Goal: Task Accomplishment & Management: Manage account settings

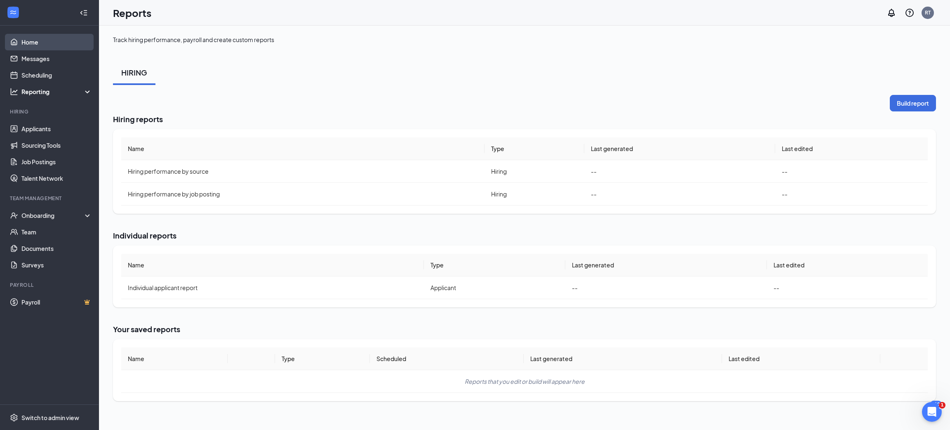
click at [44, 43] on link "Home" at bounding box center [56, 42] width 70 height 16
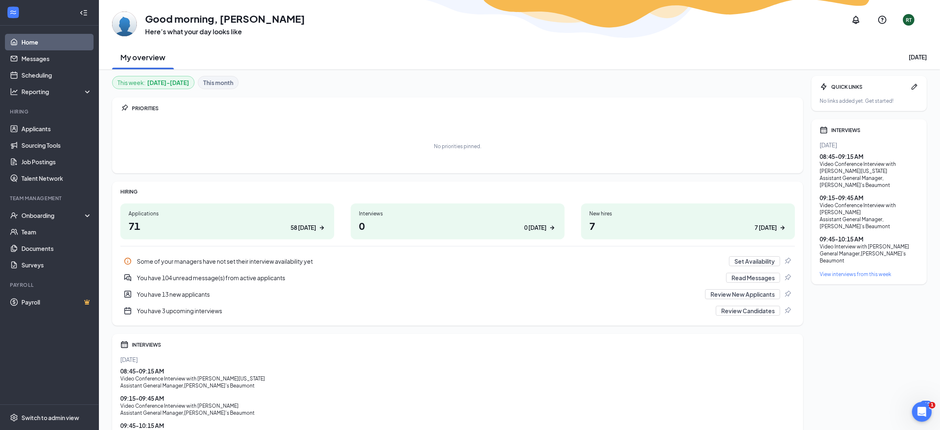
click at [501, 392] on div "08:45 - 09:15 AM Video Conference Interview with ViJoycelynn Washington Assista…" at bounding box center [457, 404] width 675 height 77
click at [40, 128] on link "Applicants" at bounding box center [56, 128] width 70 height 16
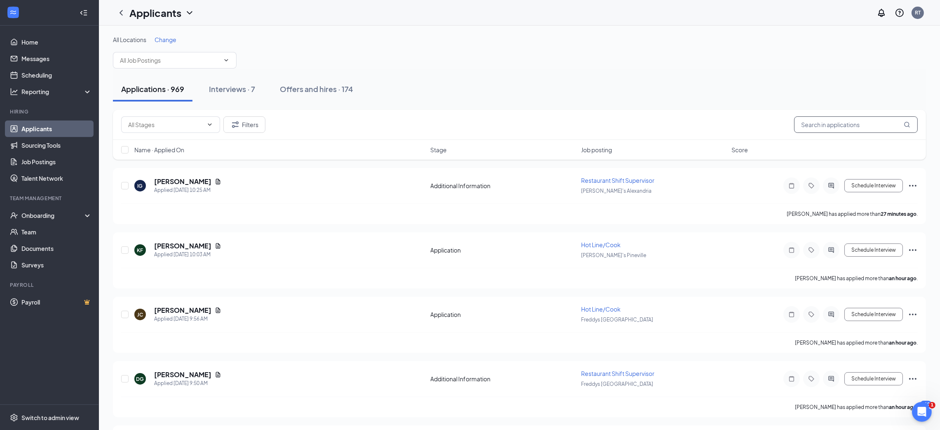
click at [855, 121] on input "text" at bounding box center [856, 124] width 124 height 16
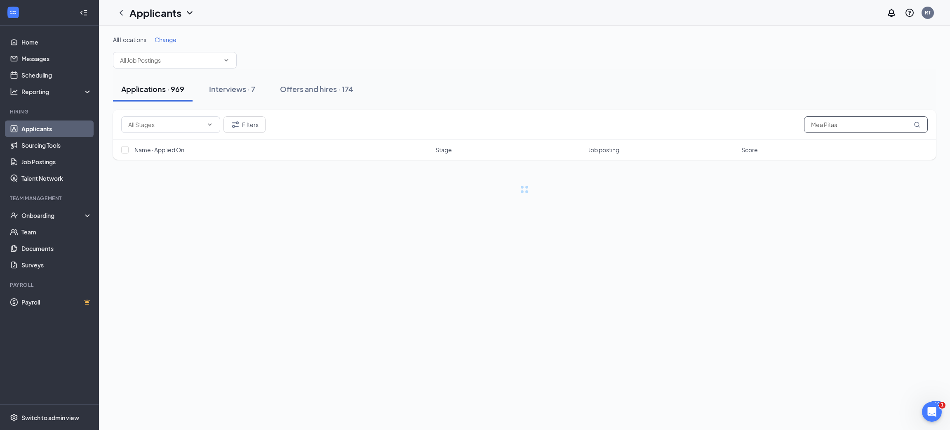
type input "Mea Pitaa"
click at [138, 62] on input "text" at bounding box center [170, 60] width 100 height 9
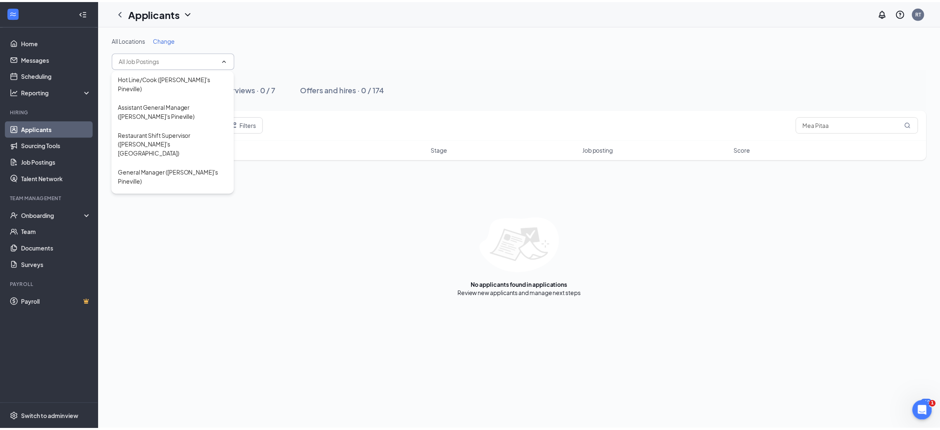
scroll to position [368, 0]
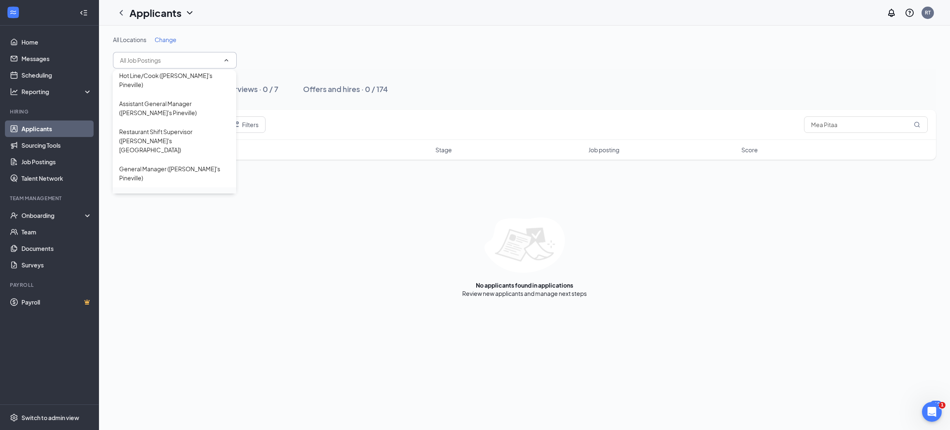
click at [209, 192] on div "Cold Line/ Cashier ([PERSON_NAME]'s [GEOGRAPHIC_DATA])" at bounding box center [174, 201] width 110 height 18
type input "Cold Line/ Cashier ([PERSON_NAME]'s [GEOGRAPHIC_DATA])"
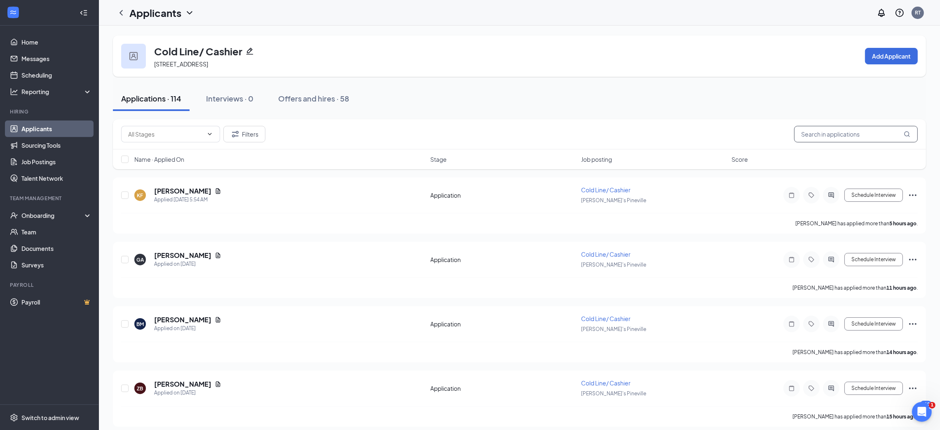
click at [831, 137] on input "text" at bounding box center [856, 134] width 124 height 16
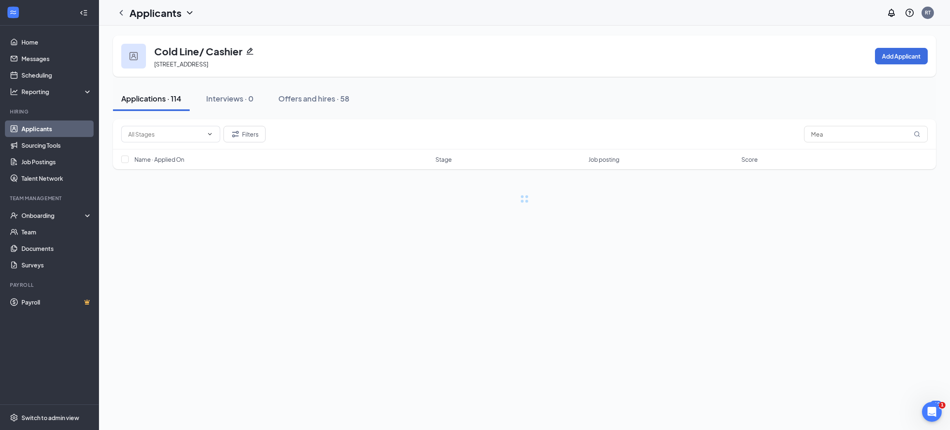
click at [757, 107] on div "Applications · 114 Interviews · 0 Offers and hires · 58" at bounding box center [524, 98] width 823 height 25
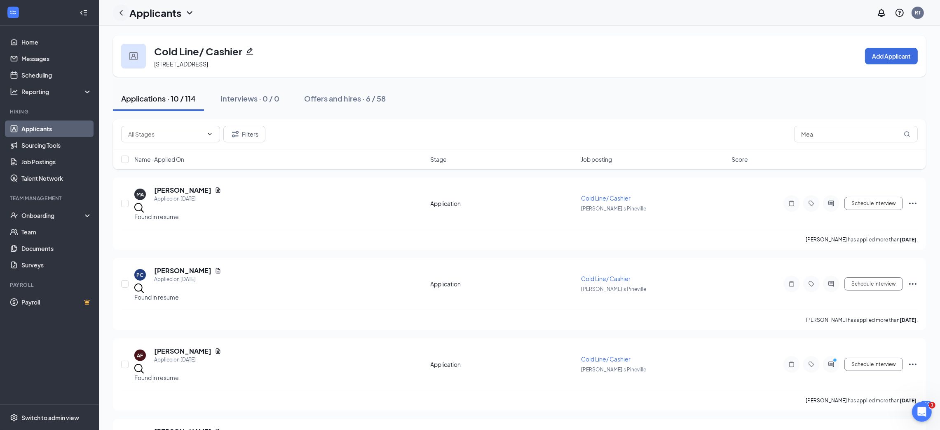
click at [124, 8] on icon "ChevronLeft" at bounding box center [121, 13] width 10 height 10
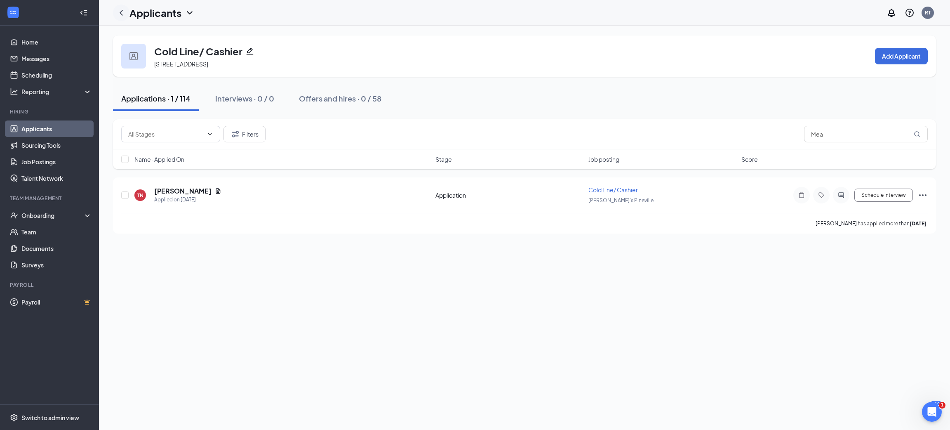
click at [123, 12] on icon "ChevronLeft" at bounding box center [121, 13] width 10 height 10
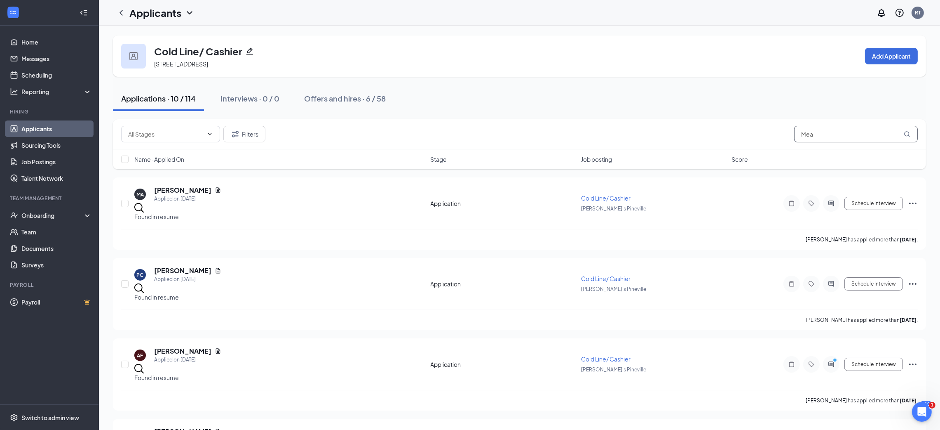
click at [835, 141] on input "Mea" at bounding box center [856, 134] width 124 height 16
type input "Pit"
click at [345, 101] on div "Offers and hires · 7 / 58" at bounding box center [340, 98] width 81 height 10
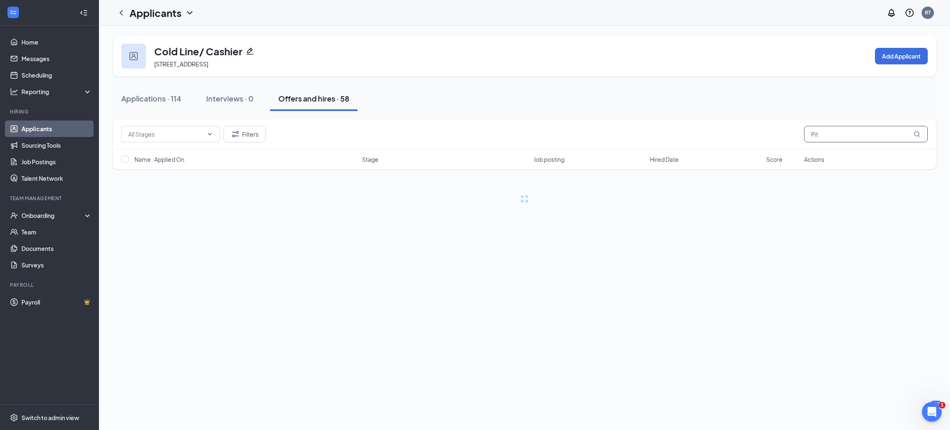
click at [828, 134] on input "Pit" at bounding box center [866, 134] width 124 height 16
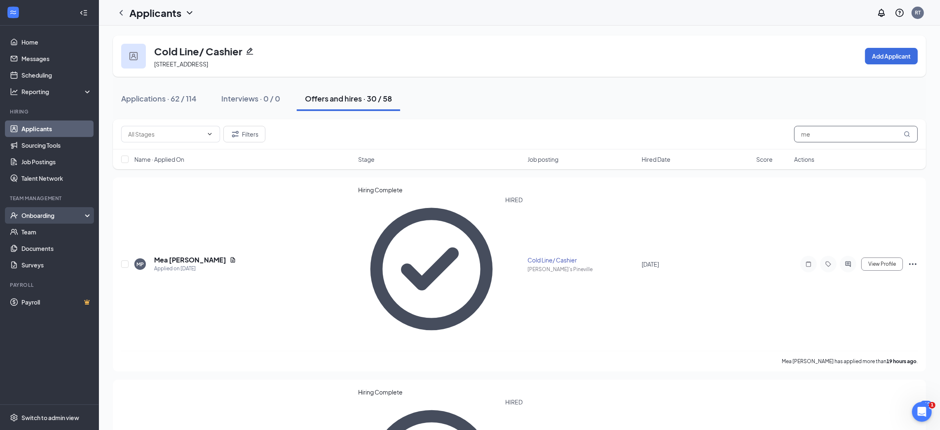
type input "me"
click at [63, 218] on div "Onboarding" at bounding box center [52, 215] width 63 height 8
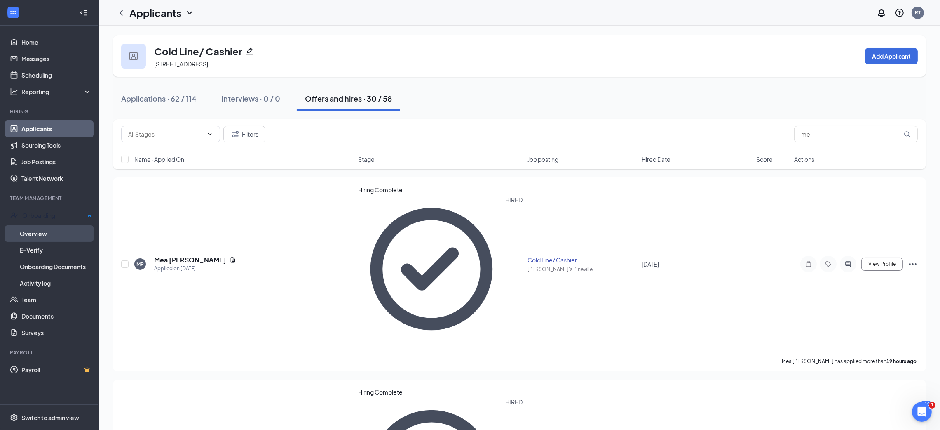
click at [59, 226] on link "Overview" at bounding box center [56, 233] width 72 height 16
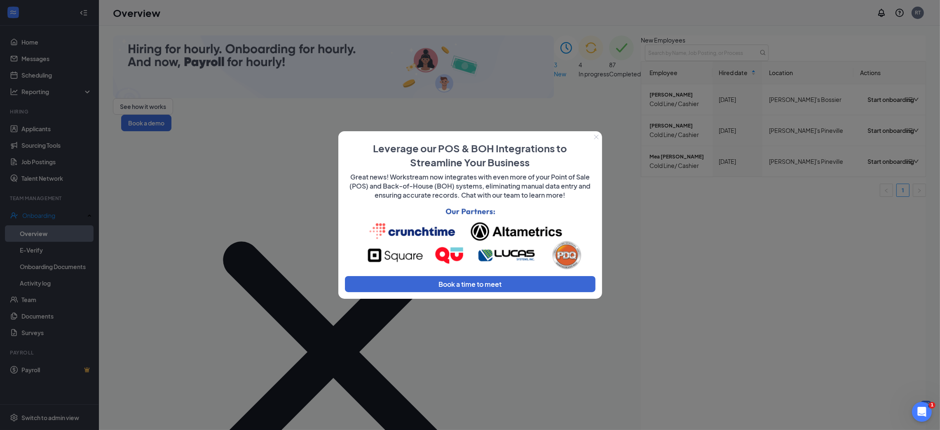
click at [598, 133] on button "Close" at bounding box center [597, 137] width 12 height 12
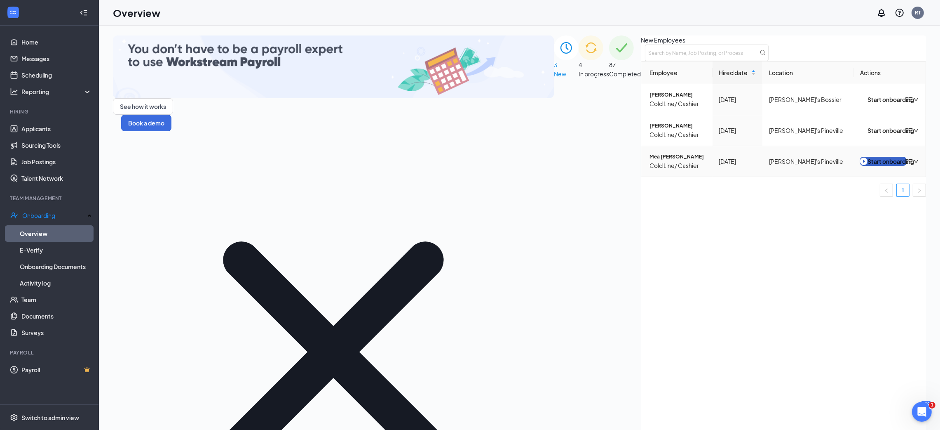
click at [860, 166] on div "Start onboarding" at bounding box center [883, 161] width 47 height 9
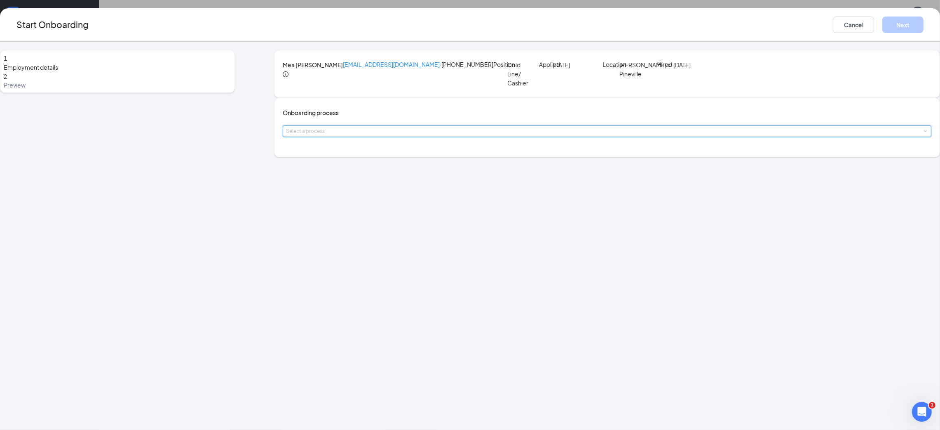
click at [466, 136] on div "Select a process" at bounding box center [607, 131] width 642 height 11
click at [447, 195] on span "Team Member Onboarding Documents" at bounding box center [410, 198] width 106 height 7
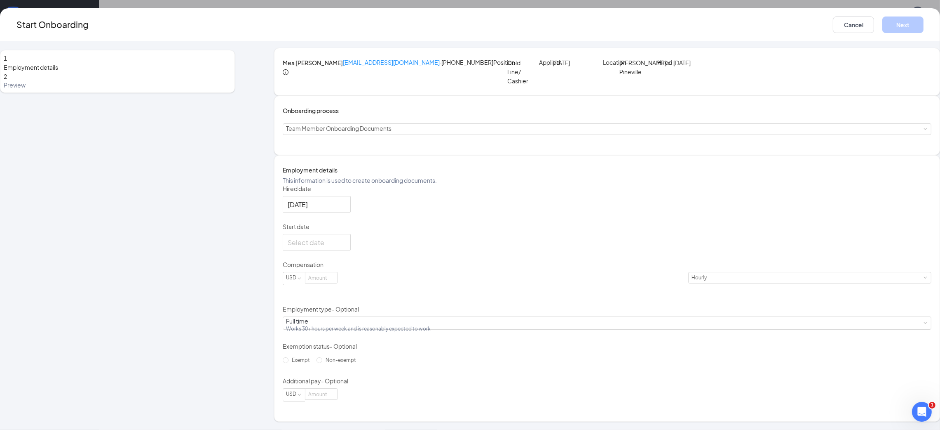
scroll to position [54, 0]
click at [354, 366] on label "Non-exempt" at bounding box center [338, 359] width 43 height 13
click at [322, 363] on input "Non-exempt" at bounding box center [320, 360] width 6 height 6
radio input "true"
click at [833, 21] on button "Cancel" at bounding box center [853, 24] width 41 height 16
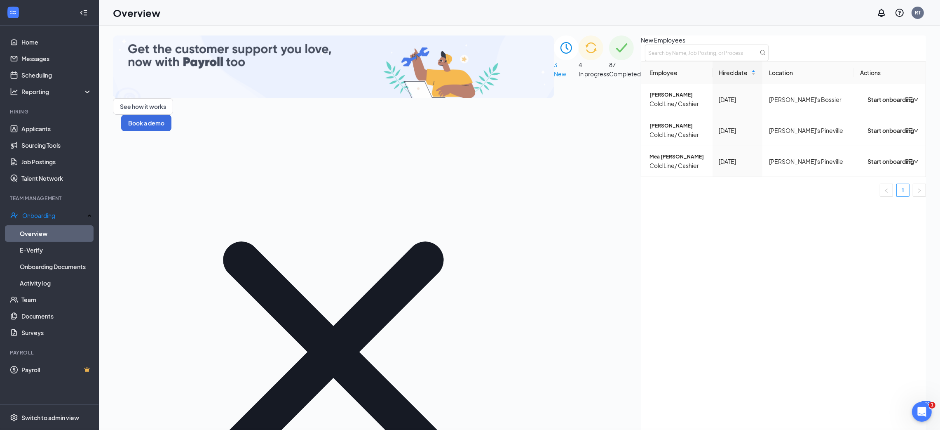
scroll to position [0, 0]
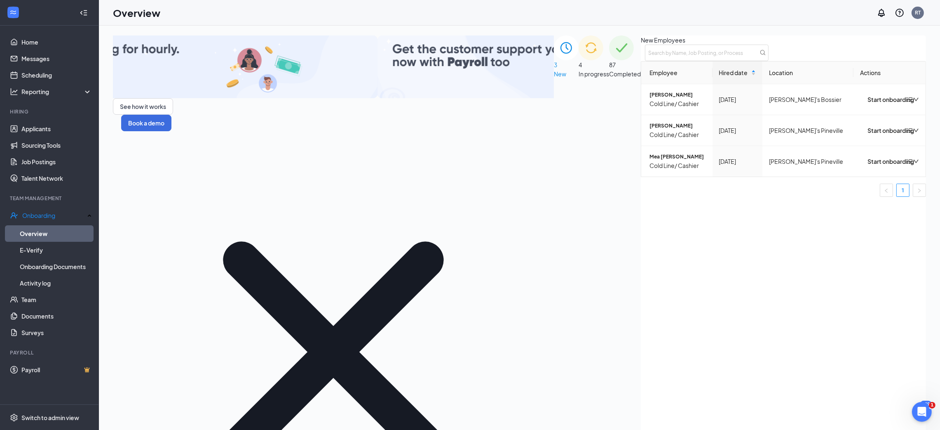
click at [641, 127] on div "87 Completed" at bounding box center [625, 303] width 32 height 537
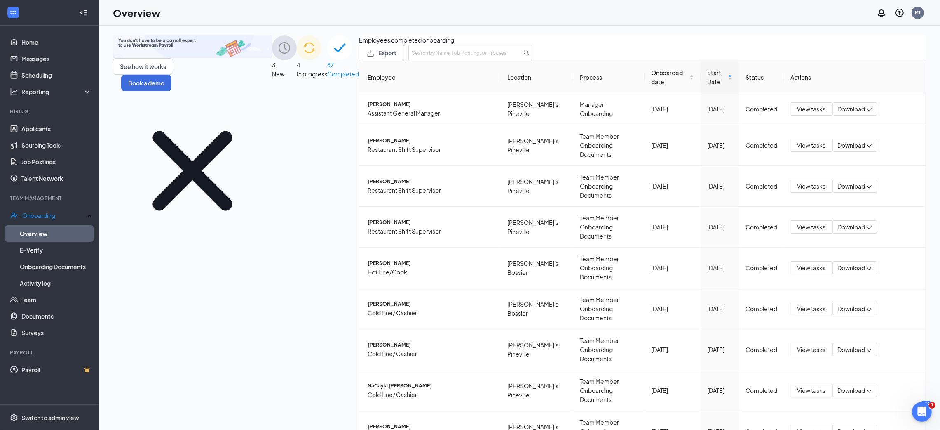
click at [284, 132] on div "3 New" at bounding box center [284, 276] width 25 height 483
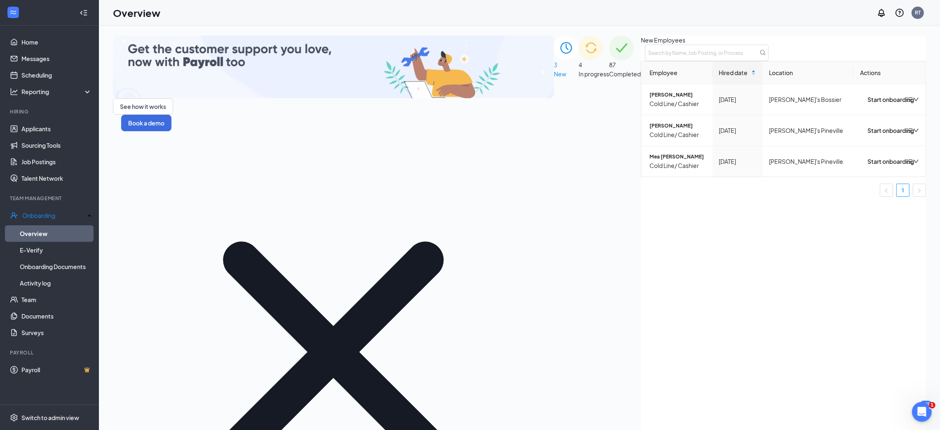
click at [579, 142] on div "4 In progress" at bounding box center [594, 303] width 31 height 537
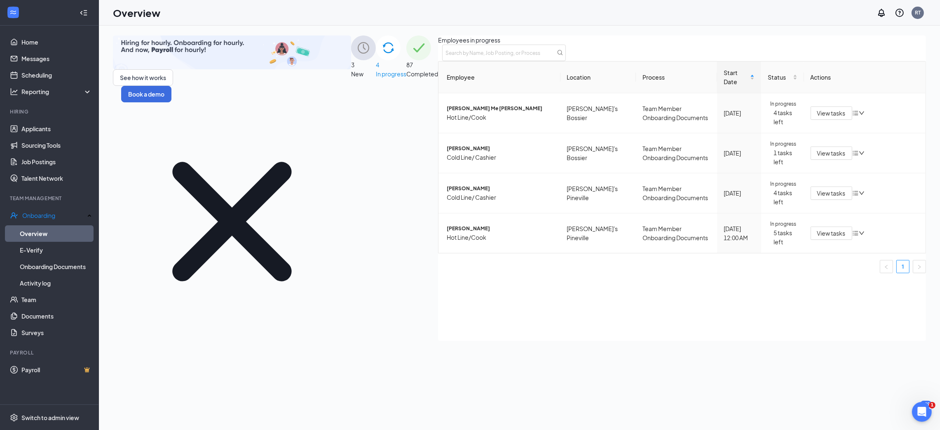
click at [438, 151] on div "87 Completed" at bounding box center [422, 187] width 32 height 305
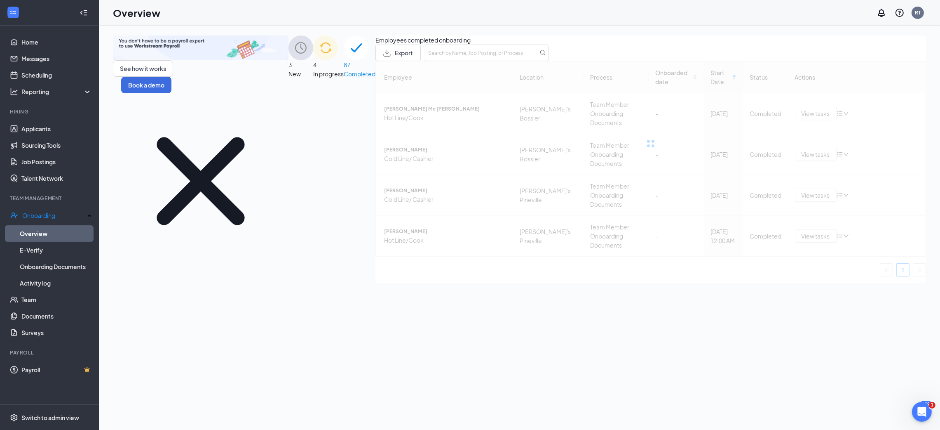
click at [376, 151] on div "87 Completed" at bounding box center [360, 158] width 32 height 247
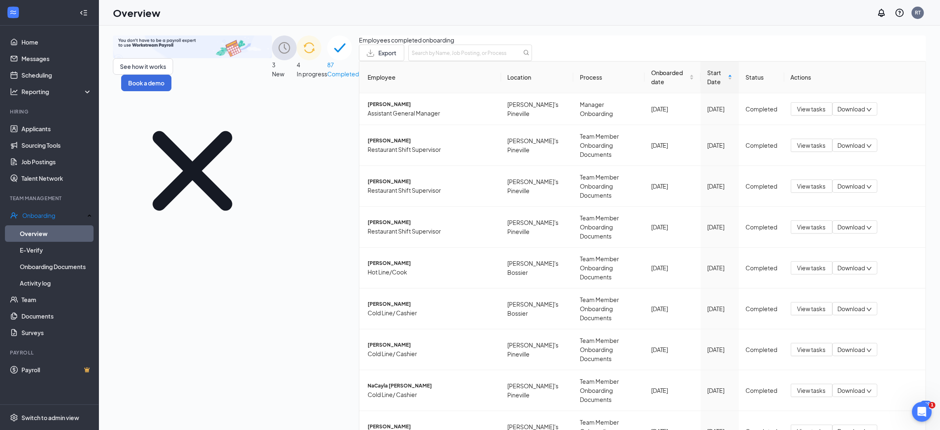
click at [359, 151] on div "87 Completed" at bounding box center [343, 276] width 32 height 483
click at [297, 129] on div "3 New" at bounding box center [284, 276] width 25 height 483
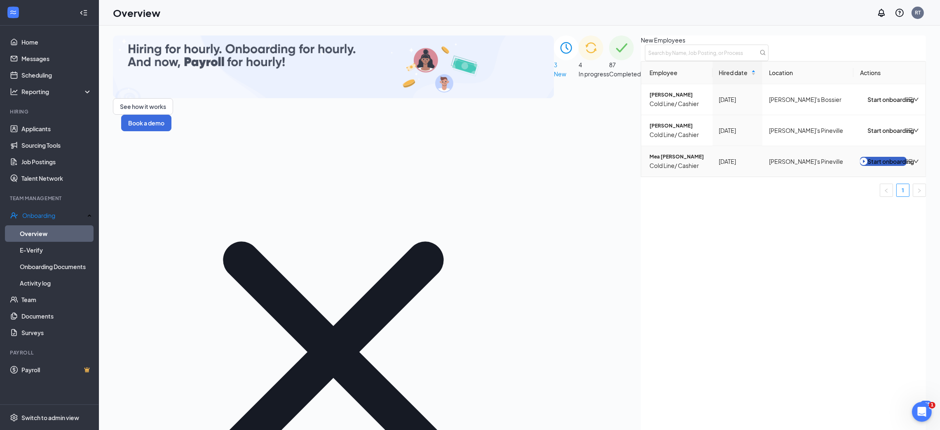
click at [860, 166] on div "Start onboarding" at bounding box center [883, 161] width 47 height 9
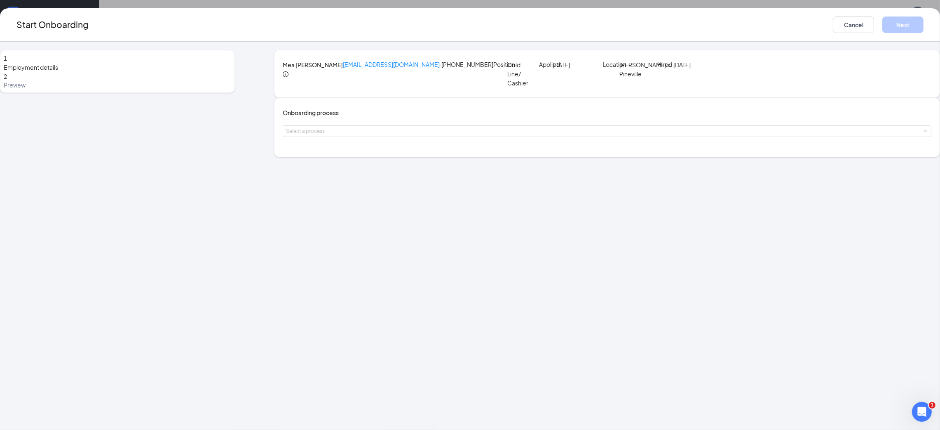
click at [465, 147] on div "Onboarding process Select a process" at bounding box center [607, 127] width 649 height 39
click at [472, 136] on div "Select a process" at bounding box center [607, 131] width 642 height 11
click at [459, 196] on span "Team Member Onboarding Documents" at bounding box center [410, 198] width 106 height 7
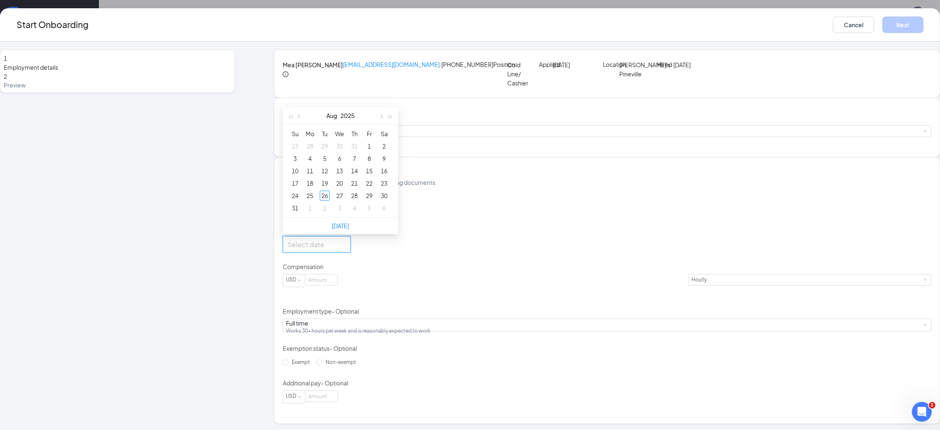
click at [344, 249] on input "Start date" at bounding box center [316, 244] width 56 height 10
type input "Aug 26, 2025"
click at [330, 200] on div "26" at bounding box center [325, 195] width 10 height 10
click at [643, 324] on div "Hired date Aug 25, 2025 Start date Aug 26, 2025 Aug 2025 Su Mo Tu We Th Fr Sa 2…" at bounding box center [607, 294] width 649 height 217
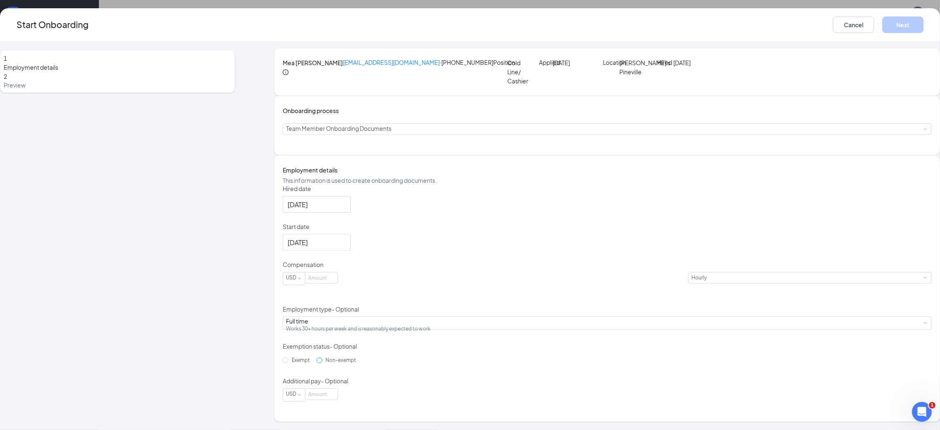
click at [359, 363] on span "Non-exempt" at bounding box center [340, 360] width 37 height 6
click at [322, 363] on input "Non-exempt" at bounding box center [320, 360] width 6 height 6
radio input "true"
click at [338, 278] on input at bounding box center [321, 277] width 32 height 11
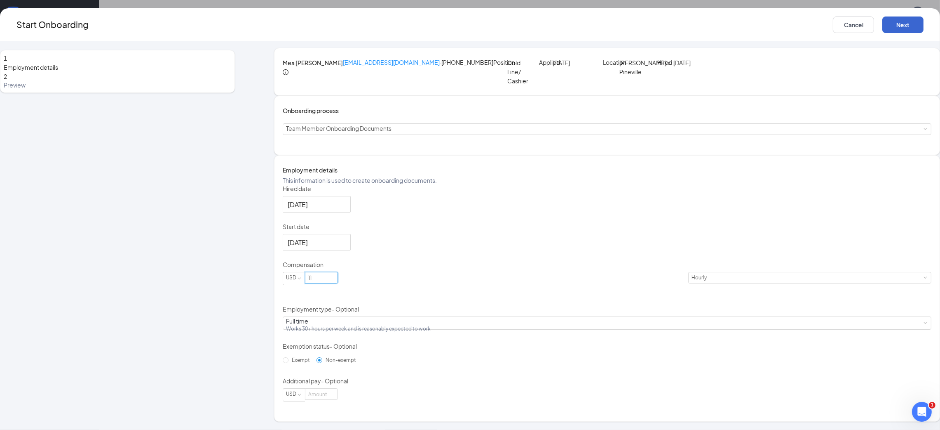
type input "11"
click at [883, 26] on button "Next" at bounding box center [903, 24] width 41 height 16
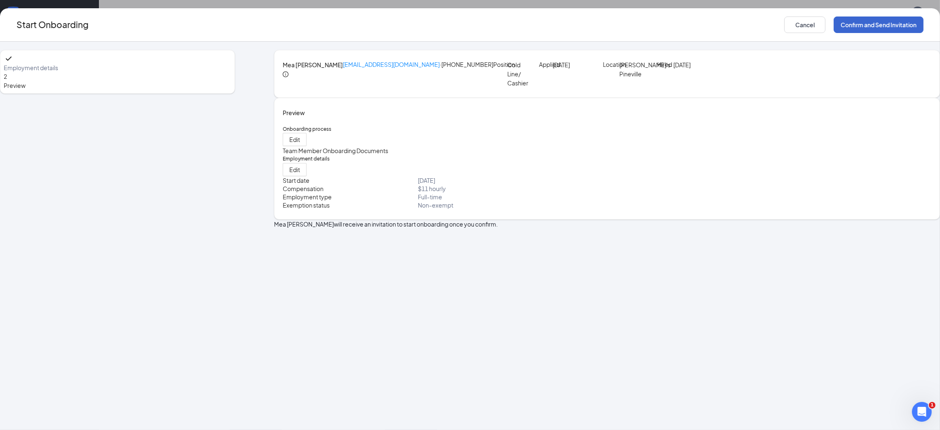
scroll to position [0, 0]
click at [834, 24] on button "Confirm and Send Invitation" at bounding box center [879, 24] width 90 height 16
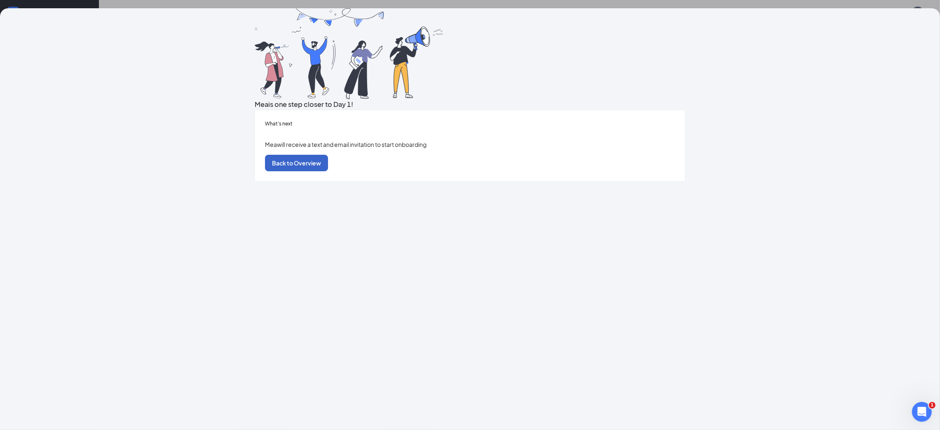
click at [328, 171] on button "Back to Overview" at bounding box center [296, 163] width 63 height 16
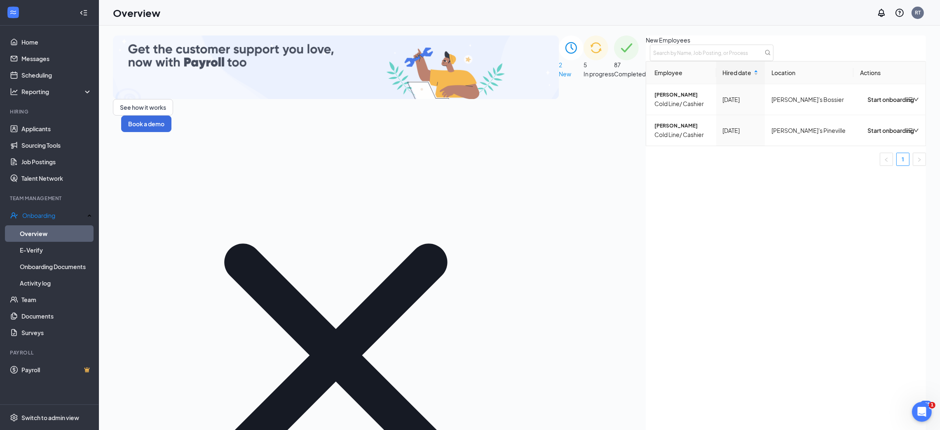
click at [646, 149] on div "87 Completed" at bounding box center [630, 306] width 32 height 542
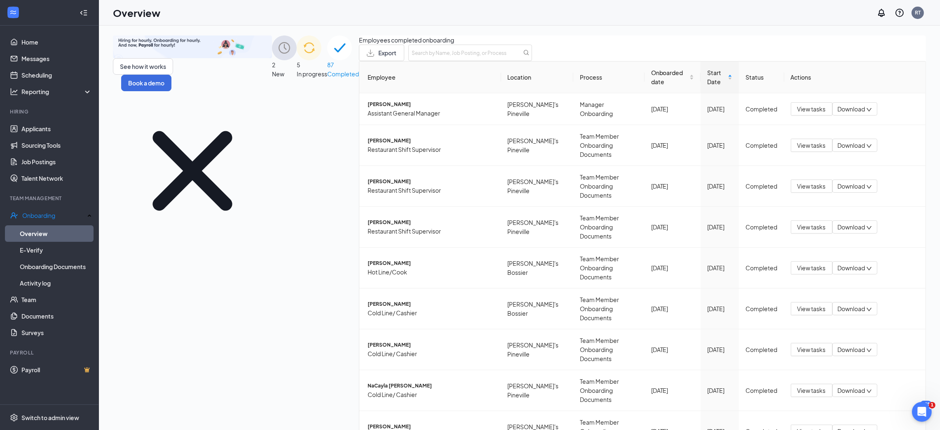
click at [272, 77] on span "New" at bounding box center [278, 73] width 12 height 7
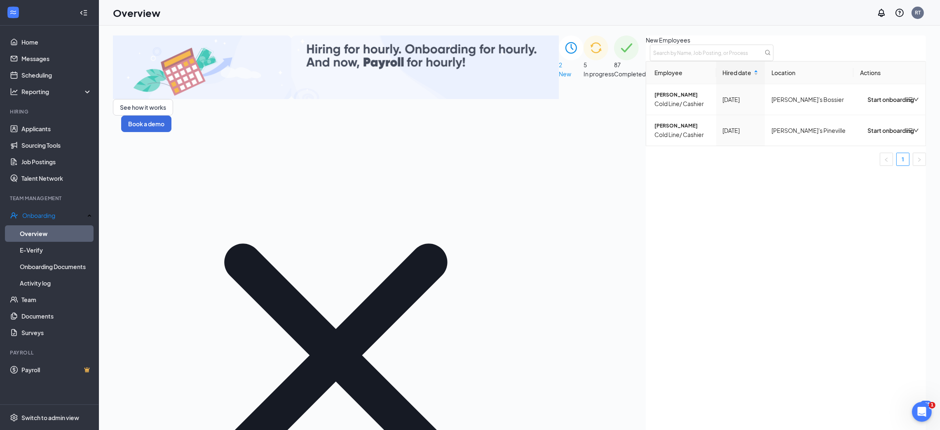
click at [584, 138] on div "5 In progress" at bounding box center [599, 306] width 31 height 542
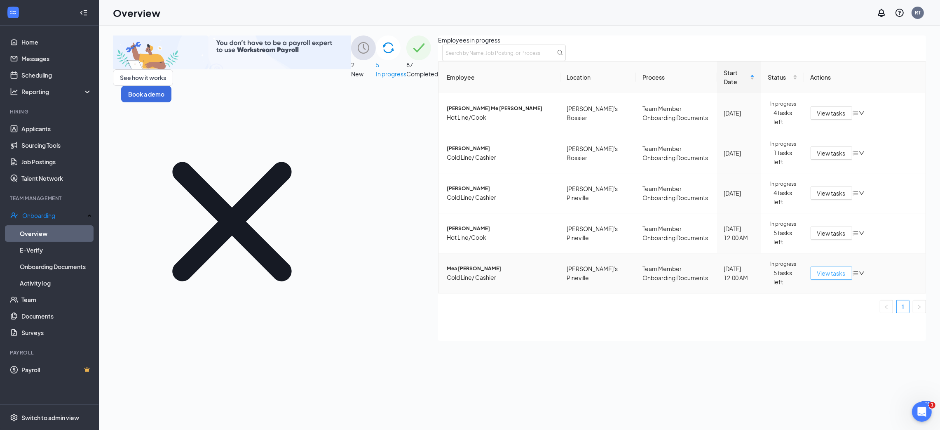
click at [817, 277] on span "View tasks" at bounding box center [831, 272] width 28 height 9
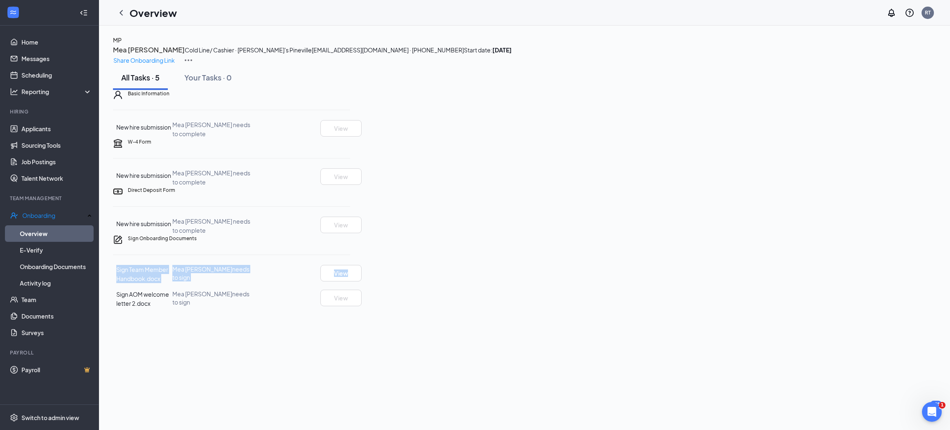
click at [350, 308] on div "Sign Onboarding Documents Sign Team Member Handbook.docx Mea Pitka needs to sig…" at bounding box center [231, 271] width 237 height 73
click at [916, 308] on div "MP Mea Pitka Cold Line/ Cashier · Freddy's Pineville meapitka2007@gmail.com · (…" at bounding box center [524, 171] width 823 height 272
click at [124, 12] on icon "ChevronLeft" at bounding box center [121, 13] width 10 height 10
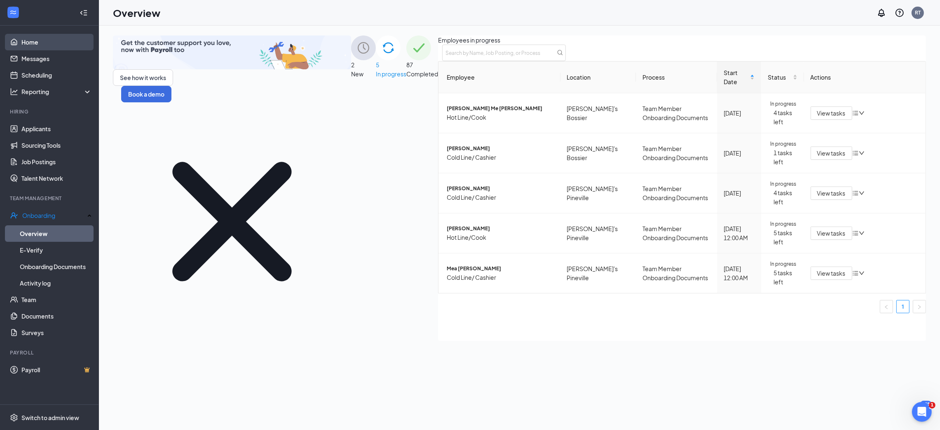
click at [66, 36] on link "Home" at bounding box center [56, 42] width 70 height 16
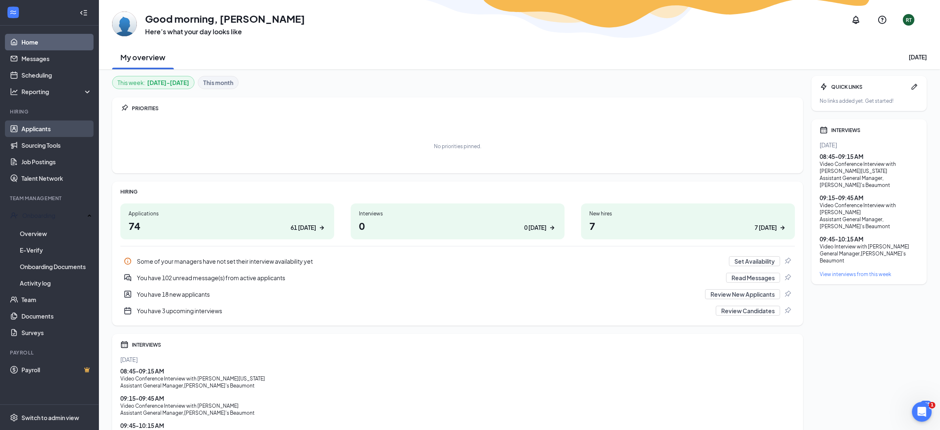
click at [71, 122] on link "Applicants" at bounding box center [56, 128] width 70 height 16
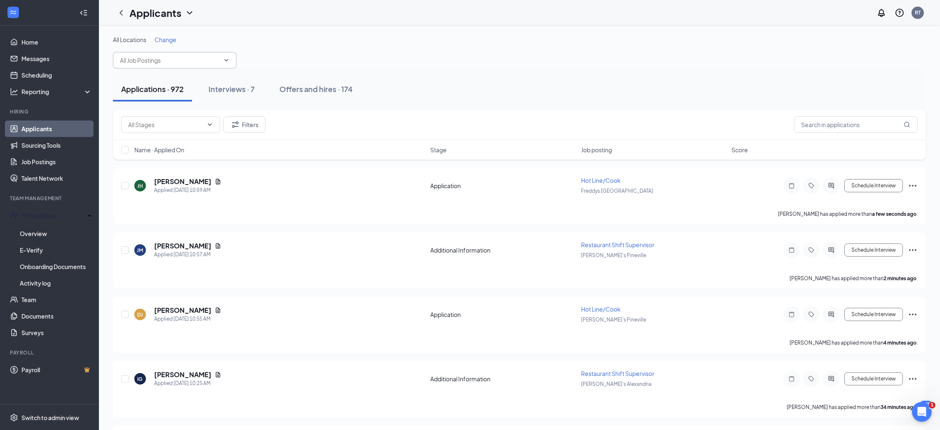
click at [225, 56] on span at bounding box center [175, 60] width 124 height 16
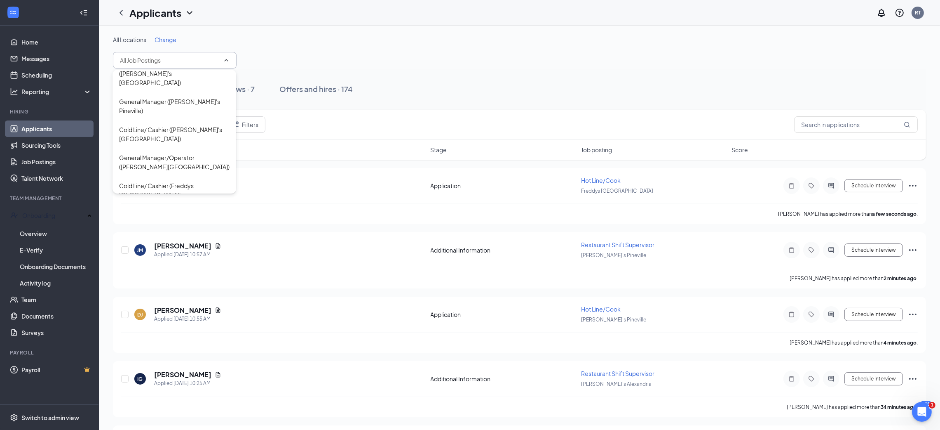
scroll to position [466, 0]
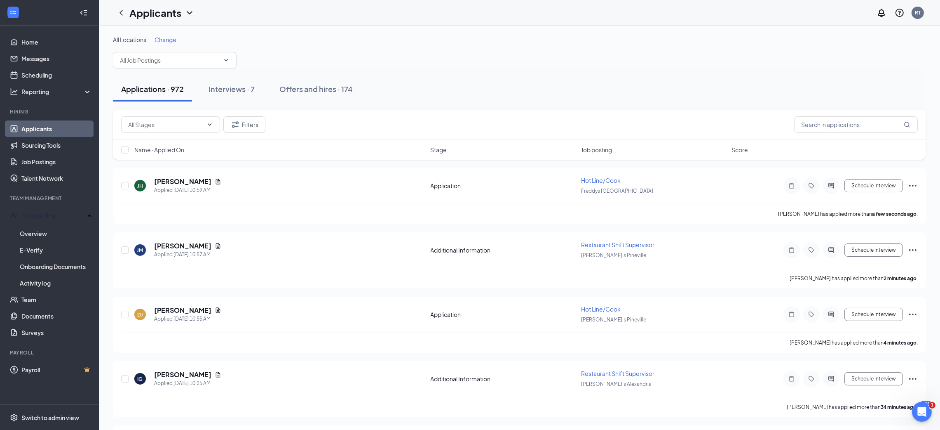
click at [359, 56] on div "All Locations Change" at bounding box center [519, 51] width 813 height 33
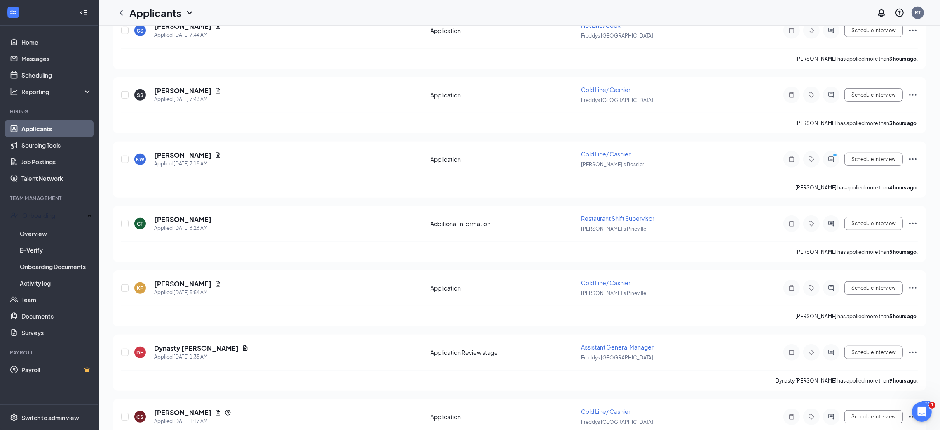
scroll to position [0, 0]
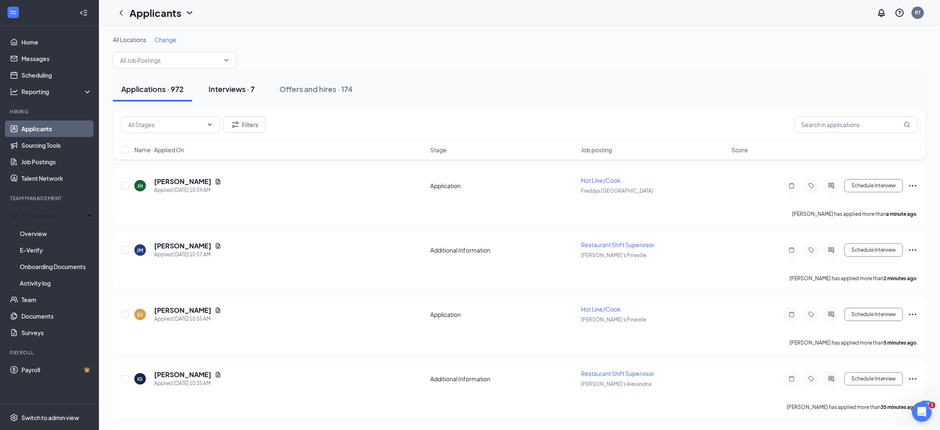
click at [236, 96] on button "Interviews · 7" at bounding box center [231, 89] width 63 height 25
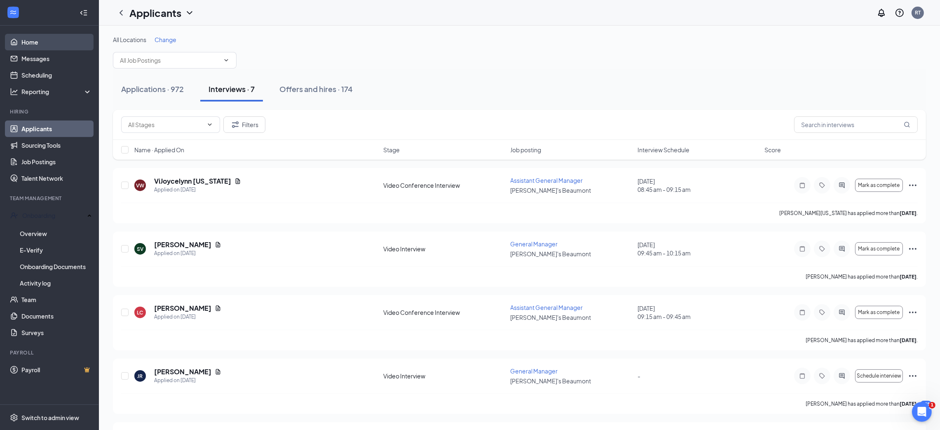
click at [46, 39] on link "Home" at bounding box center [56, 42] width 70 height 16
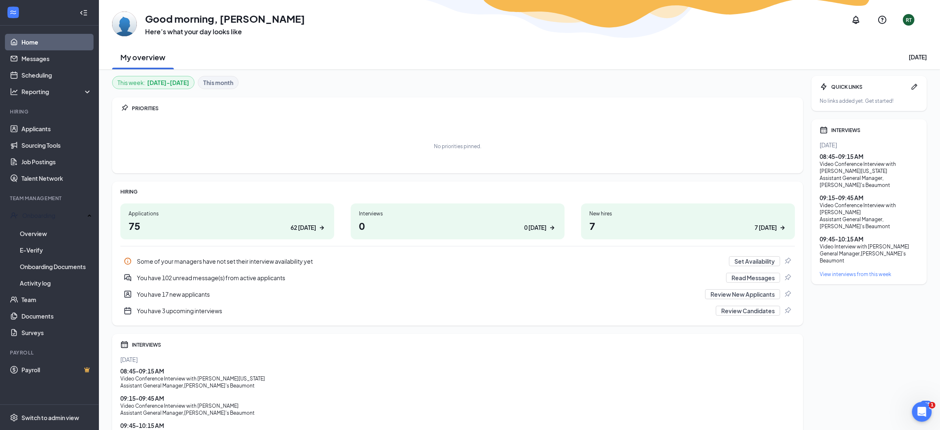
click at [81, 12] on icon "Collapse" at bounding box center [84, 13] width 8 height 8
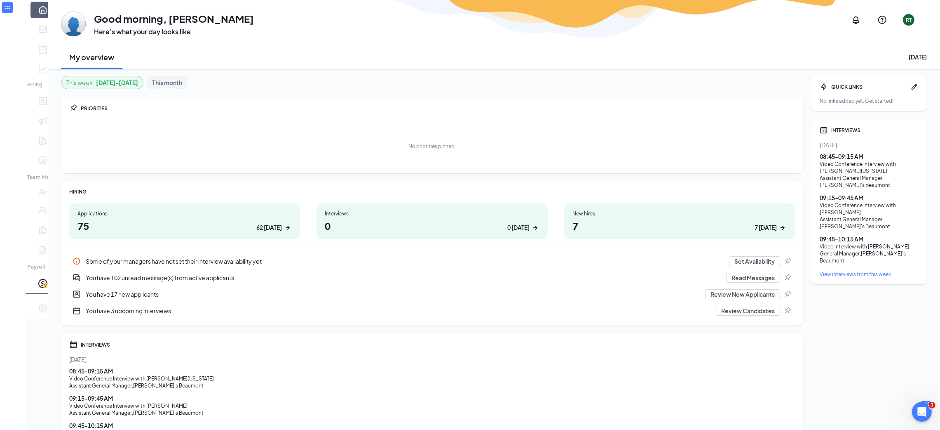
click at [4, 16] on div at bounding box center [13, 11] width 26 height 23
click at [10, 15] on div at bounding box center [13, 19] width 26 height 8
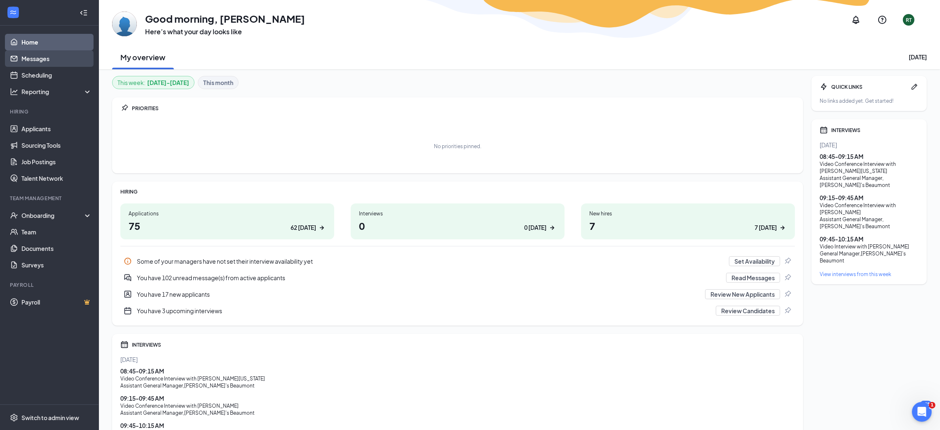
click at [26, 63] on link "Messages" at bounding box center [56, 58] width 70 height 16
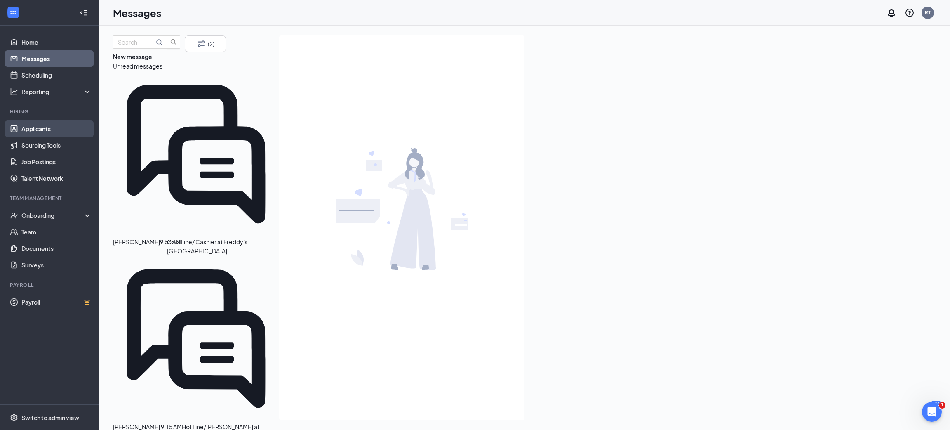
click at [48, 133] on link "Applicants" at bounding box center [56, 128] width 70 height 16
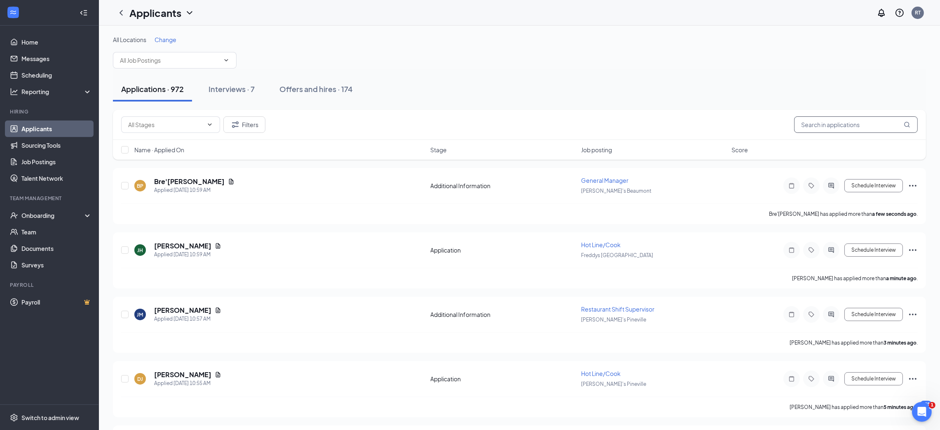
click at [822, 121] on input "text" at bounding box center [856, 124] width 124 height 16
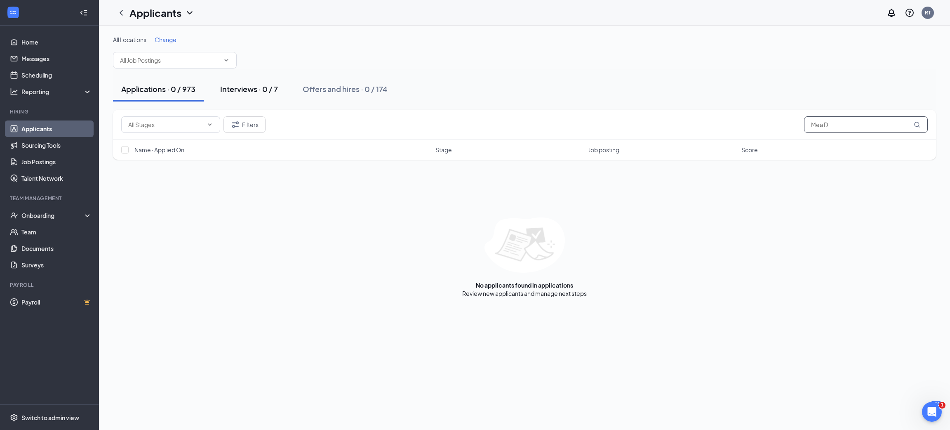
type input "Mea D"
click at [254, 93] on div "Interviews · 0 / 7" at bounding box center [249, 89] width 58 height 10
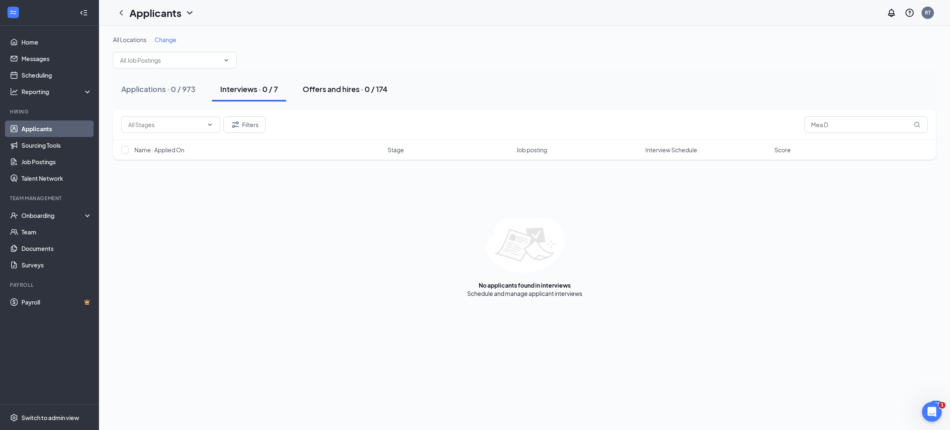
click at [350, 92] on div "Offers and hires · 0 / 174" at bounding box center [345, 89] width 85 height 10
click at [845, 126] on input "Mea D" at bounding box center [866, 124] width 124 height 16
type input "M"
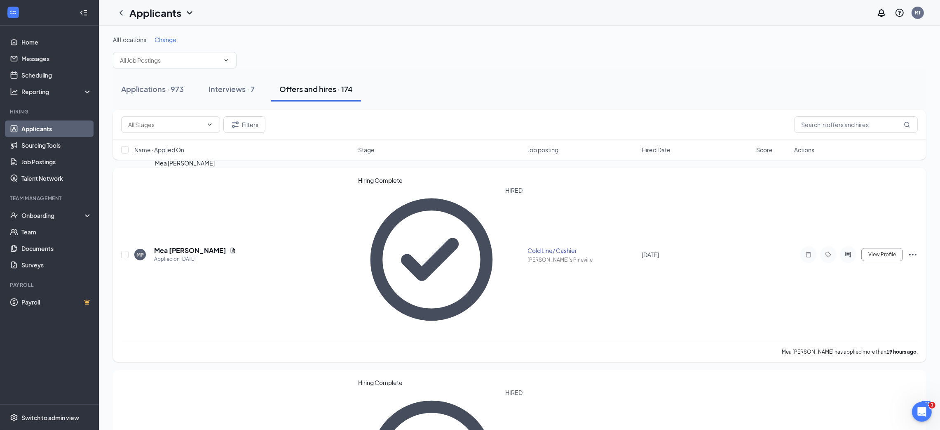
click at [156, 246] on h5 "Mea [PERSON_NAME]" at bounding box center [190, 250] width 72 height 9
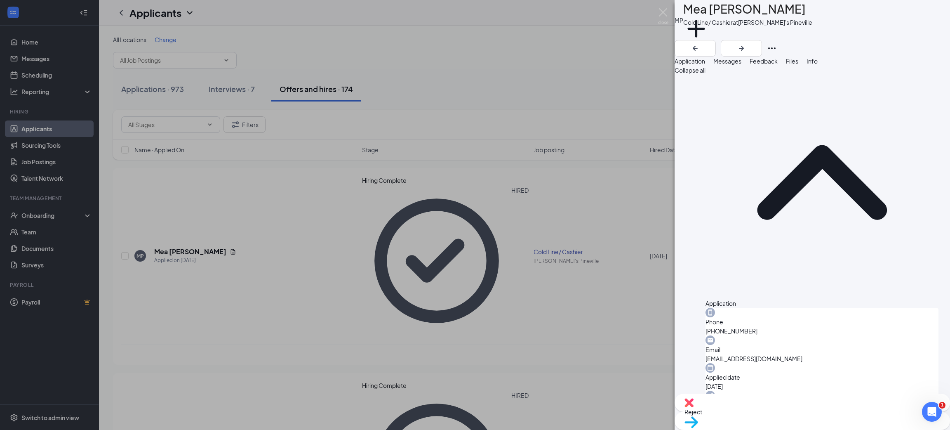
click at [46, 219] on div "MP Mea Pitka Cold Line/ Cashier at Freddy's Pineville Add a tag Application Mes…" at bounding box center [475, 215] width 950 height 430
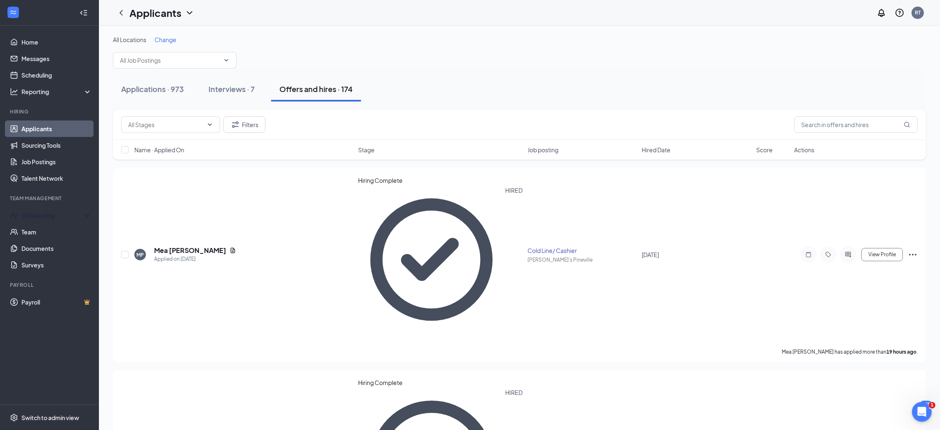
click at [46, 219] on div "Onboarding" at bounding box center [52, 215] width 63 height 8
click at [40, 239] on link "Overview" at bounding box center [56, 233] width 72 height 16
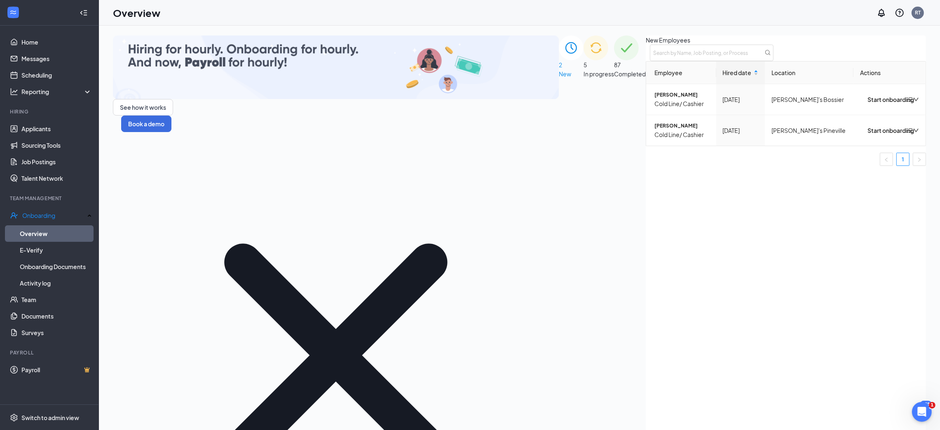
click at [584, 138] on div "5 In progress" at bounding box center [599, 306] width 31 height 542
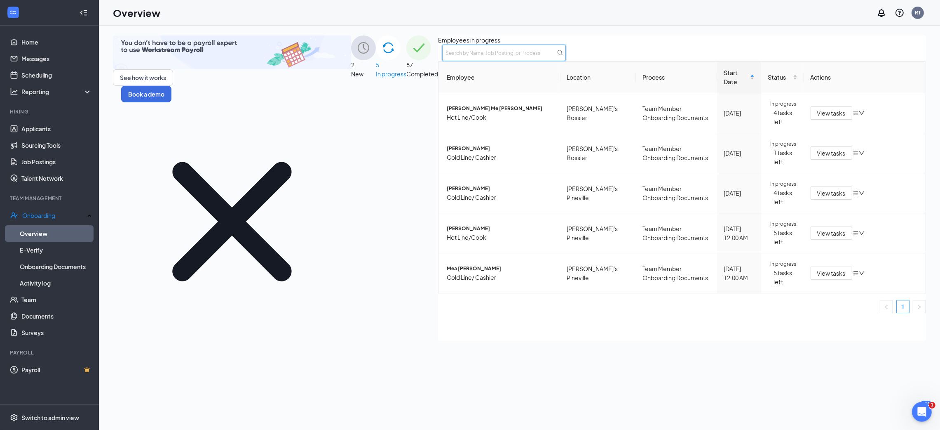
click at [566, 61] on input "text" at bounding box center [504, 53] width 124 height 16
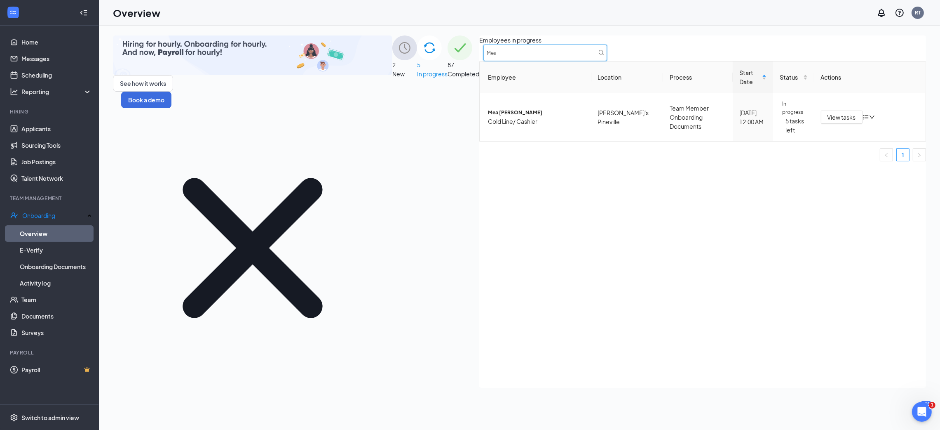
drag, startPoint x: 818, startPoint y: 172, endPoint x: 845, endPoint y: 197, distance: 36.2
drag, startPoint x: 845, startPoint y: 197, endPoint x: 865, endPoint y: 182, distance: 25.4
click at [607, 61] on input "Mea" at bounding box center [546, 53] width 124 height 16
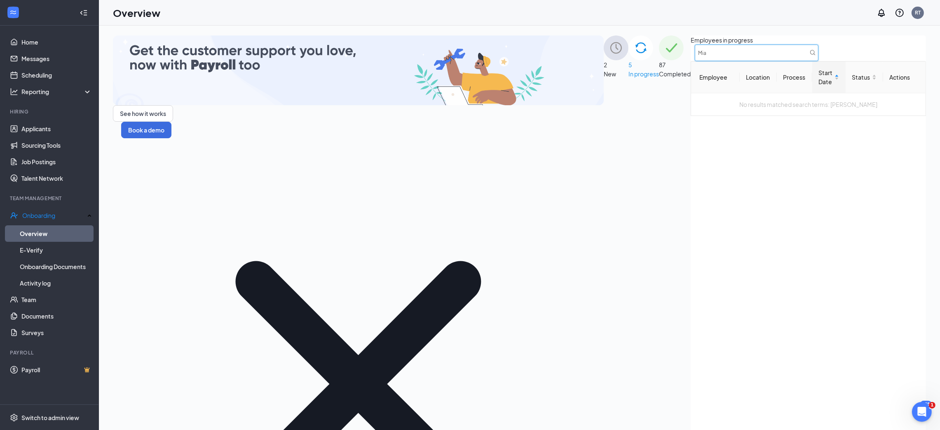
click at [819, 61] on input "Mia" at bounding box center [757, 53] width 124 height 16
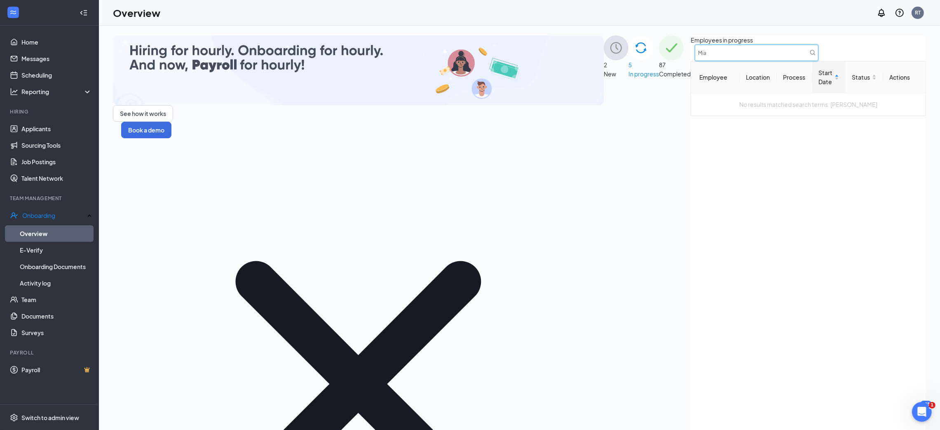
click at [819, 61] on input "Mia" at bounding box center [757, 53] width 124 height 16
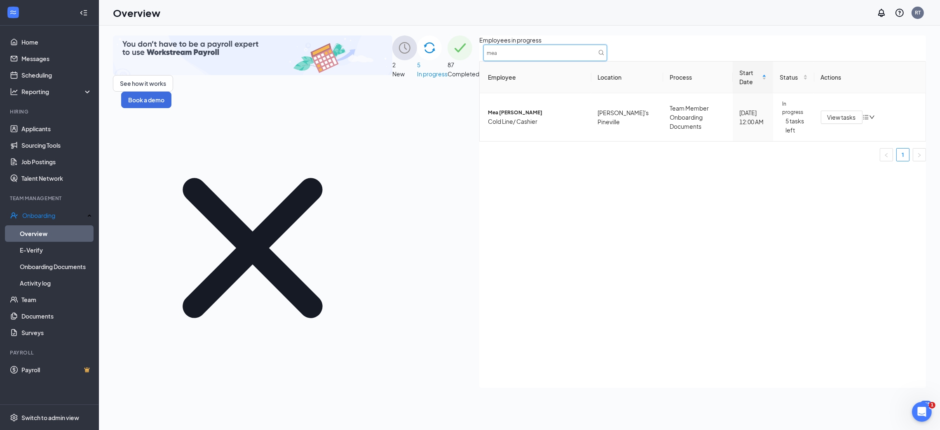
click at [607, 61] on input "mea" at bounding box center [546, 53] width 124 height 16
type input "pitka"
click at [86, 262] on link "Onboarding Documents" at bounding box center [56, 266] width 72 height 16
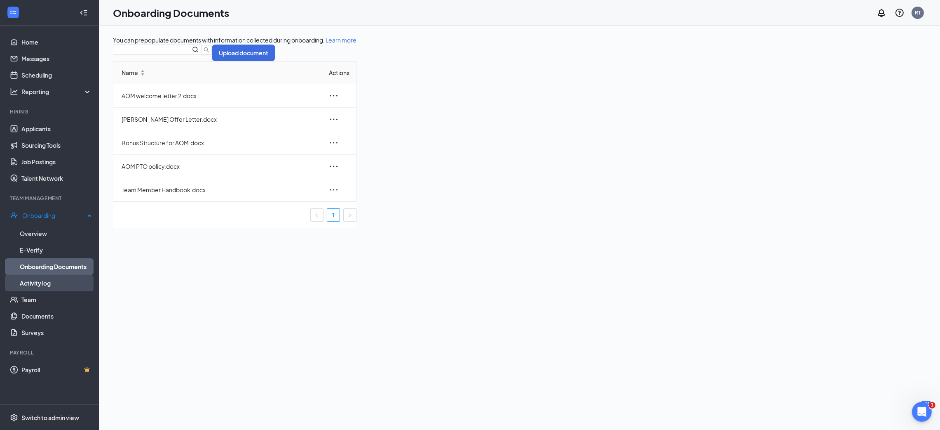
click at [63, 277] on link "Activity log" at bounding box center [56, 283] width 72 height 16
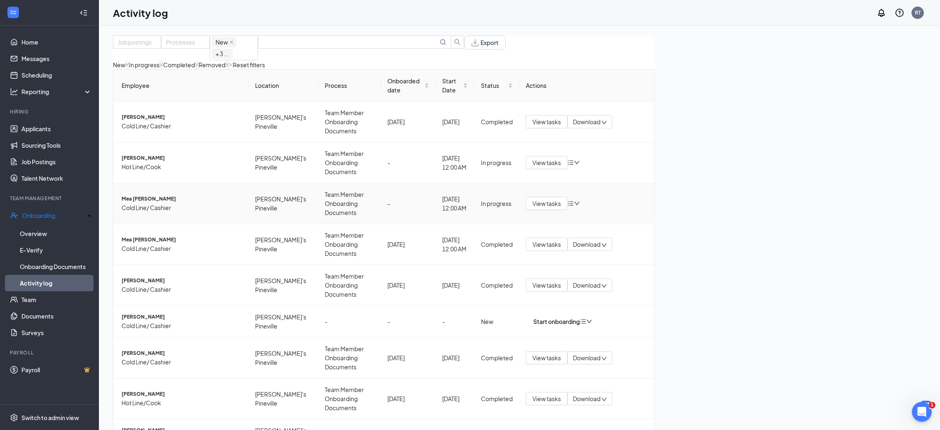
click at [580, 200] on icon "down" at bounding box center [577, 203] width 6 height 6
click at [189, 183] on td "Mea Pitka Cold Line/ Cashier" at bounding box center [180, 203] width 135 height 41
click at [158, 203] on span "Cold Line/ Cashier" at bounding box center [182, 207] width 120 height 9
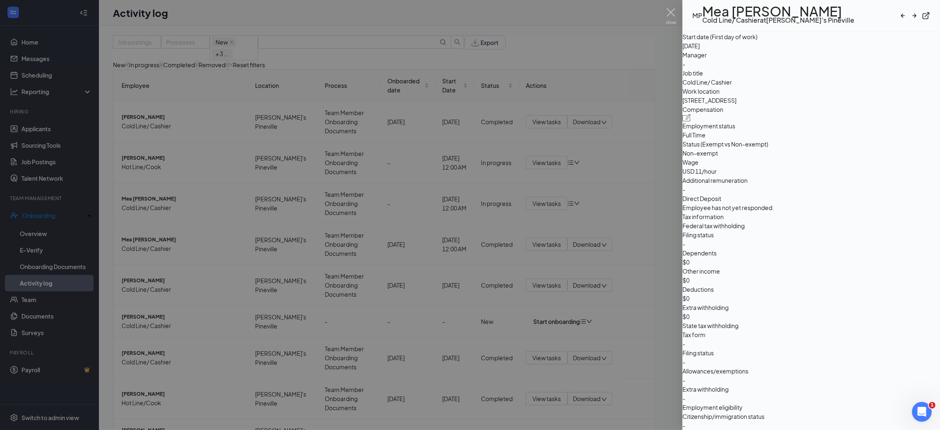
scroll to position [631, 0]
click at [669, 12] on img at bounding box center [671, 16] width 10 height 16
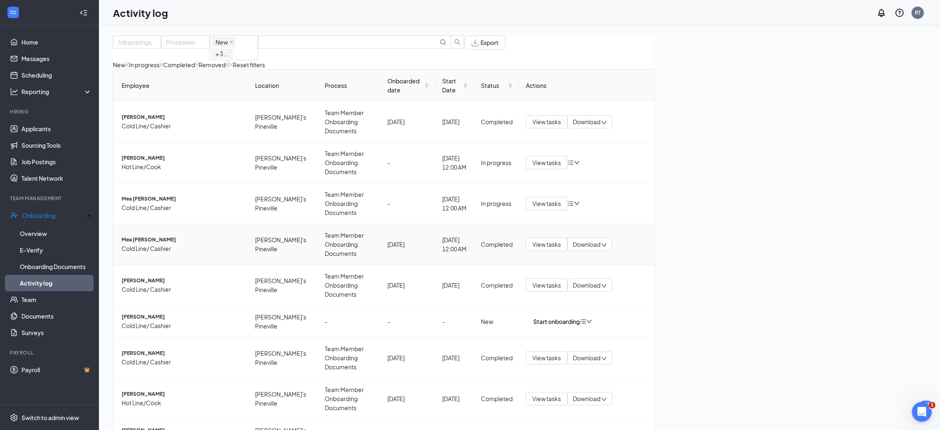
click at [157, 235] on span "Mea D Pitka" at bounding box center [182, 239] width 120 height 8
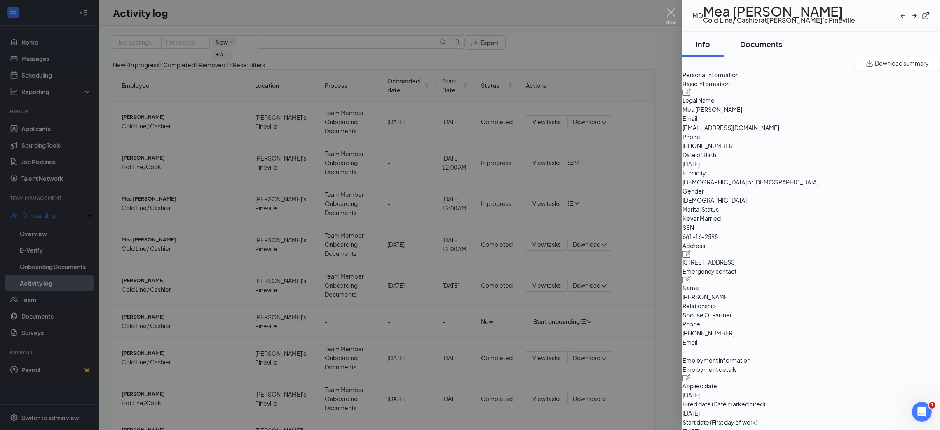
click at [784, 41] on button "Documents" at bounding box center [761, 44] width 59 height 25
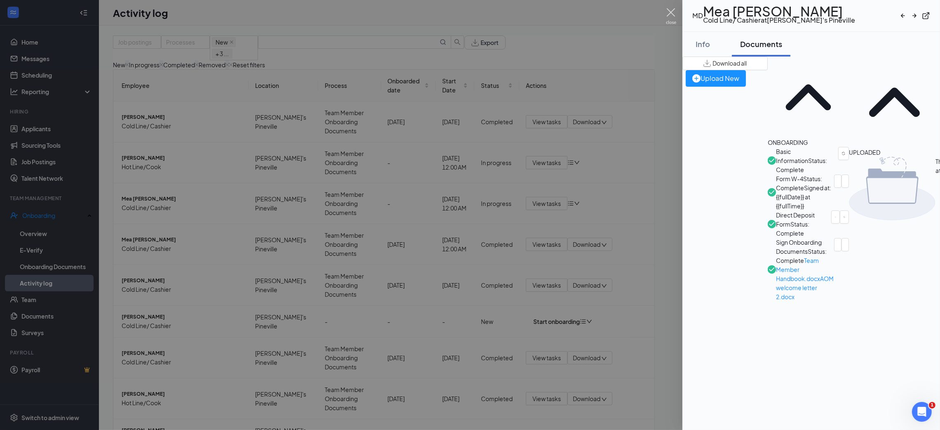
click at [666, 14] on img at bounding box center [671, 16] width 10 height 16
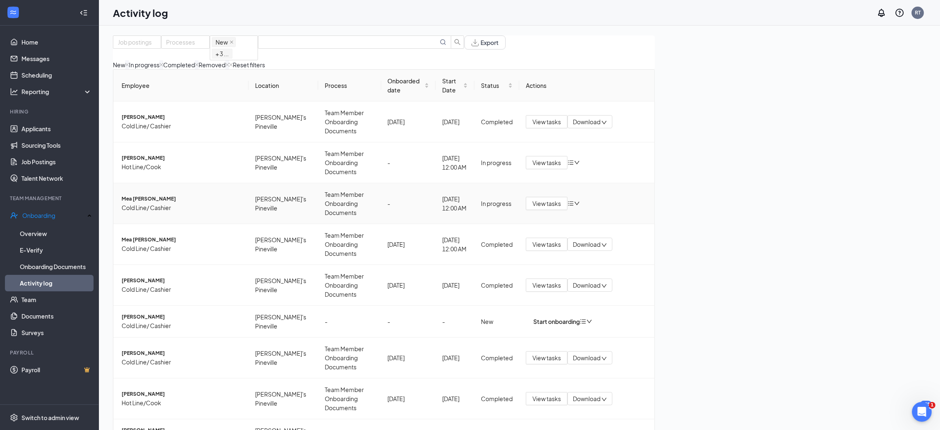
drag, startPoint x: 852, startPoint y: 173, endPoint x: 869, endPoint y: 173, distance: 17.3
click at [648, 197] on div "View tasks" at bounding box center [587, 203] width 122 height 13
click at [144, 195] on span "Mea [PERSON_NAME]" at bounding box center [182, 199] width 120 height 8
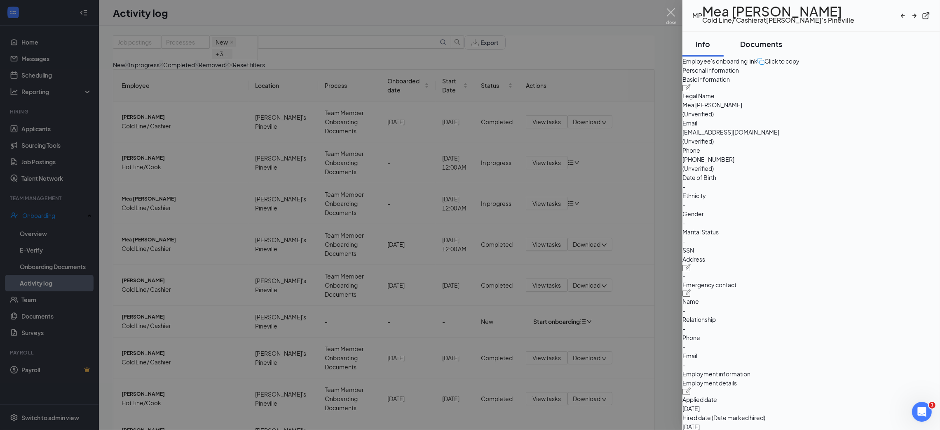
click at [775, 49] on div "Documents" at bounding box center [761, 44] width 42 height 10
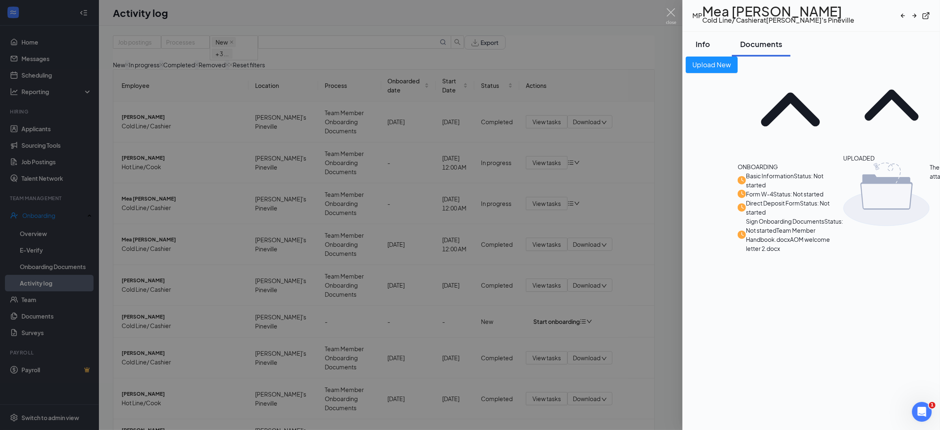
click at [716, 49] on div "Info" at bounding box center [703, 44] width 25 height 10
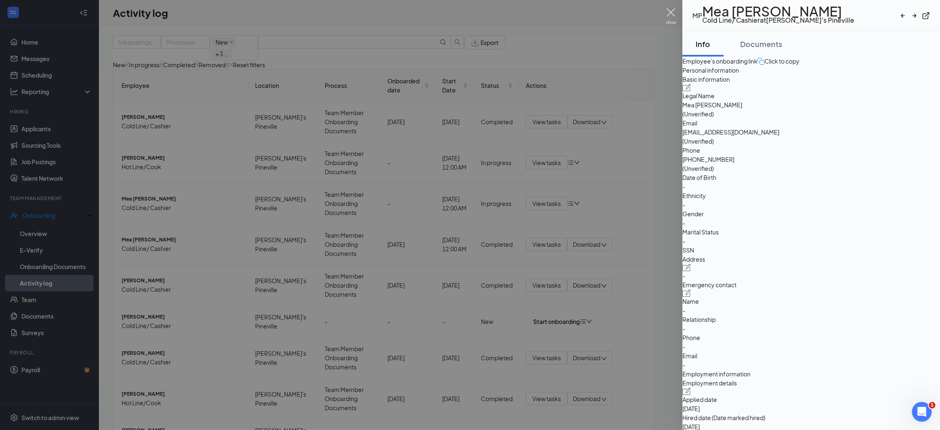
click at [666, 9] on img at bounding box center [671, 16] width 10 height 16
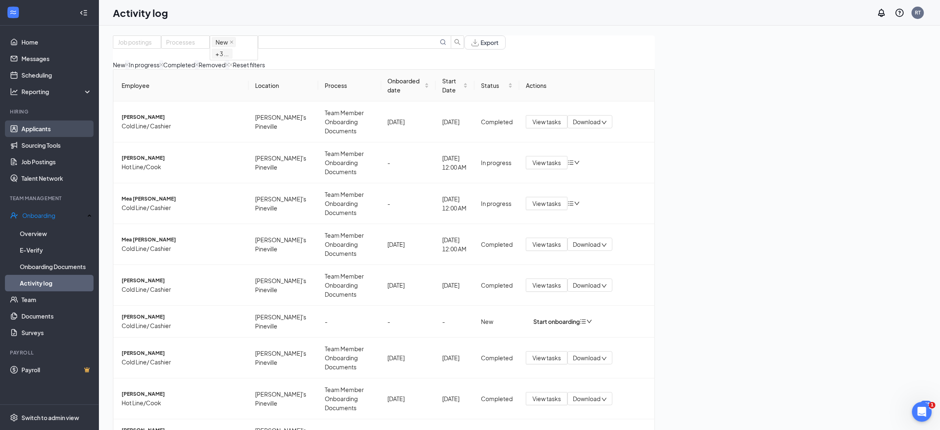
click at [45, 125] on link "Applicants" at bounding box center [56, 128] width 70 height 16
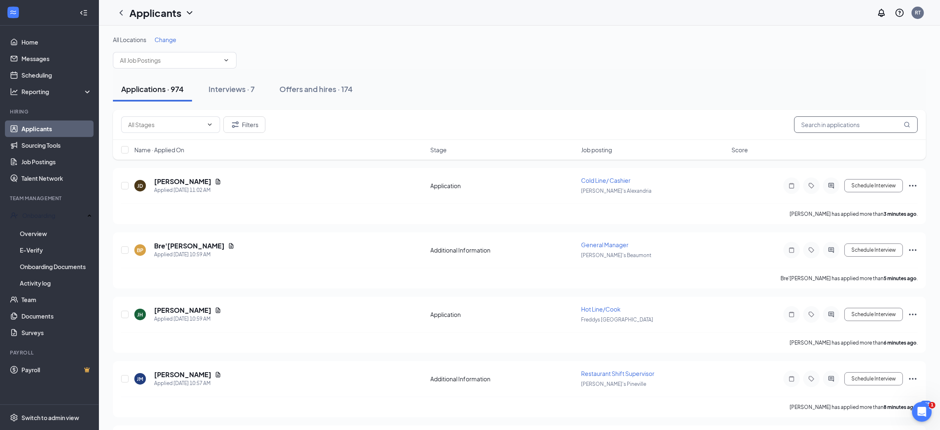
click at [812, 123] on input "text" at bounding box center [856, 124] width 124 height 16
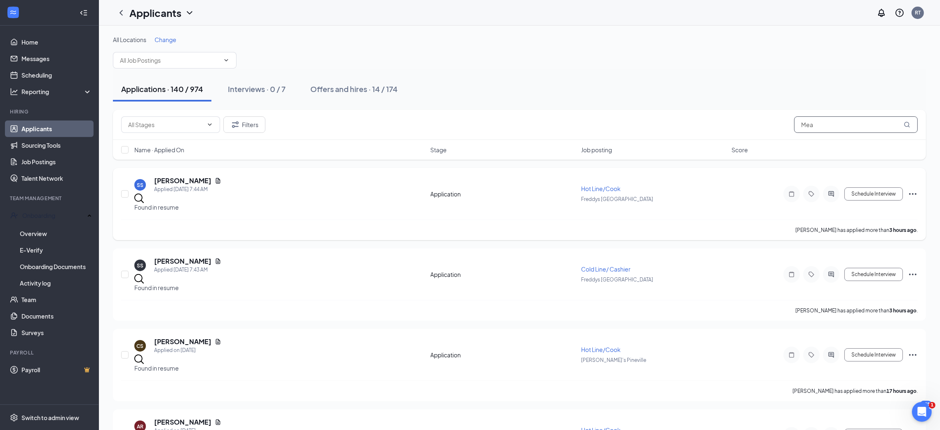
type input "Mea"
click at [909, 125] on icon "MagnifyingGlass" at bounding box center [906, 124] width 5 height 5
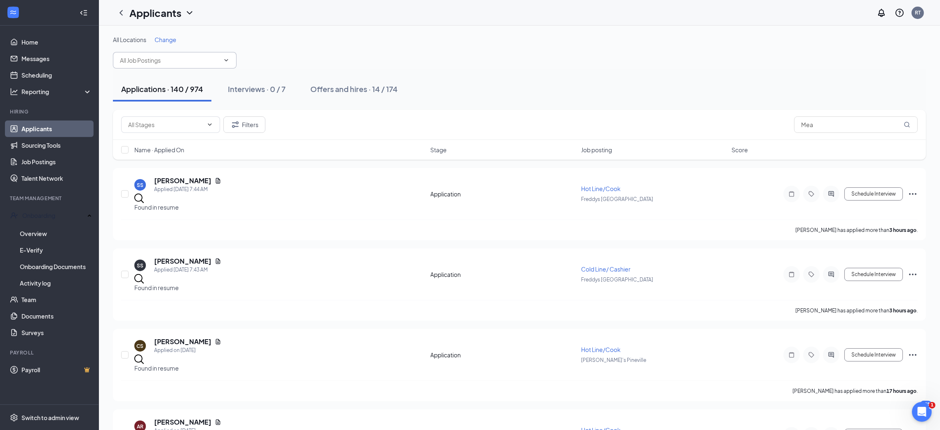
click at [210, 63] on input "text" at bounding box center [170, 60] width 100 height 9
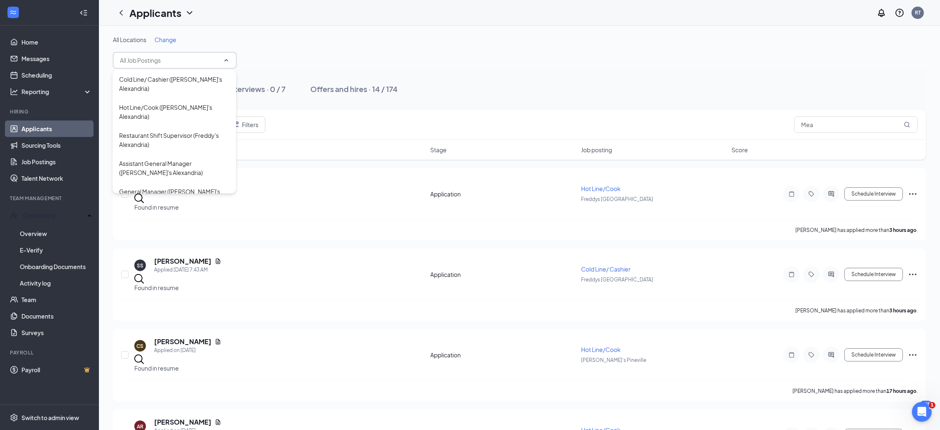
click at [210, 63] on input "text" at bounding box center [170, 60] width 100 height 9
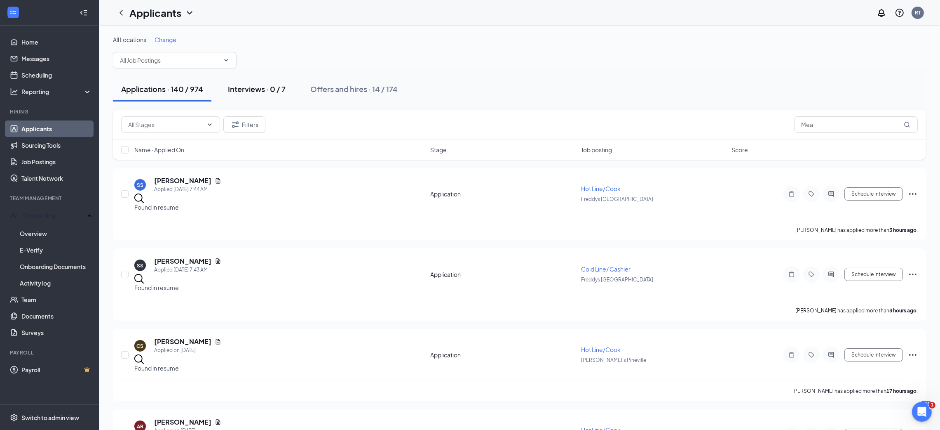
click at [248, 95] on button "Interviews · 0 / 7" at bounding box center [257, 89] width 74 height 25
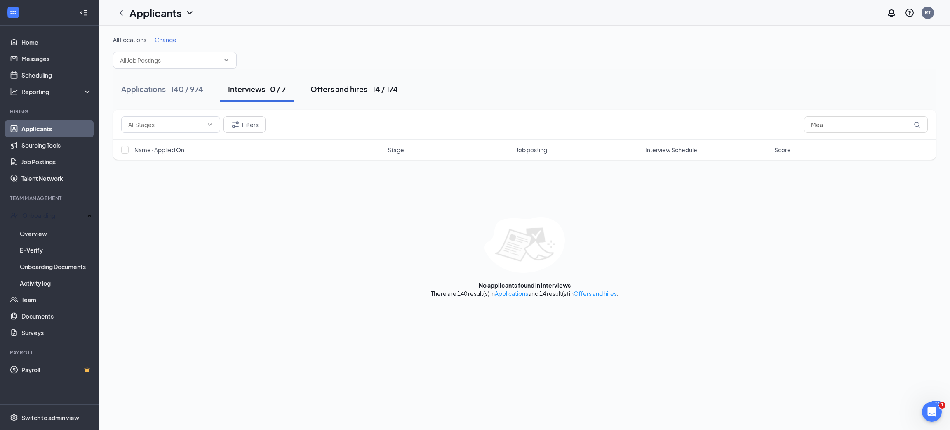
click at [346, 87] on div "Offers and hires · 14 / 174" at bounding box center [353, 89] width 87 height 10
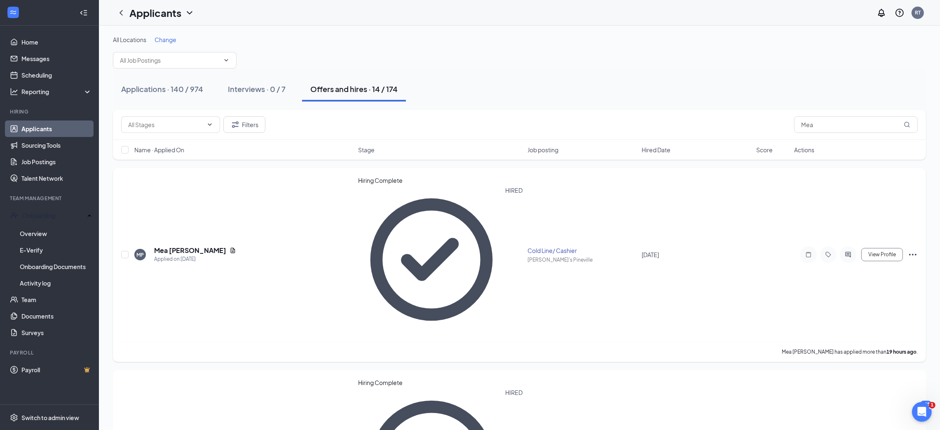
click at [913, 249] on icon "Ellipses" at bounding box center [913, 254] width 10 height 10
click at [127, 251] on input "checkbox" at bounding box center [124, 254] width 7 height 7
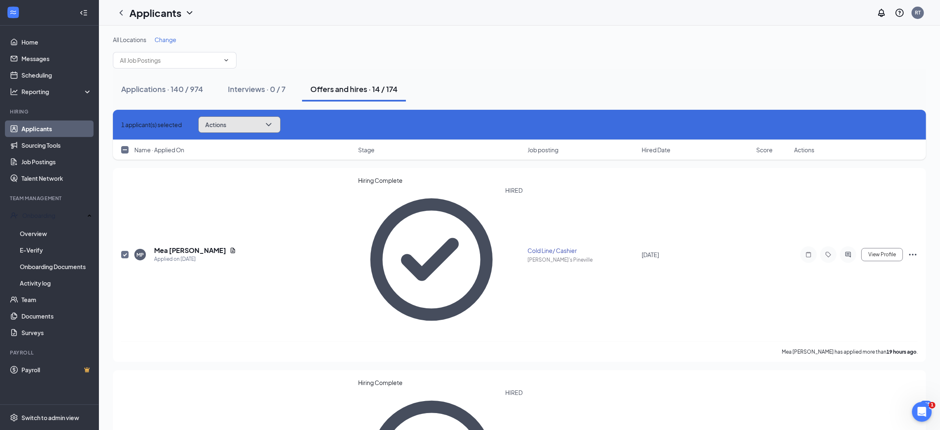
click at [279, 118] on button "Actions" at bounding box center [239, 124] width 82 height 16
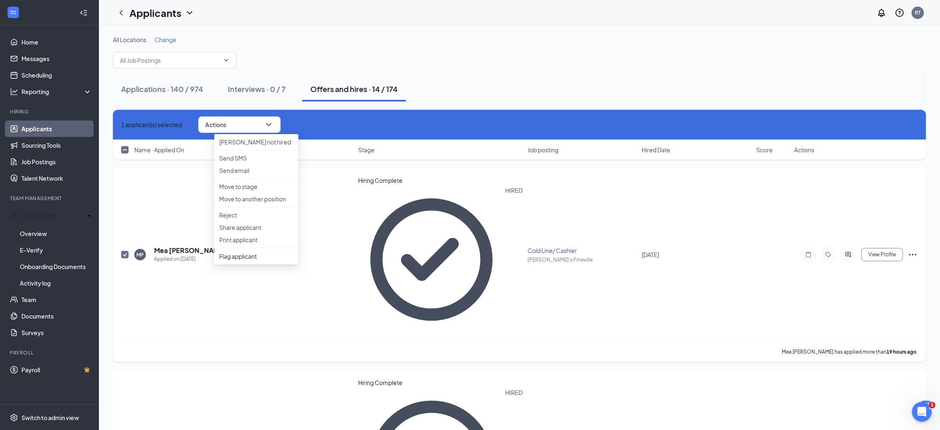
click at [915, 246] on div "View Profile Mark not hired Send SMS Send email Move to stage Move to another p…" at bounding box center [856, 254] width 124 height 16
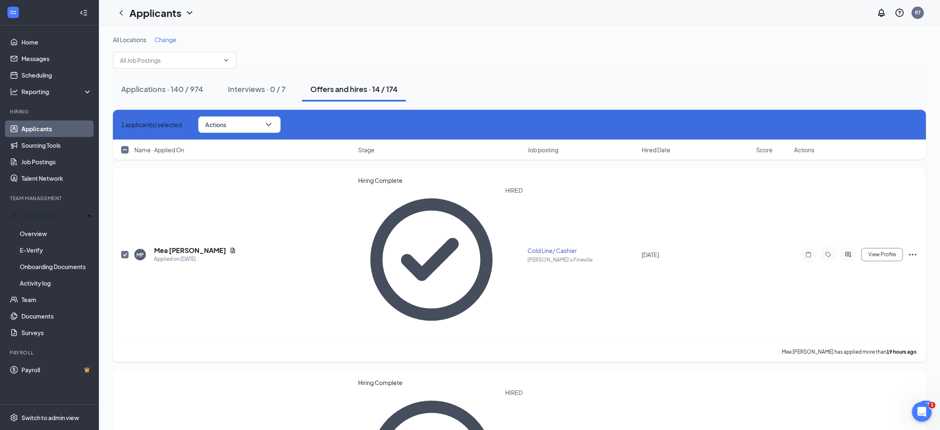
click at [915, 254] on icon "Ellipses" at bounding box center [912, 255] width 7 height 2
click at [890, 206] on li "Mark not hired" at bounding box center [876, 199] width 84 height 12
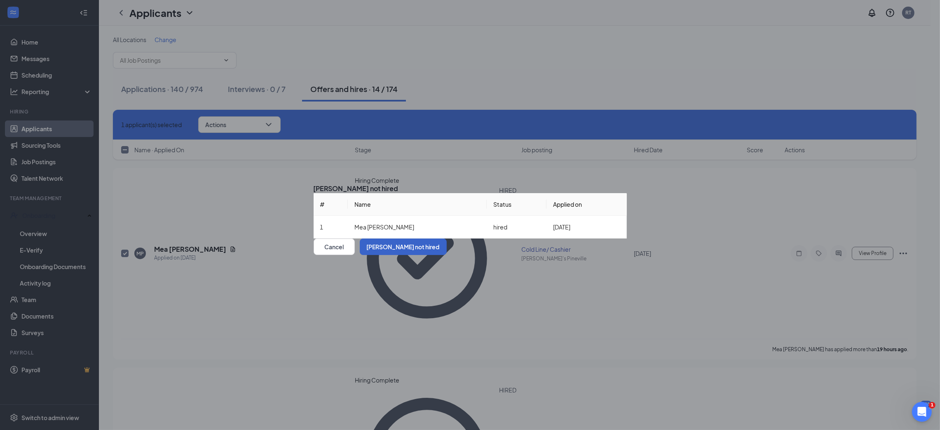
click at [447, 255] on button "Mark not hired" at bounding box center [403, 246] width 87 height 16
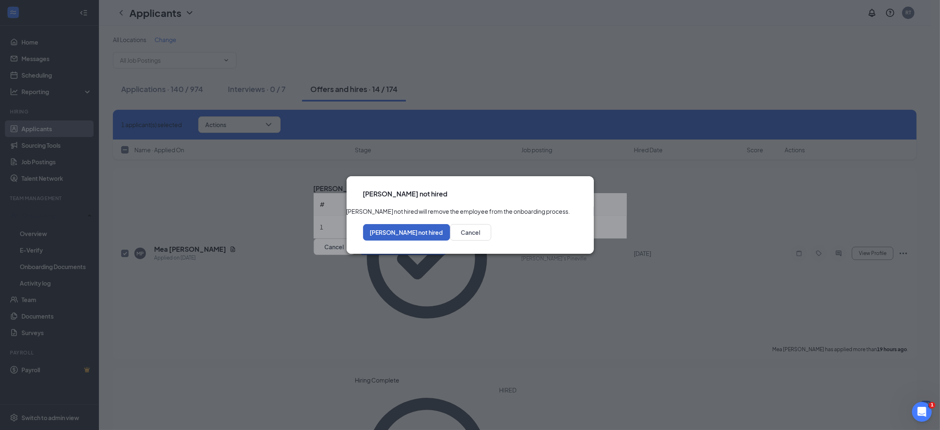
click at [450, 240] on button "Mark not hired" at bounding box center [406, 232] width 87 height 16
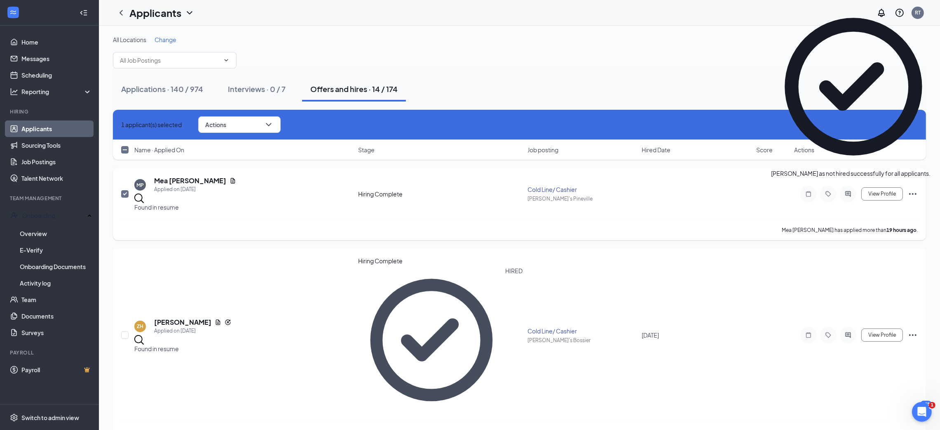
click at [914, 189] on icon "Ellipses" at bounding box center [913, 194] width 10 height 10
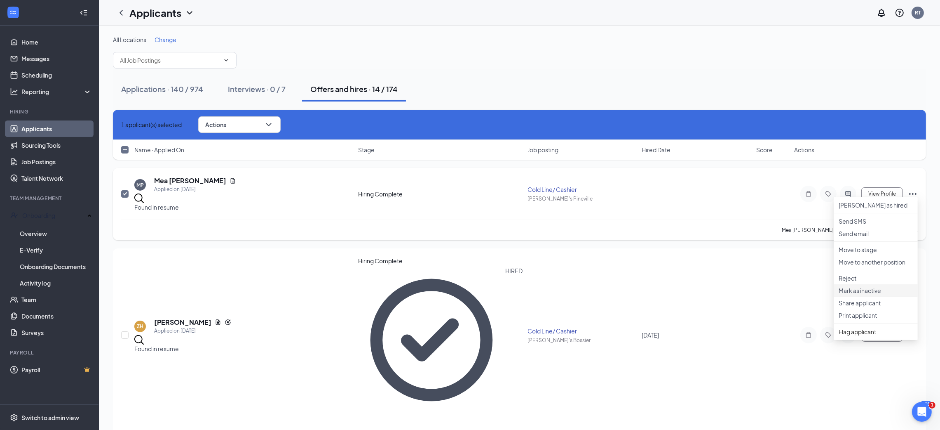
click at [873, 294] on p "Mark as inactive" at bounding box center [876, 290] width 74 height 8
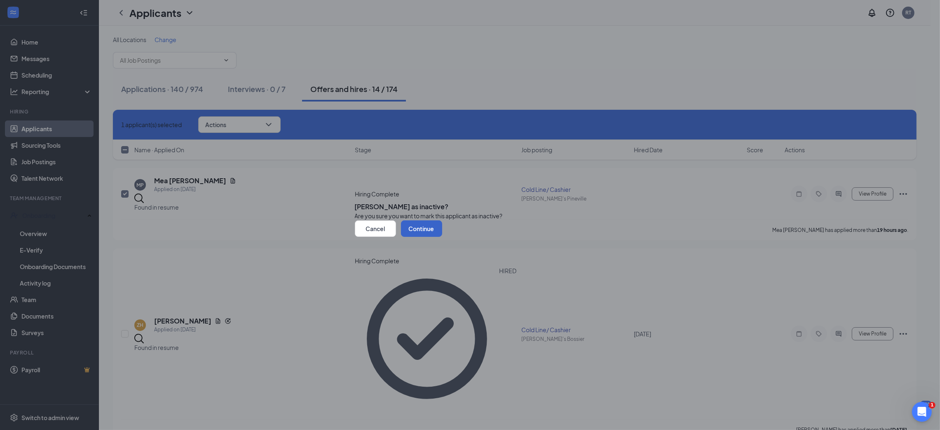
click at [442, 237] on button "Continue" at bounding box center [421, 228] width 41 height 16
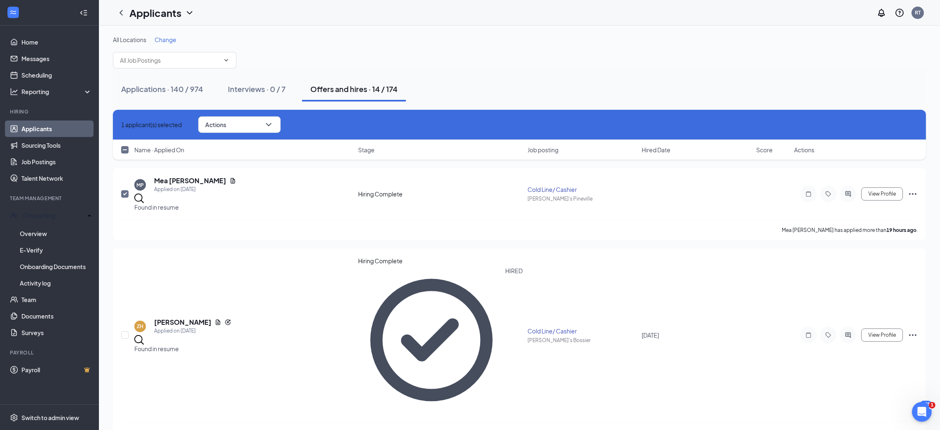
checkbox input "false"
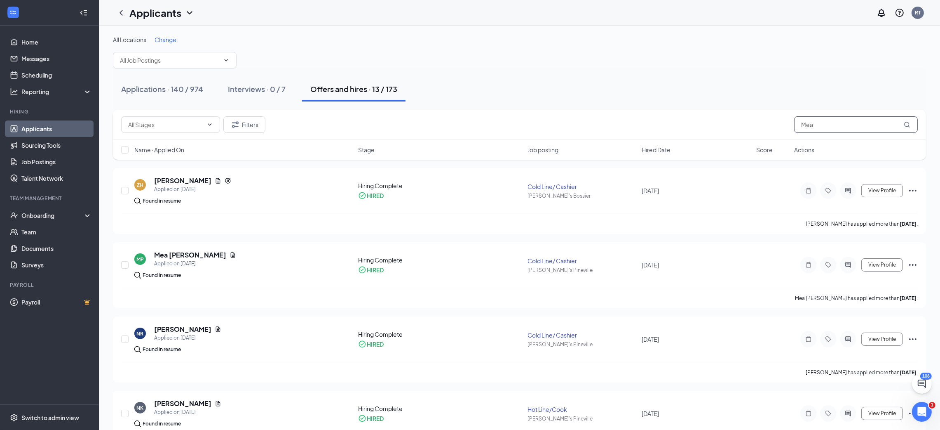
click at [848, 124] on input "Mea" at bounding box center [856, 124] width 124 height 16
click at [909, 129] on input "Mea" at bounding box center [856, 124] width 124 height 16
click at [911, 262] on icon "Ellipses" at bounding box center [913, 265] width 10 height 10
click at [854, 123] on input "Mea" at bounding box center [856, 124] width 124 height 16
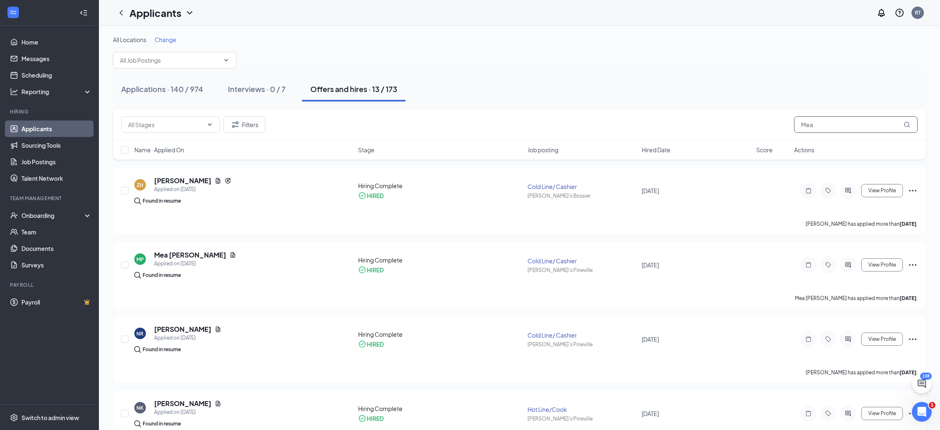
click at [854, 123] on input "Mea" at bounding box center [856, 124] width 124 height 16
type input "mea"
click at [127, 267] on input "checkbox" at bounding box center [124, 264] width 7 height 7
checkbox input "true"
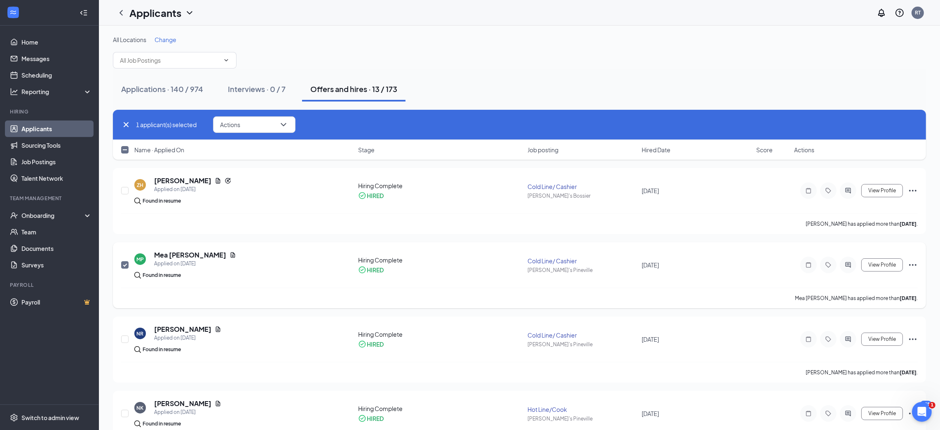
click at [916, 263] on icon "Ellipses" at bounding box center [913, 265] width 10 height 10
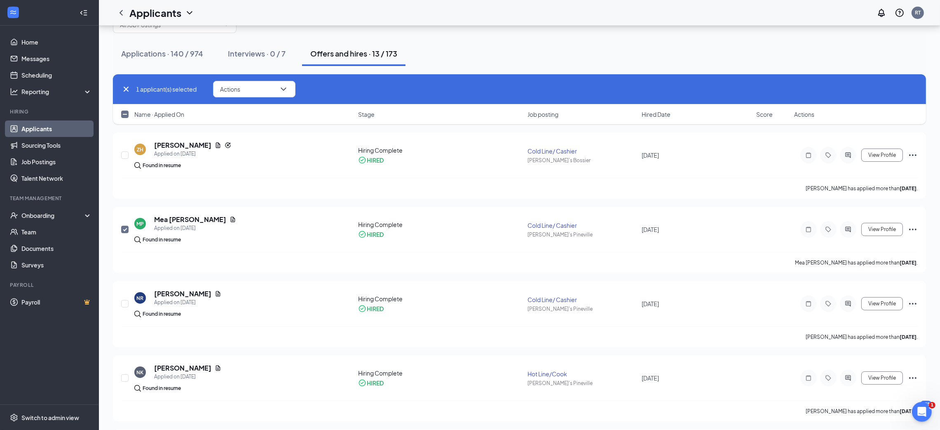
scroll to position [37, 0]
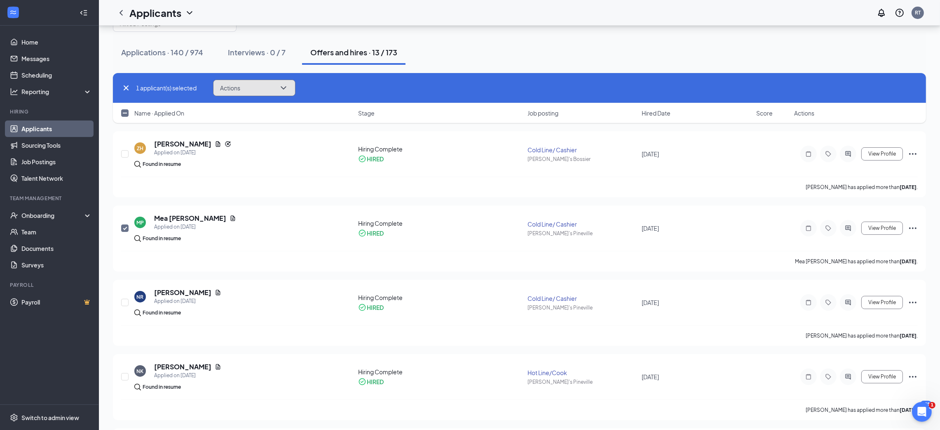
click at [286, 90] on icon "ChevronDown" at bounding box center [284, 88] width 10 height 10
click at [369, 83] on div "1 applicant(s) selected Actions Mark not hired Send SMS Send email Move to stag…" at bounding box center [519, 88] width 797 height 16
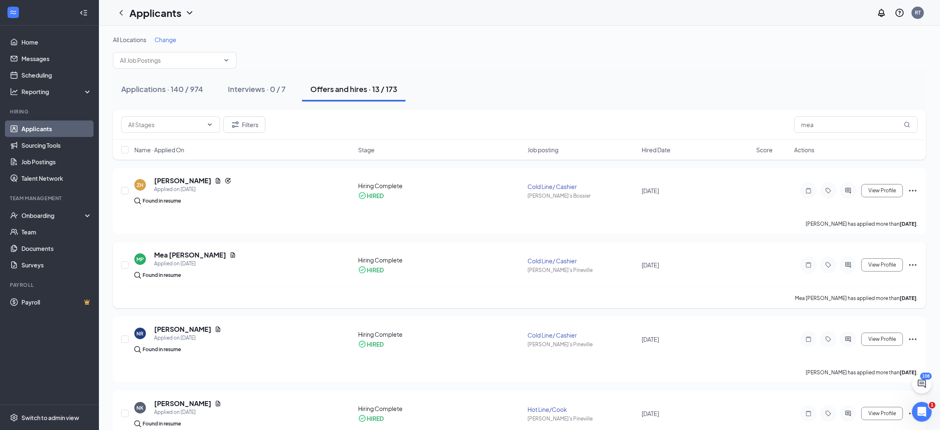
click at [912, 266] on icon "Ellipses" at bounding box center [913, 265] width 10 height 10
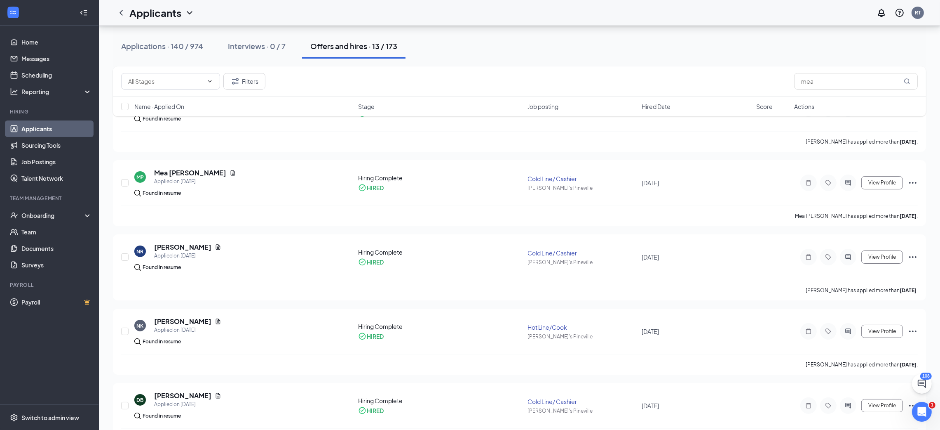
scroll to position [86, 0]
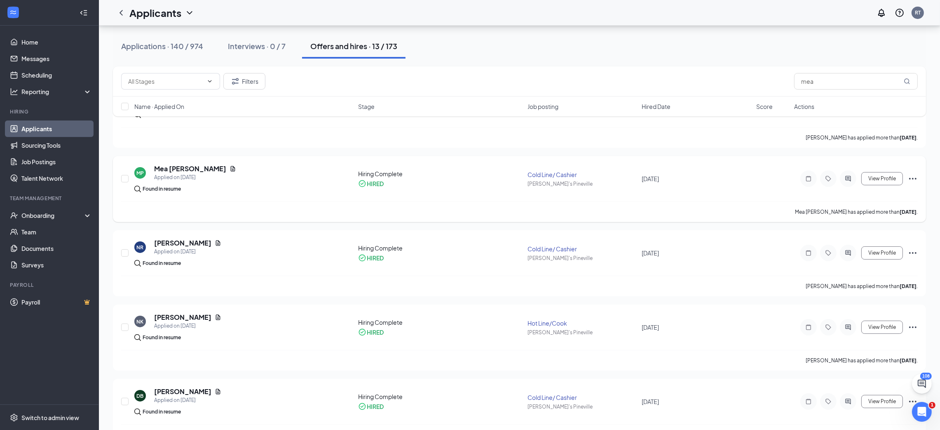
click at [912, 179] on icon "Ellipses" at bounding box center [912, 179] width 7 height 2
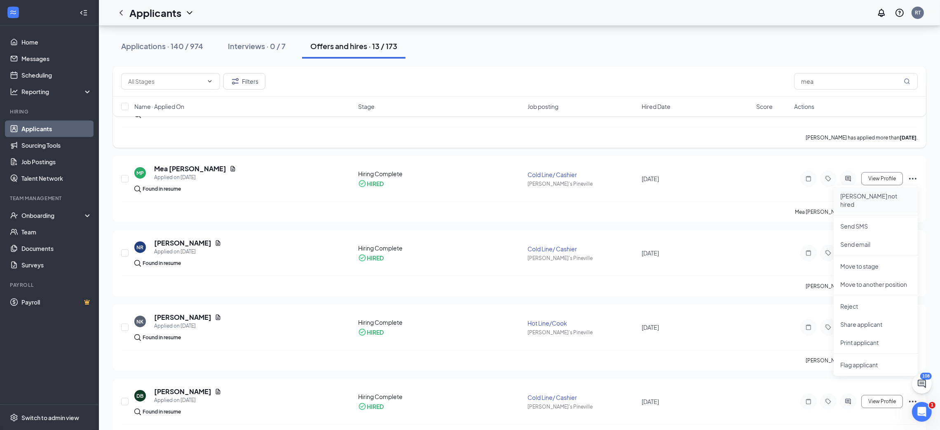
click at [889, 195] on p "[PERSON_NAME] not hired" at bounding box center [875, 200] width 71 height 16
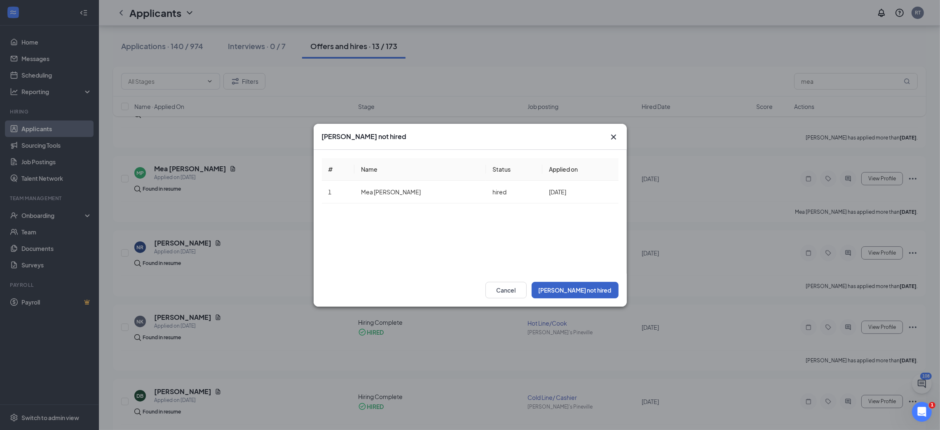
click at [589, 289] on button "[PERSON_NAME] not hired" at bounding box center [575, 290] width 87 height 16
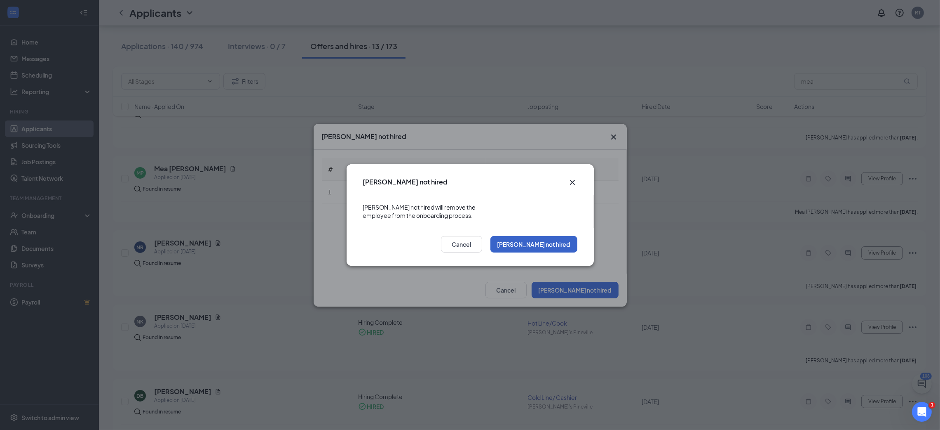
click at [558, 236] on button "[PERSON_NAME] not hired" at bounding box center [534, 244] width 87 height 16
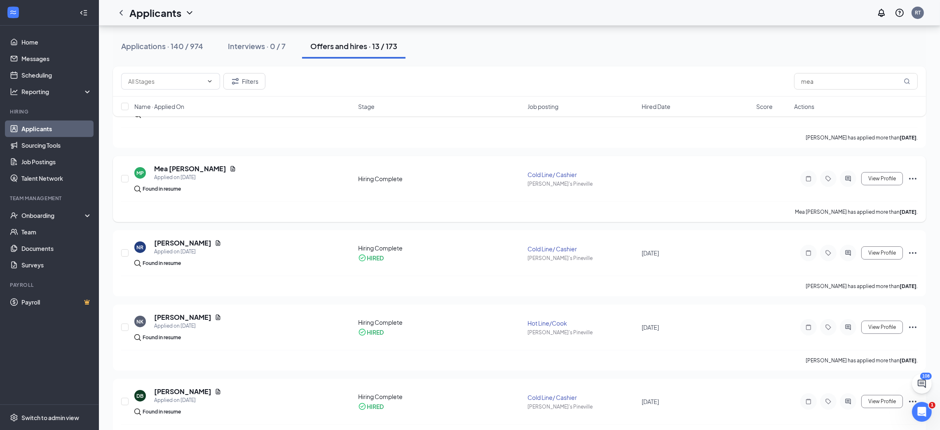
click at [911, 178] on icon "Ellipses" at bounding box center [912, 179] width 7 height 2
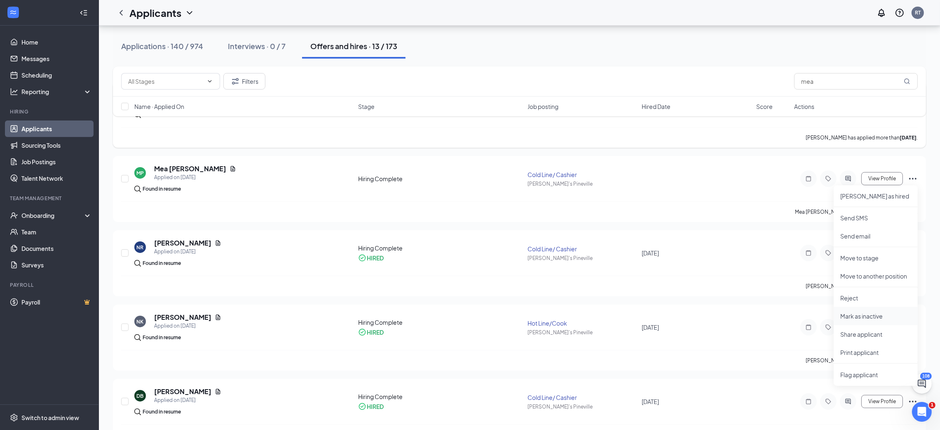
click at [865, 312] on p "Mark as inactive" at bounding box center [875, 316] width 71 height 8
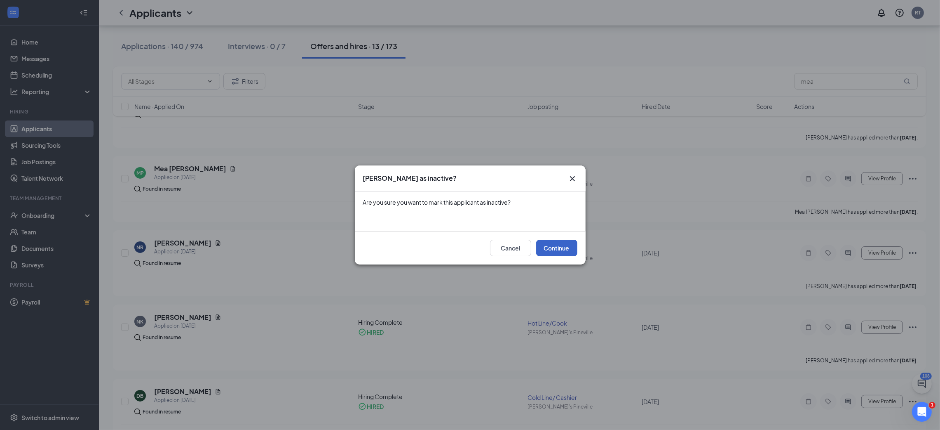
click at [556, 251] on button "Continue" at bounding box center [556, 247] width 41 height 16
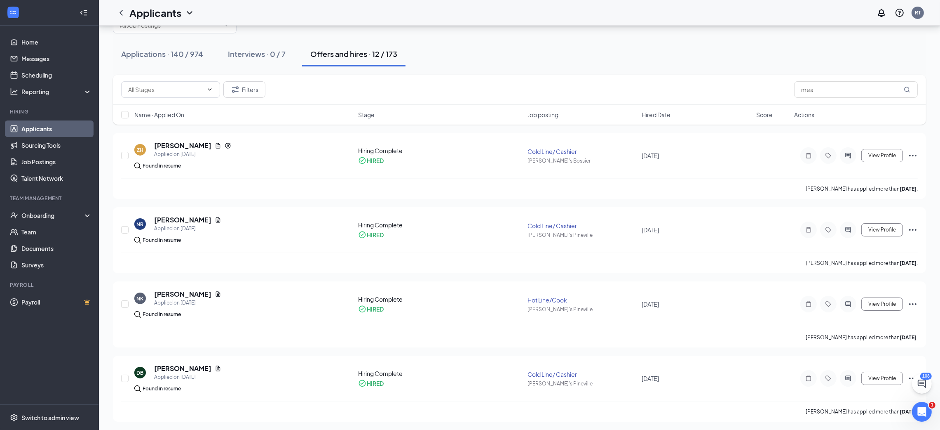
scroll to position [0, 0]
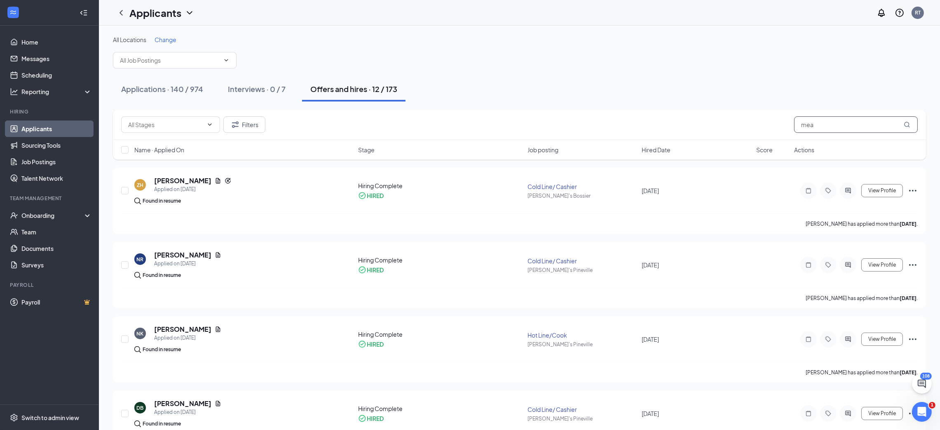
click at [855, 123] on input "mea" at bounding box center [856, 124] width 124 height 16
click at [903, 126] on input "mea" at bounding box center [856, 124] width 124 height 16
click at [910, 124] on icon "MagnifyingGlass" at bounding box center [907, 124] width 7 height 7
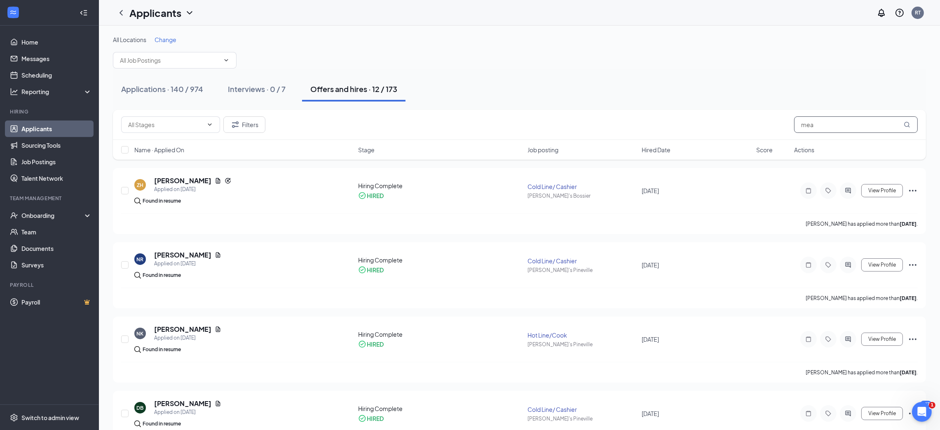
click at [910, 124] on icon "MagnifyingGlass" at bounding box center [907, 124] width 7 height 7
click at [146, 87] on div "Applications · 140 / 974" at bounding box center [162, 89] width 82 height 10
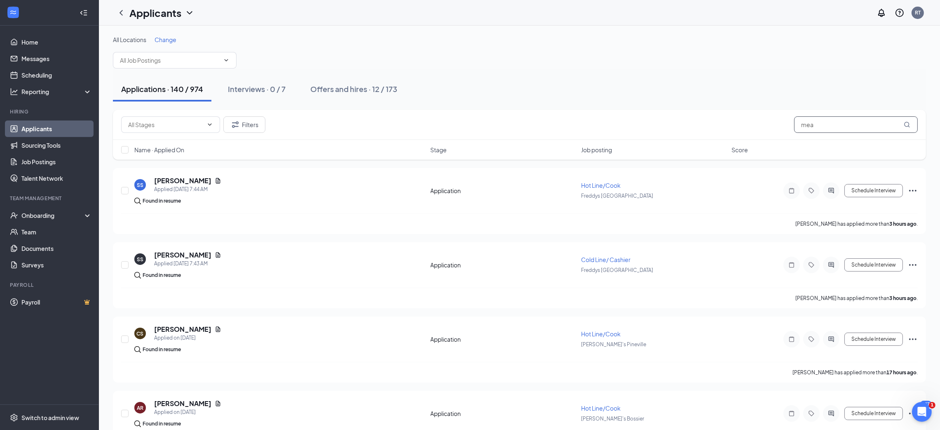
click at [850, 123] on input "mea" at bounding box center [856, 124] width 124 height 16
type input "Mea"
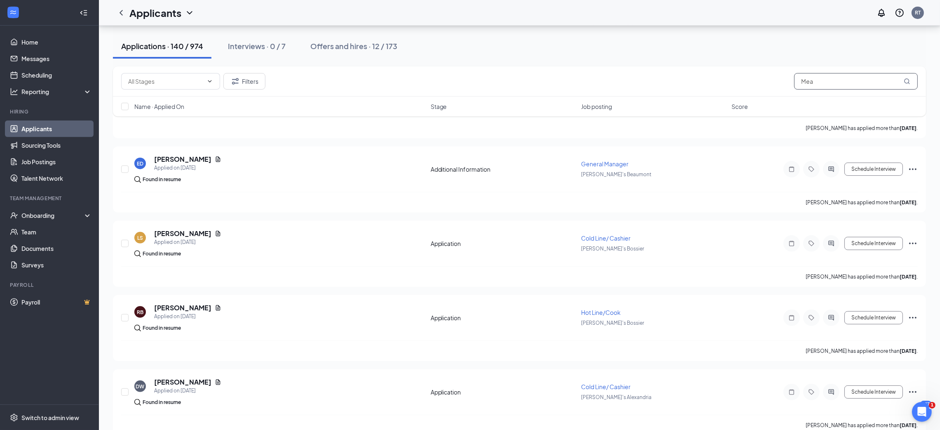
scroll to position [482, 0]
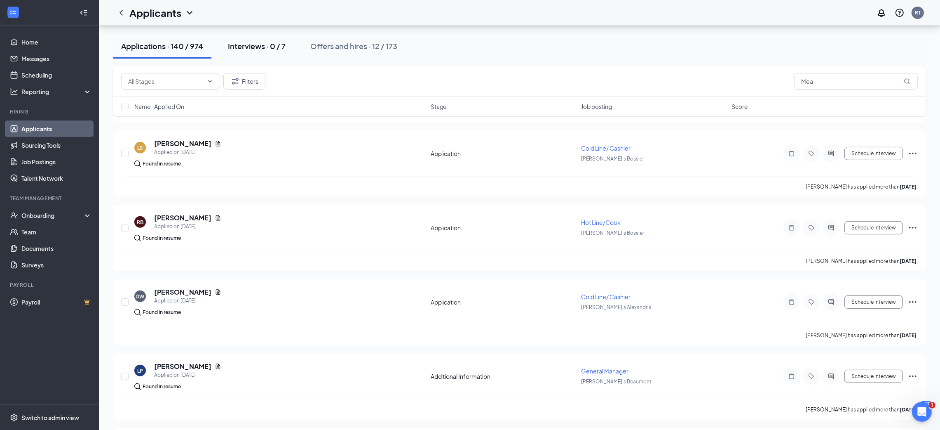
click at [264, 37] on button "Interviews · 0 / 7" at bounding box center [257, 46] width 74 height 25
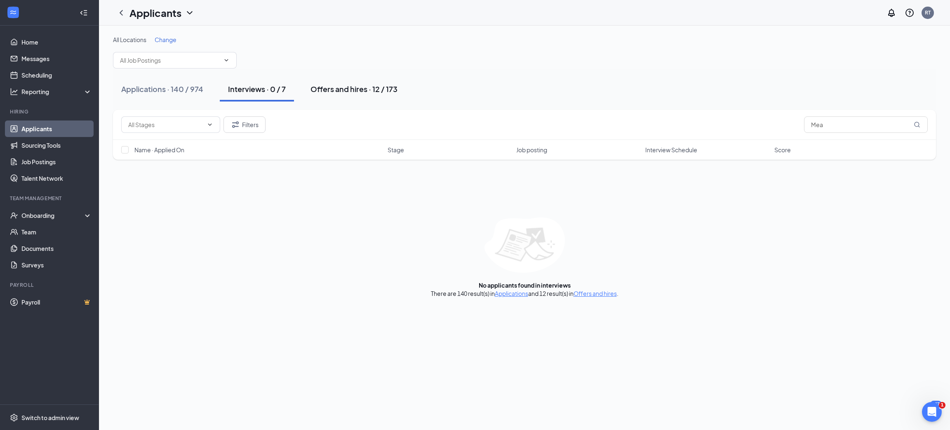
click at [382, 85] on div "Offers and hires · 12 / 173" at bounding box center [353, 89] width 87 height 10
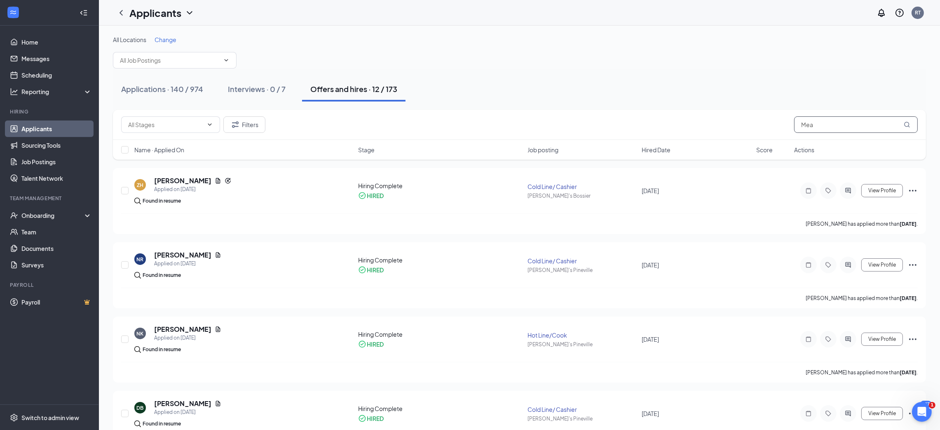
click at [907, 122] on icon "MagnifyingGlass" at bounding box center [907, 124] width 7 height 7
click at [221, 56] on span at bounding box center [175, 60] width 124 height 16
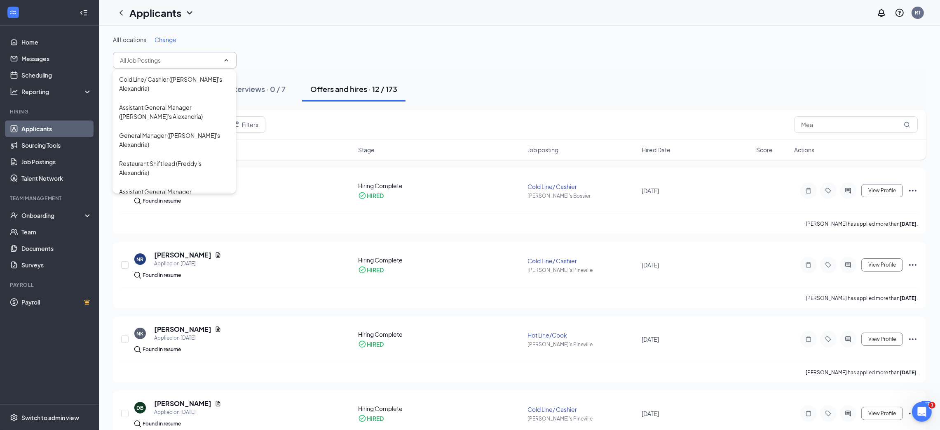
scroll to position [21, 0]
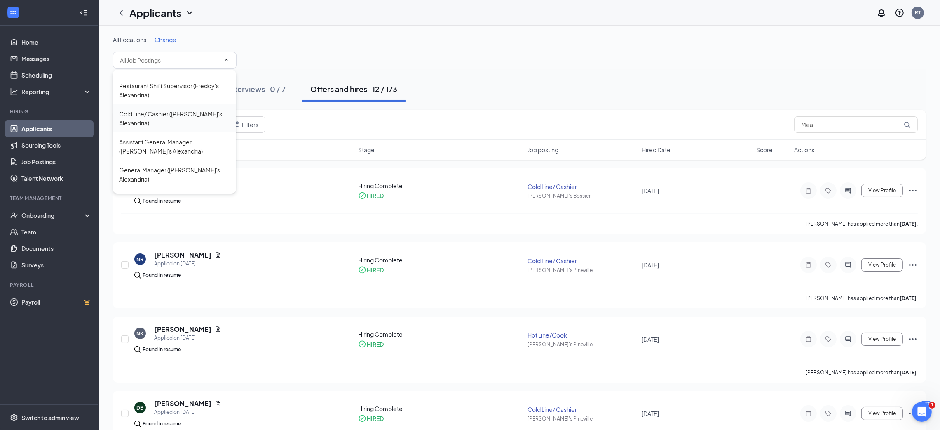
click at [180, 113] on div "Cold Line/ Cashier (Freddy's Alexandria)" at bounding box center [174, 118] width 110 height 18
type input "Cold Line/ Cashier (Freddy's Alexandria)"
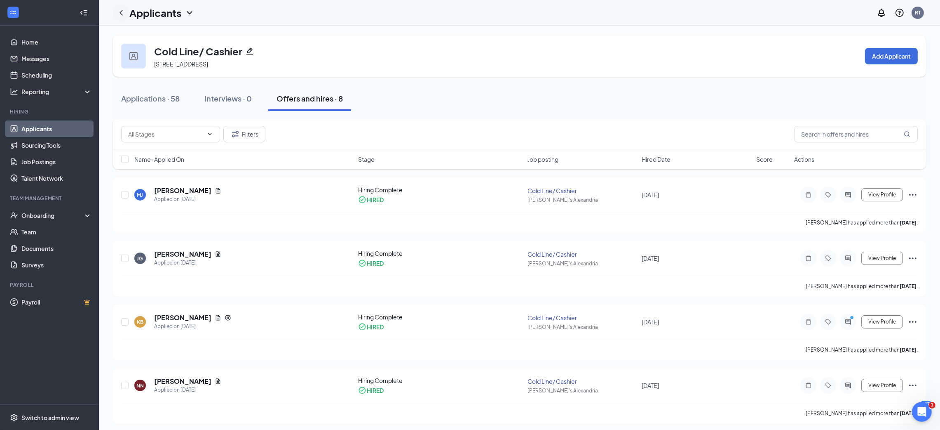
click at [123, 8] on icon "ChevronLeft" at bounding box center [121, 13] width 10 height 10
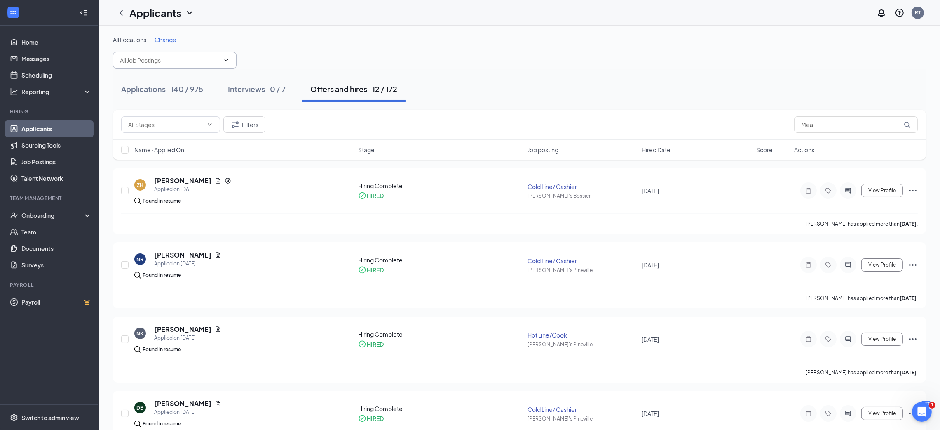
click at [227, 59] on icon "ChevronDown" at bounding box center [226, 60] width 7 height 7
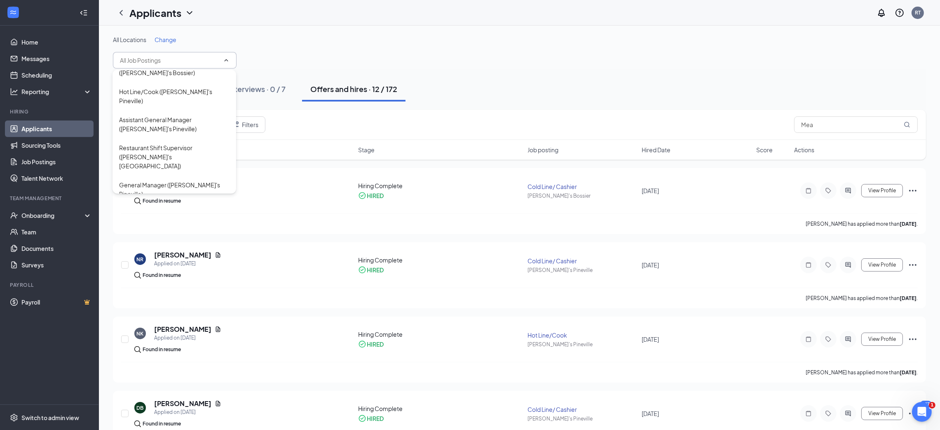
scroll to position [371, 0]
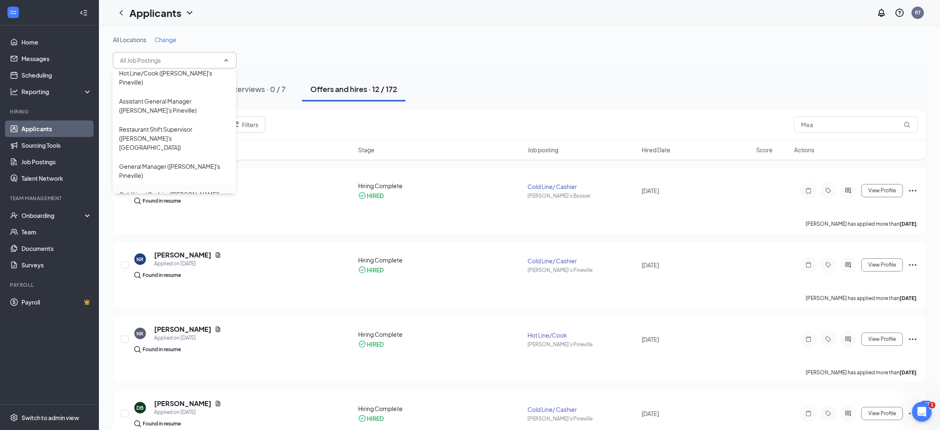
click at [199, 190] on div "Cold Line/ Cashier (Freddy's Pineville)" at bounding box center [174, 199] width 110 height 18
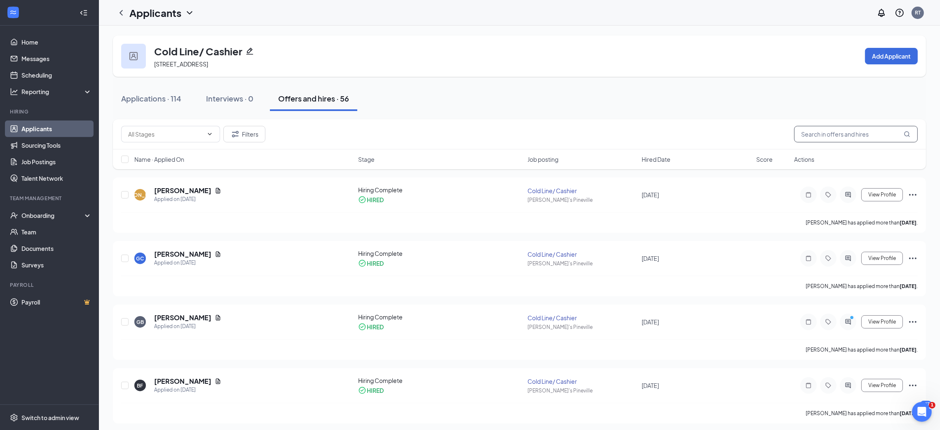
click at [859, 133] on input "text" at bounding box center [856, 134] width 124 height 16
type input "Mea"
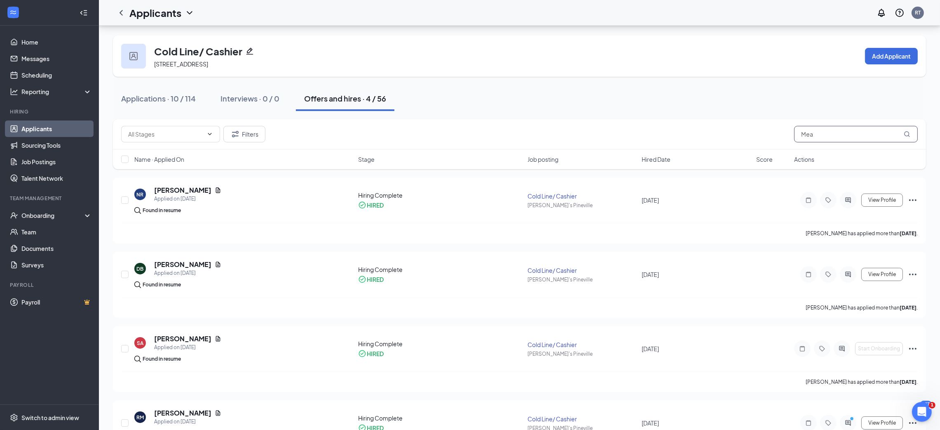
scroll to position [46, 0]
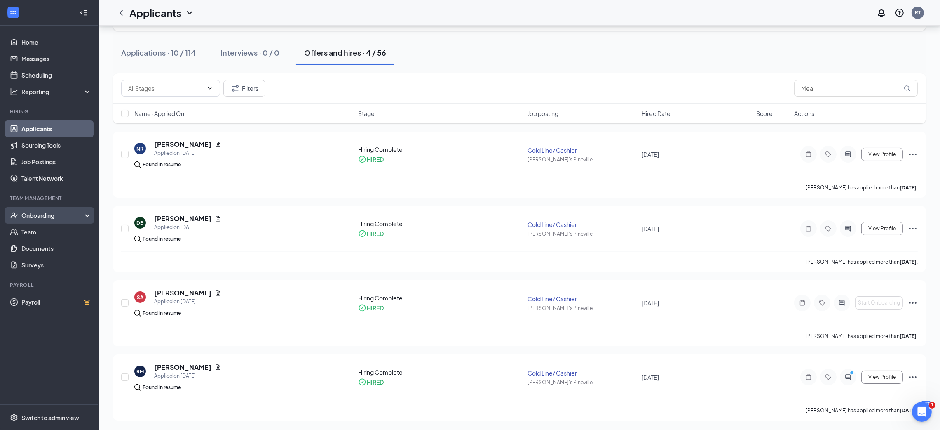
click at [31, 209] on div "Onboarding" at bounding box center [49, 215] width 99 height 16
click at [31, 225] on link "Overview" at bounding box center [56, 231] width 70 height 16
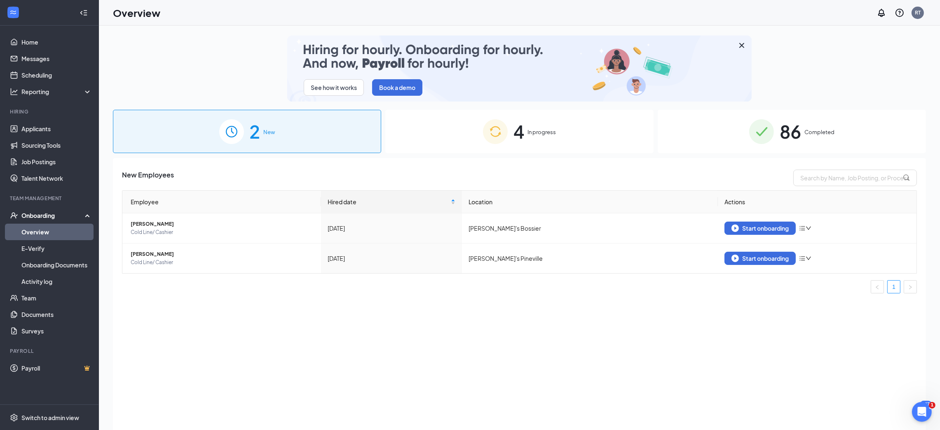
click at [590, 136] on div "4 In progress" at bounding box center [519, 131] width 268 height 43
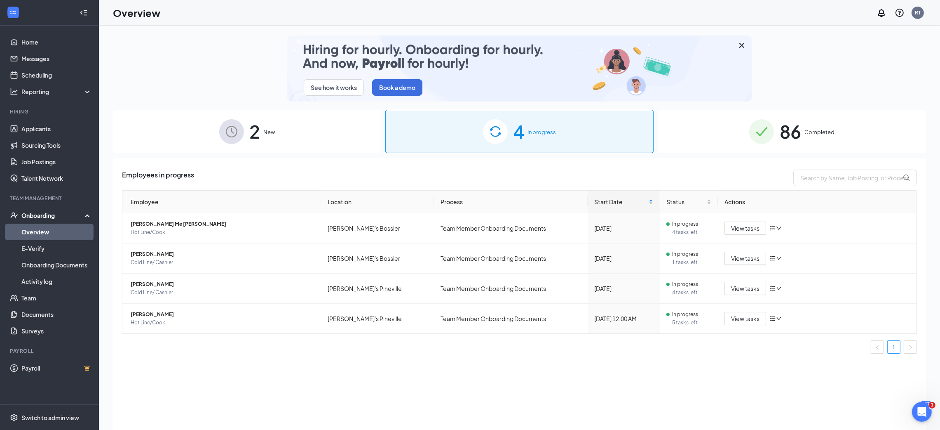
click at [746, 137] on div "86 Completed" at bounding box center [792, 131] width 268 height 43
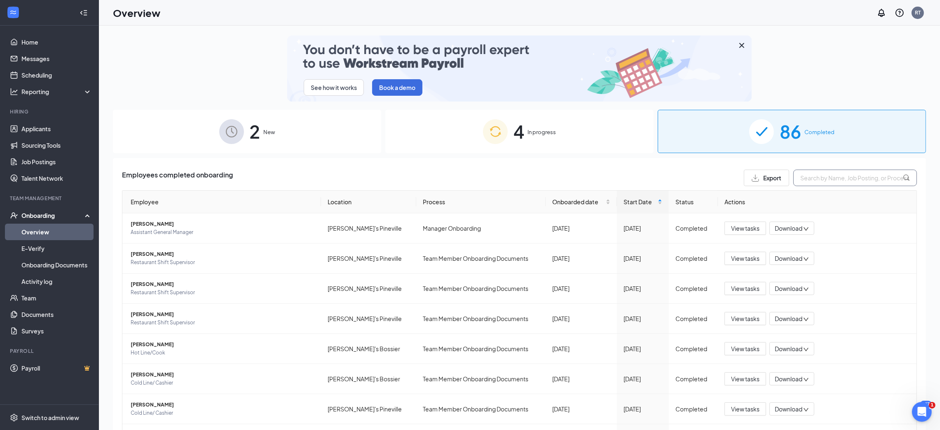
click at [835, 172] on input "text" at bounding box center [855, 177] width 124 height 16
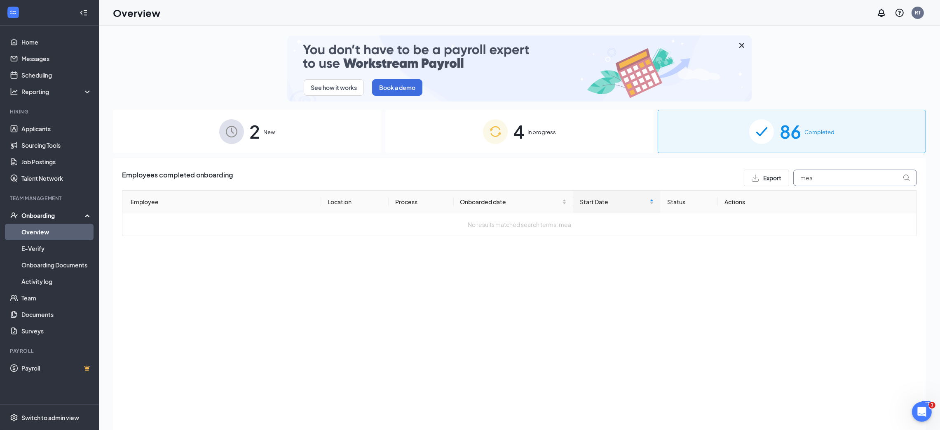
click at [805, 177] on input "mea" at bounding box center [855, 177] width 124 height 16
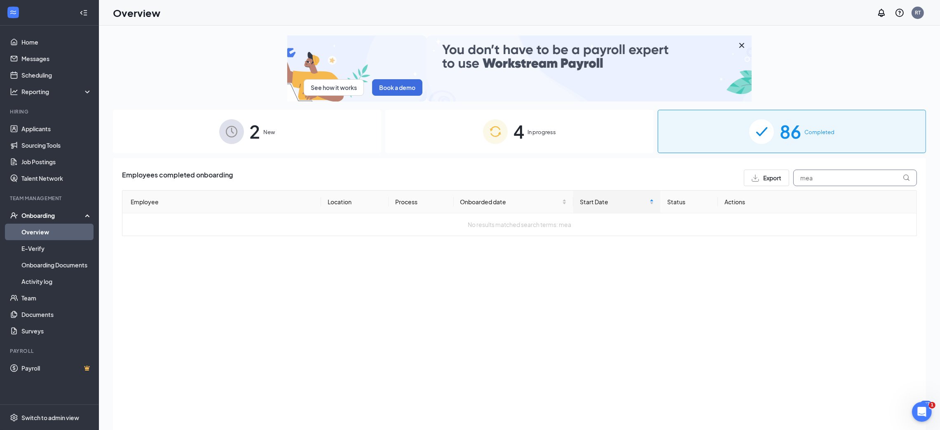
click at [805, 177] on input "mea" at bounding box center [855, 177] width 124 height 16
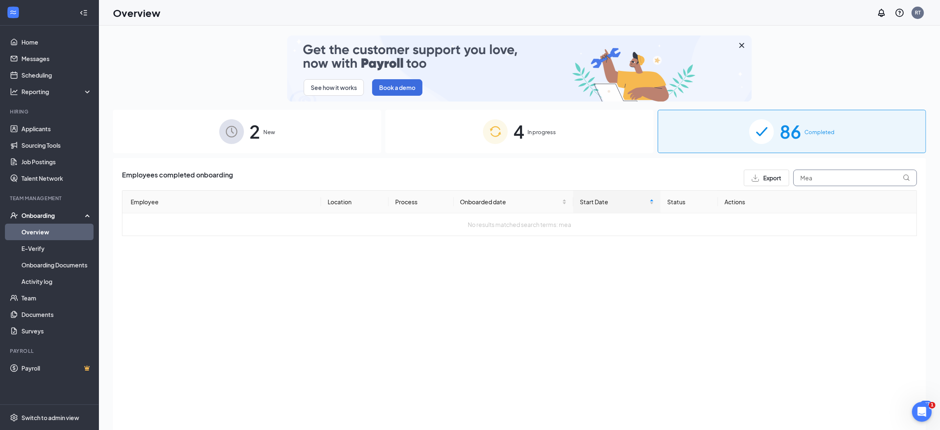
type input "Mea"
click at [62, 282] on link "Activity log" at bounding box center [56, 281] width 70 height 16
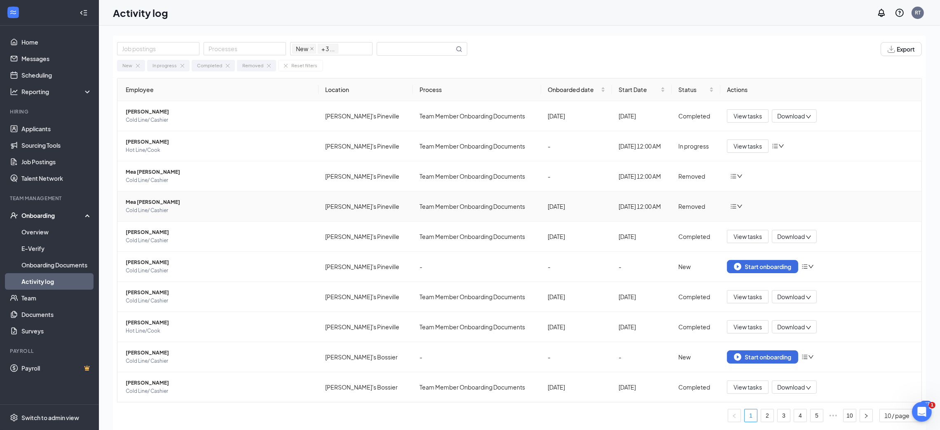
click at [698, 209] on div "Removed" at bounding box center [695, 206] width 35 height 9
click at [734, 206] on icon "bars" at bounding box center [733, 206] width 7 height 7
drag, startPoint x: 227, startPoint y: 216, endPoint x: 136, endPoint y: 207, distance: 91.5
click at [136, 207] on td "Mea D Pitka Cold Line/ Cashier" at bounding box center [217, 206] width 201 height 30
click at [136, 207] on span "Cold Line/ Cashier" at bounding box center [219, 210] width 186 height 8
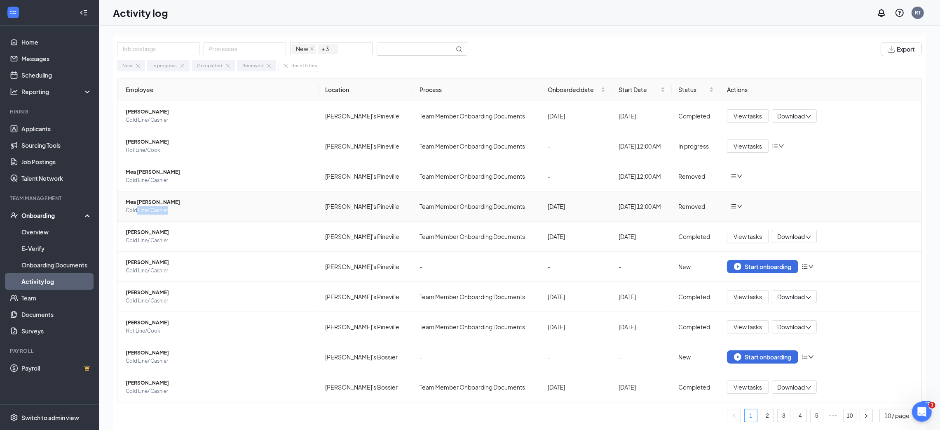
click at [136, 207] on body "Home Messages Scheduling Reporting Hiring Applicants Sourcing Tools Job Posting…" at bounding box center [470, 215] width 940 height 430
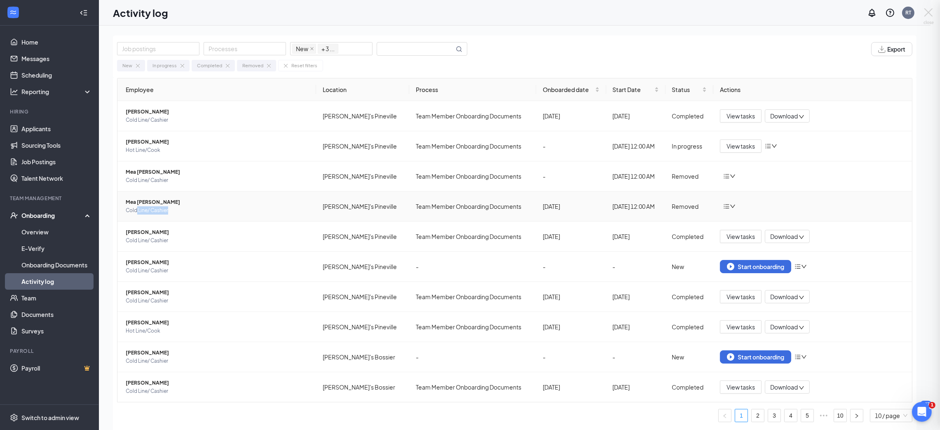
click at [136, 207] on div at bounding box center [470, 215] width 940 height 430
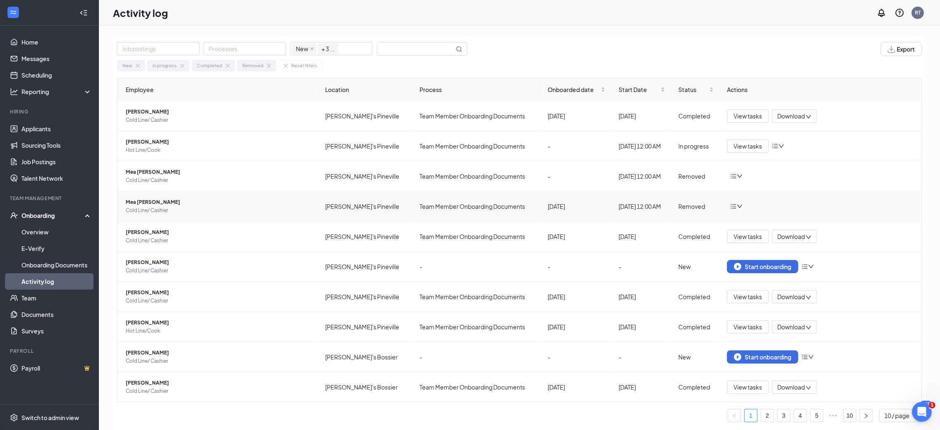
click at [159, 202] on span "Mea D Pitka" at bounding box center [219, 202] width 186 height 8
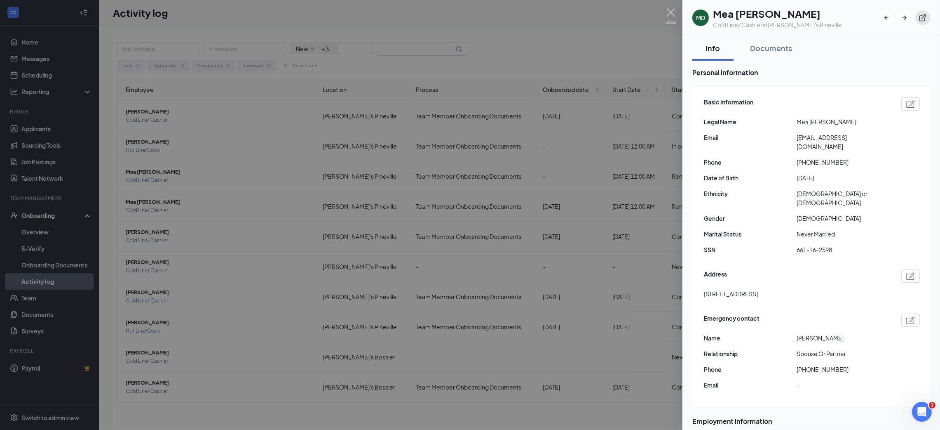
click at [925, 22] on button "button" at bounding box center [922, 17] width 15 height 15
click at [671, 7] on div at bounding box center [470, 215] width 940 height 430
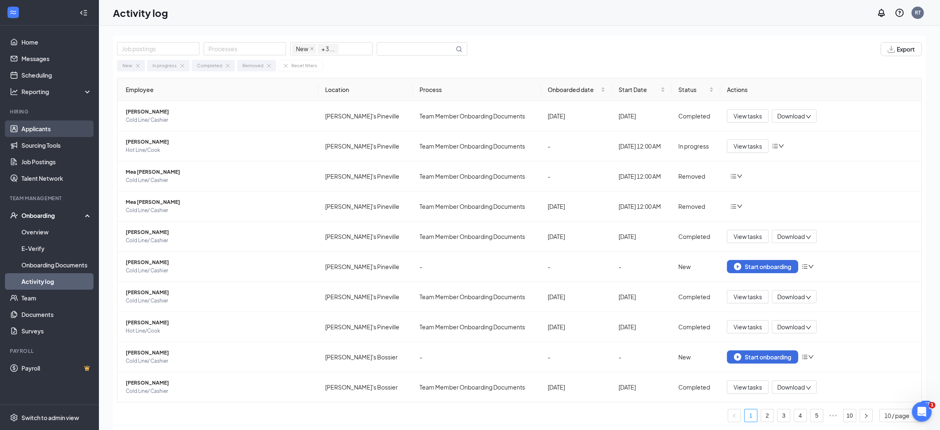
click at [30, 124] on link "Applicants" at bounding box center [56, 128] width 70 height 16
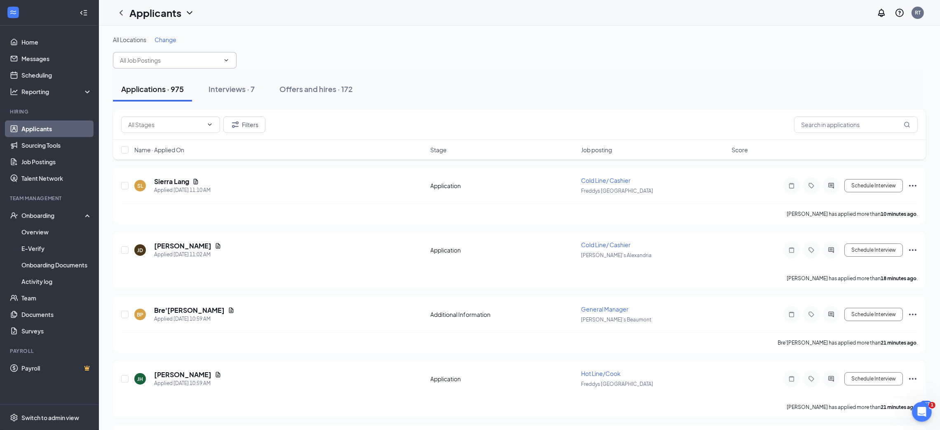
click at [218, 63] on input "text" at bounding box center [170, 60] width 100 height 9
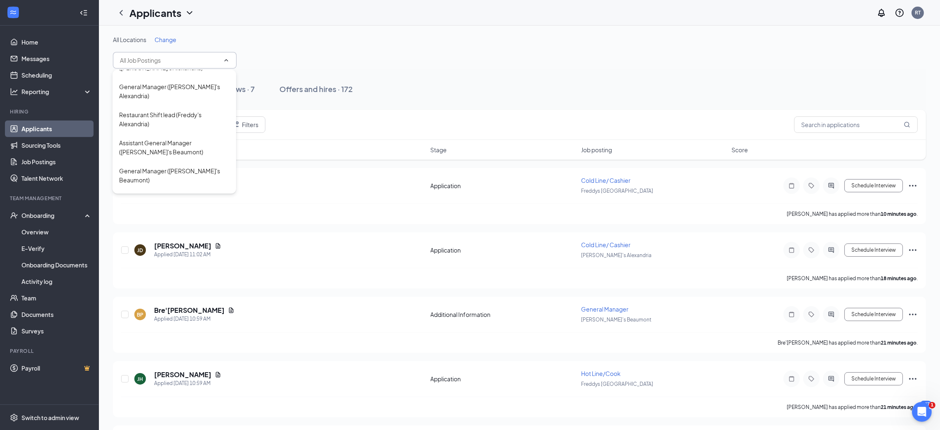
scroll to position [137, 0]
click at [181, 134] on div "General Manager (Freddy's Beaumont)" at bounding box center [174, 143] width 110 height 18
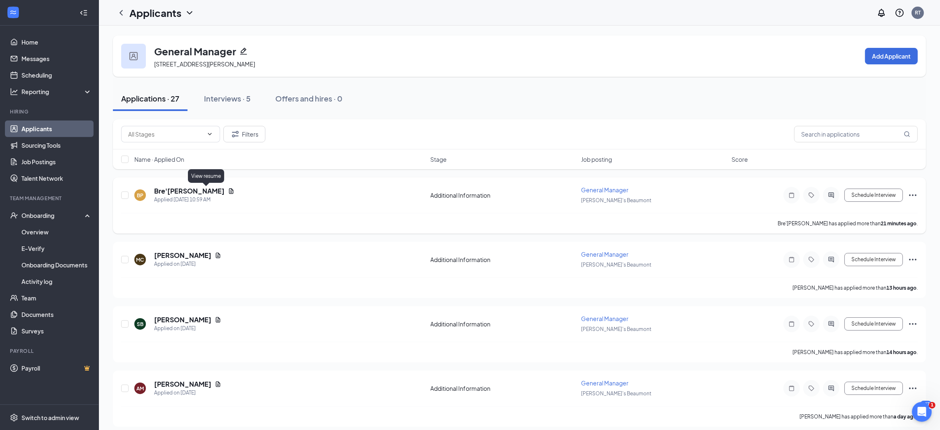
click at [229, 192] on icon "Document" at bounding box center [231, 190] width 5 height 5
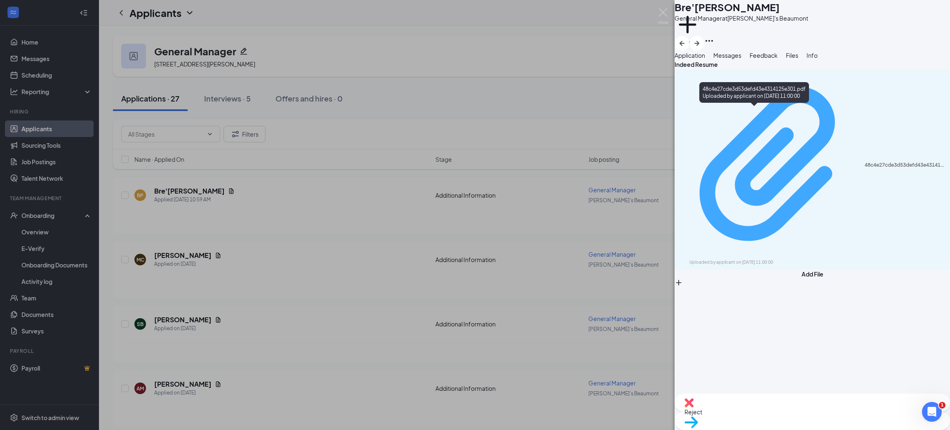
click at [797, 259] on div "Uploaded by applicant on Aug 26, 2025 at 11:00:00" at bounding box center [751, 262] width 124 height 7
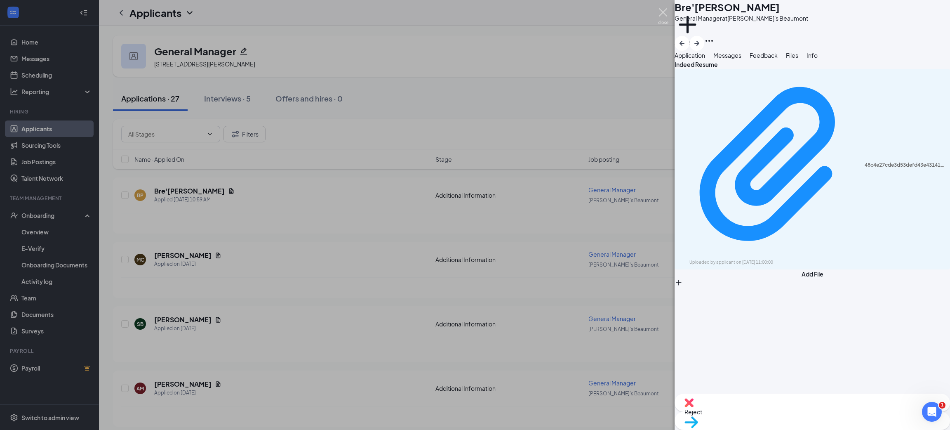
click at [664, 11] on img at bounding box center [663, 16] width 10 height 16
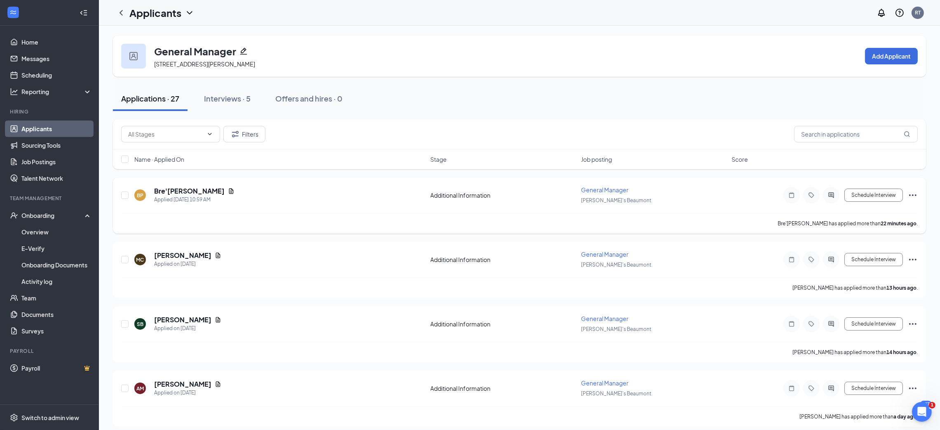
click at [914, 192] on icon "Ellipses" at bounding box center [913, 195] width 10 height 10
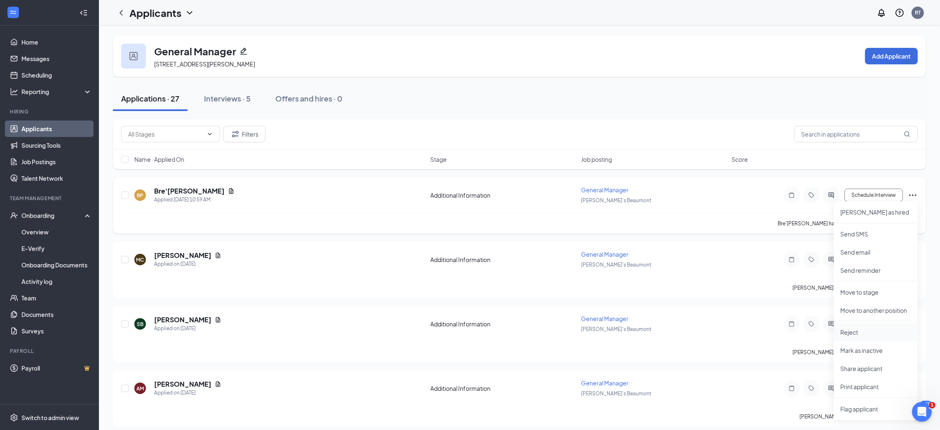
click at [864, 328] on p "Reject" at bounding box center [875, 332] width 71 height 8
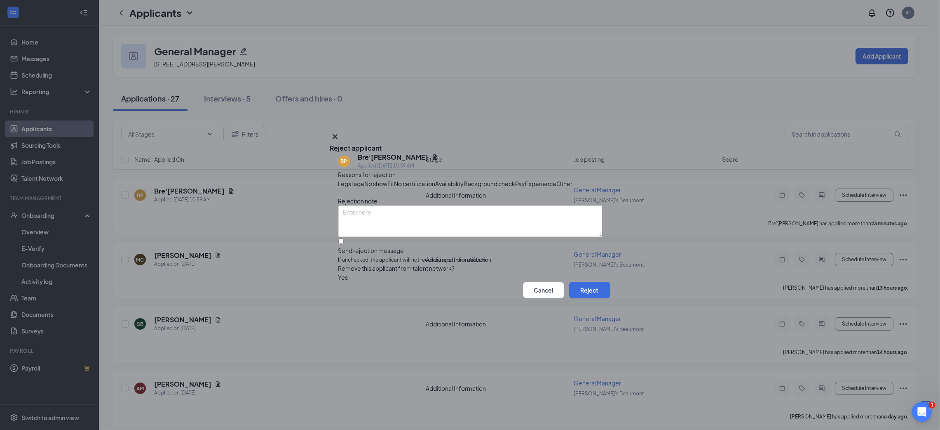
click at [526, 184] on span "Experience" at bounding box center [541, 183] width 31 height 9
click at [576, 298] on button "Reject" at bounding box center [589, 290] width 41 height 16
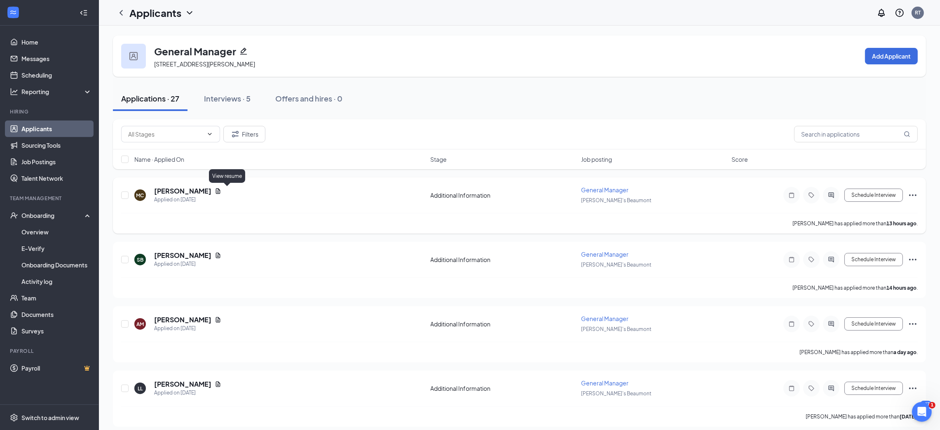
click at [221, 191] on icon "Document" at bounding box center [218, 191] width 7 height 7
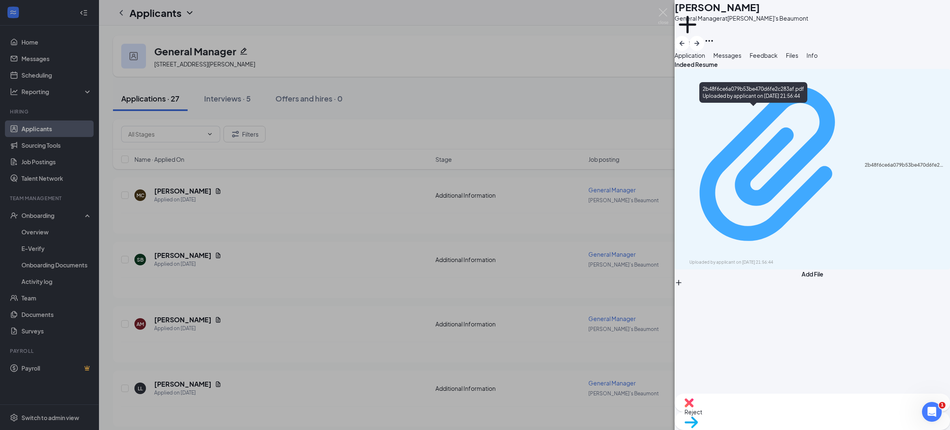
click at [766, 259] on div "Uploaded by applicant on Aug 25, 2025 at 21:56:44" at bounding box center [751, 262] width 124 height 7
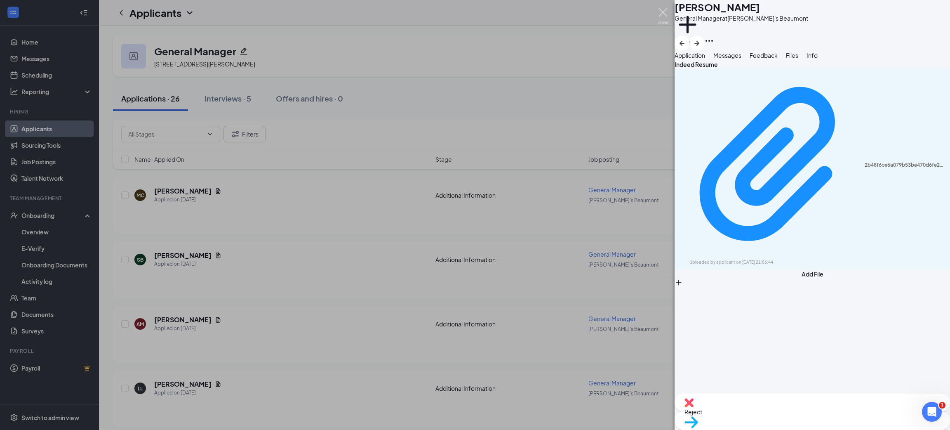
click at [663, 14] on img at bounding box center [663, 16] width 10 height 16
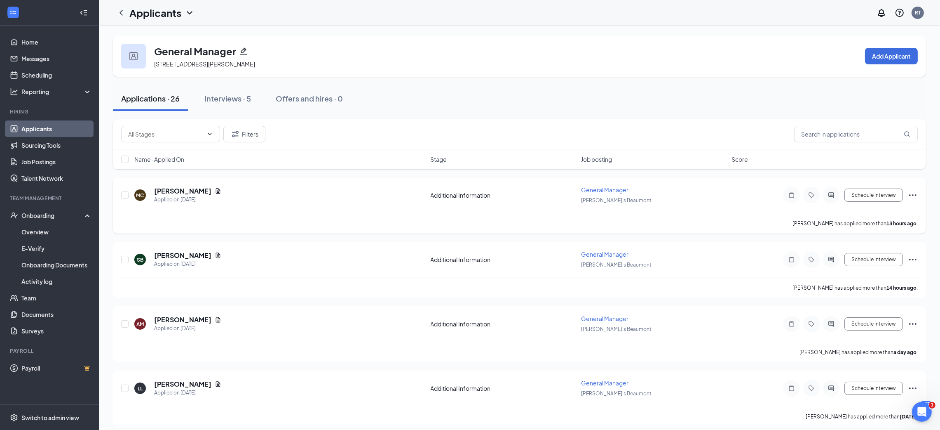
click at [915, 193] on icon "Ellipses" at bounding box center [913, 195] width 10 height 10
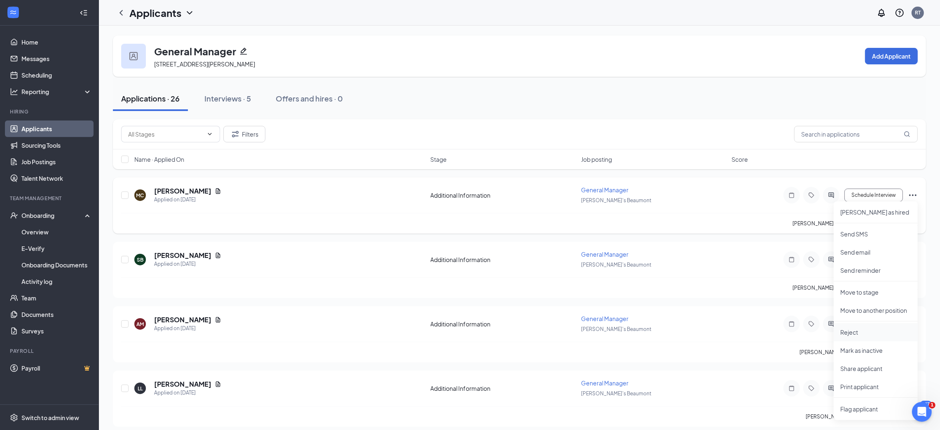
click at [842, 333] on p "Reject" at bounding box center [875, 332] width 71 height 8
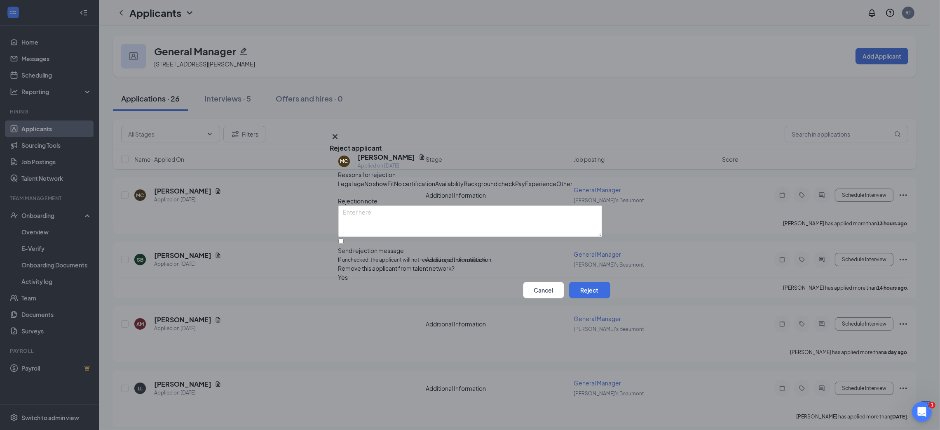
click at [526, 185] on span "Experience" at bounding box center [541, 183] width 31 height 9
click at [344, 244] on input "Send rejection message If unchecked, the applicant will not receive a rejection…" at bounding box center [340, 240] width 5 height 5
checkbox input "true"
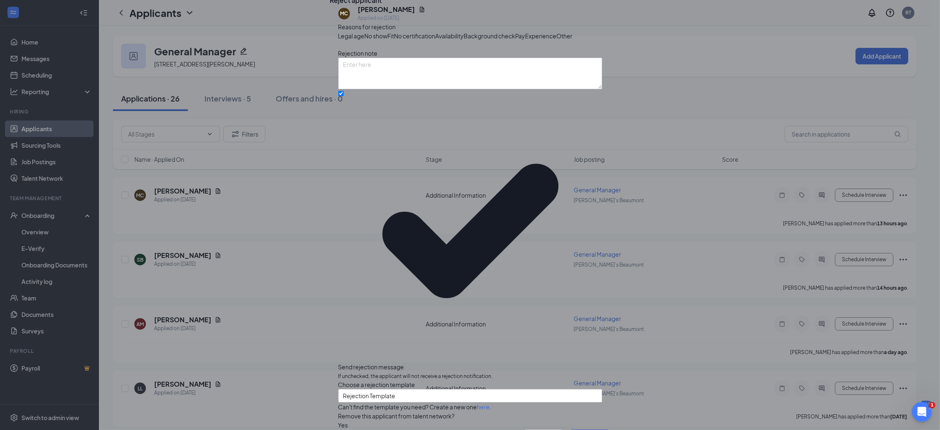
click at [587, 429] on button "Reject" at bounding box center [589, 437] width 41 height 16
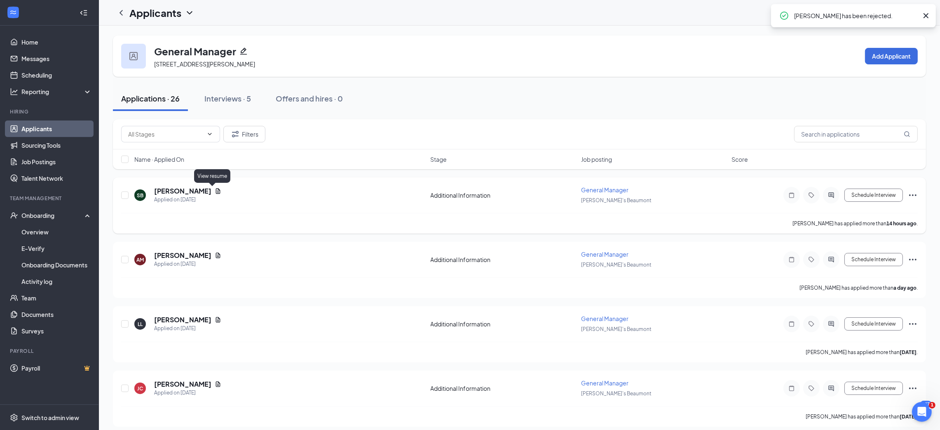
click at [215, 188] on icon "Document" at bounding box center [218, 191] width 7 height 7
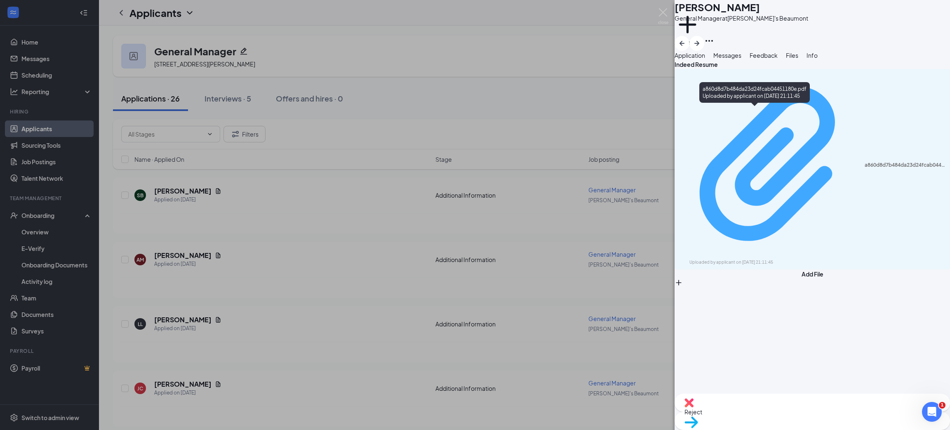
click at [864, 162] on div "a860d8d7b484da23d24fcab04451180e.pdf" at bounding box center [904, 165] width 80 height 7
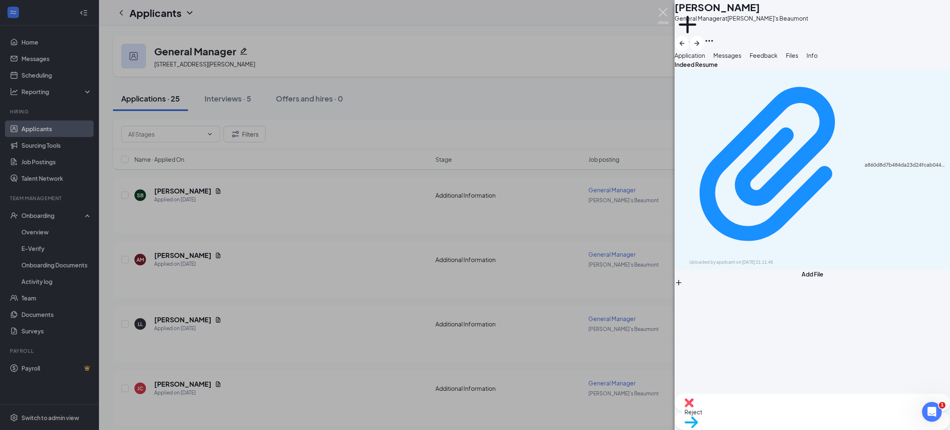
click at [663, 12] on img at bounding box center [663, 16] width 10 height 16
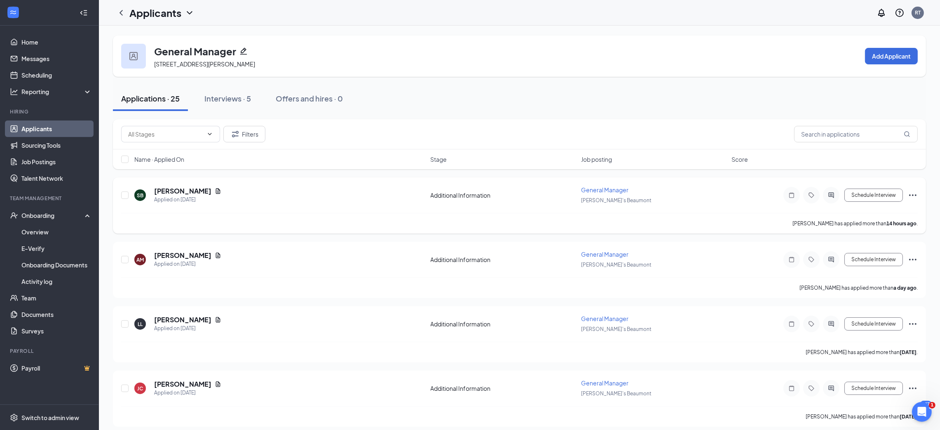
click at [913, 192] on icon "Ellipses" at bounding box center [913, 195] width 10 height 10
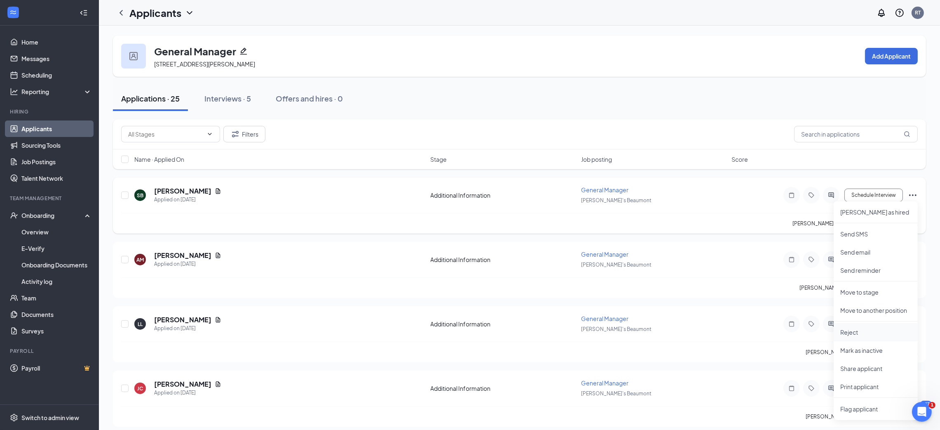
click at [865, 335] on p "Reject" at bounding box center [875, 332] width 71 height 8
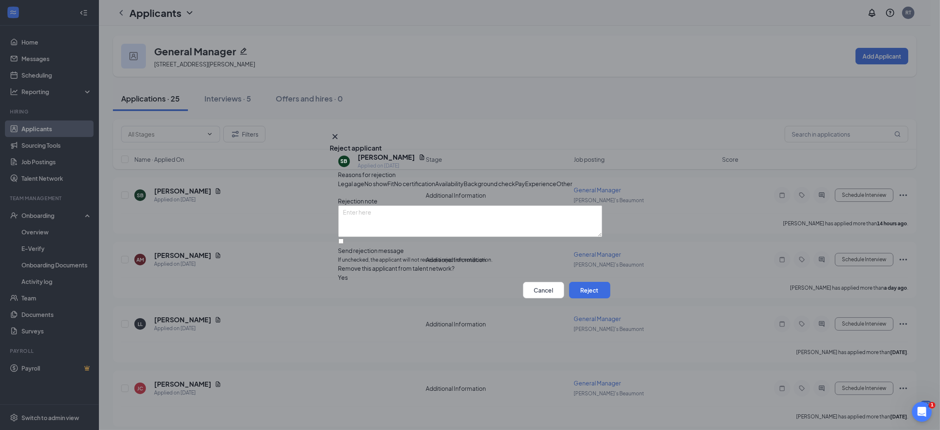
click at [526, 183] on span "Experience" at bounding box center [541, 183] width 31 height 9
click at [344, 244] on input "Send rejection message If unchecked, the applicant will not receive a rejection…" at bounding box center [340, 240] width 5 height 5
checkbox input "true"
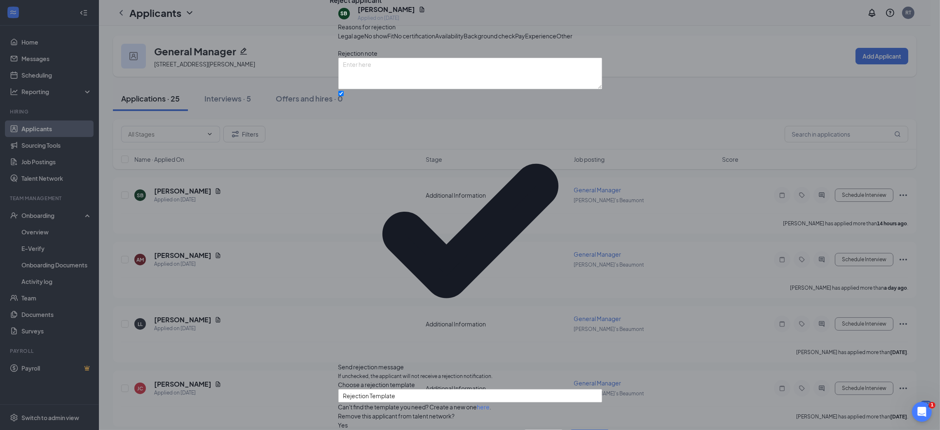
click at [590, 429] on button "Reject" at bounding box center [589, 437] width 41 height 16
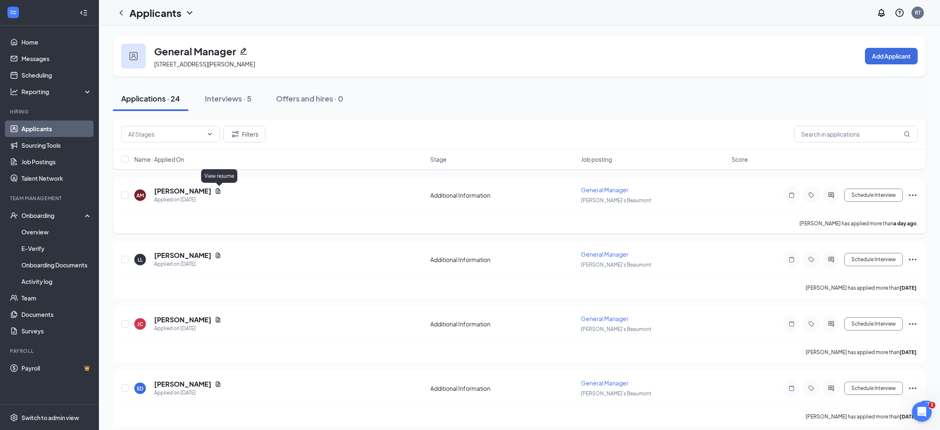
click at [217, 190] on icon "Document" at bounding box center [218, 190] width 5 height 5
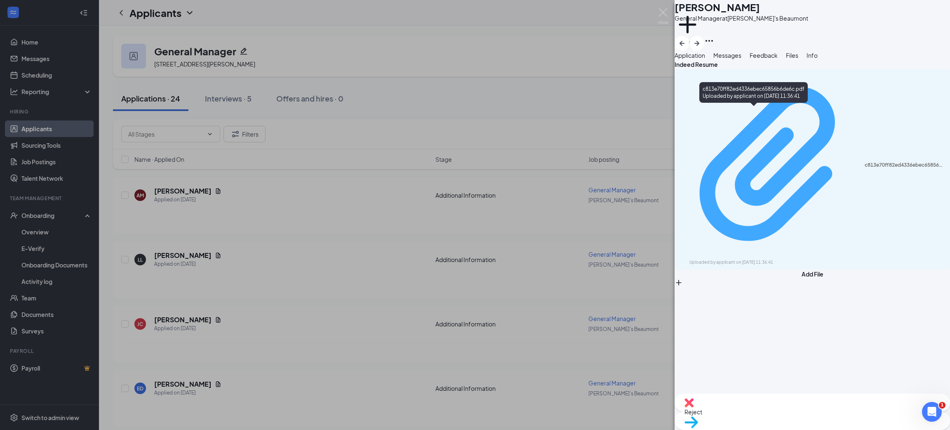
click at [864, 162] on div "c813e70ff82ed4336ebec65856b6de6c.pdf" at bounding box center [904, 165] width 80 height 7
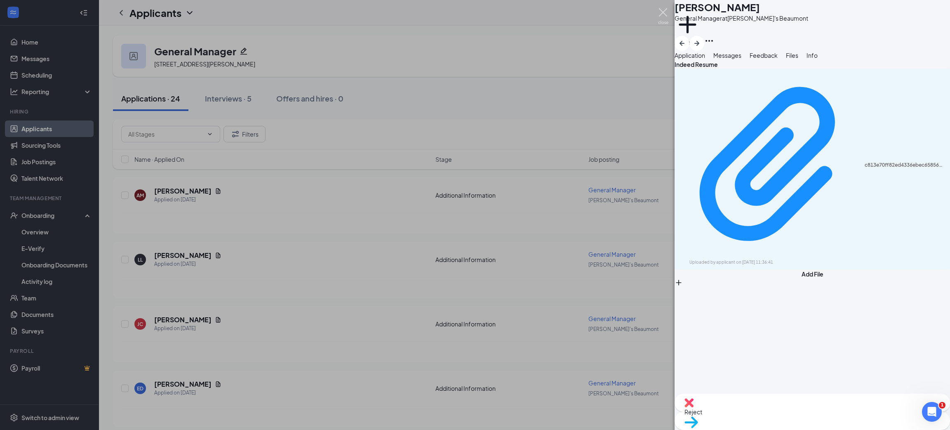
click at [662, 12] on img at bounding box center [663, 16] width 10 height 16
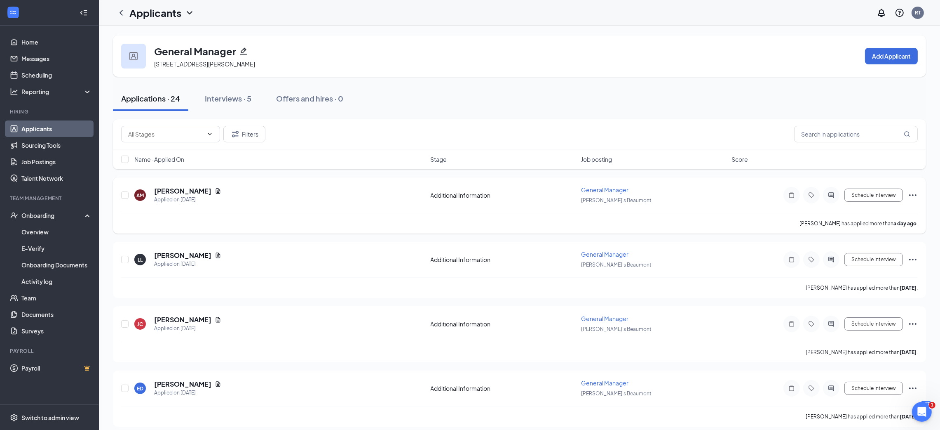
click at [911, 191] on icon "Ellipses" at bounding box center [913, 195] width 10 height 10
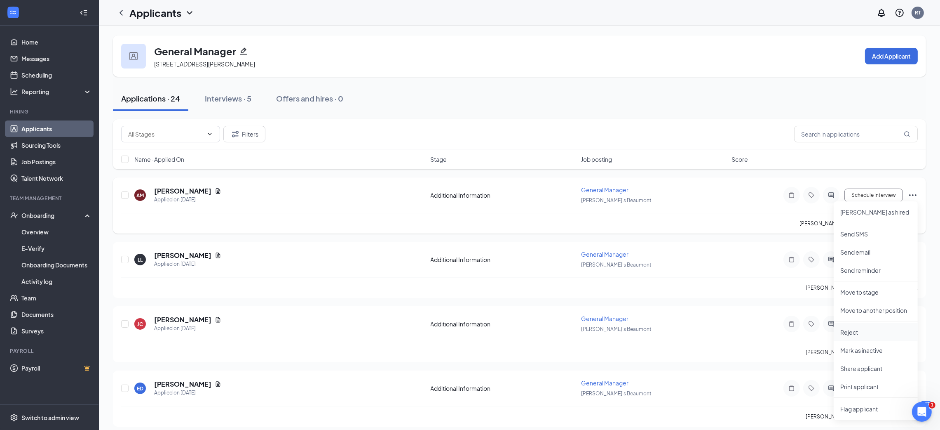
click at [855, 330] on p "Reject" at bounding box center [875, 332] width 71 height 8
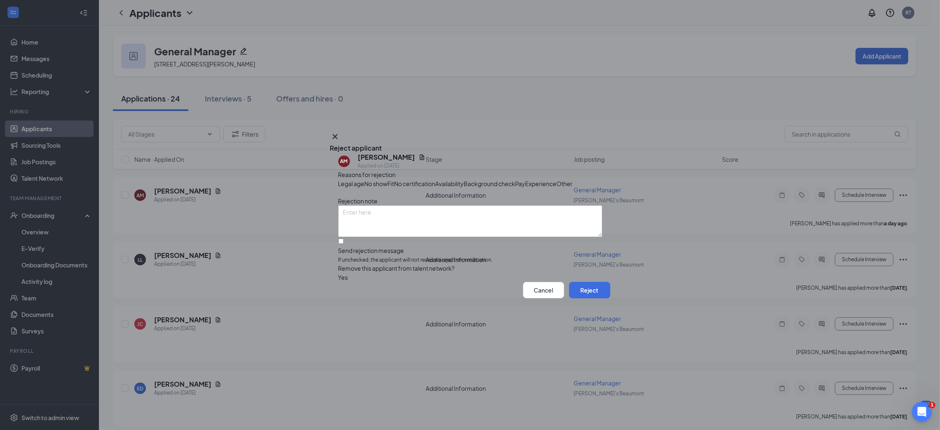
click at [526, 183] on span "Experience" at bounding box center [541, 183] width 31 height 9
click at [344, 244] on input "Send rejection message If unchecked, the applicant will not receive a rejection…" at bounding box center [340, 240] width 5 height 5
checkbox input "true"
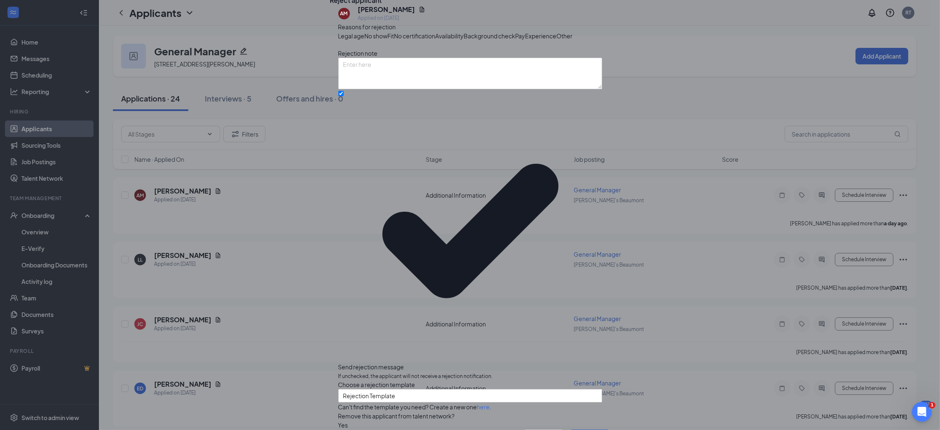
click at [587, 429] on button "Reject" at bounding box center [589, 437] width 41 height 16
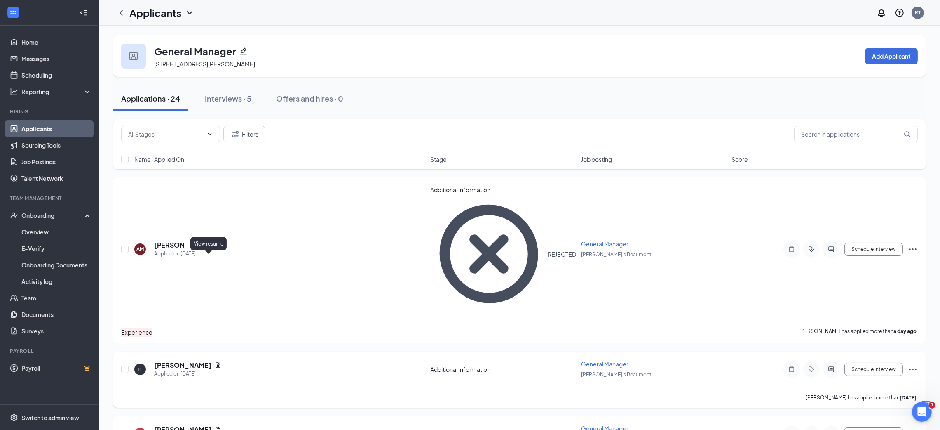
click at [215, 362] on icon "Document" at bounding box center [218, 365] width 7 height 7
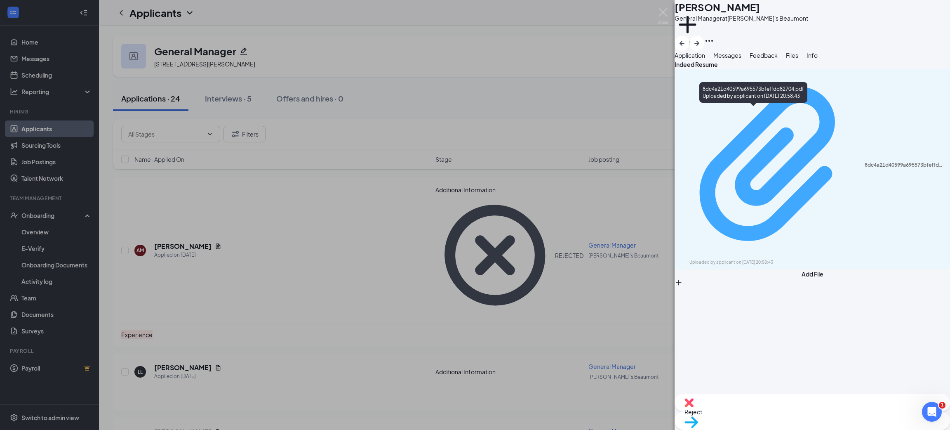
click at [748, 259] on div "Uploaded by applicant on Aug 24, 2025 at 20:58:43" at bounding box center [751, 262] width 124 height 7
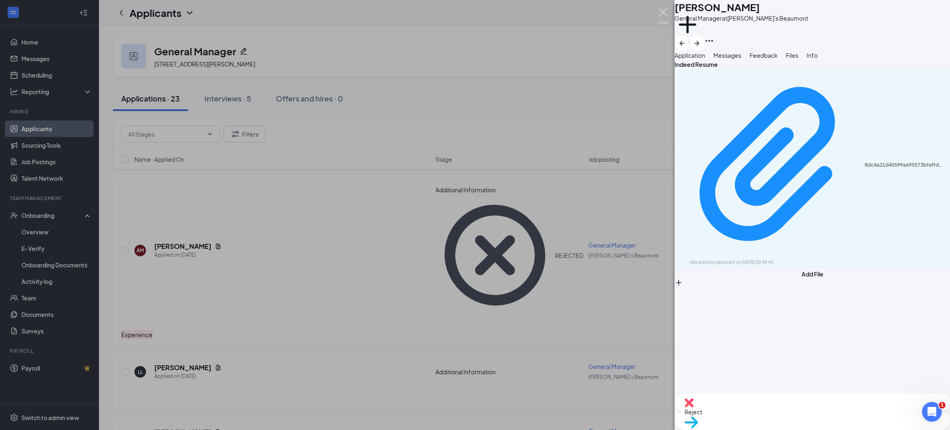
click at [667, 16] on img at bounding box center [663, 16] width 10 height 16
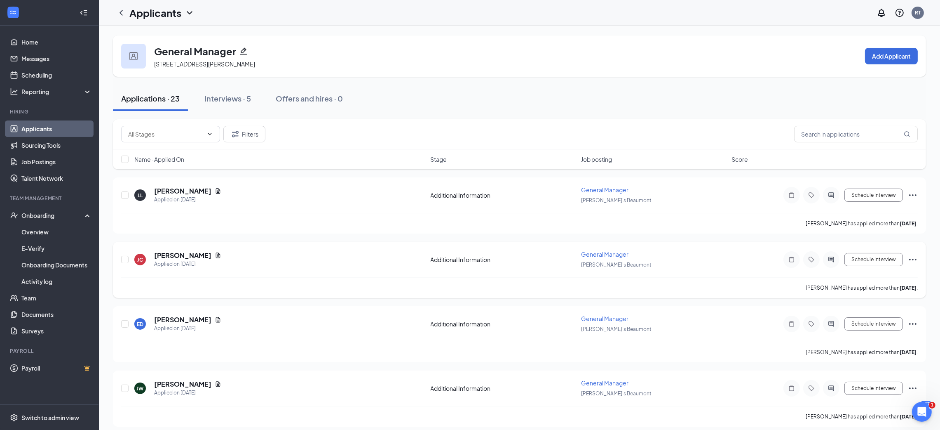
click at [913, 260] on icon "Ellipses" at bounding box center [913, 259] width 10 height 10
click at [872, 389] on li "Reject" at bounding box center [876, 395] width 84 height 18
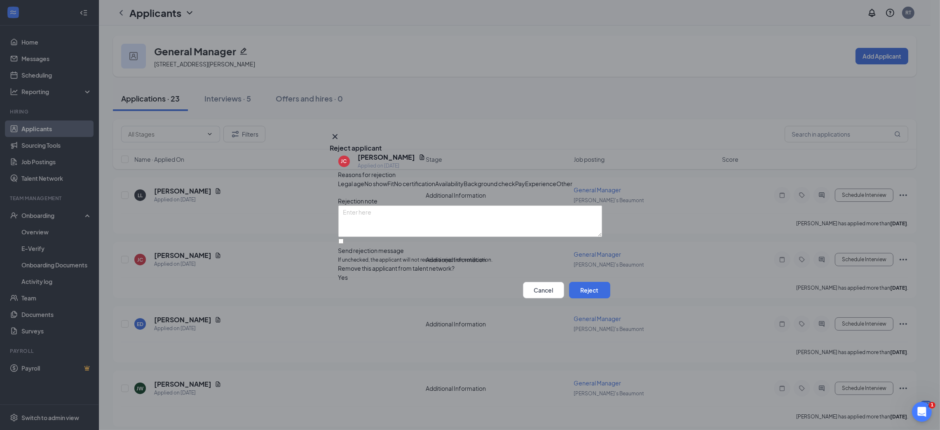
click at [526, 182] on span "Experience" at bounding box center [541, 183] width 31 height 9
click at [344, 244] on input "Send rejection message If unchecked, the applicant will not receive a rejection…" at bounding box center [340, 240] width 5 height 5
checkbox input "true"
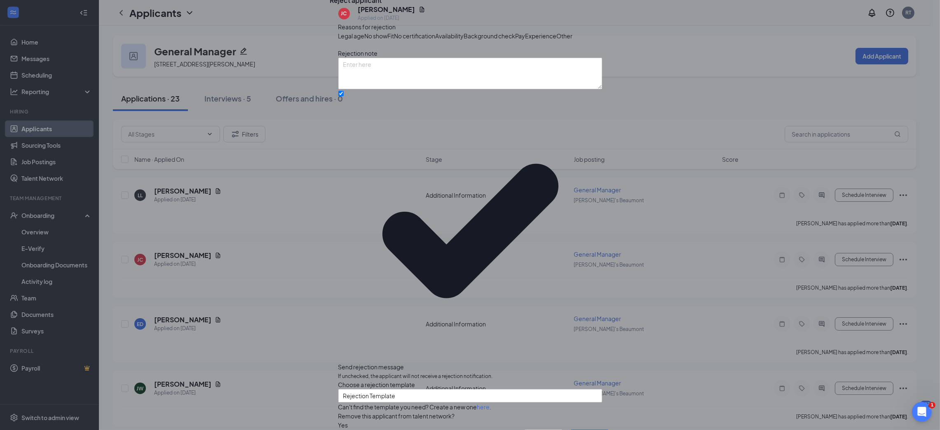
click at [576, 429] on button "Reject" at bounding box center [589, 437] width 41 height 16
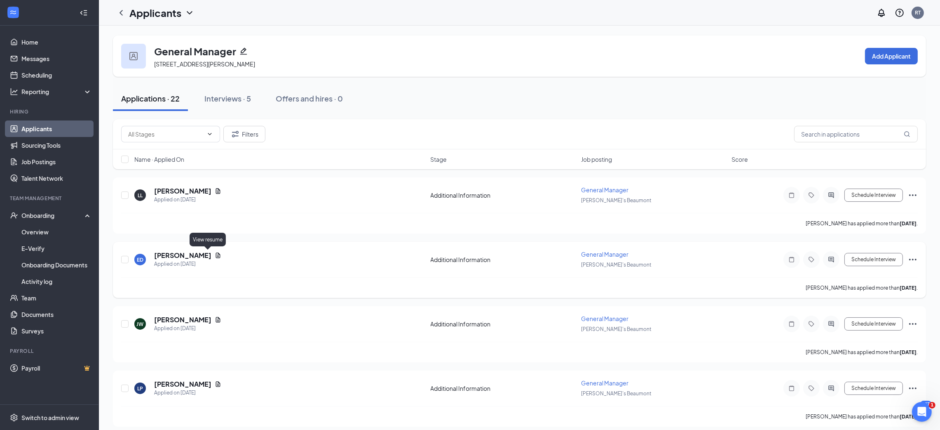
click at [215, 254] on icon "Document" at bounding box center [218, 255] width 7 height 7
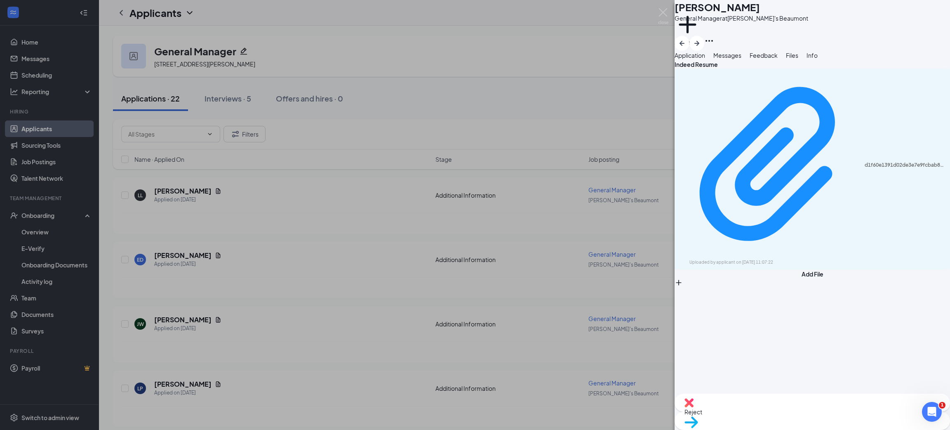
click at [830, 120] on div "d1f60e1391d02de3e7e9fcbab8cd6496.pdf Uploaded by applicant on Aug 24, 2025 at 1…" at bounding box center [811, 169] width 275 height 200
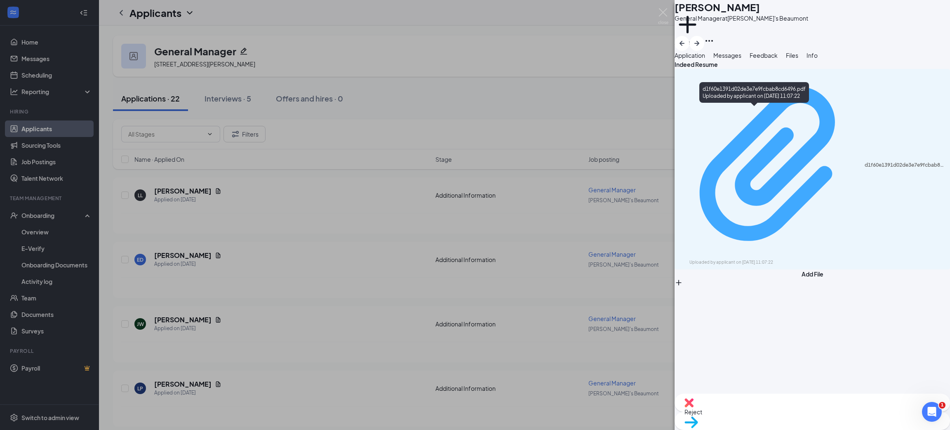
click at [864, 162] on div "d1f60e1391d02de3e7e9fcbab8cd6496.pdf" at bounding box center [904, 165] width 80 height 7
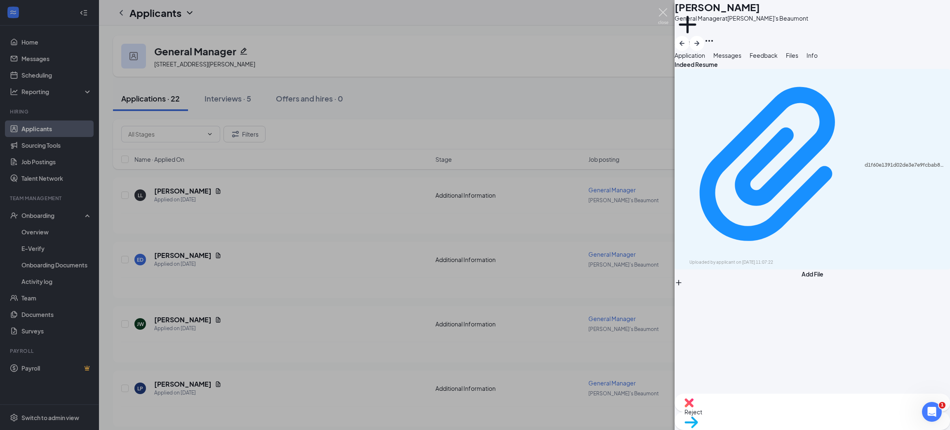
click at [666, 12] on img at bounding box center [663, 16] width 10 height 16
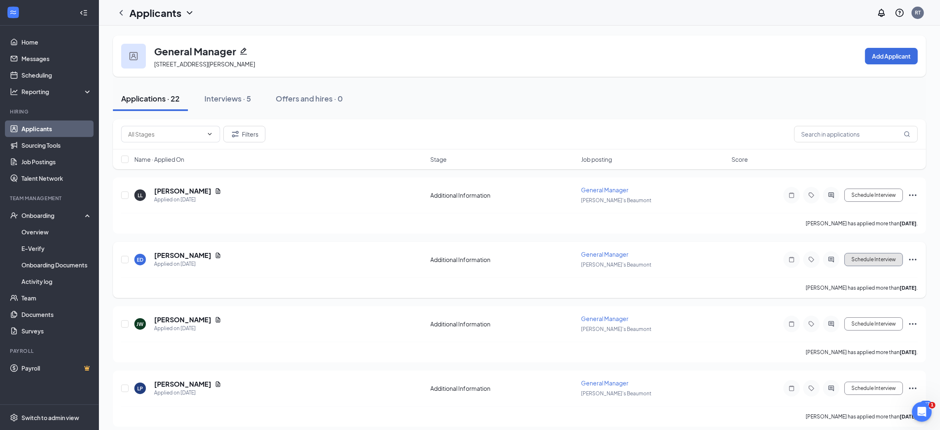
click at [882, 261] on button "Schedule Interview" at bounding box center [874, 259] width 59 height 13
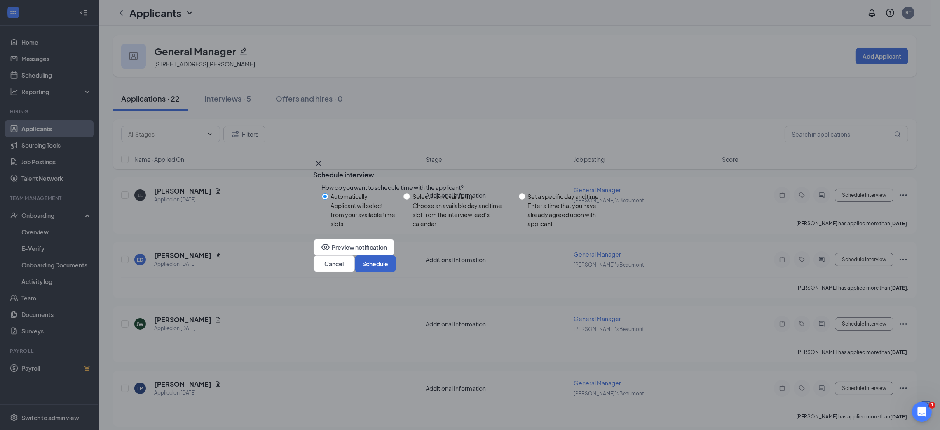
click at [396, 266] on button "Schedule" at bounding box center [375, 263] width 41 height 16
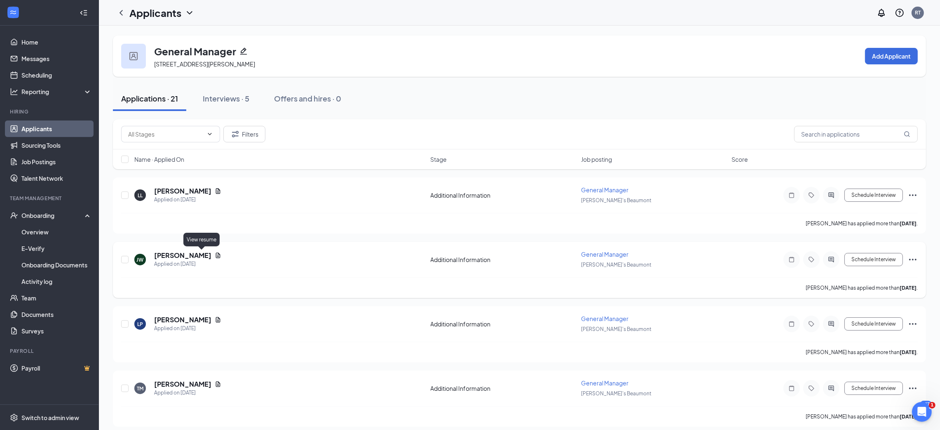
click at [215, 257] on icon "Document" at bounding box center [218, 255] width 7 height 7
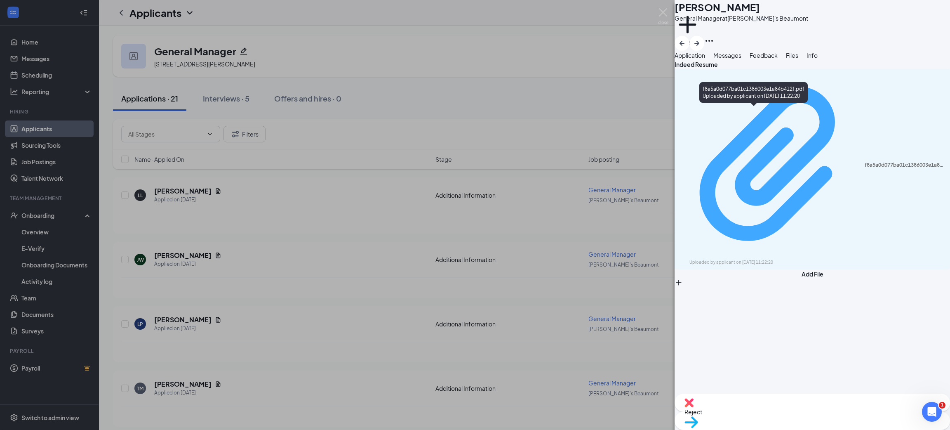
click at [743, 259] on div "Uploaded by applicant on Aug 23, 2025 at 11:22:20" at bounding box center [751, 262] width 124 height 7
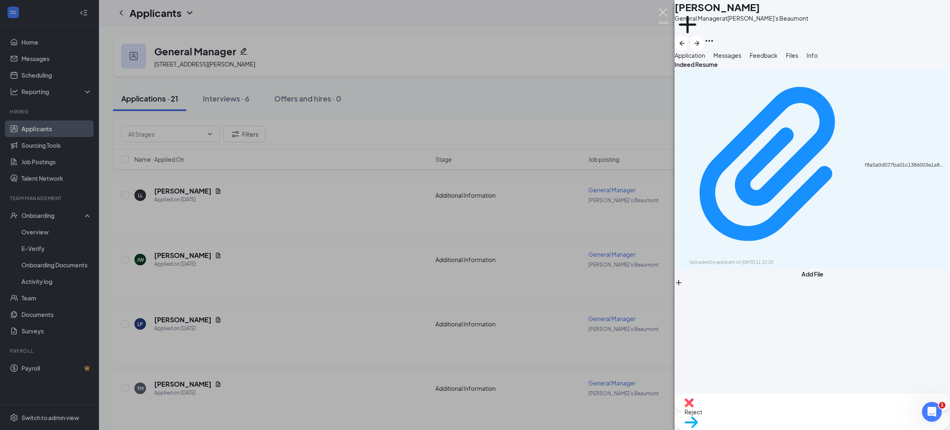
click at [667, 16] on img at bounding box center [663, 16] width 10 height 16
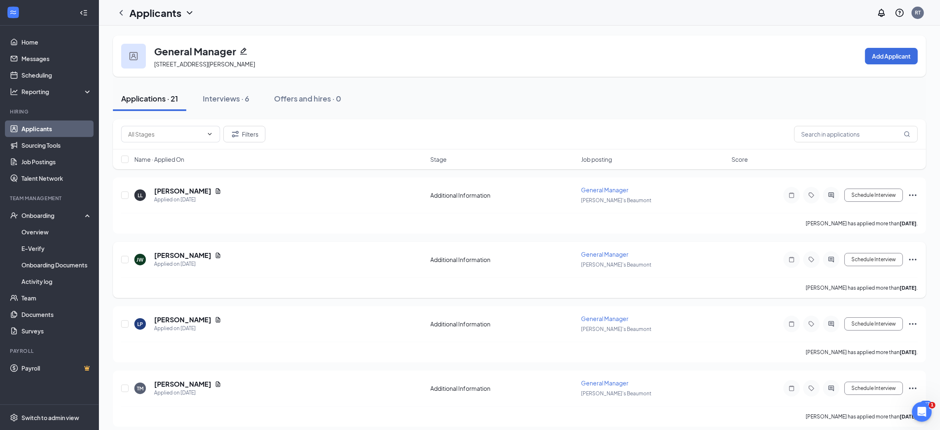
click at [912, 256] on icon "Ellipses" at bounding box center [913, 259] width 10 height 10
click at [847, 392] on p "Reject" at bounding box center [875, 395] width 71 height 8
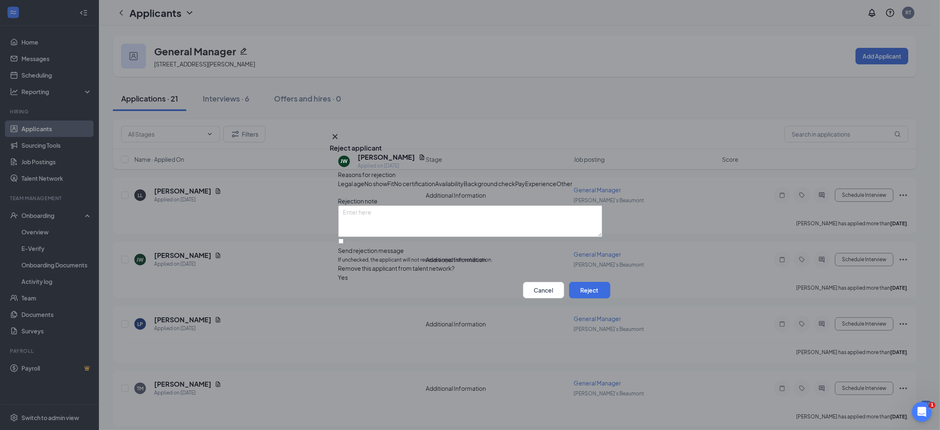
click at [526, 182] on span "Experience" at bounding box center [541, 183] width 31 height 9
click at [344, 244] on input "Send rejection message If unchecked, the applicant will not receive a rejection…" at bounding box center [340, 240] width 5 height 5
checkbox input "true"
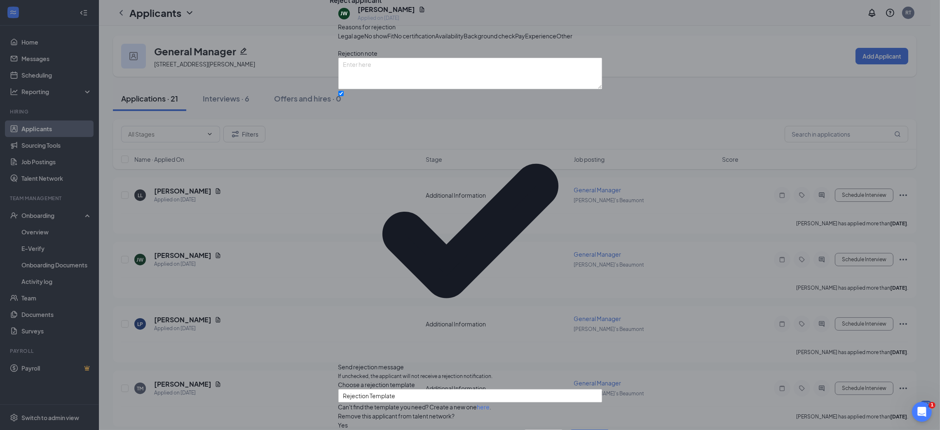
click at [575, 429] on button "Reject" at bounding box center [589, 437] width 41 height 16
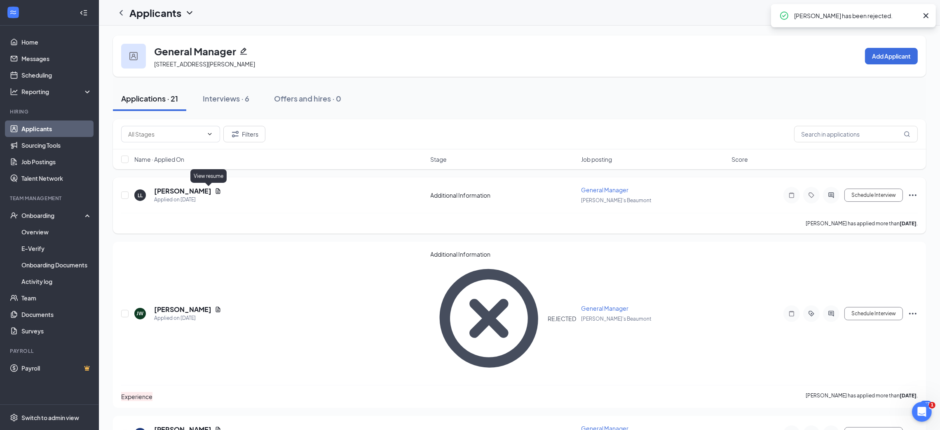
click at [215, 191] on icon "Document" at bounding box center [218, 191] width 7 height 7
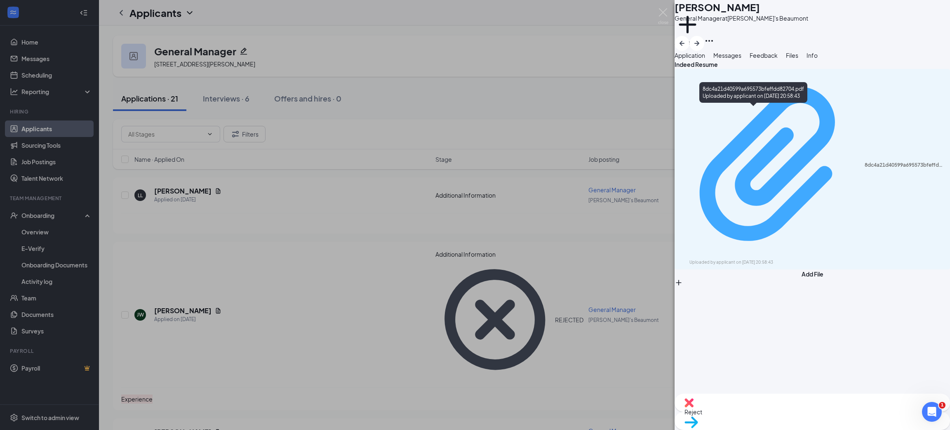
click at [864, 162] on div "8dc4a21d40599a695573bfeffdd82704.pdf" at bounding box center [904, 165] width 80 height 7
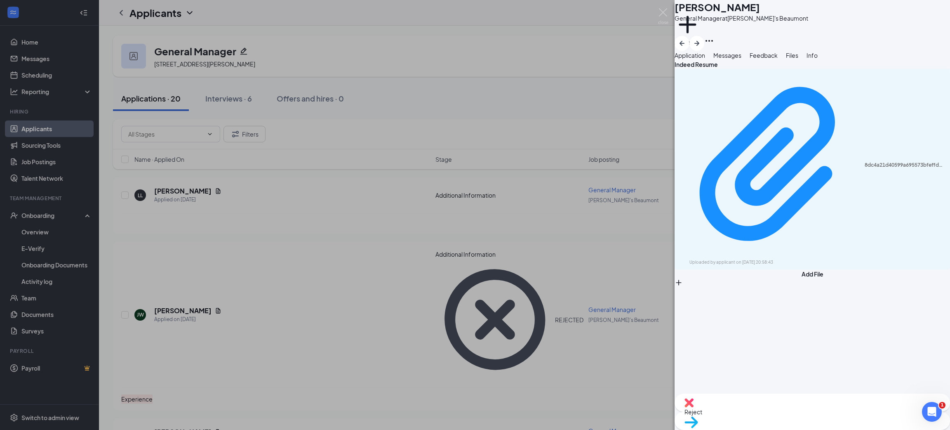
click at [654, 17] on div "LL Laura Langford General Manager at Freddy's Beaumont Add a tag Application Me…" at bounding box center [475, 215] width 950 height 430
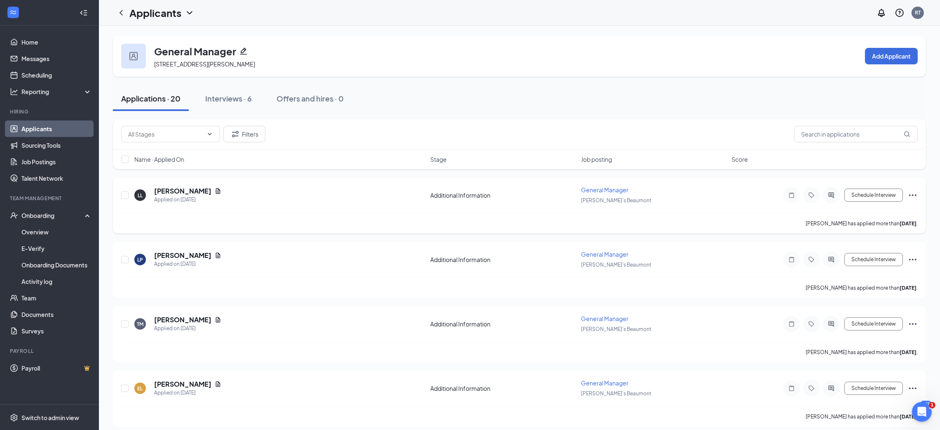
click at [912, 195] on icon "Ellipses" at bounding box center [913, 195] width 10 height 10
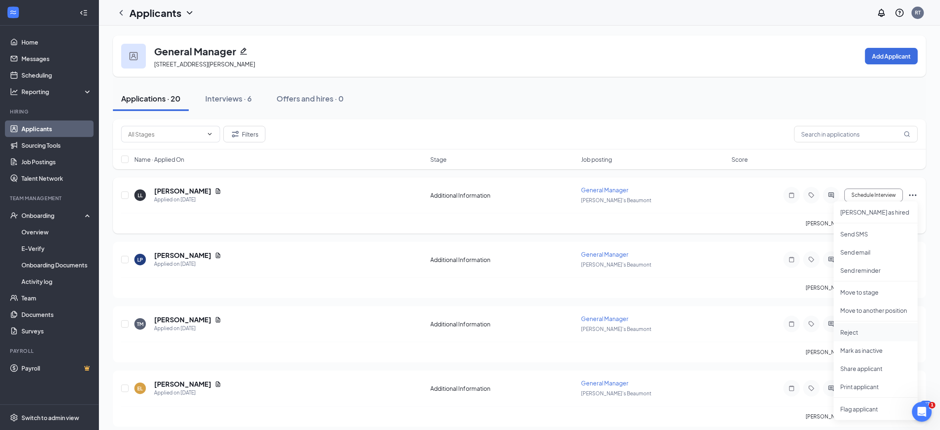
click at [878, 330] on p "Reject" at bounding box center [875, 332] width 71 height 8
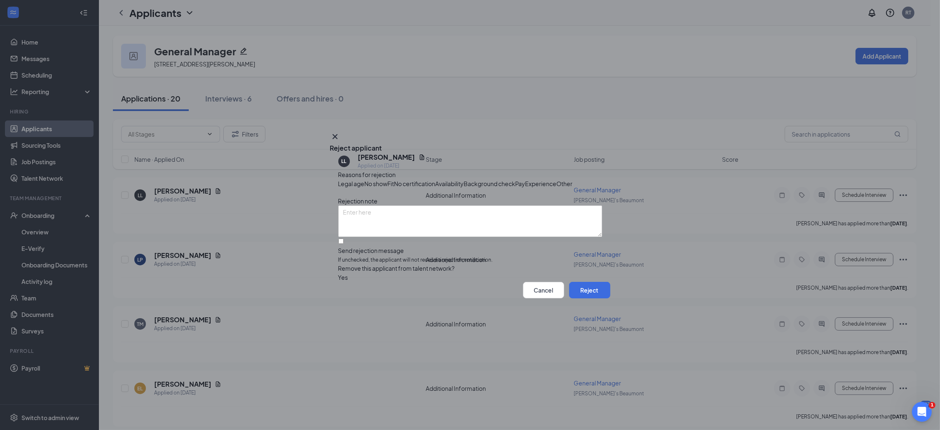
click at [526, 181] on span "Experience" at bounding box center [541, 183] width 31 height 9
click at [344, 244] on input "Send rejection message If unchecked, the applicant will not receive a rejection…" at bounding box center [340, 240] width 5 height 5
checkbox input "true"
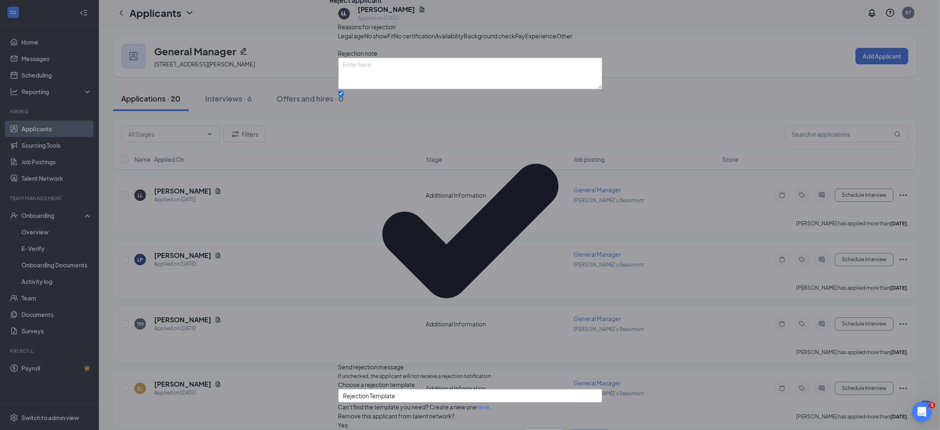
click at [585, 429] on button "Reject" at bounding box center [589, 437] width 41 height 16
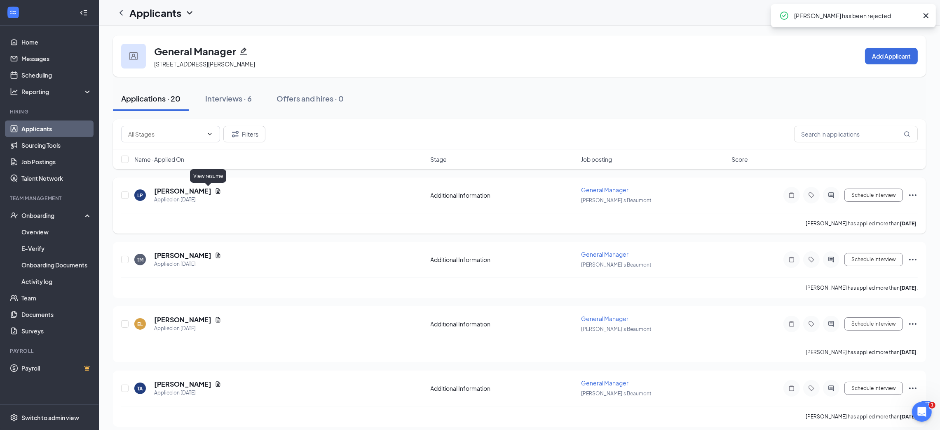
click at [215, 188] on icon "Document" at bounding box center [218, 191] width 7 height 7
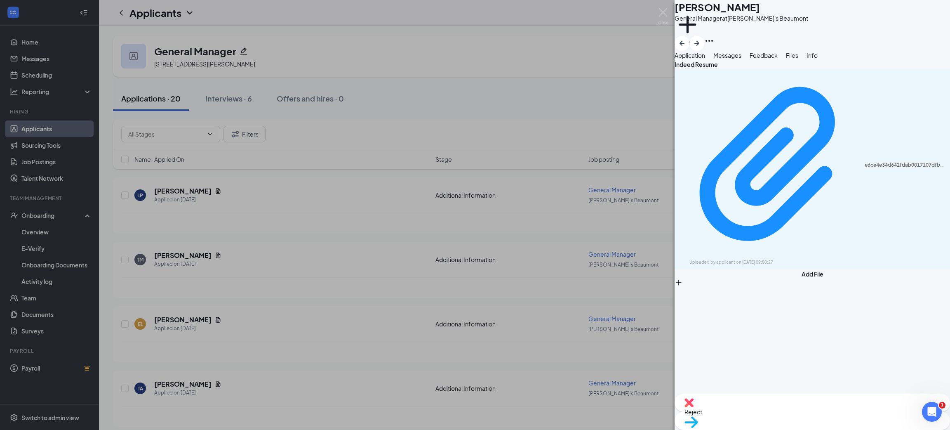
click at [797, 106] on div "e6ce4e34d642fdab0017107dfb8c1c37.pdf Uploaded by applicant on Aug 23, 2025 at 0…" at bounding box center [811, 169] width 275 height 200
click at [799, 124] on div "e6ce4e34d642fdab0017107dfb8c1c37.pdf Uploaded by applicant on Aug 23, 2025 at 0…" at bounding box center [811, 169] width 275 height 200
click at [829, 116] on div "e6ce4e34d642fdab0017107dfb8c1c37.pdf Uploaded by applicant on Aug 23, 2025 at 0…" at bounding box center [811, 169] width 275 height 200
click at [660, 9] on img at bounding box center [663, 16] width 10 height 16
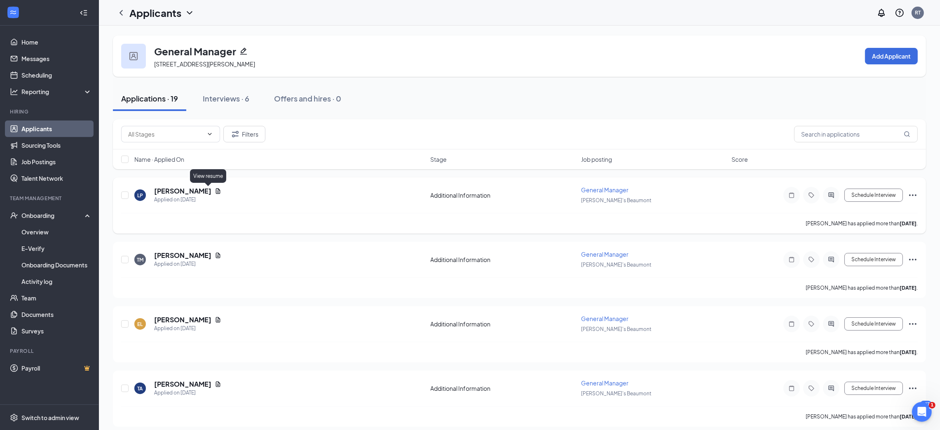
click at [216, 192] on icon "Document" at bounding box center [218, 190] width 5 height 5
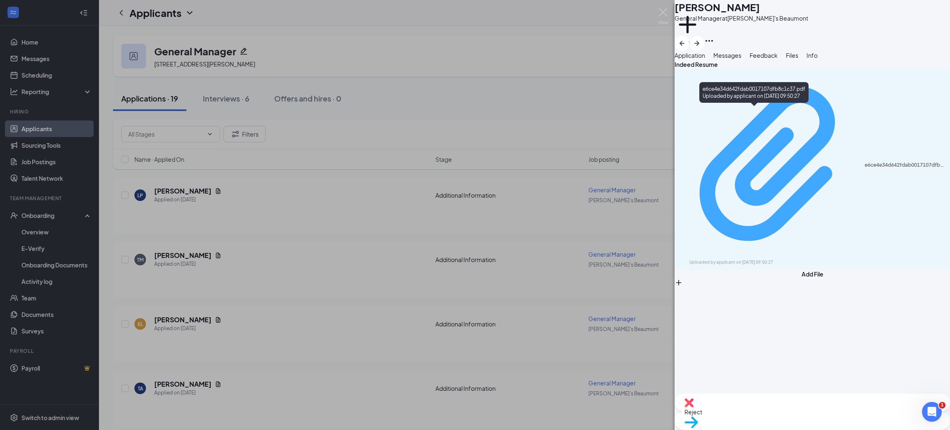
click at [864, 162] on div "e6ce4e34d642fdab0017107dfb8c1c37.pdf" at bounding box center [904, 165] width 80 height 7
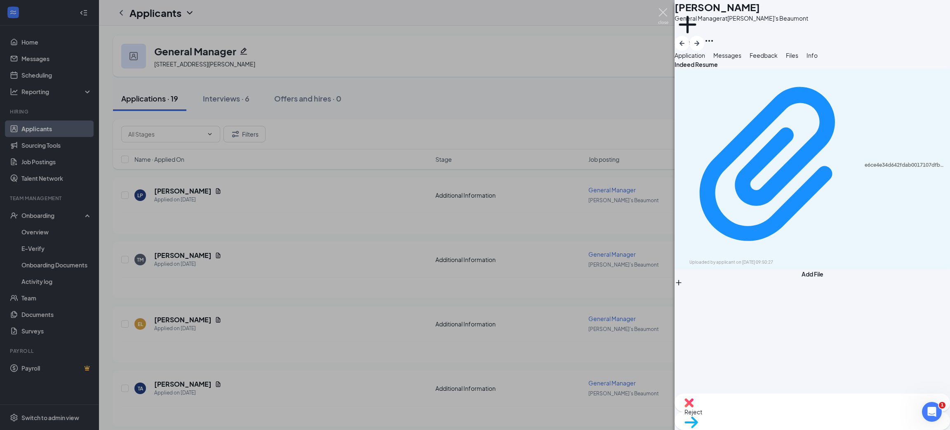
click at [666, 11] on img at bounding box center [663, 16] width 10 height 16
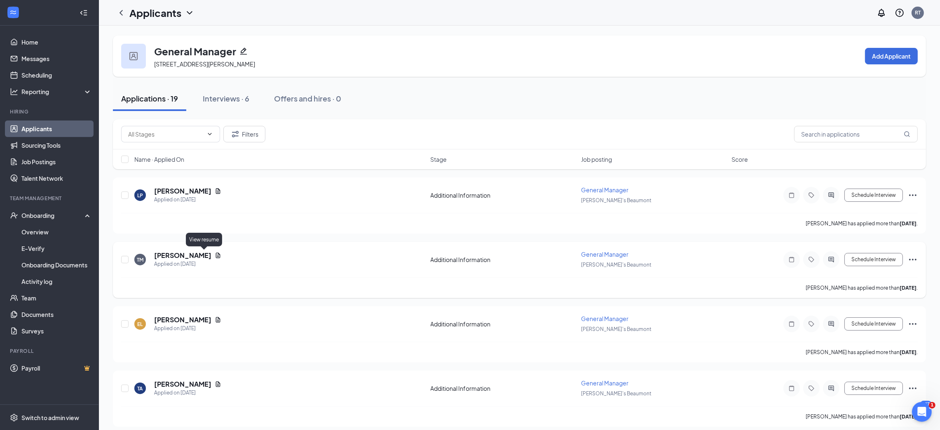
click at [215, 254] on icon "Document" at bounding box center [218, 255] width 7 height 7
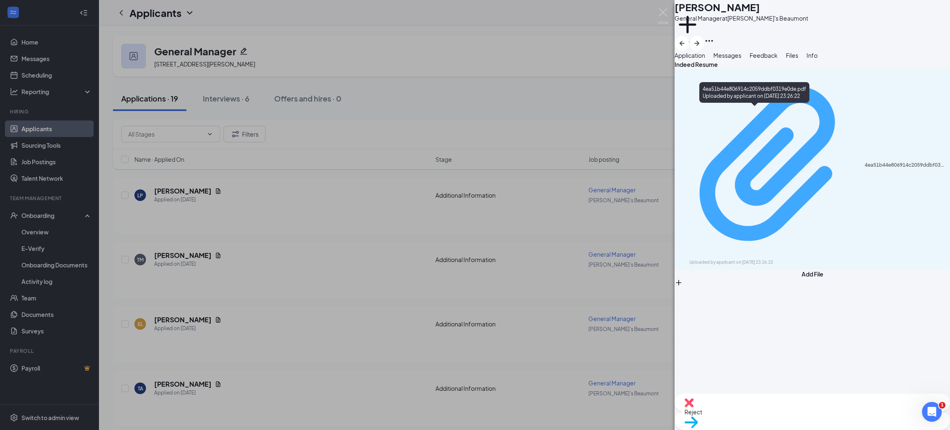
click at [785, 259] on div "Uploaded by applicant on Aug 22, 2025 at 23:26:22" at bounding box center [751, 262] width 124 height 7
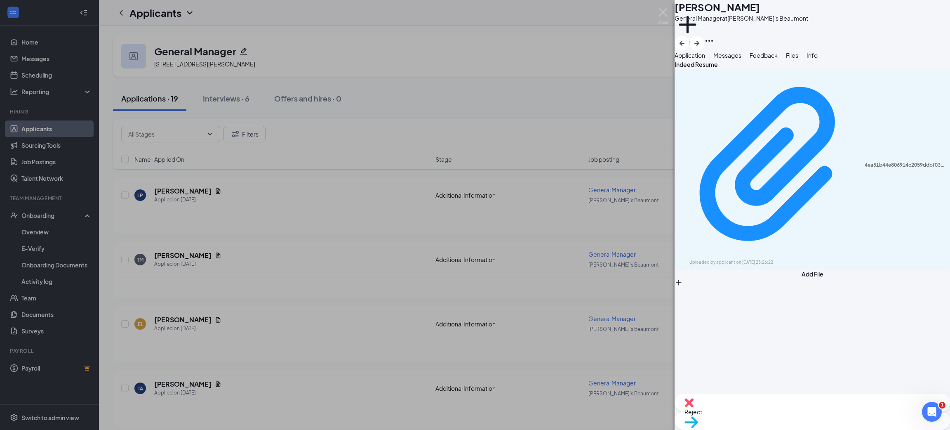
click at [662, 7] on div "TM Treyvon Mims General Manager at Freddy's Beaumont Add a tag Application Mess…" at bounding box center [475, 215] width 950 height 430
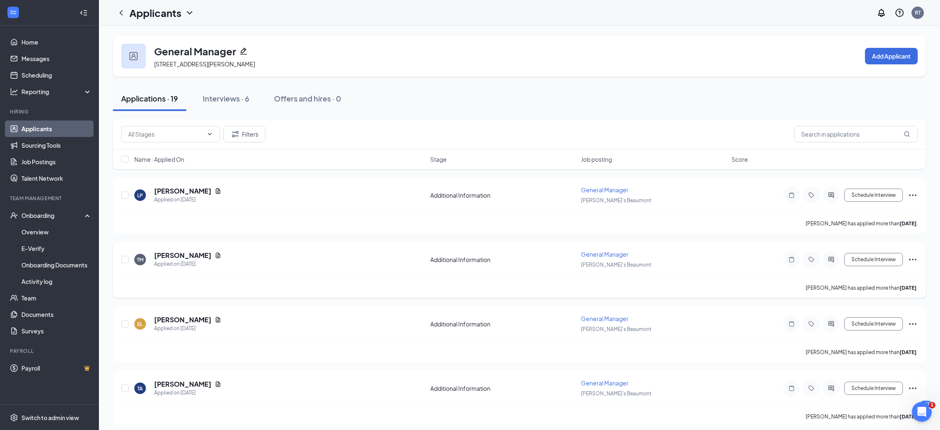
click at [908, 259] on icon "Ellipses" at bounding box center [913, 259] width 10 height 10
click at [860, 393] on p "Reject" at bounding box center [875, 395] width 71 height 8
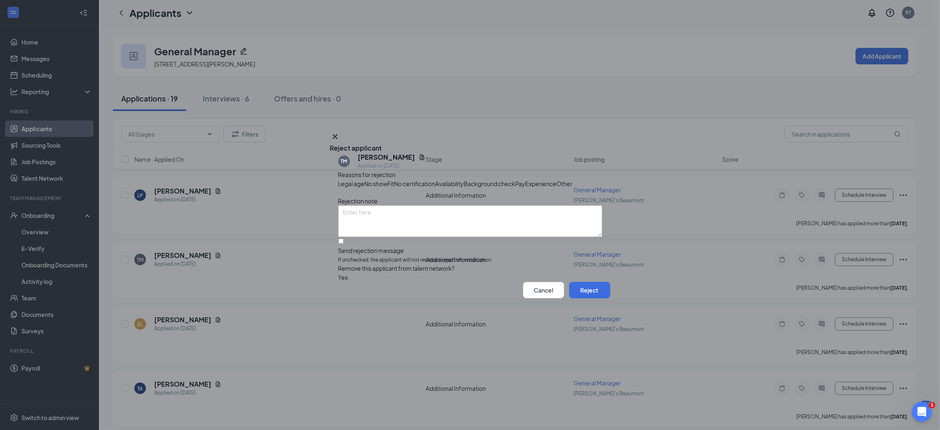
click at [526, 181] on span "Experience" at bounding box center [541, 183] width 31 height 9
click at [344, 244] on input "Send rejection message If unchecked, the applicant will not receive a rejection…" at bounding box center [340, 240] width 5 height 5
checkbox input "true"
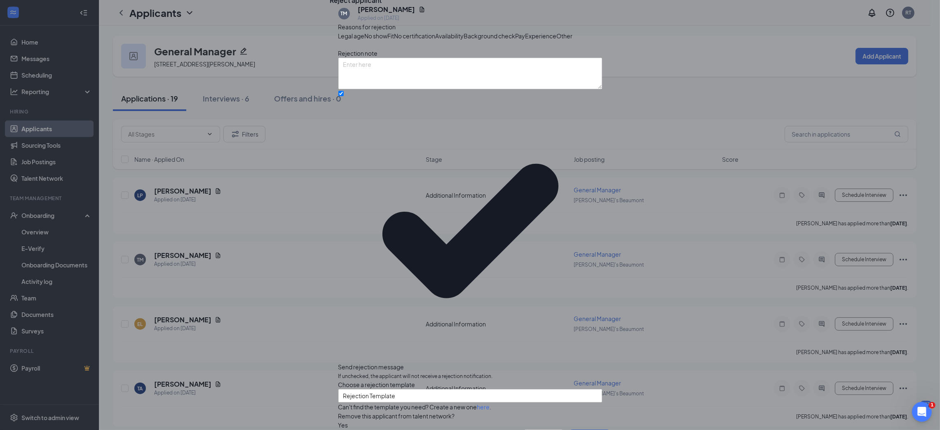
click at [590, 429] on button "Reject" at bounding box center [589, 437] width 41 height 16
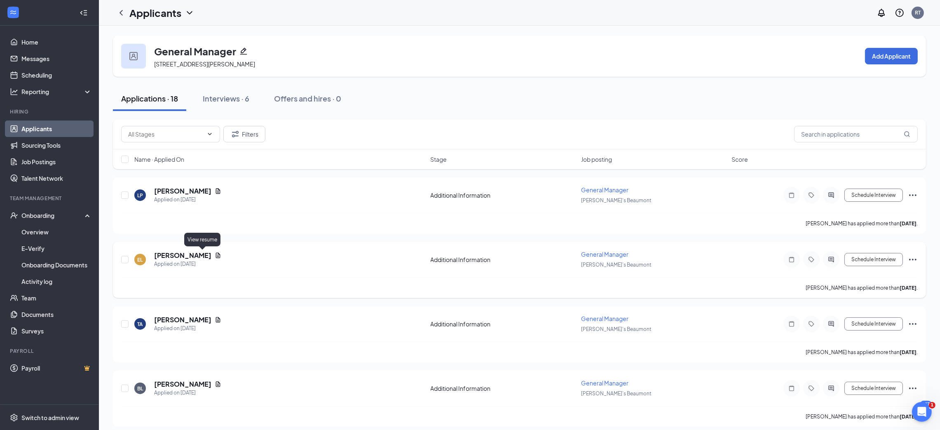
click at [215, 254] on icon "Document" at bounding box center [218, 255] width 7 height 7
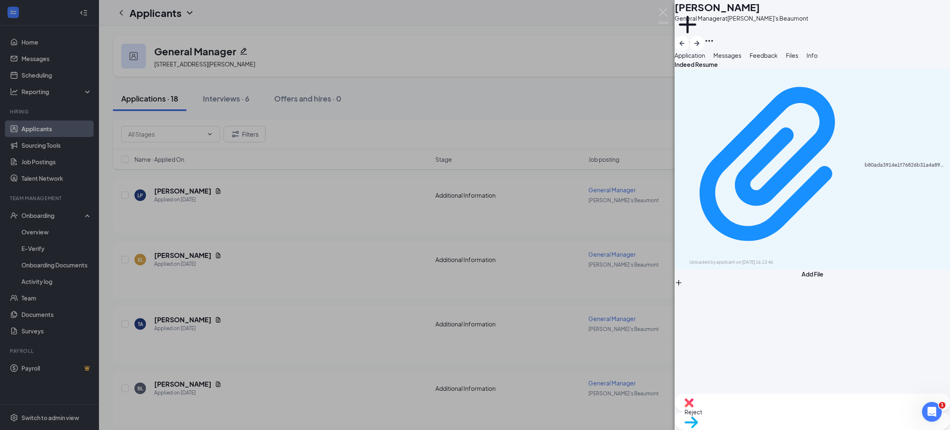
click at [808, 123] on div "b80ada3914e1f76826b31a4a89aab1e1.pdf Uploaded by applicant on Aug 22, 2025 at 1…" at bounding box center [811, 169] width 275 height 200
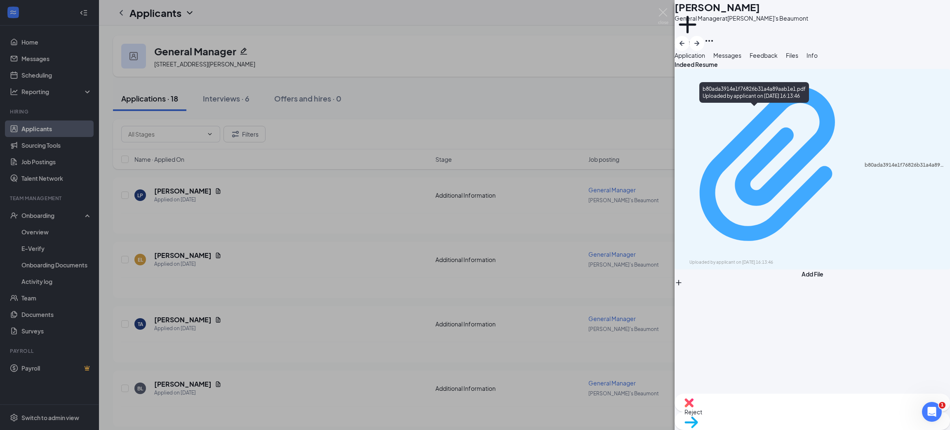
click at [795, 259] on div "Uploaded by applicant on Aug 22, 2025 at 16:13:46" at bounding box center [751, 262] width 124 height 7
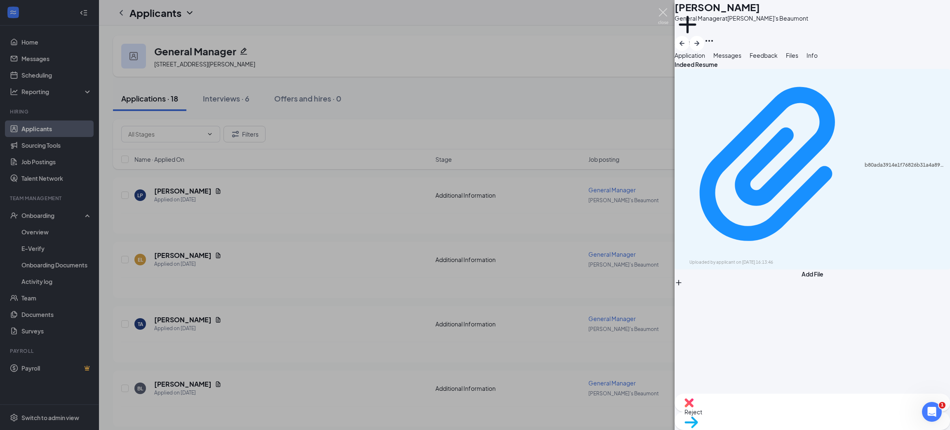
click at [667, 9] on img at bounding box center [663, 16] width 10 height 16
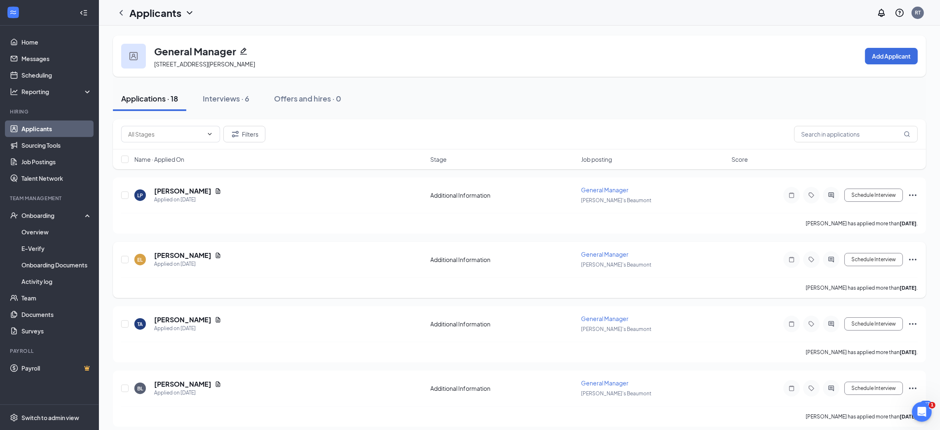
click at [918, 256] on icon "Ellipses" at bounding box center [913, 259] width 10 height 10
click at [862, 394] on p "Reject" at bounding box center [875, 395] width 71 height 8
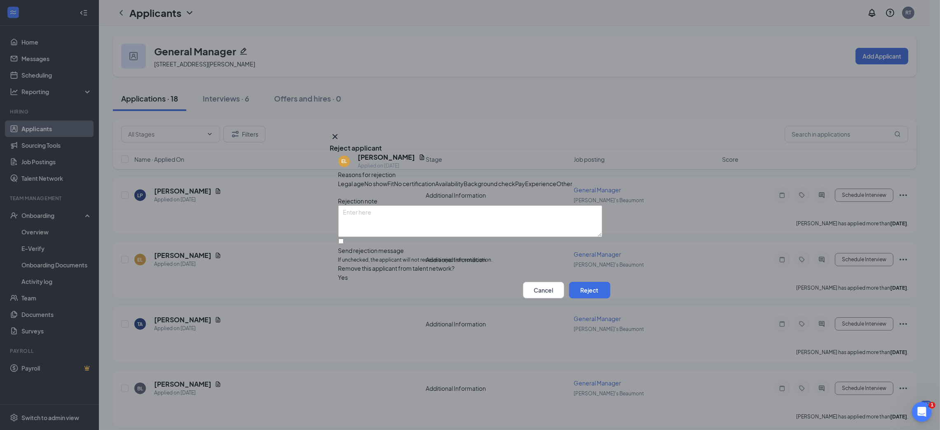
click at [526, 182] on span "Experience" at bounding box center [541, 183] width 31 height 9
click at [344, 244] on input "Send rejection message If unchecked, the applicant will not receive a rejection…" at bounding box center [340, 240] width 5 height 5
checkbox input "true"
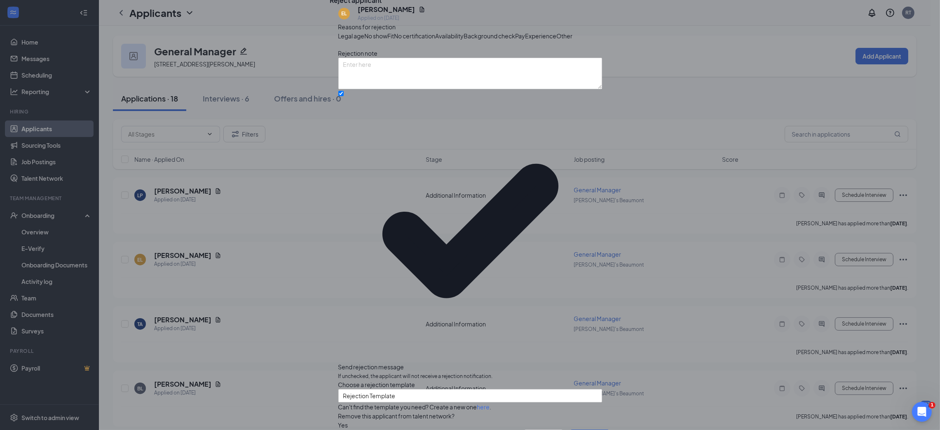
click at [573, 429] on button "Reject" at bounding box center [589, 437] width 41 height 16
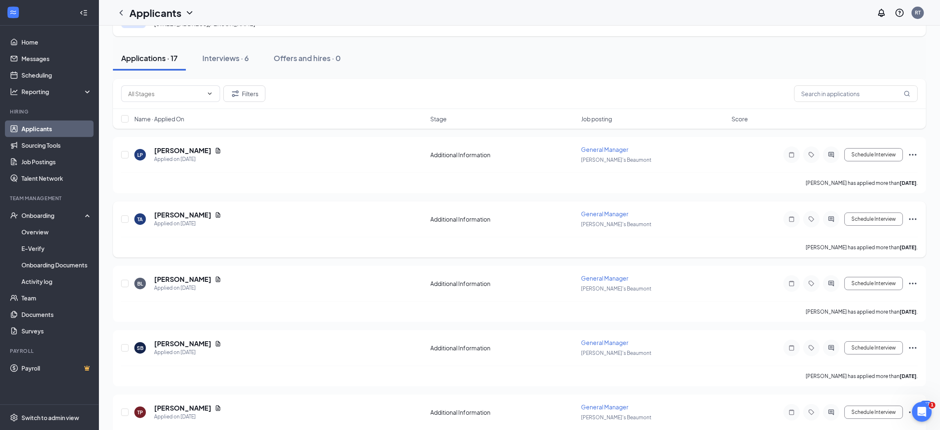
scroll to position [62, 0]
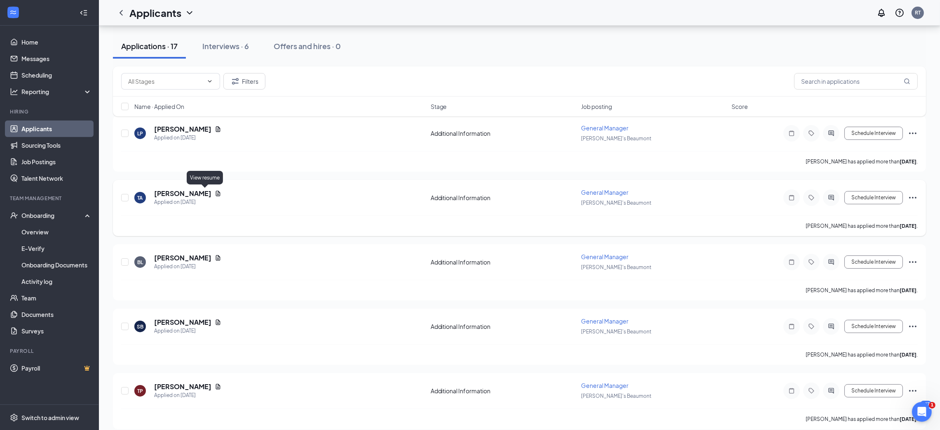
click at [215, 192] on icon "Document" at bounding box center [218, 193] width 7 height 7
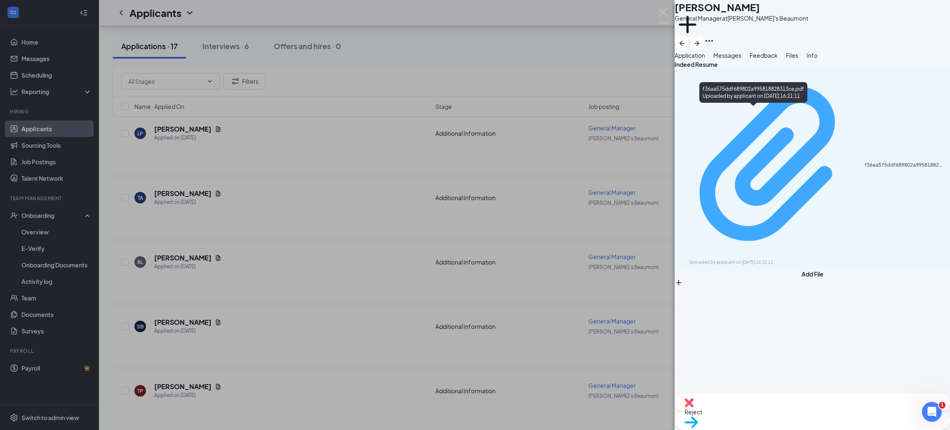
click at [766, 114] on div "f36aa575ddf689802a995818828313ce.pdf Uploaded by applicant on Aug 21, 2025 at 1…" at bounding box center [811, 169] width 265 height 193
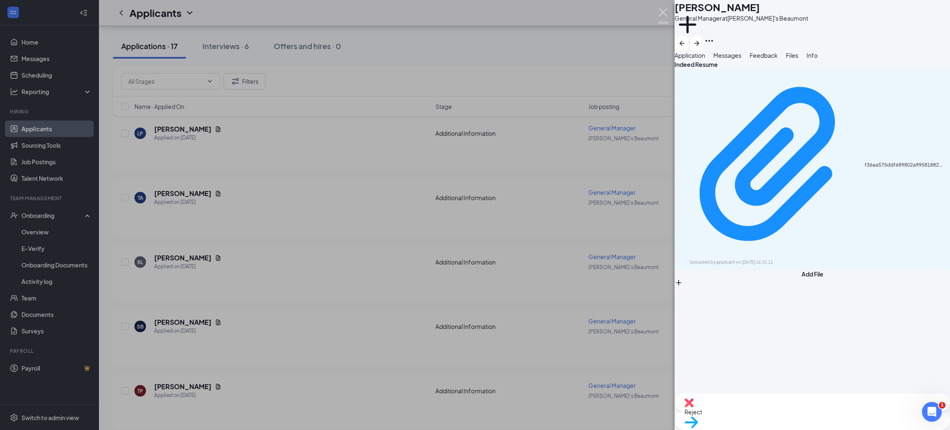
click at [664, 10] on img at bounding box center [663, 16] width 10 height 16
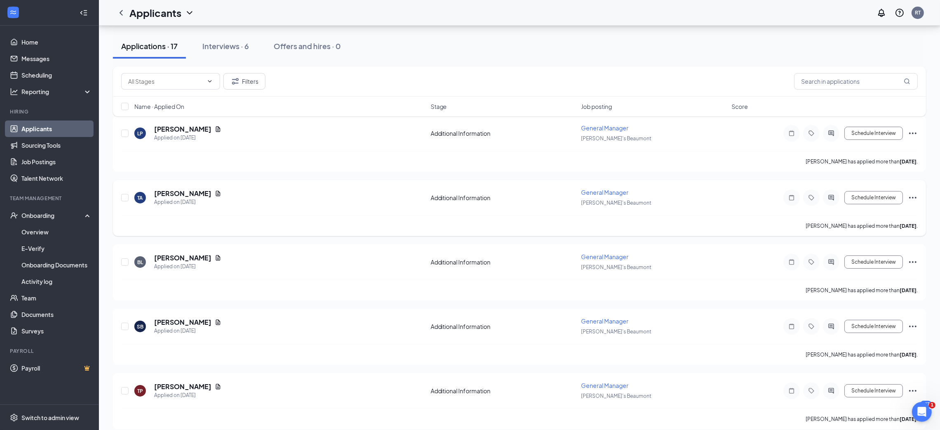
click at [912, 197] on icon "Ellipses" at bounding box center [912, 198] width 7 height 2
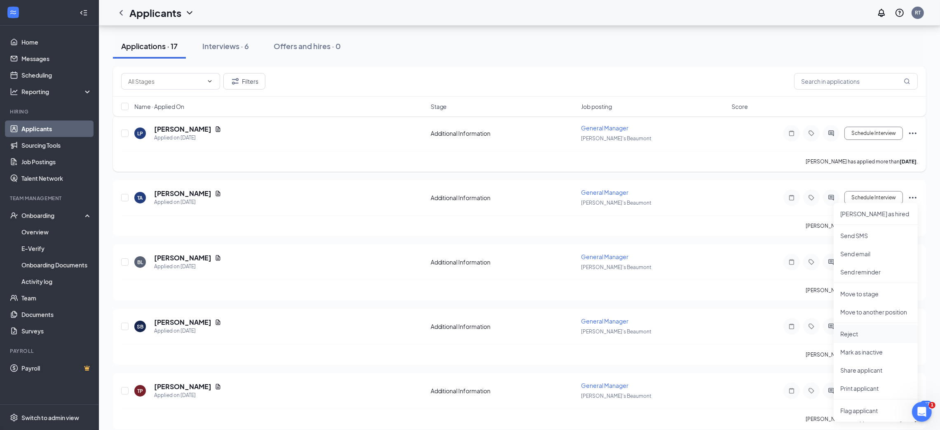
click at [857, 333] on p "Reject" at bounding box center [875, 333] width 71 height 8
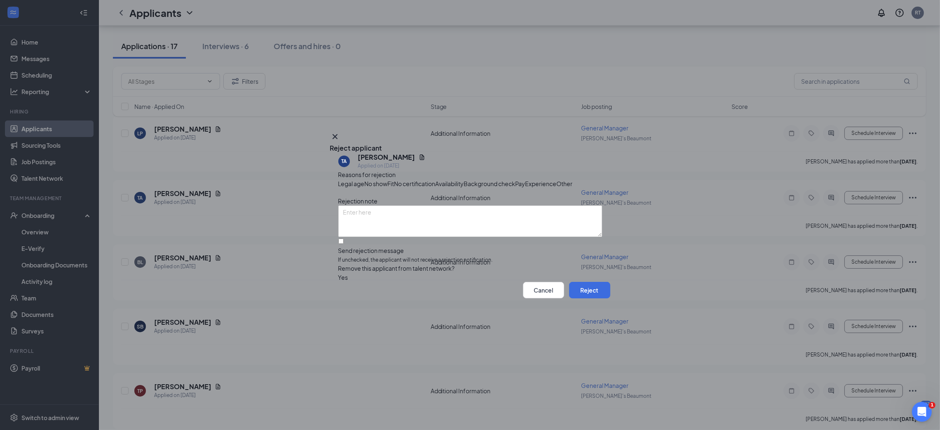
click at [526, 179] on span "Experience" at bounding box center [541, 183] width 31 height 9
click at [344, 244] on input "Send rejection message If unchecked, the applicant will not receive a rejection…" at bounding box center [340, 240] width 5 height 5
checkbox input "true"
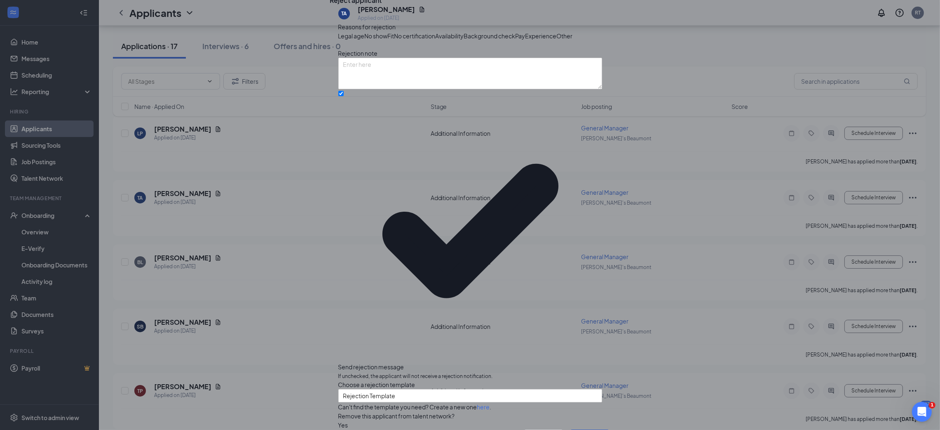
click at [588, 429] on button "Reject" at bounding box center [589, 437] width 41 height 16
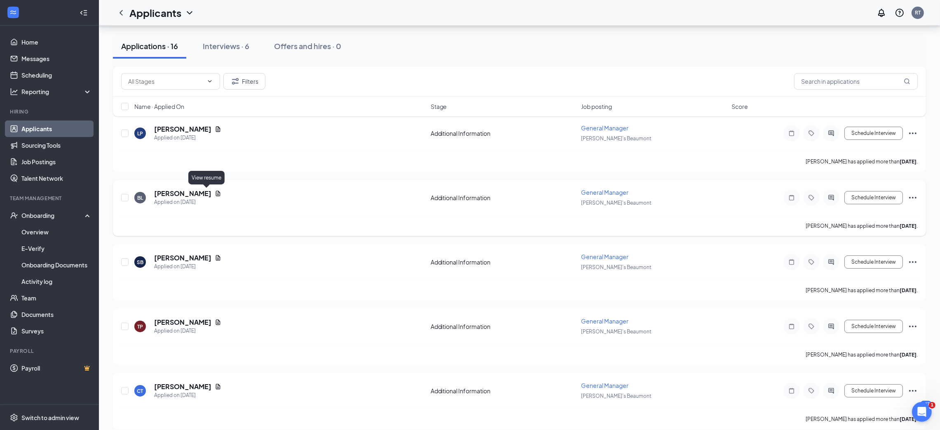
click at [215, 190] on icon "Document" at bounding box center [218, 193] width 7 height 7
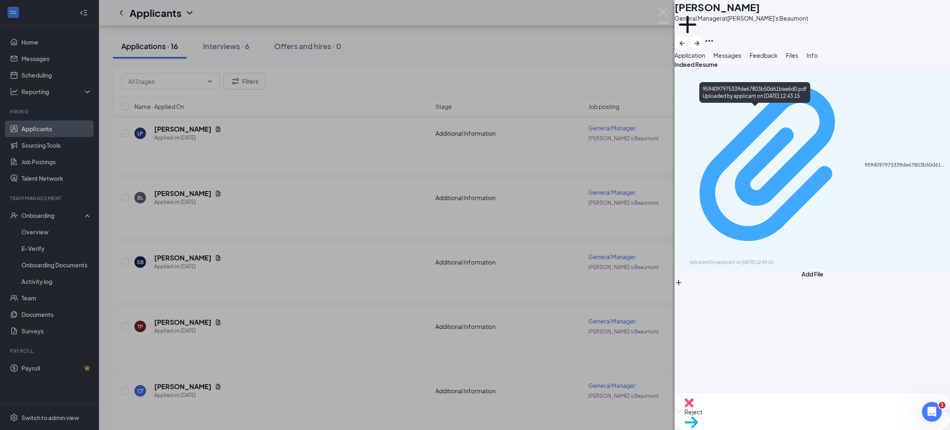
click at [864, 162] on div "9594097975339de67803b50d61bae6d0.pdf" at bounding box center [904, 165] width 80 height 7
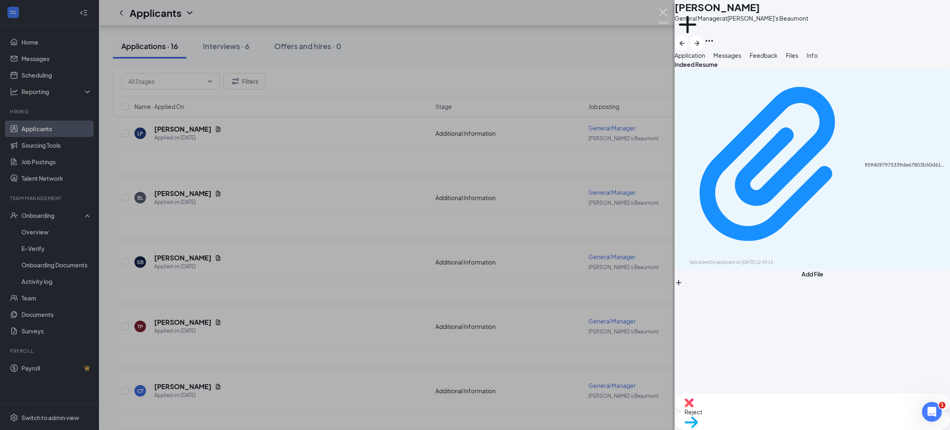
click at [664, 16] on img at bounding box center [663, 16] width 10 height 16
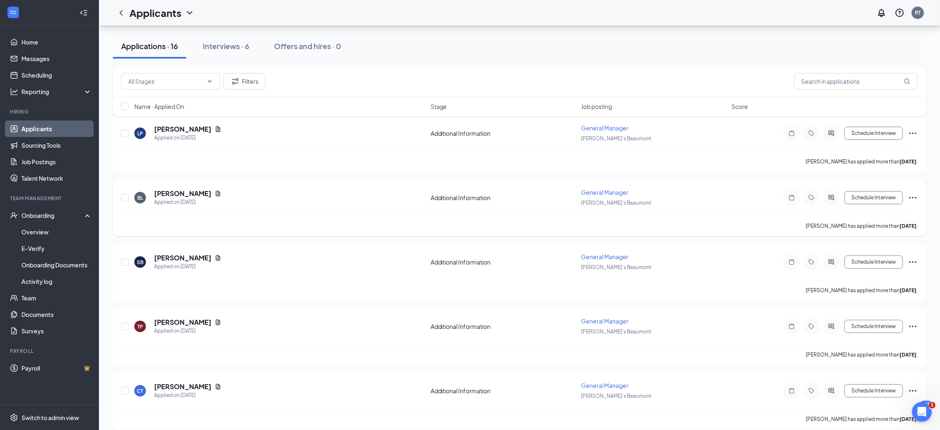
click at [913, 197] on icon "Ellipses" at bounding box center [912, 198] width 7 height 2
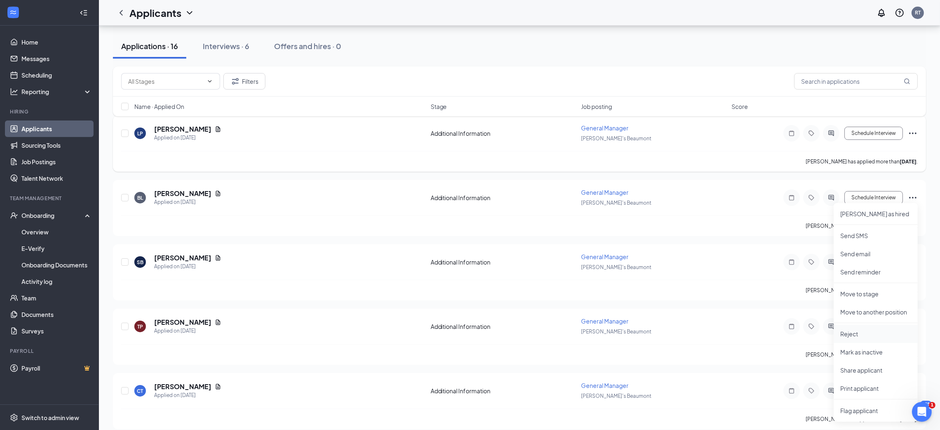
click at [873, 337] on p "Reject" at bounding box center [875, 333] width 71 height 8
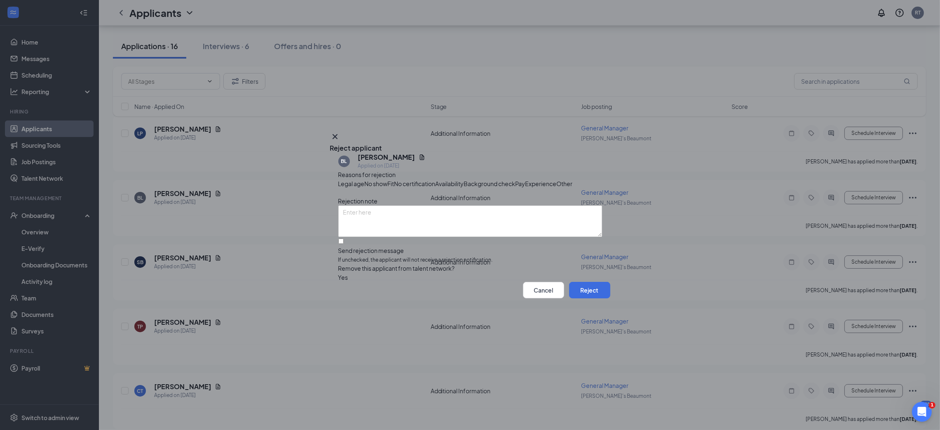
click at [526, 184] on span "Experience" at bounding box center [541, 183] width 31 height 9
click at [344, 244] on input "Send rejection message If unchecked, the applicant will not receive a rejection…" at bounding box center [340, 240] width 5 height 5
checkbox input "true"
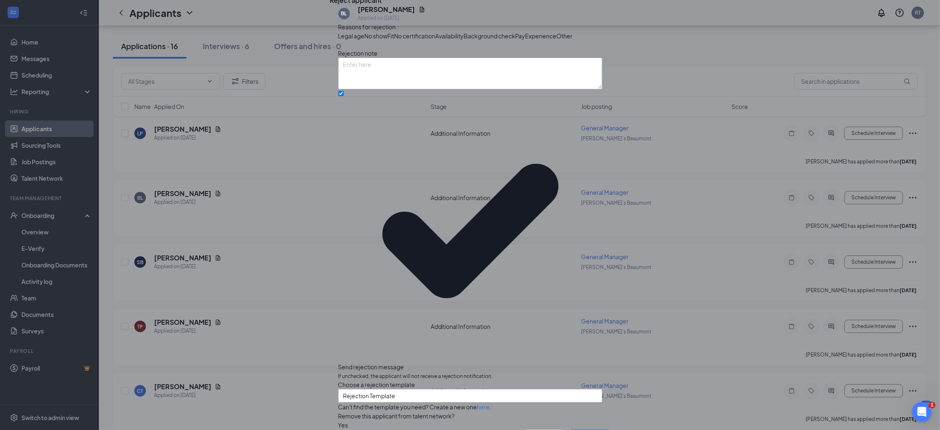
click at [599, 429] on button "Reject" at bounding box center [589, 437] width 41 height 16
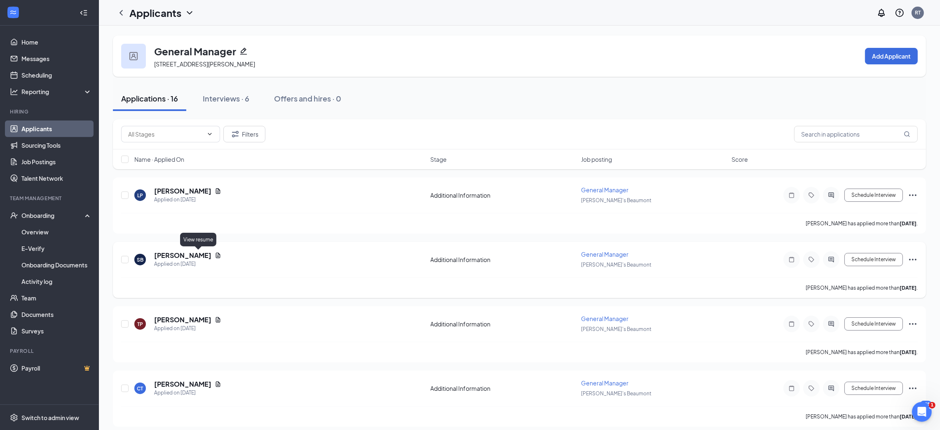
click at [215, 254] on icon "Document" at bounding box center [218, 255] width 7 height 7
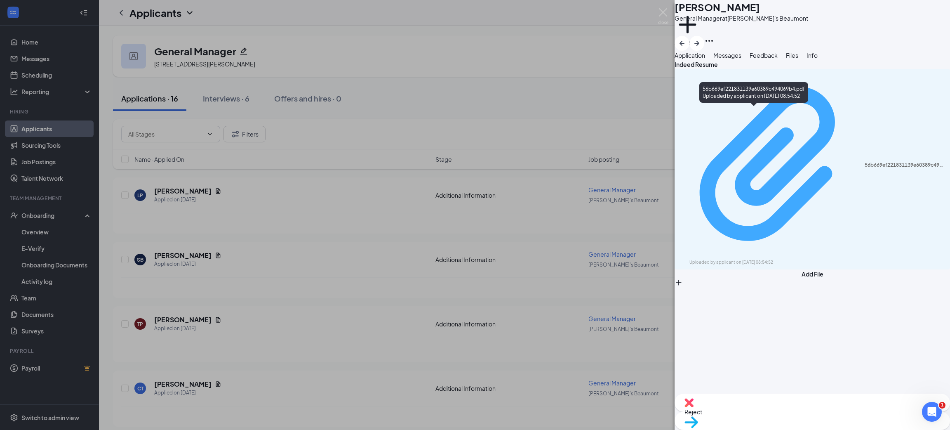
click at [864, 162] on div "56b669ef221831139e60389c494069b4.pdf" at bounding box center [904, 165] width 80 height 7
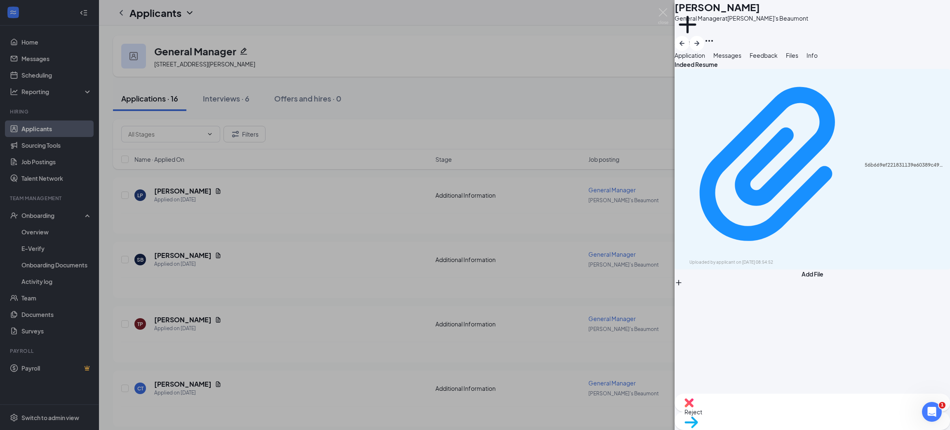
click at [666, 15] on img at bounding box center [663, 16] width 10 height 16
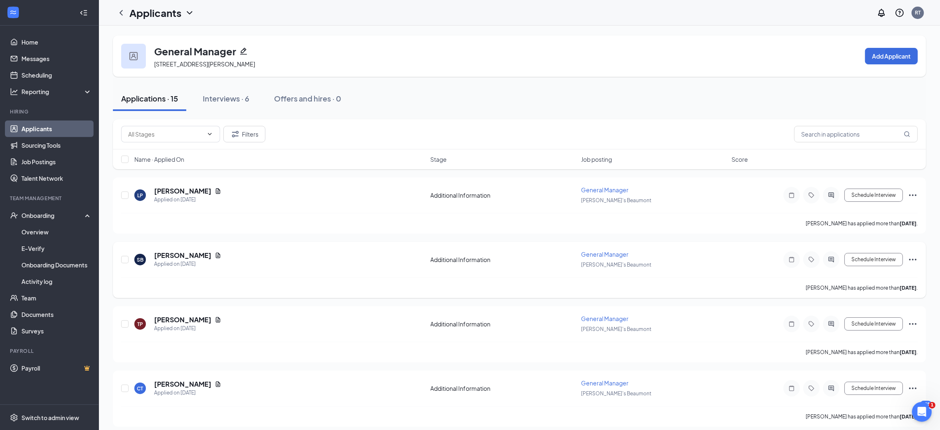
click at [910, 258] on icon "Ellipses" at bounding box center [912, 259] width 7 height 2
click at [861, 396] on p "Reject" at bounding box center [875, 395] width 71 height 8
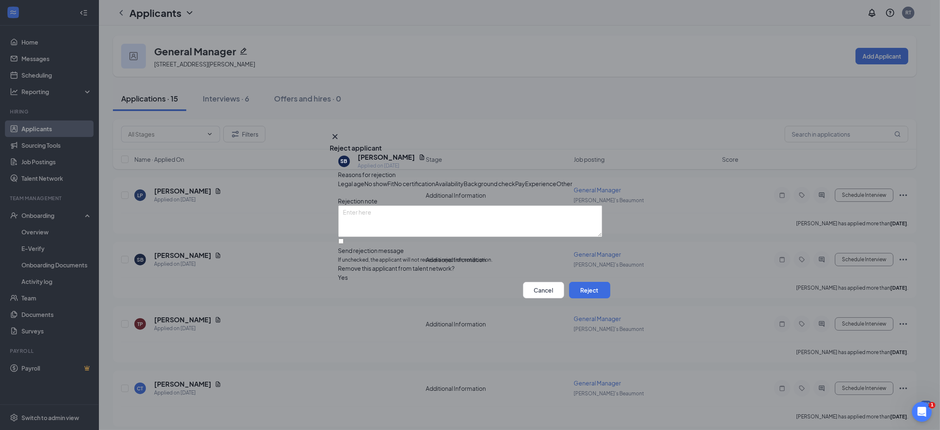
click at [526, 185] on span "Experience" at bounding box center [541, 183] width 31 height 9
click at [344, 244] on input "Send rejection message If unchecked, the applicant will not receive a rejection…" at bounding box center [340, 240] width 5 height 5
checkbox input "true"
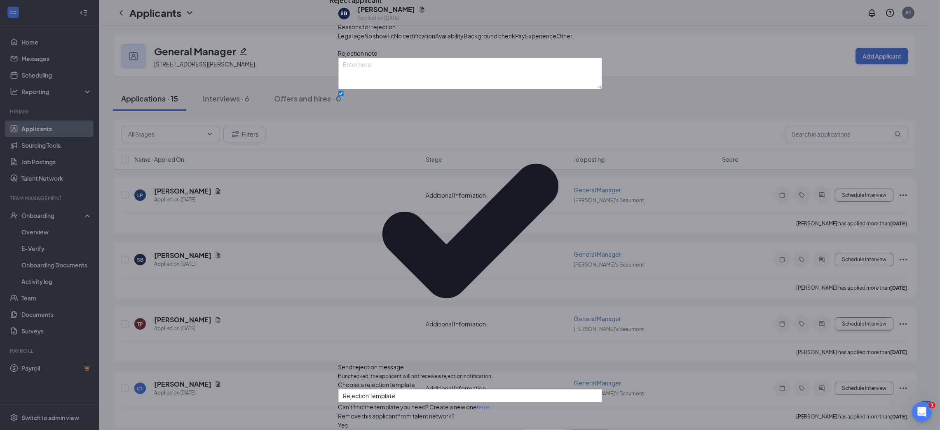
click at [580, 429] on button "Reject" at bounding box center [589, 437] width 41 height 16
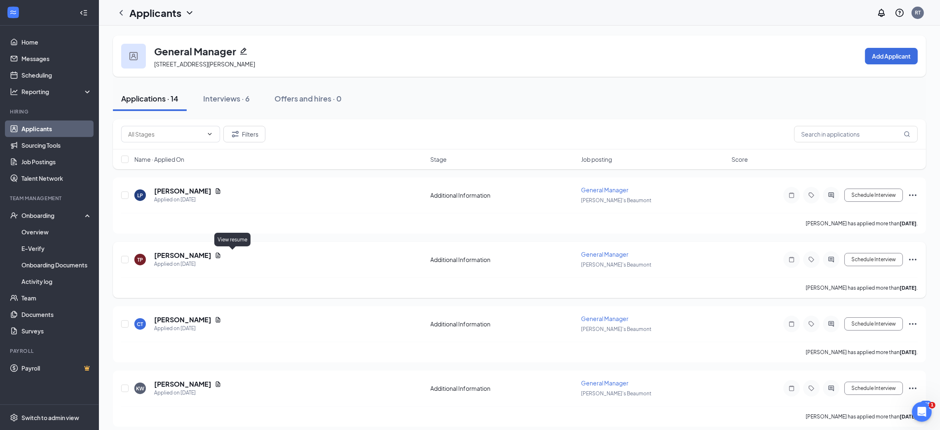
click at [221, 252] on icon "Document" at bounding box center [218, 254] width 5 height 5
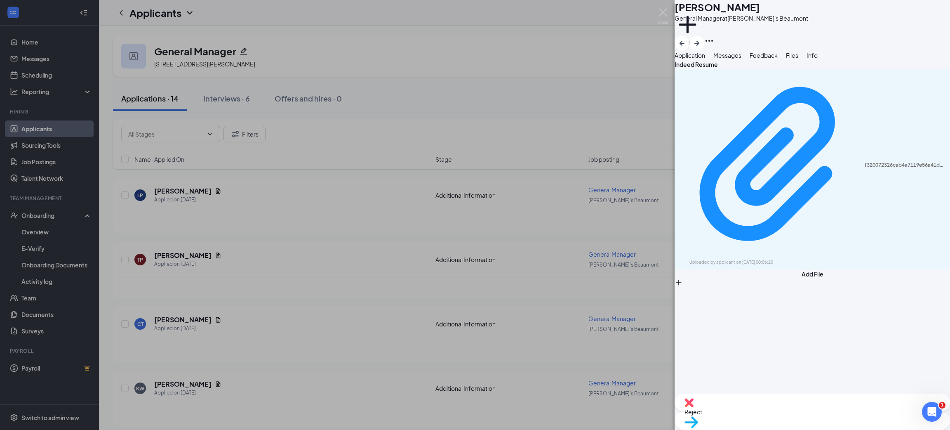
click at [834, 120] on div "f320072326cab4a7119e56a41de8ee9f.pdf Uploaded by applicant on Aug 21, 2025 at 0…" at bounding box center [811, 169] width 275 height 200
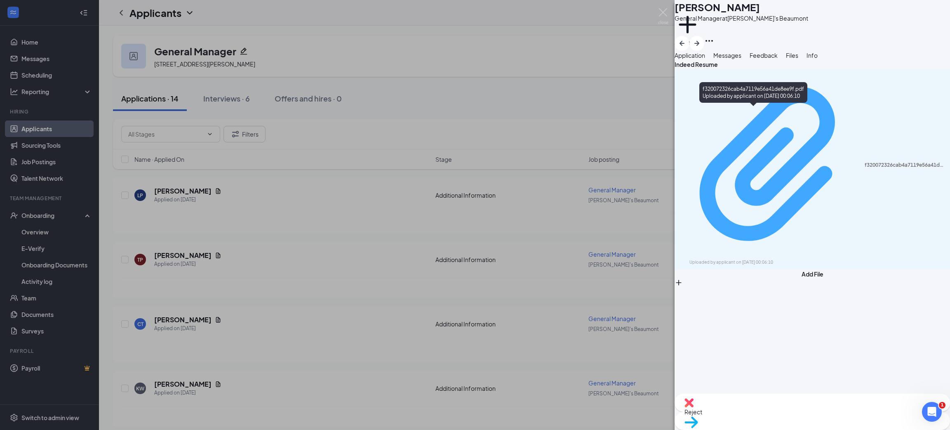
click at [792, 259] on div "Uploaded by applicant on Aug 21, 2025 at 00:06:10" at bounding box center [751, 262] width 124 height 7
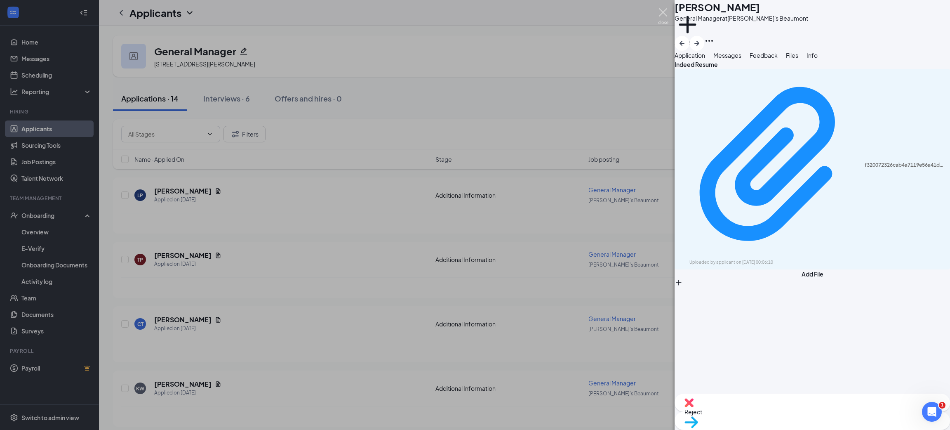
click at [660, 9] on img at bounding box center [663, 16] width 10 height 16
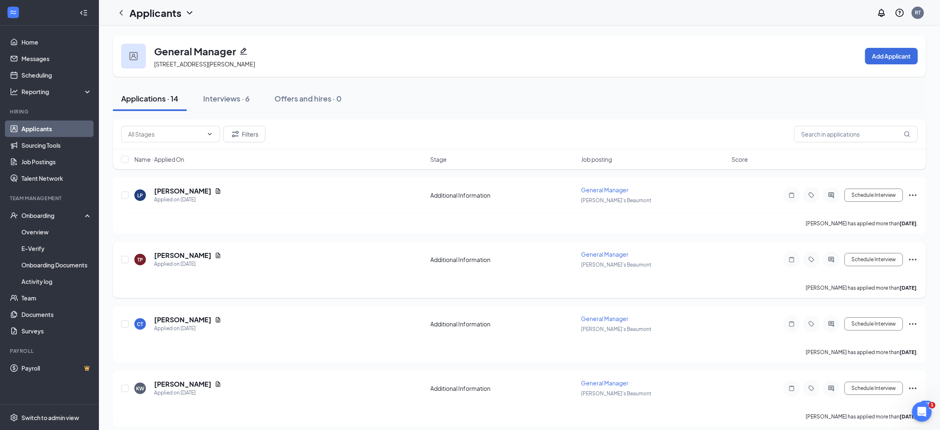
click at [912, 259] on icon "Ellipses" at bounding box center [913, 259] width 10 height 10
click at [863, 394] on p "Reject" at bounding box center [875, 395] width 71 height 8
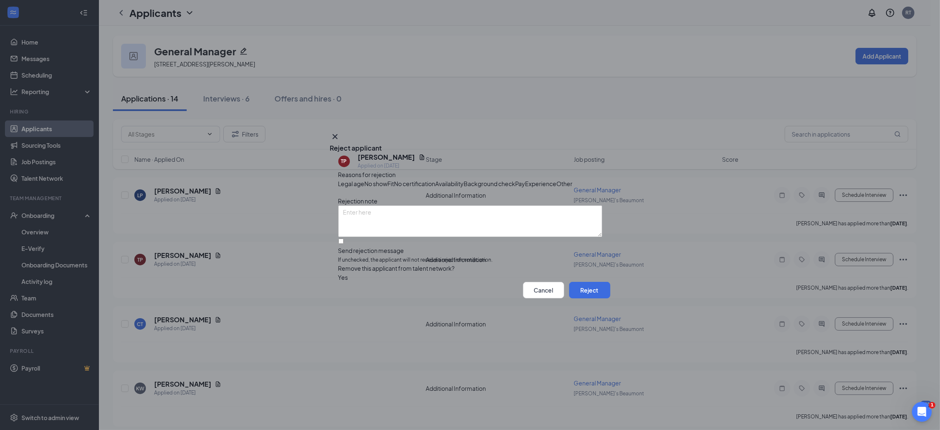
click at [526, 181] on span "Experience" at bounding box center [541, 183] width 31 height 9
click at [344, 244] on input "Send rejection message If unchecked, the applicant will not receive a rejection…" at bounding box center [340, 240] width 5 height 5
checkbox input "true"
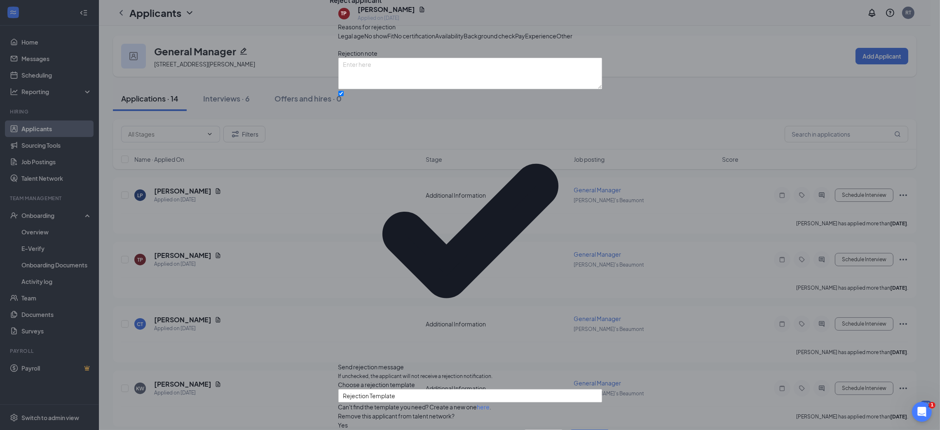
click at [587, 429] on button "Reject" at bounding box center [589, 437] width 41 height 16
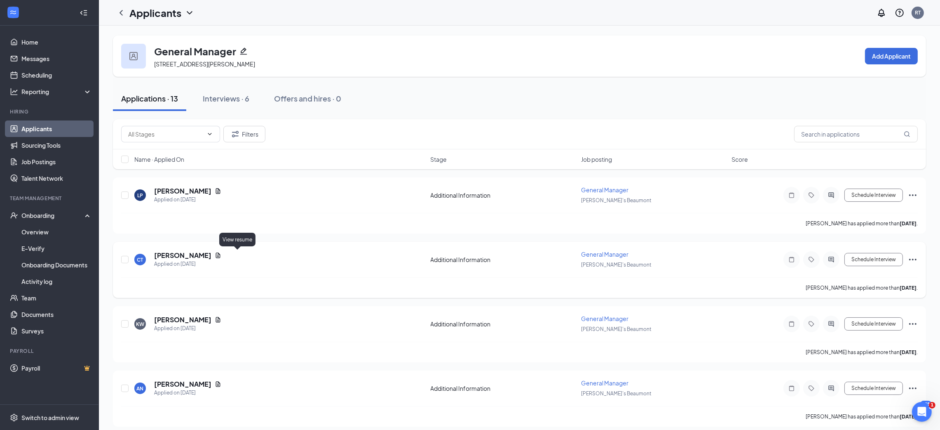
click at [221, 254] on icon "Document" at bounding box center [218, 255] width 7 height 7
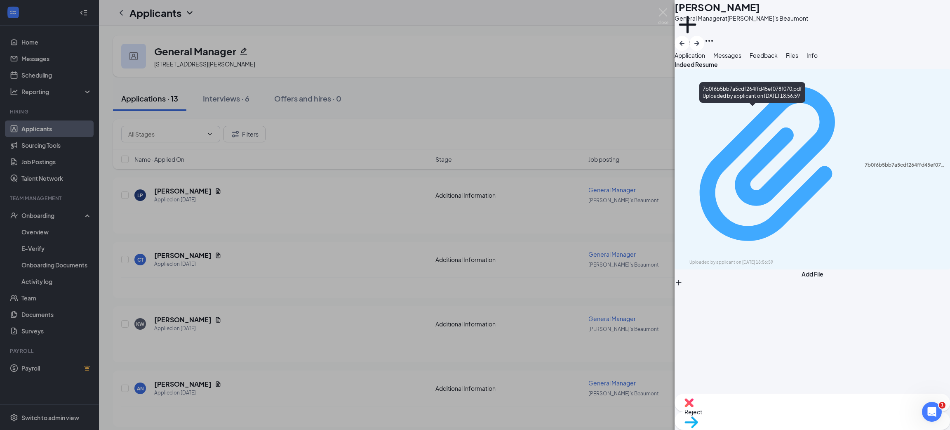
click at [756, 259] on div "Uploaded by applicant on Aug 20, 2025 at 18:56:59" at bounding box center [751, 262] width 124 height 7
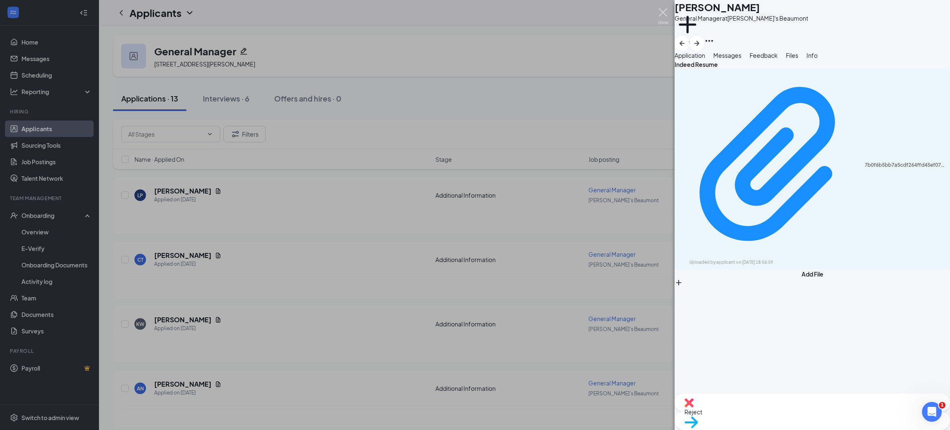
click at [662, 14] on img at bounding box center [663, 16] width 10 height 16
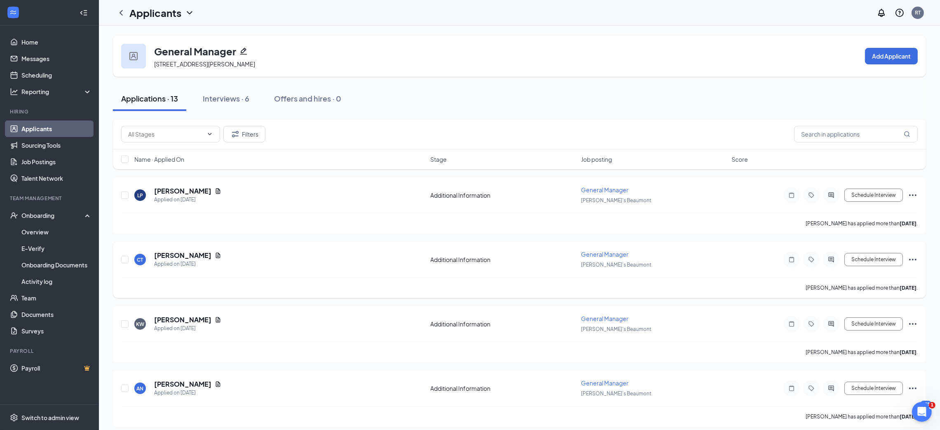
click at [914, 261] on icon "Ellipses" at bounding box center [913, 259] width 10 height 10
click at [867, 393] on p "Reject" at bounding box center [875, 395] width 71 height 8
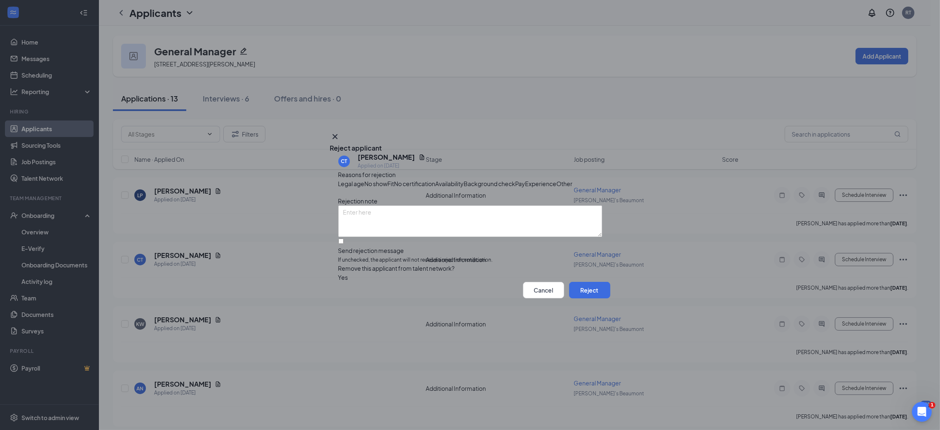
click at [452, 179] on div "Legal age No show Fit No certification Availability Background check Pay Experi…" at bounding box center [470, 183] width 264 height 9
click at [526, 185] on span "Experience" at bounding box center [541, 183] width 31 height 9
click at [526, 180] on span "Experience" at bounding box center [541, 183] width 31 height 9
click at [378, 249] on div "Reasons for rejection Legal age No show Fit No certification Availability Backg…" at bounding box center [470, 226] width 264 height 112
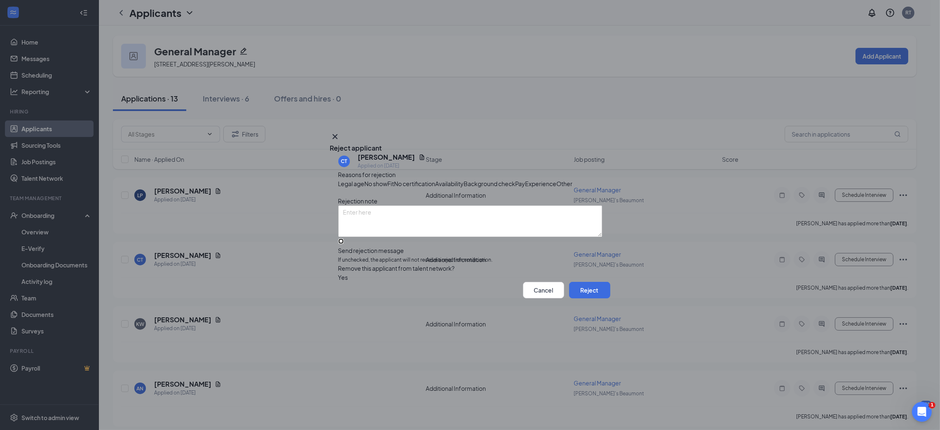
click at [344, 244] on input "Send rejection message If unchecked, the applicant will not receive a rejection…" at bounding box center [340, 240] width 5 height 5
checkbox input "true"
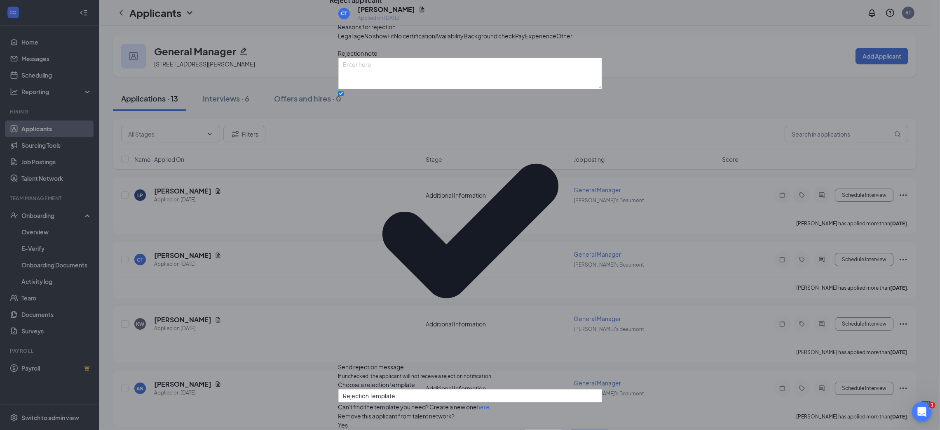
click at [580, 429] on button "Reject" at bounding box center [589, 437] width 41 height 16
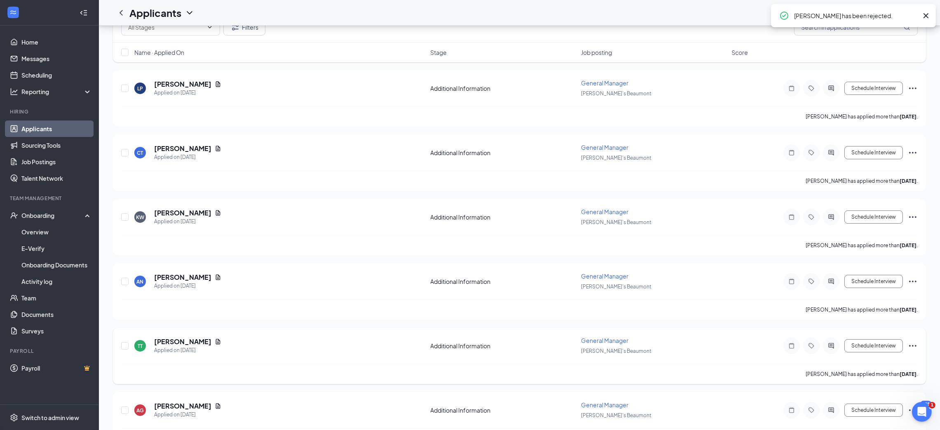
scroll to position [124, 0]
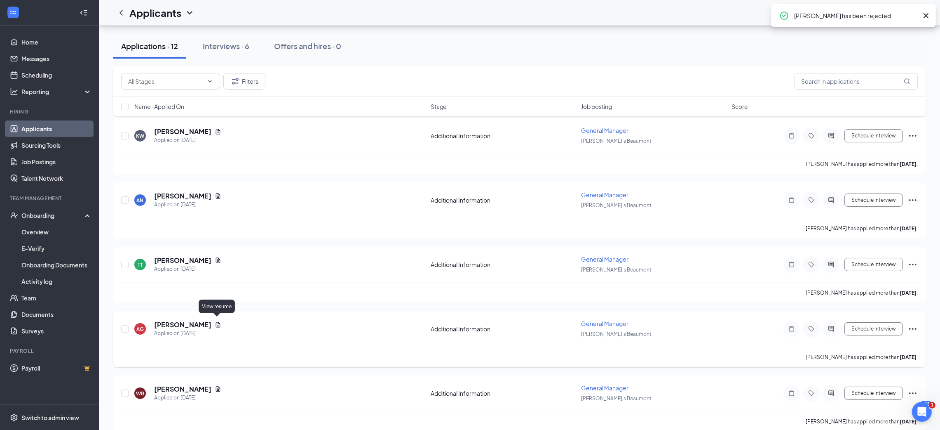
click at [215, 321] on icon "Document" at bounding box center [218, 324] width 7 height 7
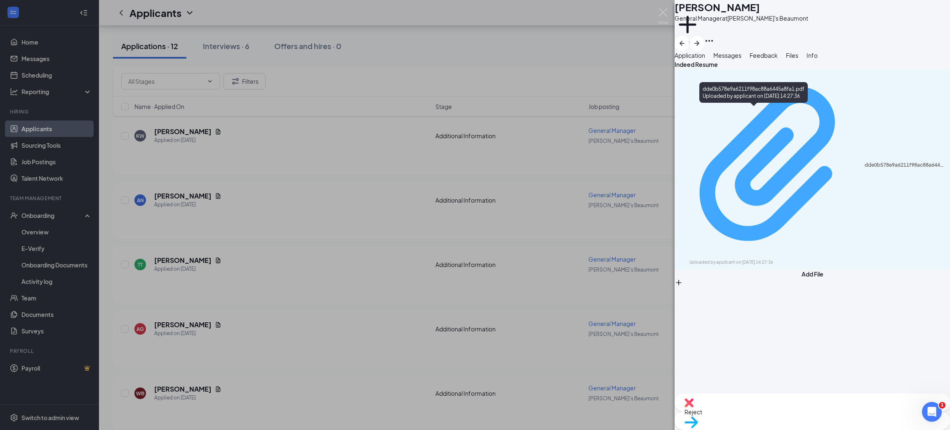
click at [776, 259] on div "Uploaded by applicant on Aug 18, 2025 at 14:27:36" at bounding box center [751, 262] width 124 height 7
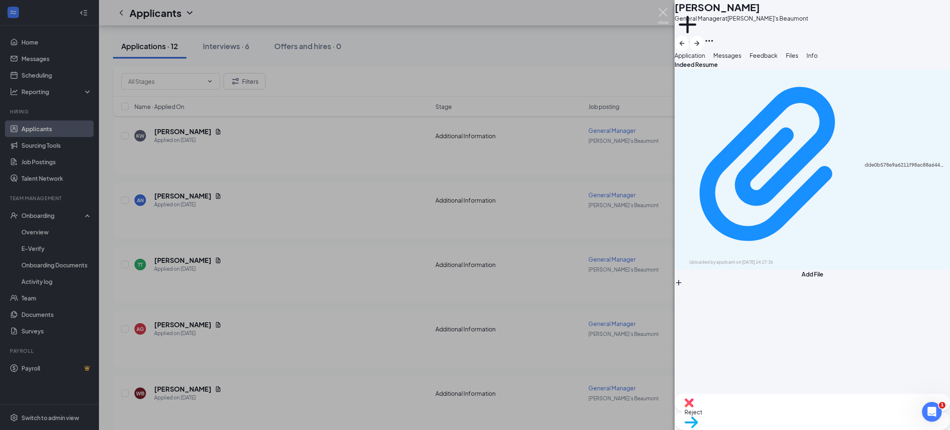
click at [665, 10] on img at bounding box center [663, 16] width 10 height 16
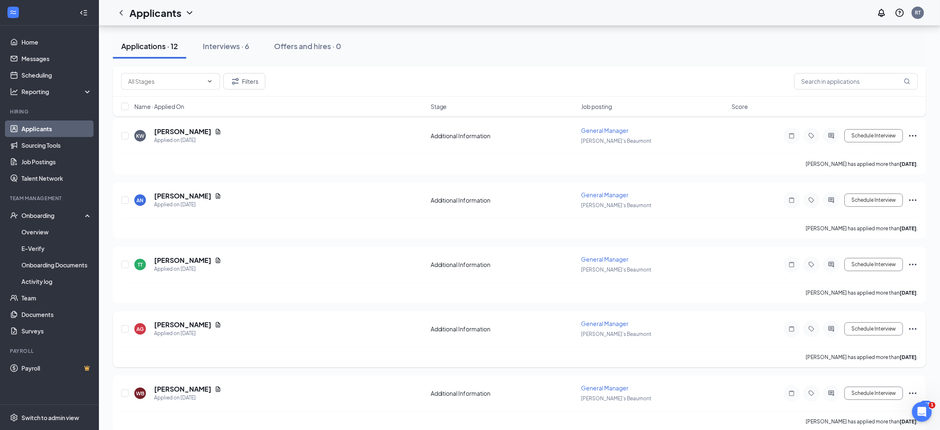
click at [912, 327] on icon "Ellipses" at bounding box center [913, 329] width 10 height 10
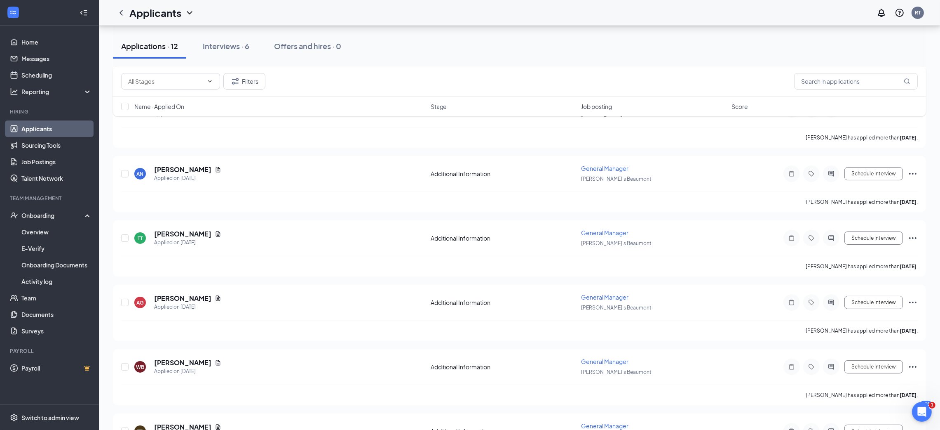
scroll to position [152, 0]
click at [913, 295] on icon "Ellipses" at bounding box center [913, 300] width 10 height 10
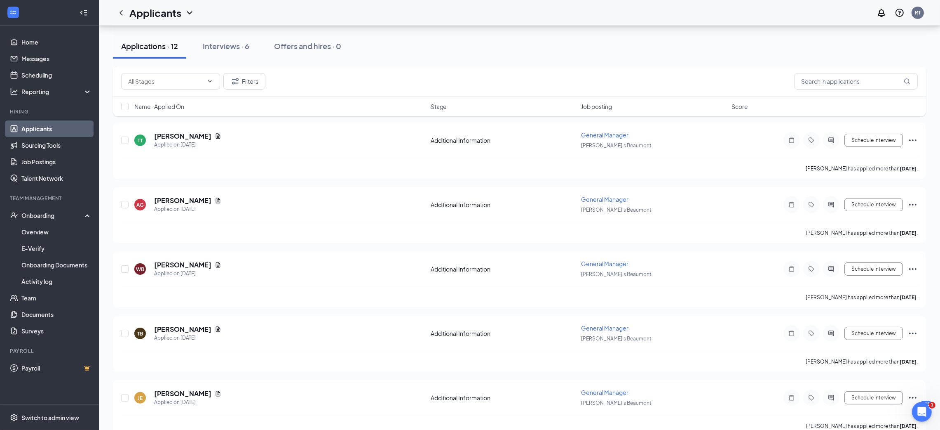
scroll to position [259, 0]
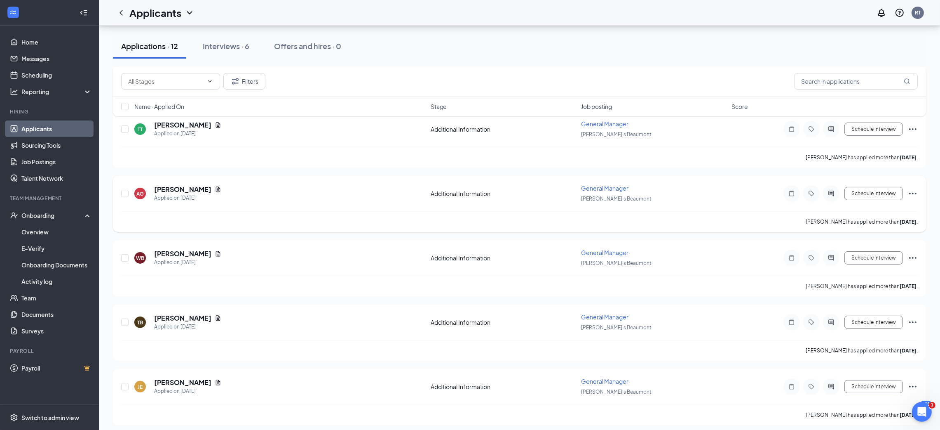
click at [908, 192] on icon "Ellipses" at bounding box center [913, 193] width 10 height 10
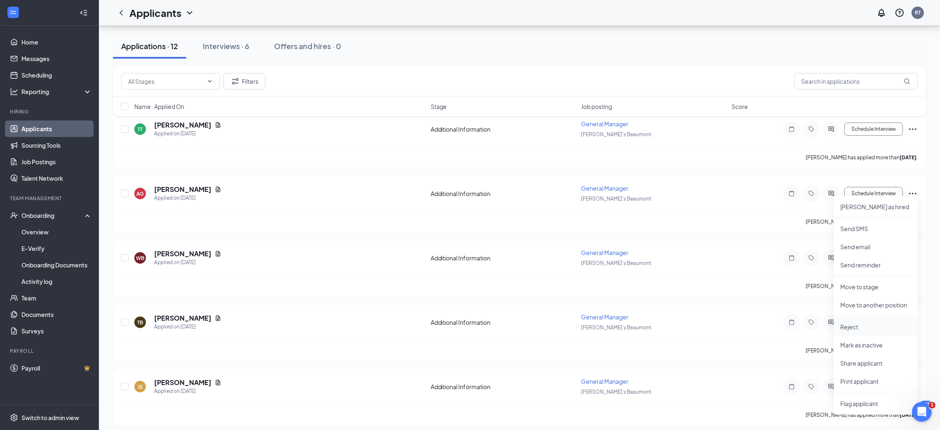
click at [855, 323] on p "Reject" at bounding box center [875, 326] width 71 height 8
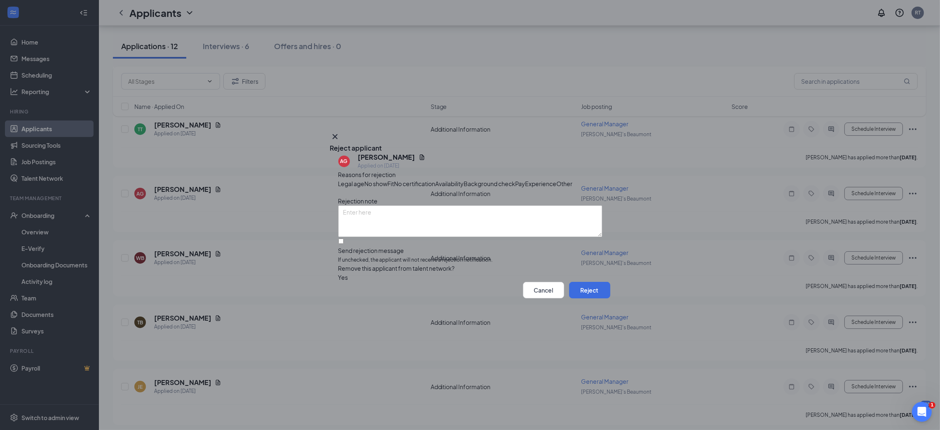
click at [526, 185] on span "Experience" at bounding box center [541, 183] width 31 height 9
click at [344, 244] on input "Send rejection message If unchecked, the applicant will not receive a rejection…" at bounding box center [340, 240] width 5 height 5
checkbox input "true"
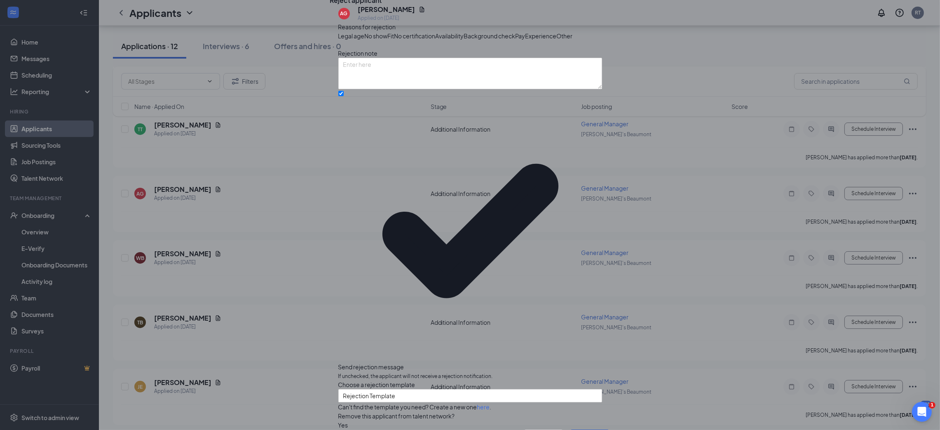
click at [601, 429] on button "Reject" at bounding box center [589, 437] width 41 height 16
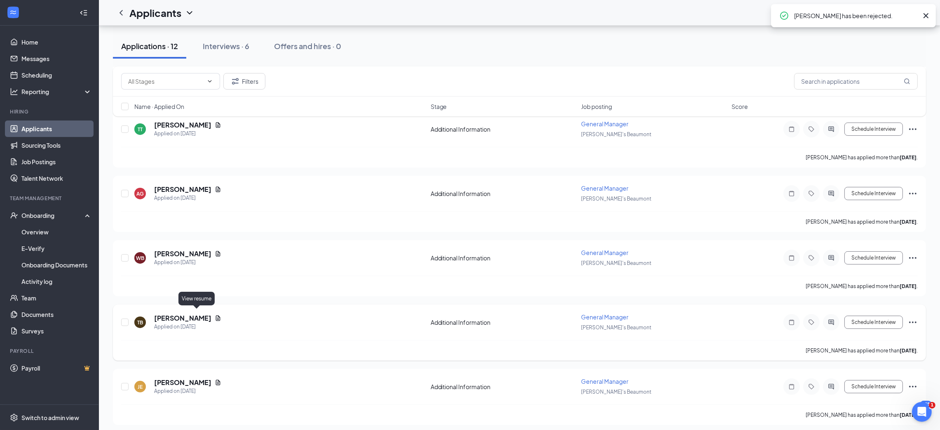
click at [196, 316] on div "Tonja Biano" at bounding box center [187, 317] width 67 height 9
click at [215, 315] on icon "Document" at bounding box center [218, 318] width 7 height 7
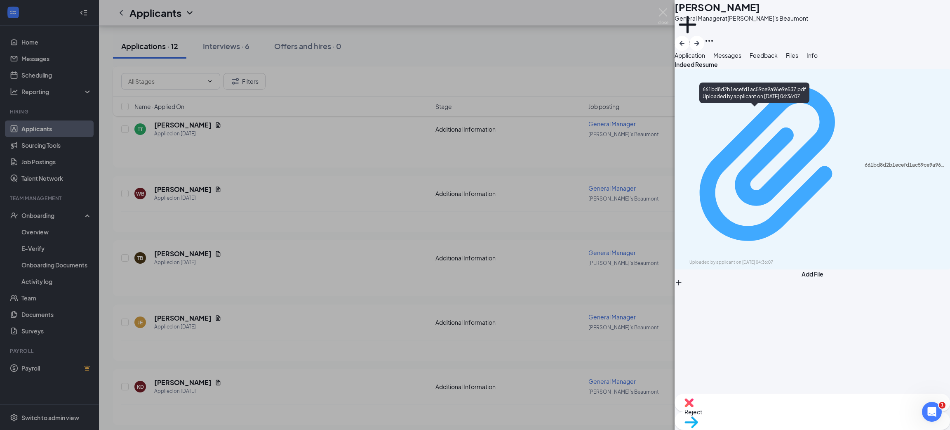
click at [744, 259] on div "Uploaded by applicant on Aug 18, 2025 at 04:36:07" at bounding box center [751, 262] width 124 height 7
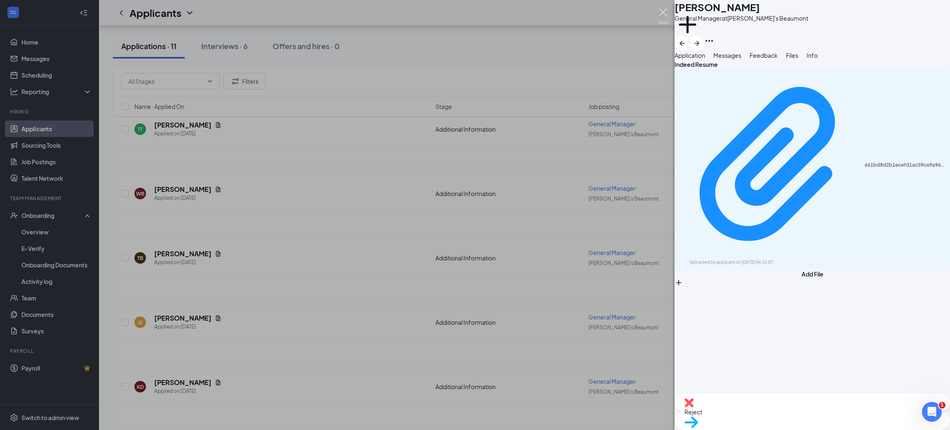
click at [659, 10] on img at bounding box center [663, 16] width 10 height 16
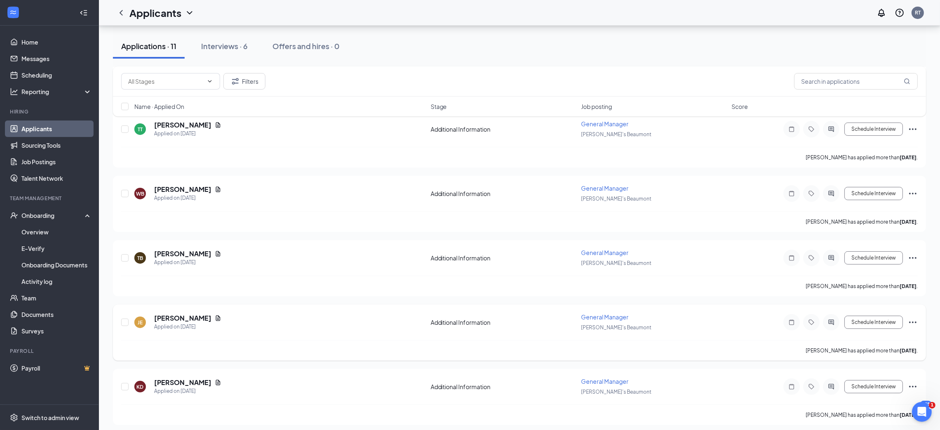
click at [915, 321] on icon "Ellipses" at bounding box center [912, 322] width 7 height 2
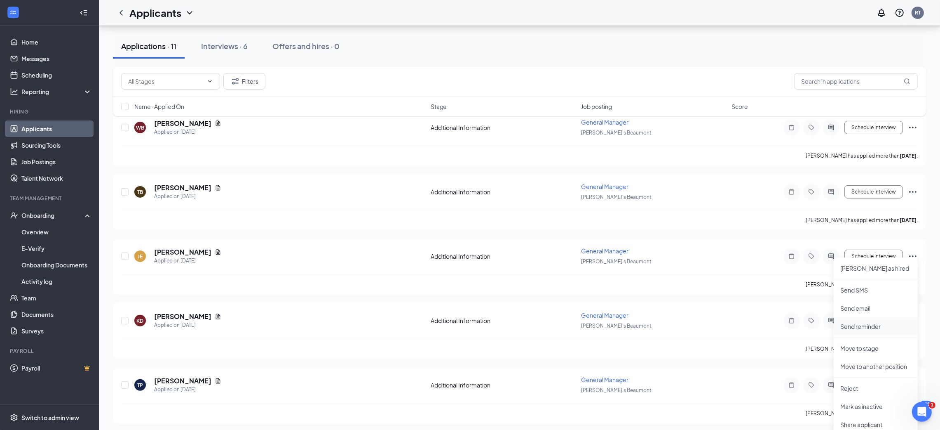
scroll to position [383, 0]
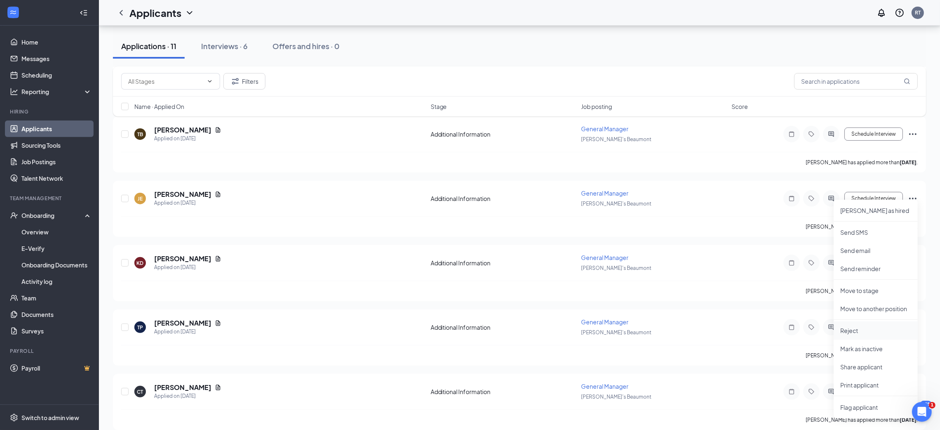
click at [857, 328] on p "Reject" at bounding box center [875, 330] width 71 height 8
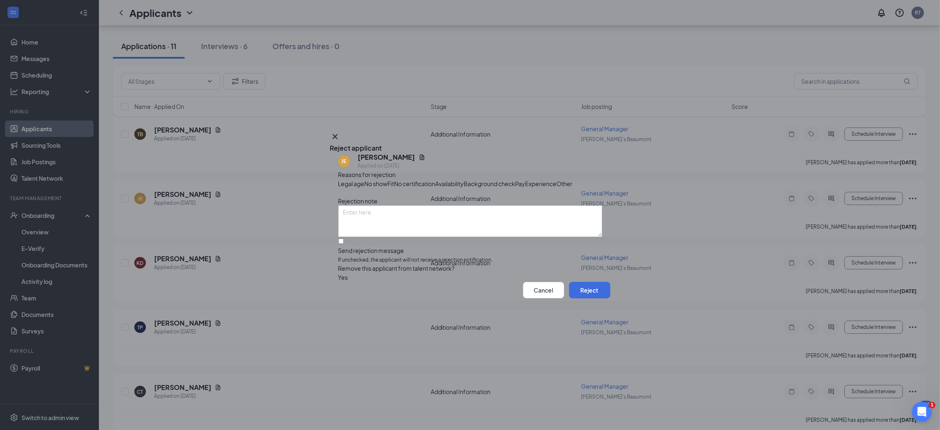
click at [526, 182] on span "Experience" at bounding box center [541, 183] width 31 height 9
click at [344, 244] on input "Send rejection message If unchecked, the applicant will not receive a rejection…" at bounding box center [340, 240] width 5 height 5
checkbox input "true"
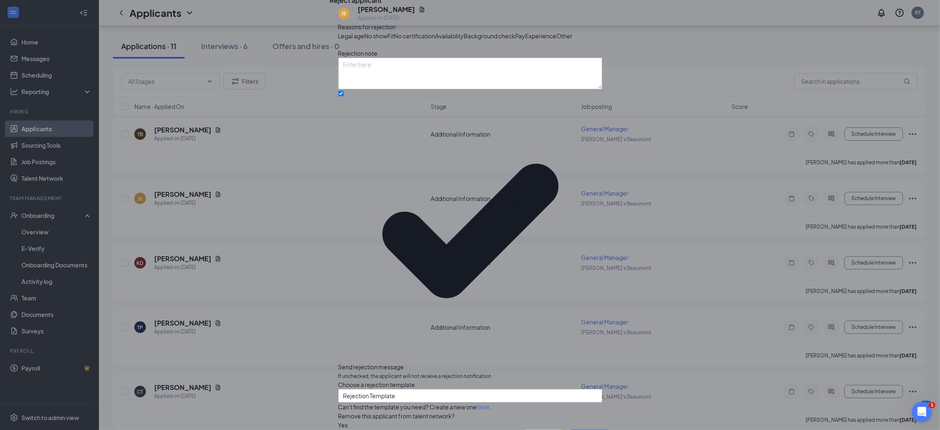
click at [578, 429] on button "Reject" at bounding box center [589, 437] width 41 height 16
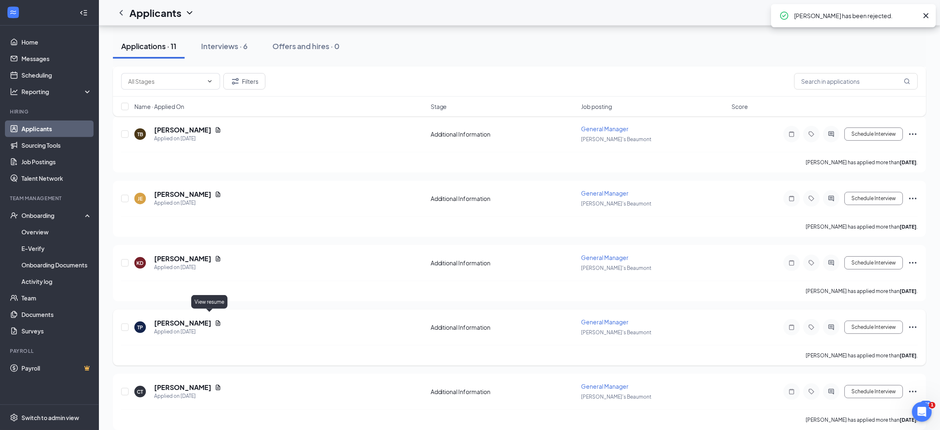
click at [216, 320] on icon "Document" at bounding box center [218, 322] width 5 height 5
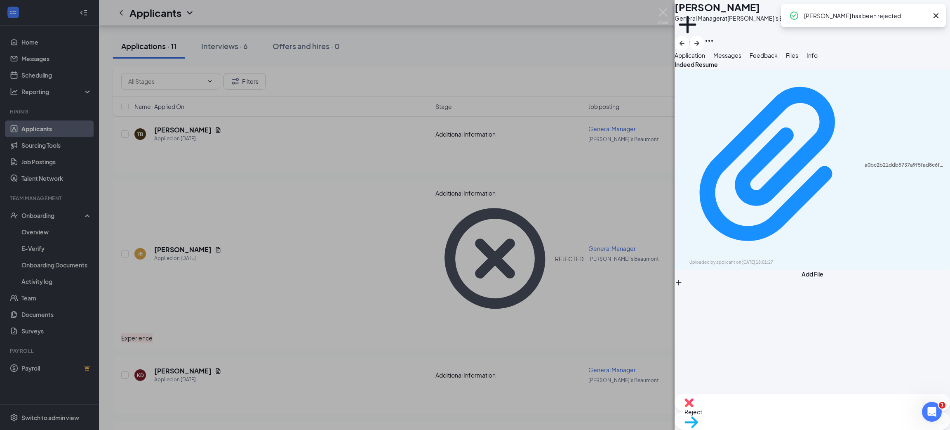
click at [776, 106] on div "a0bc2b21ddb5737a9f5fad8c6f6ebe45.pdf Uploaded by applicant on Aug 15, 2025 at 1…" at bounding box center [811, 169] width 275 height 200
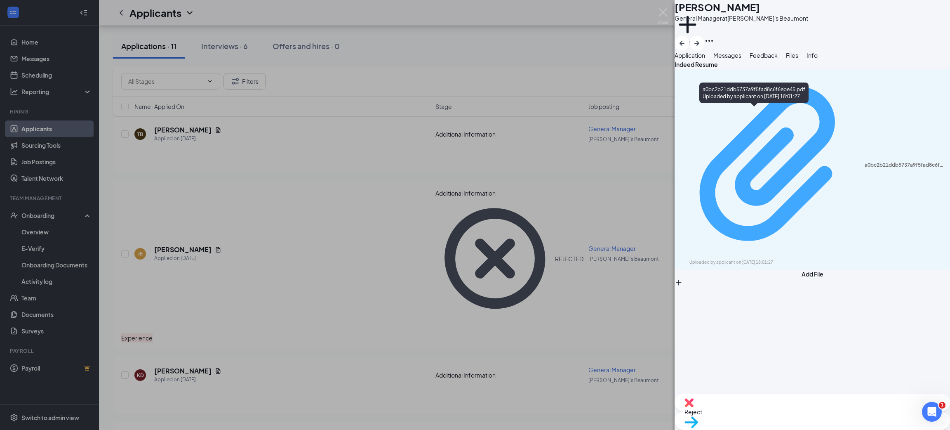
click at [864, 162] on div "a0bc2b21ddb5737a9f5fad8c6f6ebe45.pdf" at bounding box center [904, 165] width 80 height 7
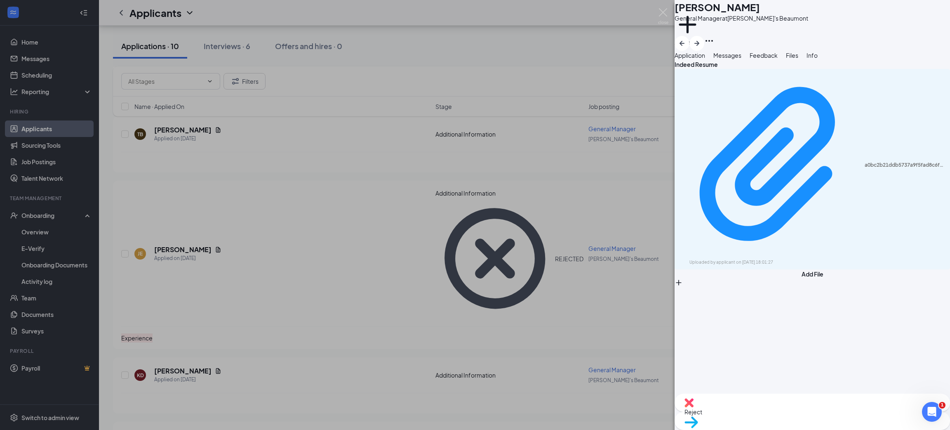
click at [714, 36] on icon "Ellipses" at bounding box center [709, 41] width 10 height 10
click at [764, 408] on div "Reject" at bounding box center [811, 402] width 275 height 18
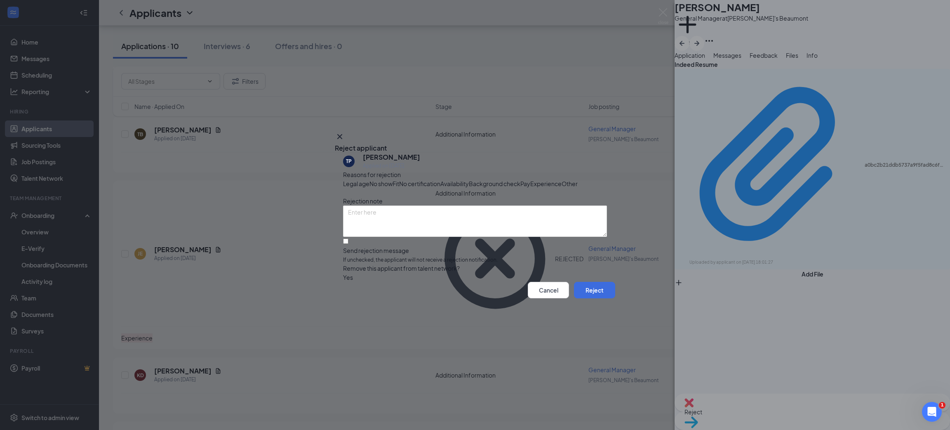
click at [466, 194] on div "Reasons for rejection Legal age No show Fit No certification Availability Backg…" at bounding box center [475, 226] width 264 height 112
click at [530, 179] on span "Experience" at bounding box center [545, 183] width 31 height 9
click at [348, 244] on input "Send rejection message If unchecked, the applicant will not receive a rejection…" at bounding box center [345, 240] width 5 height 5
checkbox input "true"
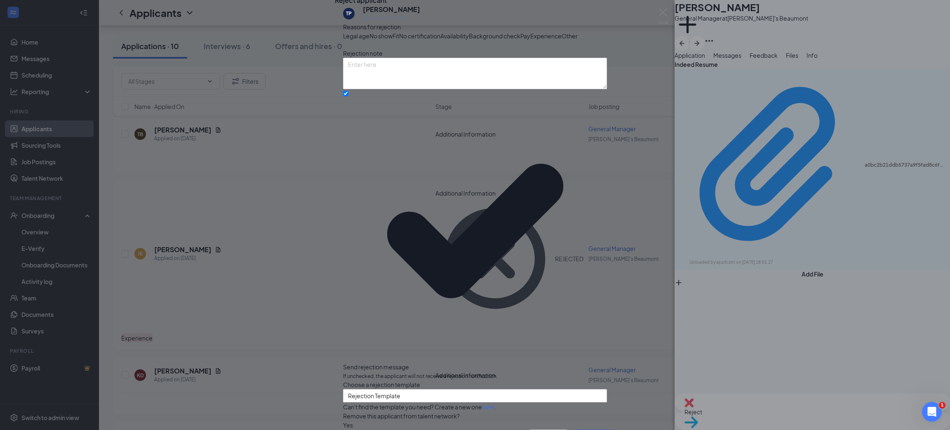
click at [577, 429] on button "Reject" at bounding box center [594, 437] width 41 height 16
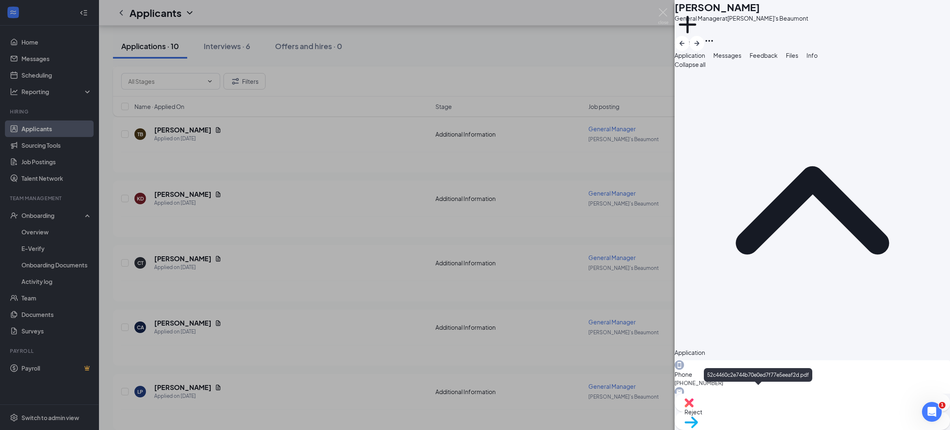
click at [768, 411] on div "Reject" at bounding box center [811, 402] width 275 height 18
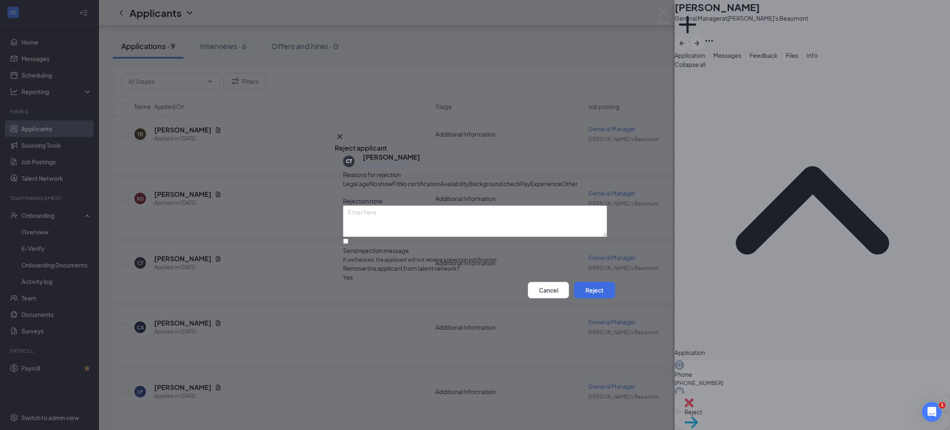
click at [530, 185] on span "Experience" at bounding box center [545, 183] width 31 height 9
click at [348, 244] on input "Send rejection message If unchecked, the applicant will not receive a rejection…" at bounding box center [345, 240] width 5 height 5
checkbox input "true"
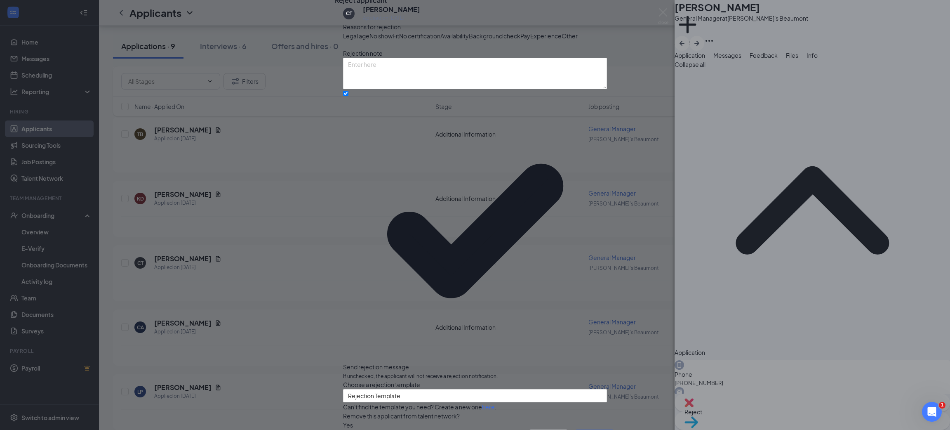
click at [584, 429] on button "Reject" at bounding box center [594, 437] width 41 height 16
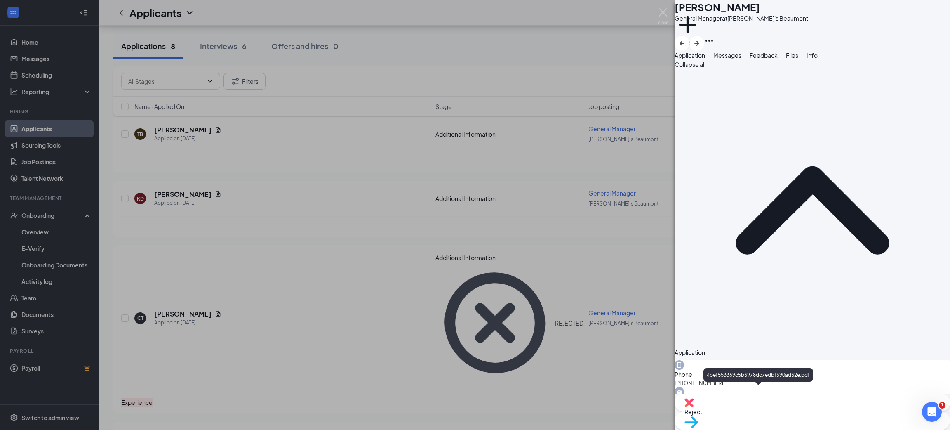
click at [765, 411] on span "Reject" at bounding box center [812, 411] width 256 height 9
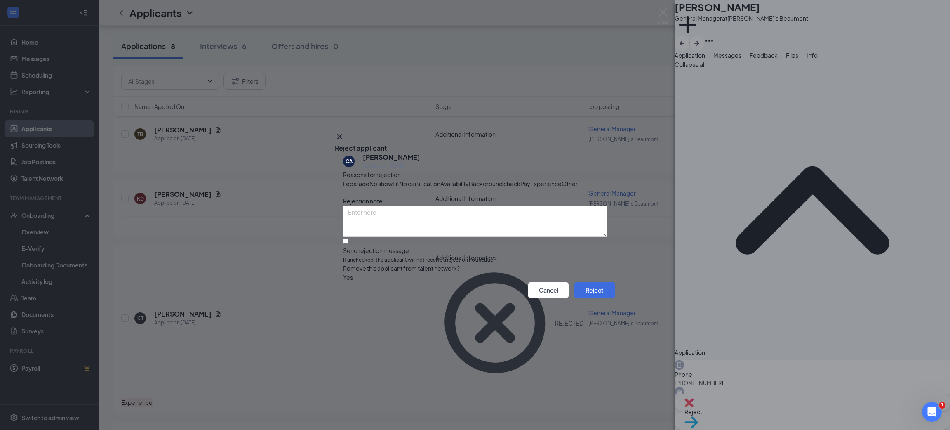
click at [530, 187] on span "Experience" at bounding box center [545, 183] width 31 height 9
click at [348, 244] on input "Send rejection message If unchecked, the applicant will not receive a rejection…" at bounding box center [345, 240] width 5 height 5
checkbox input "true"
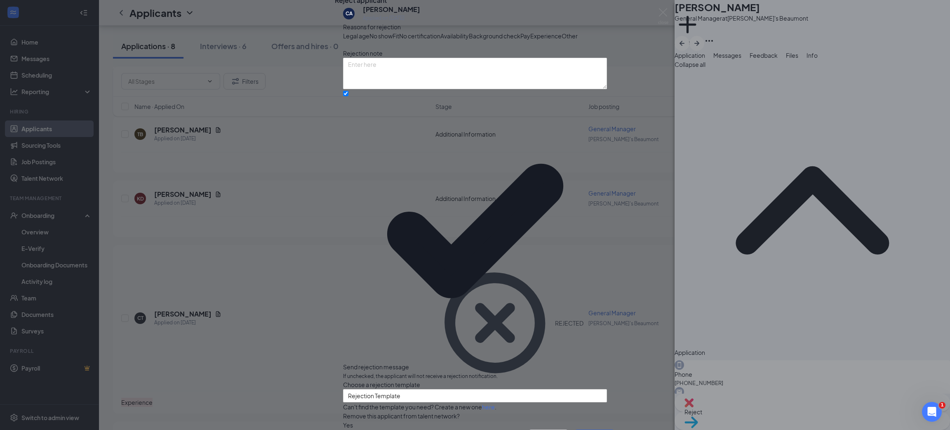
click at [583, 429] on button "Reject" at bounding box center [594, 437] width 41 height 16
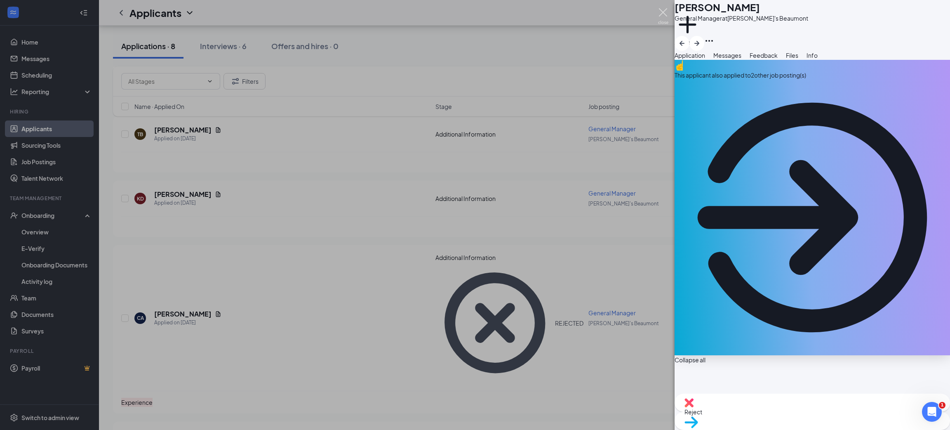
click at [662, 15] on img at bounding box center [663, 16] width 10 height 16
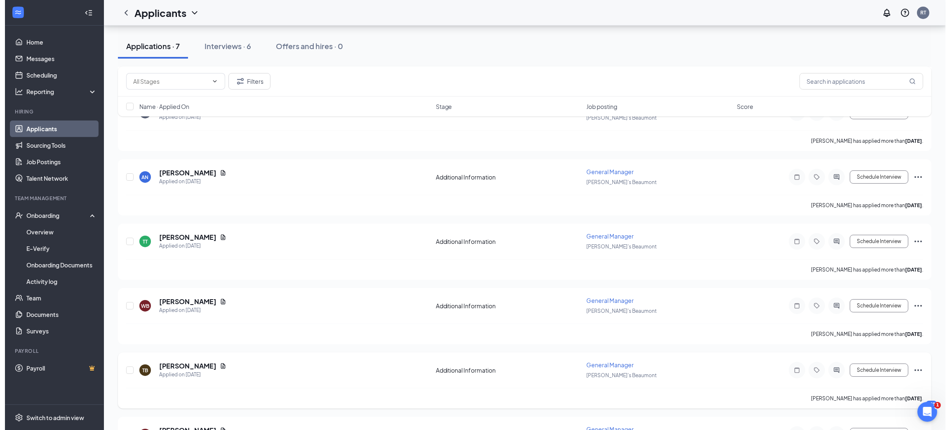
scroll to position [73, 0]
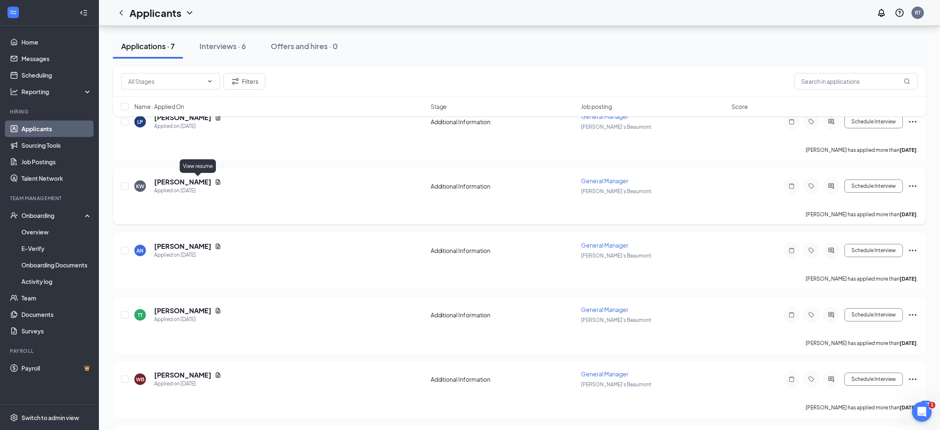
click at [215, 179] on icon "Document" at bounding box center [218, 181] width 7 height 7
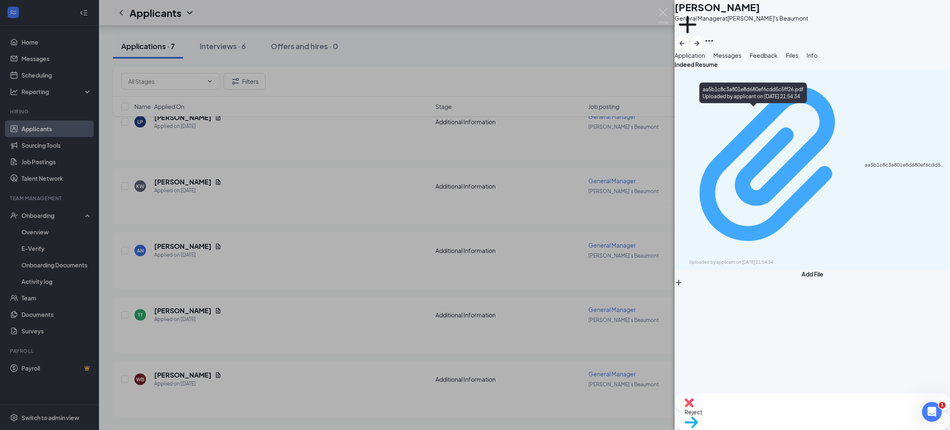
click at [799, 259] on div "Uploaded by applicant on Aug 19, 2025 at 21:54:34" at bounding box center [751, 262] width 124 height 7
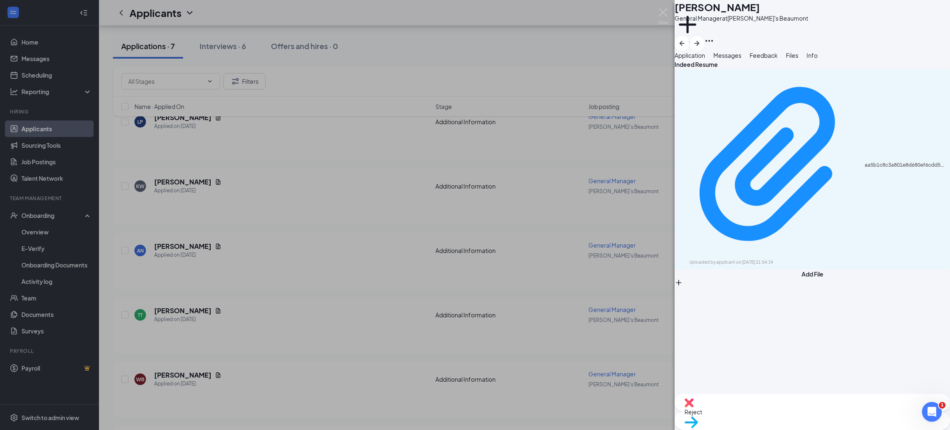
click at [778, 416] on span "Reject" at bounding box center [812, 411] width 256 height 9
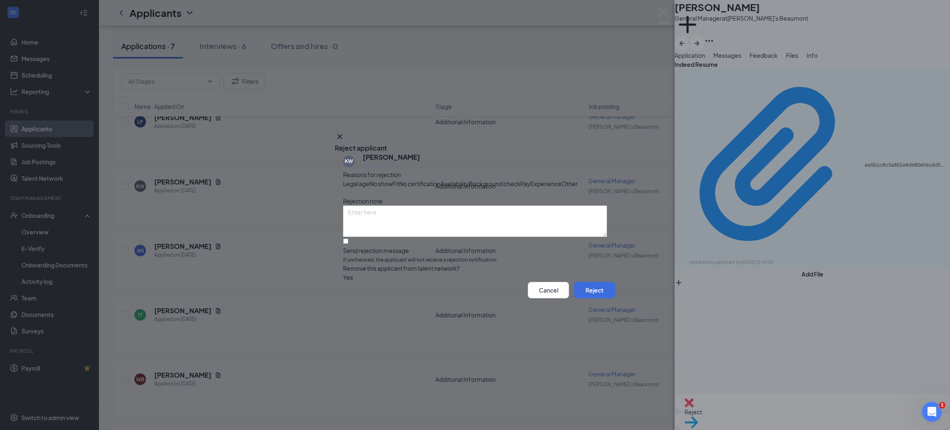
click at [530, 183] on span "Experience" at bounding box center [545, 183] width 31 height 9
click at [348, 244] on input "Send rejection message If unchecked, the applicant will not receive a rejection…" at bounding box center [345, 240] width 5 height 5
checkbox input "true"
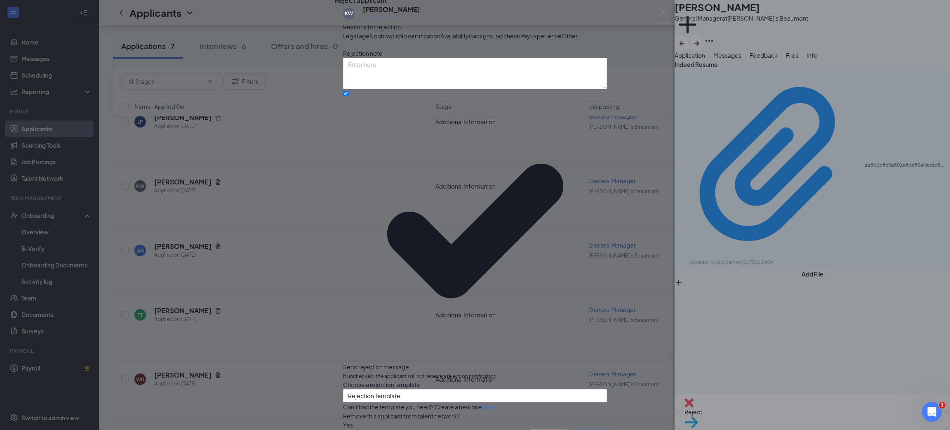
click at [591, 429] on button "Reject" at bounding box center [594, 437] width 41 height 16
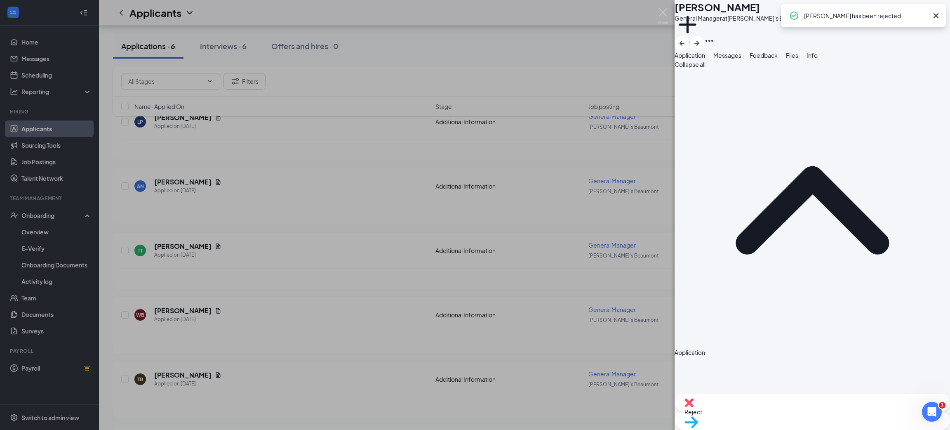
click at [203, 308] on div "AN Anthony Narcisse General Manager at Freddy's Beaumont Add a tag Application …" at bounding box center [475, 215] width 950 height 430
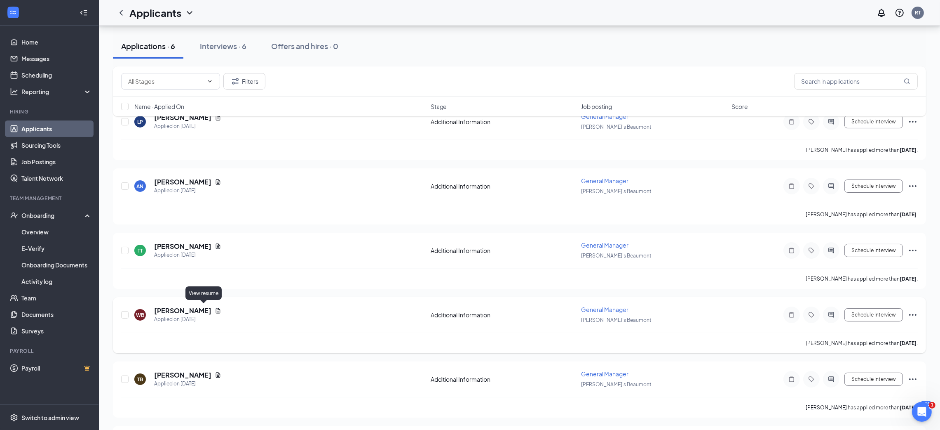
click at [216, 308] on icon "Document" at bounding box center [218, 310] width 5 height 5
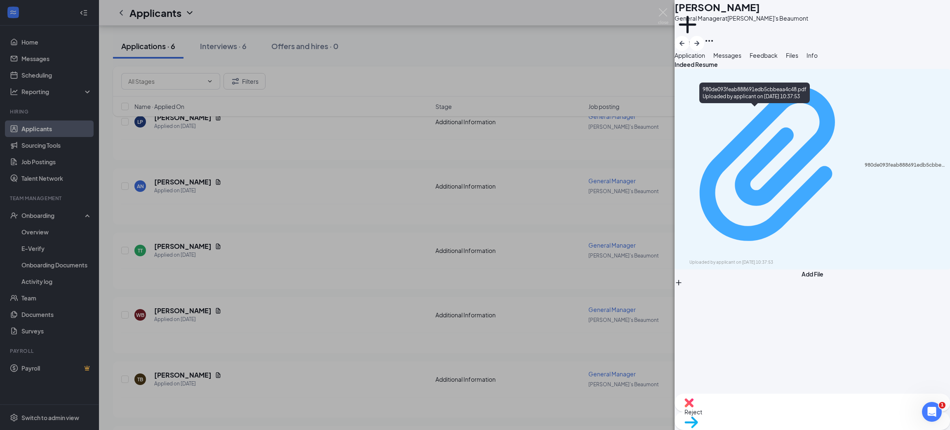
click at [864, 162] on div "980de093feab888691edb5cbbeaa4c48.pdf" at bounding box center [904, 165] width 80 height 7
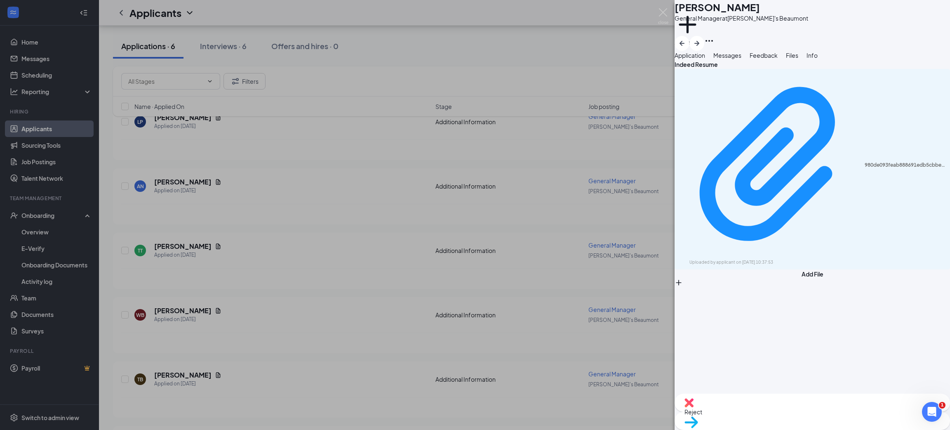
click at [657, 6] on div "WB William Borys General Manager at Freddy's Beaumont Add a tag Application Mes…" at bounding box center [475, 215] width 950 height 430
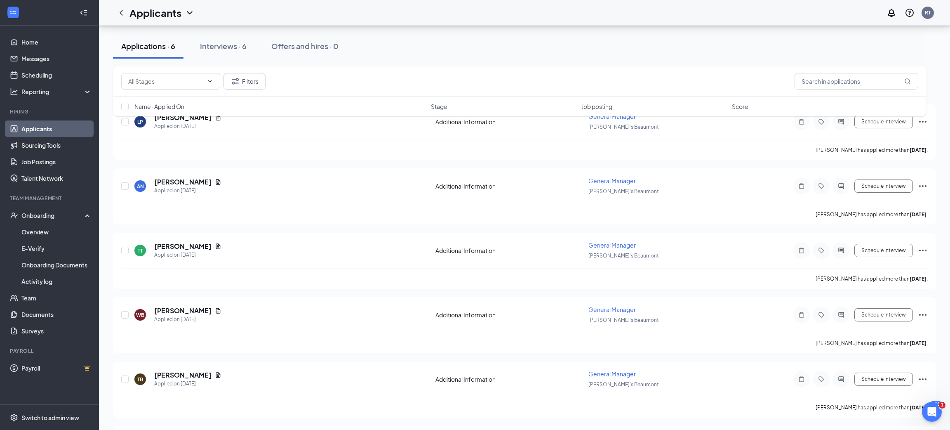
click at [660, 11] on div "Applicants RT" at bounding box center [524, 13] width 851 height 26
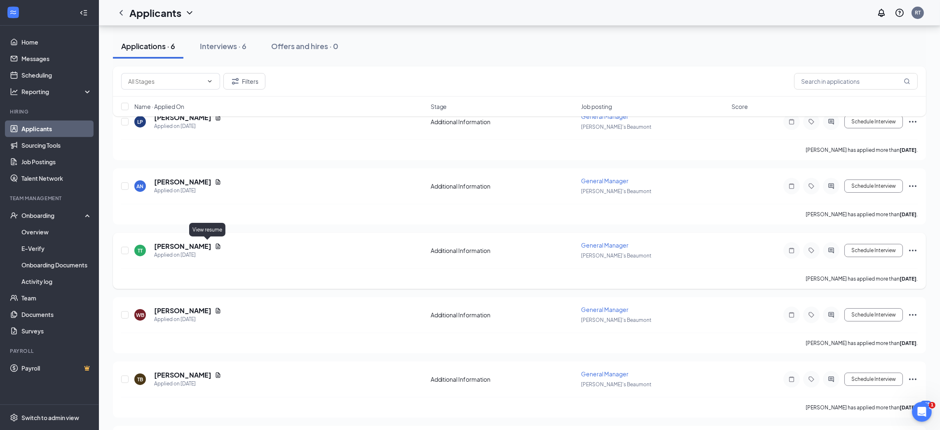
click at [215, 245] on icon "Document" at bounding box center [218, 246] width 7 height 7
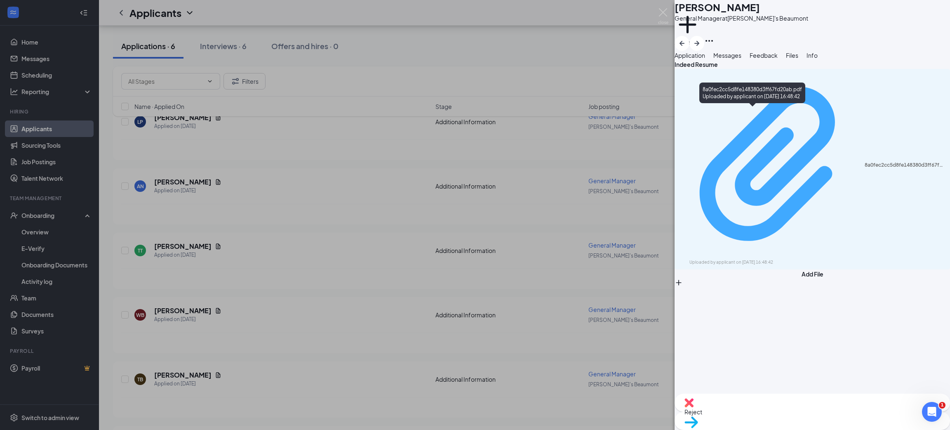
click at [775, 259] on div "Uploaded by applicant on Aug 18, 2025 at 16:48:42" at bounding box center [751, 262] width 124 height 7
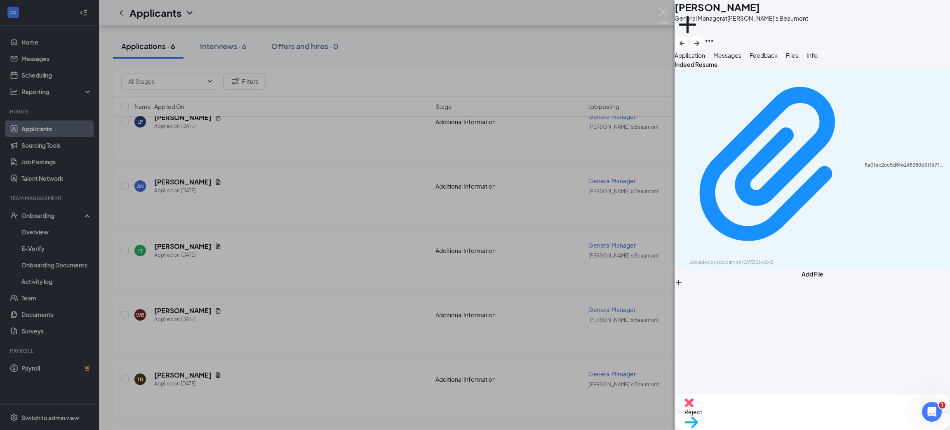
click at [766, 416] on span "Reject" at bounding box center [812, 411] width 256 height 9
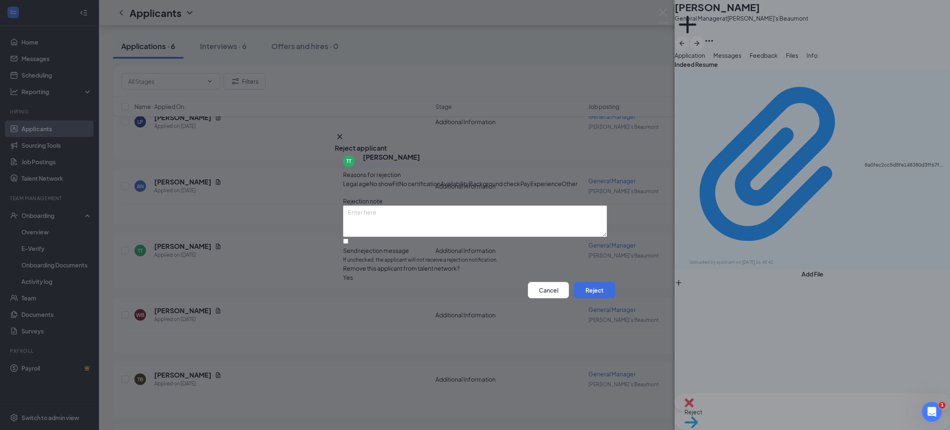
click at [530, 187] on span "Experience" at bounding box center [545, 183] width 31 height 9
click at [348, 244] on input "Send rejection message If unchecked, the applicant will not receive a rejection…" at bounding box center [345, 240] width 5 height 5
checkbox input "true"
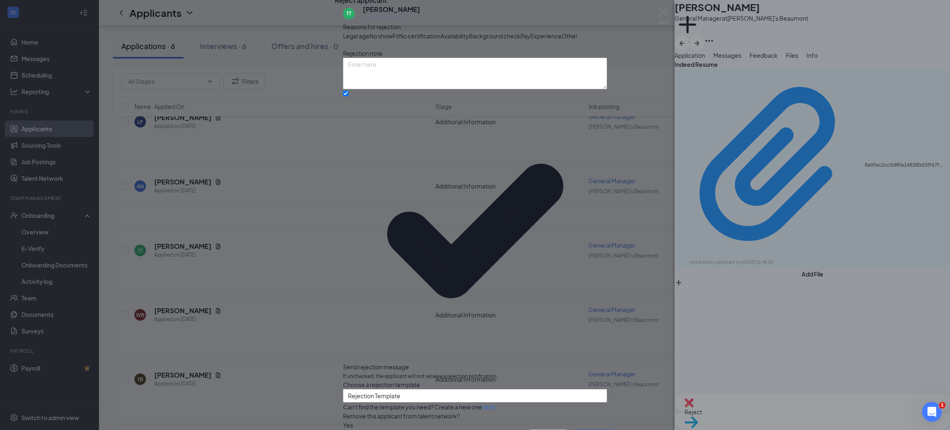
click at [587, 429] on button "Reject" at bounding box center [594, 437] width 41 height 16
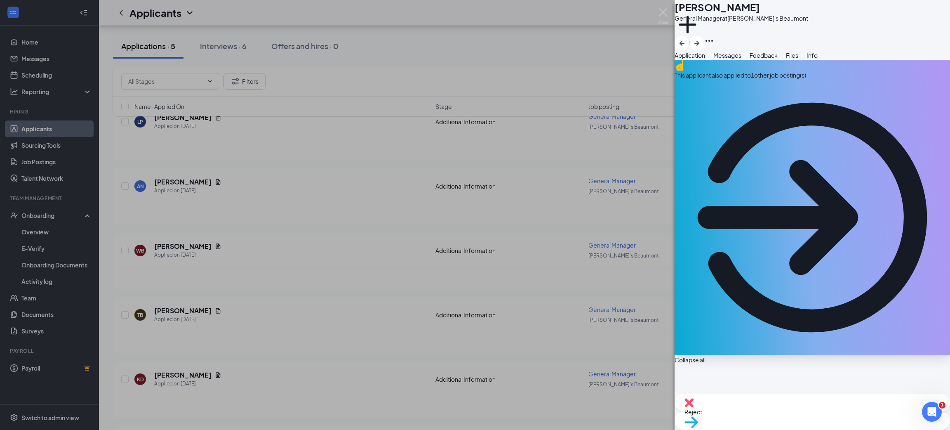
click at [759, 411] on div "Reject" at bounding box center [811, 402] width 275 height 18
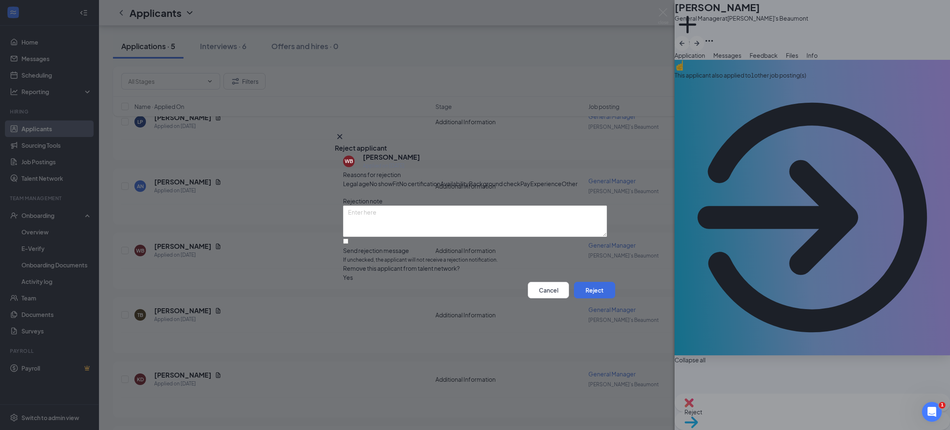
click at [530, 185] on span "Experience" at bounding box center [545, 183] width 31 height 9
click at [348, 244] on input "Send rejection message If unchecked, the applicant will not receive a rejection…" at bounding box center [345, 240] width 5 height 5
checkbox input "true"
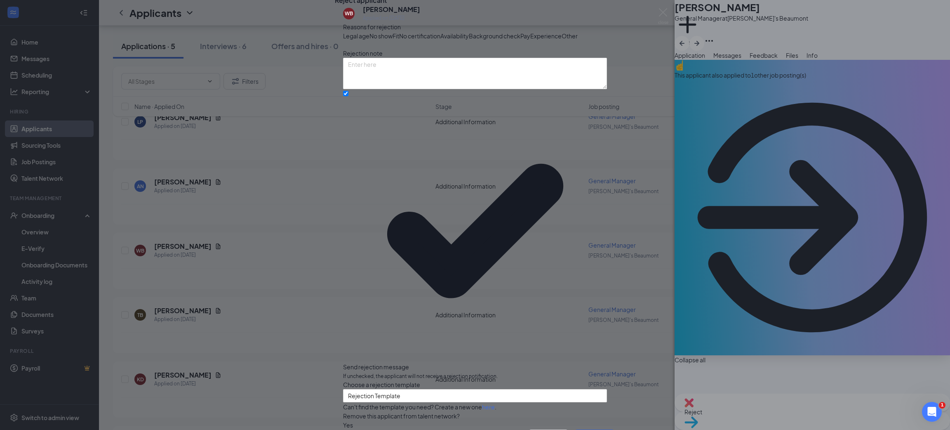
click at [578, 429] on button "Reject" at bounding box center [594, 437] width 41 height 16
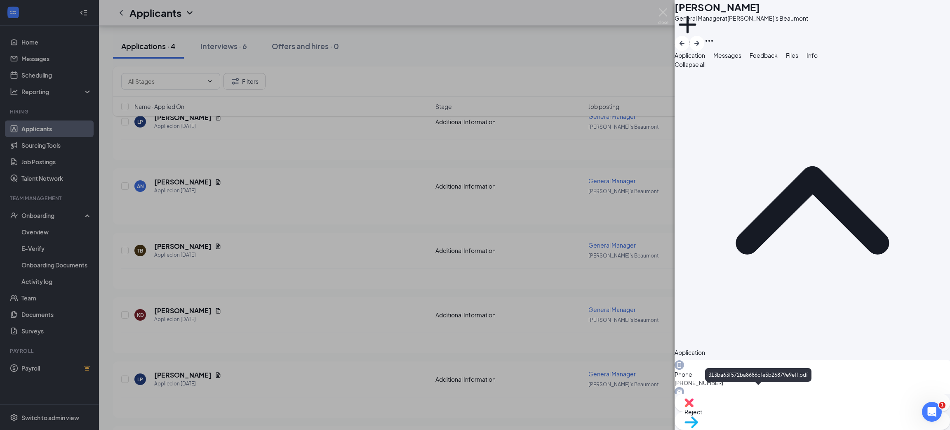
click at [772, 411] on span "Reject" at bounding box center [812, 411] width 256 height 9
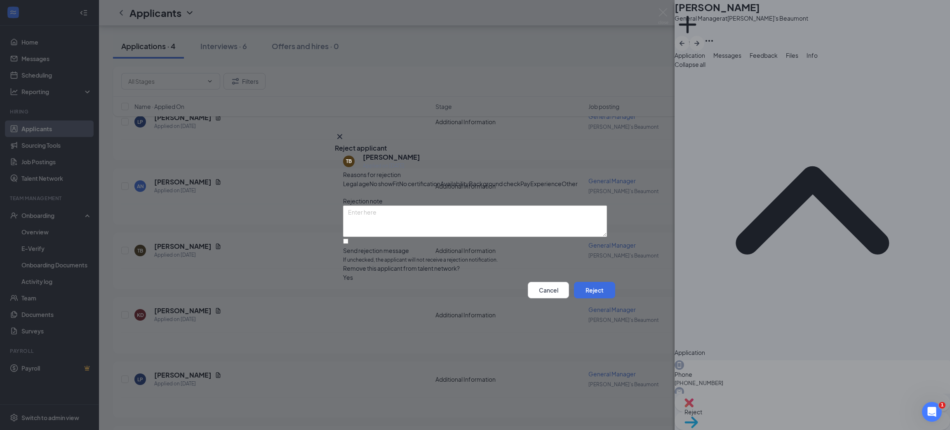
click at [530, 183] on div "Experience" at bounding box center [545, 183] width 31 height 9
click at [348, 244] on input "Send rejection message If unchecked, the applicant will not receive a rejection…" at bounding box center [345, 240] width 5 height 5
checkbox input "true"
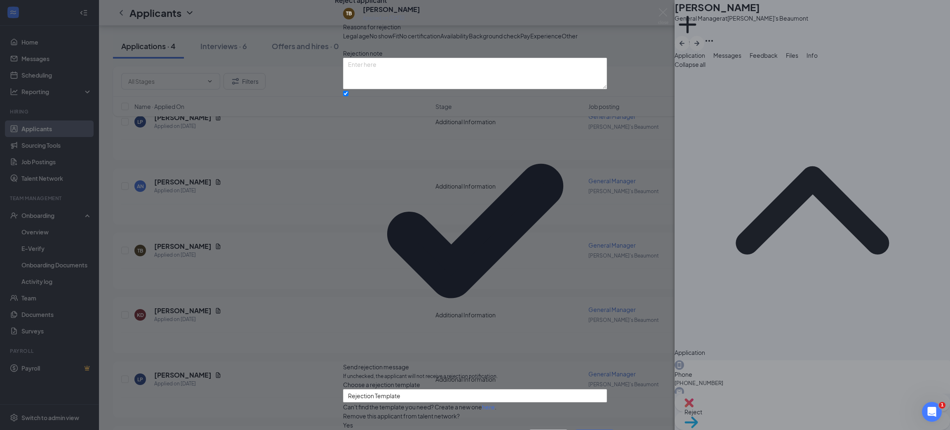
click at [583, 429] on button "Reject" at bounding box center [594, 437] width 41 height 16
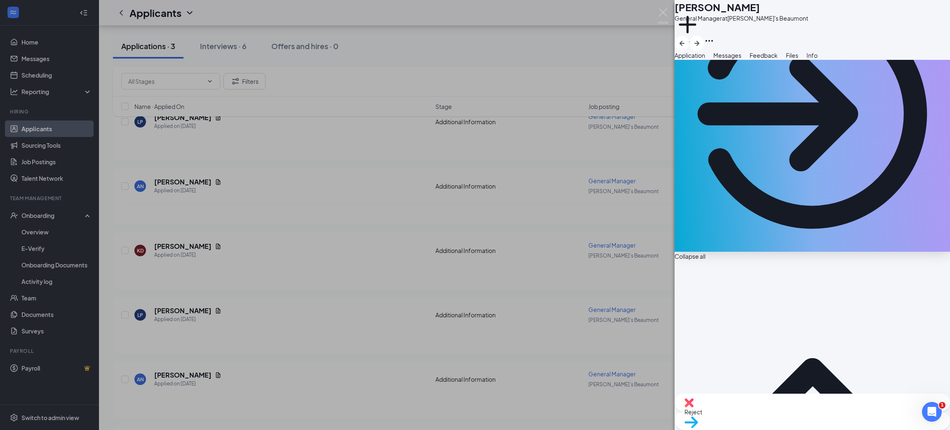
scroll to position [157, 0]
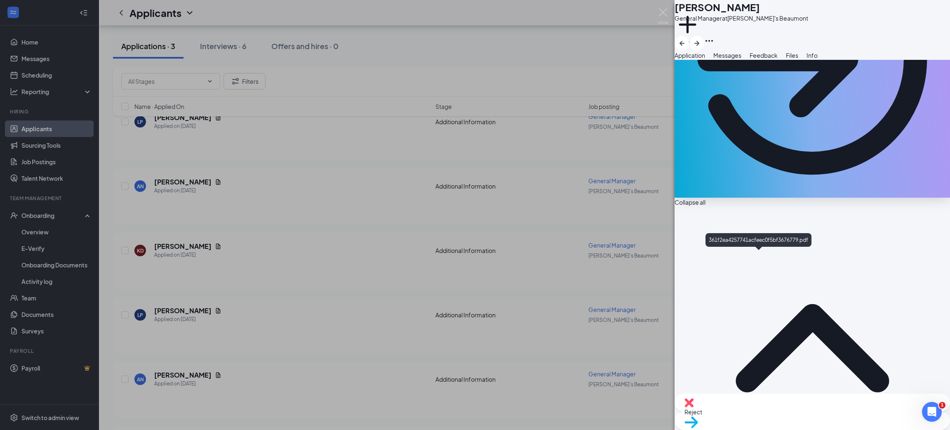
click at [776, 412] on span "Reject" at bounding box center [812, 411] width 256 height 9
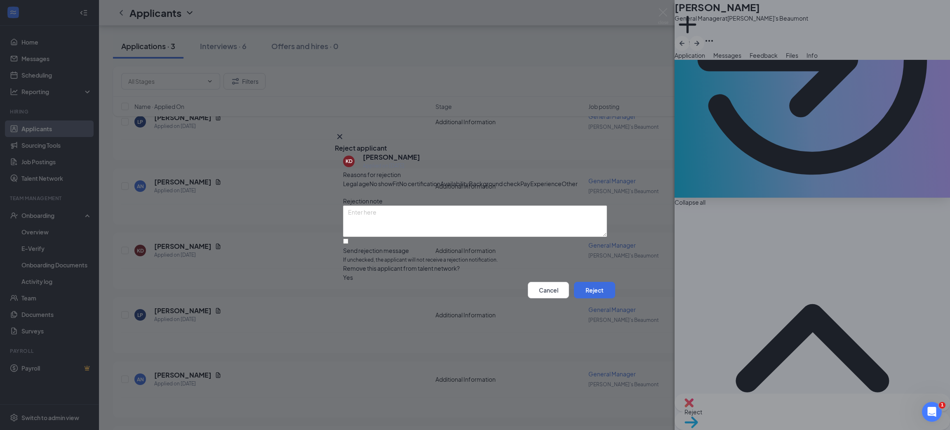
click at [530, 187] on span "Experience" at bounding box center [545, 183] width 31 height 9
click at [348, 244] on input "Send rejection message If unchecked, the applicant will not receive a rejection…" at bounding box center [345, 240] width 5 height 5
checkbox input "true"
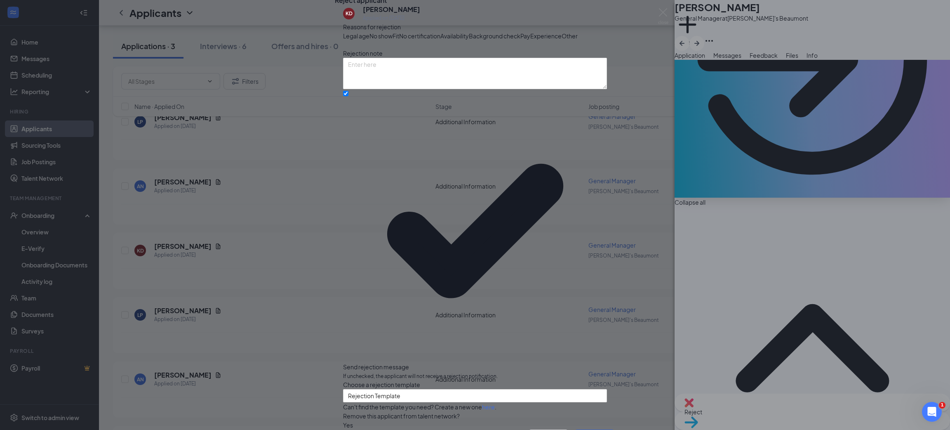
click at [590, 429] on button "Reject" at bounding box center [594, 437] width 41 height 16
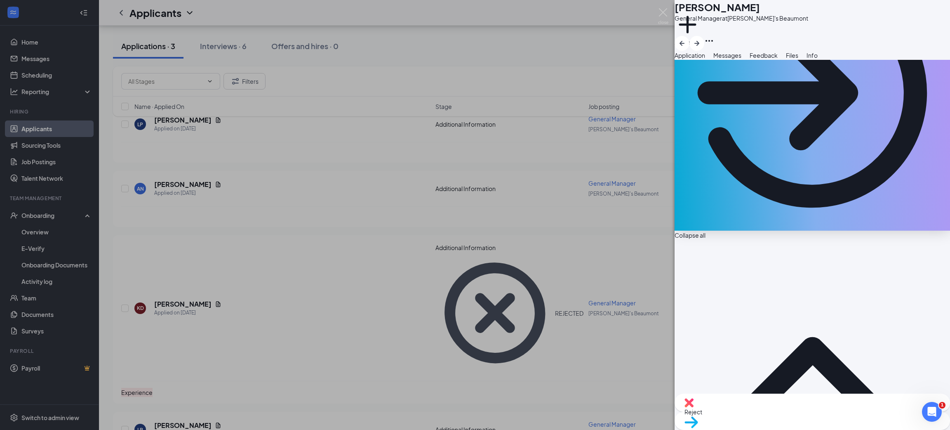
scroll to position [157, 0]
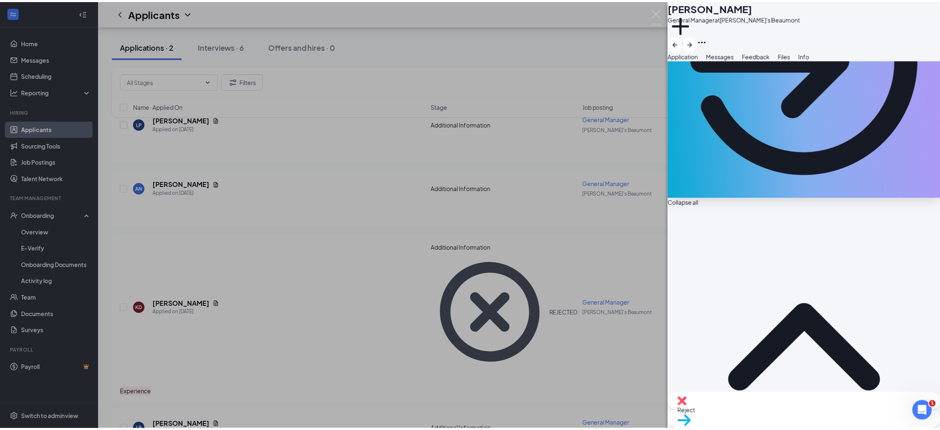
scroll to position [154, 0]
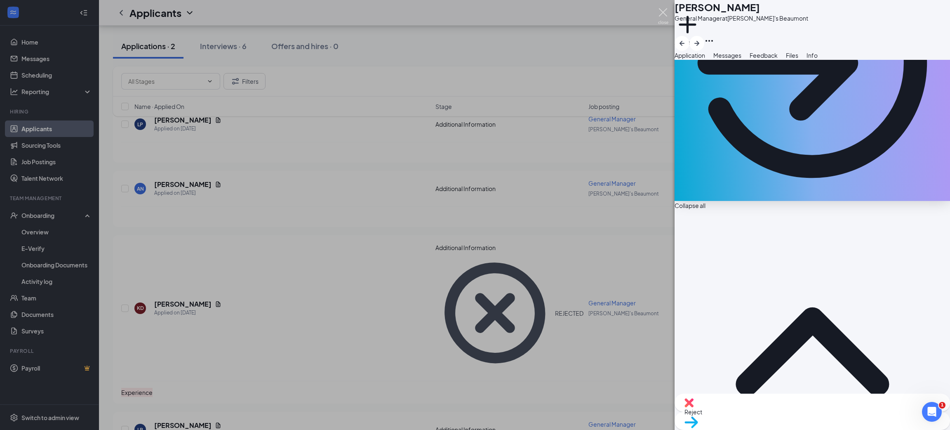
click at [667, 14] on img at bounding box center [663, 16] width 10 height 16
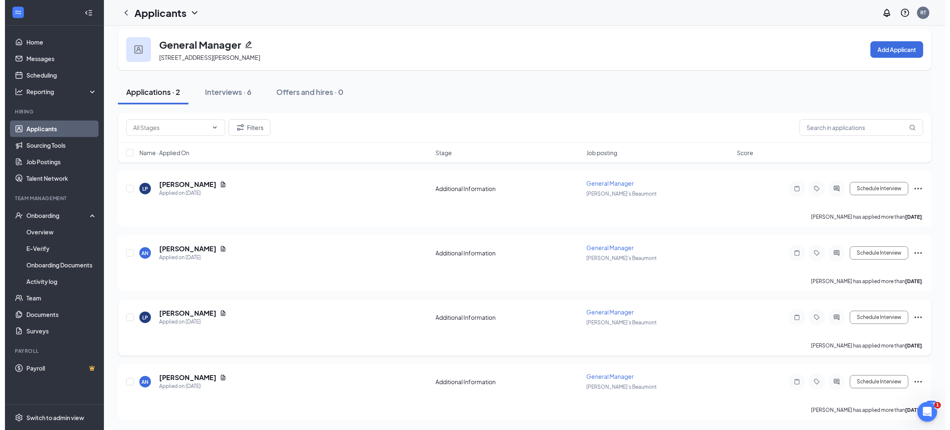
scroll to position [3, 0]
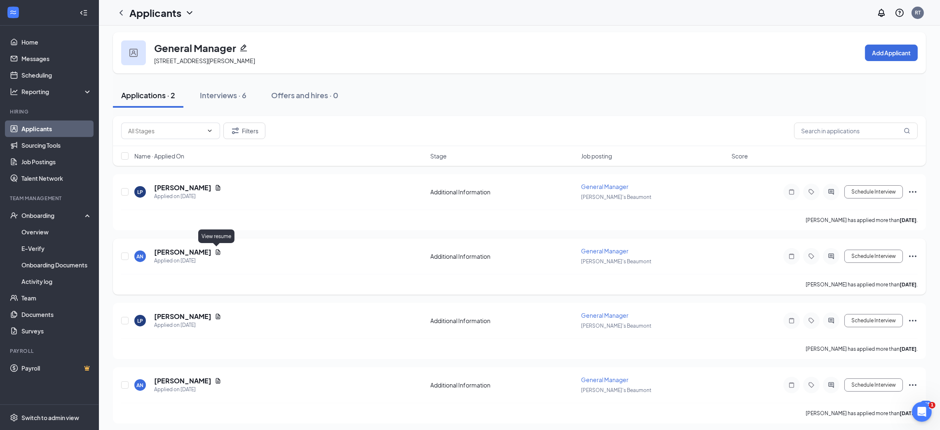
click at [218, 249] on icon "Document" at bounding box center [218, 251] width 5 height 5
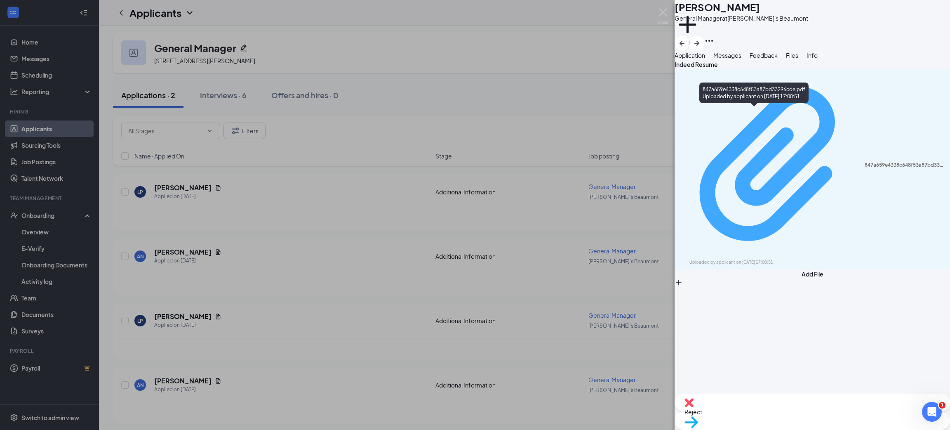
click at [763, 259] on div "Uploaded by applicant on Aug 19, 2025 at 17:00:51" at bounding box center [751, 262] width 124 height 7
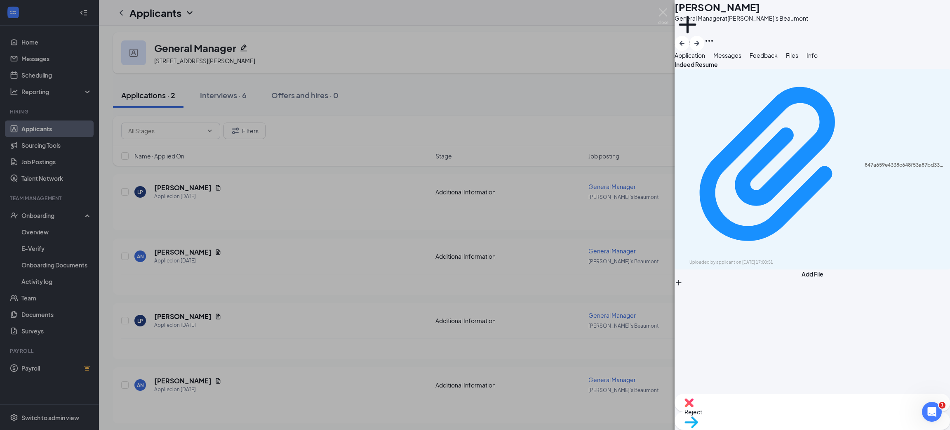
click at [859, 411] on div "Move to stage" at bounding box center [811, 420] width 275 height 18
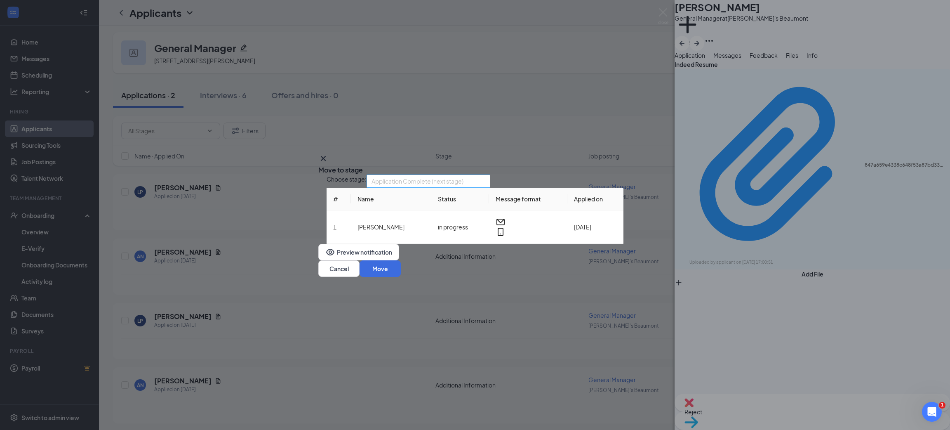
click at [463, 184] on div "Application Complete (next stage) 3444369 3444370 3444371 Application Additiona…" at bounding box center [428, 180] width 124 height 13
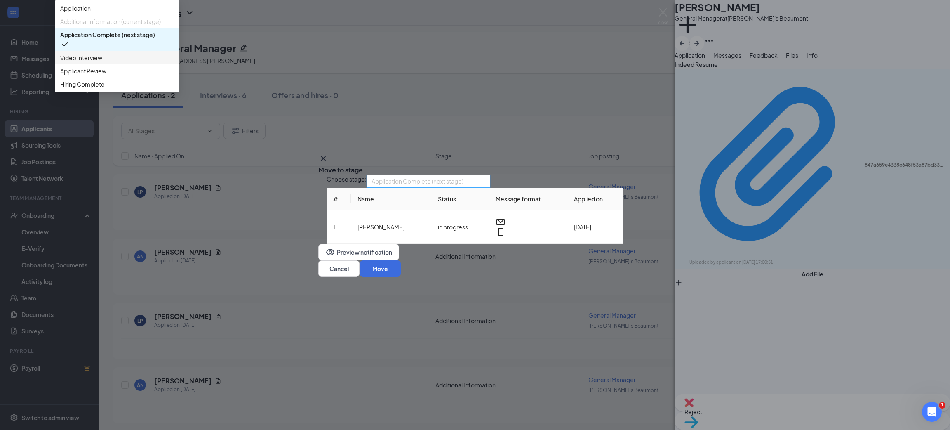
click at [174, 62] on span "Video Interview" at bounding box center [117, 57] width 114 height 9
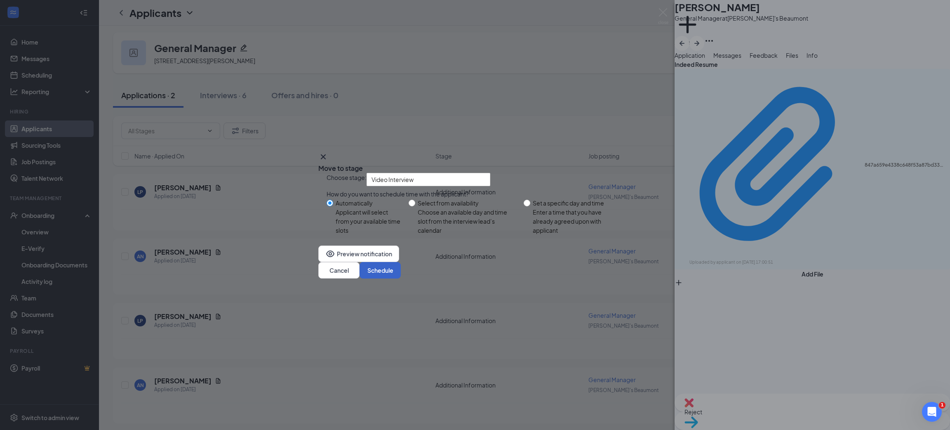
click at [401, 278] on button "Schedule" at bounding box center [379, 270] width 41 height 16
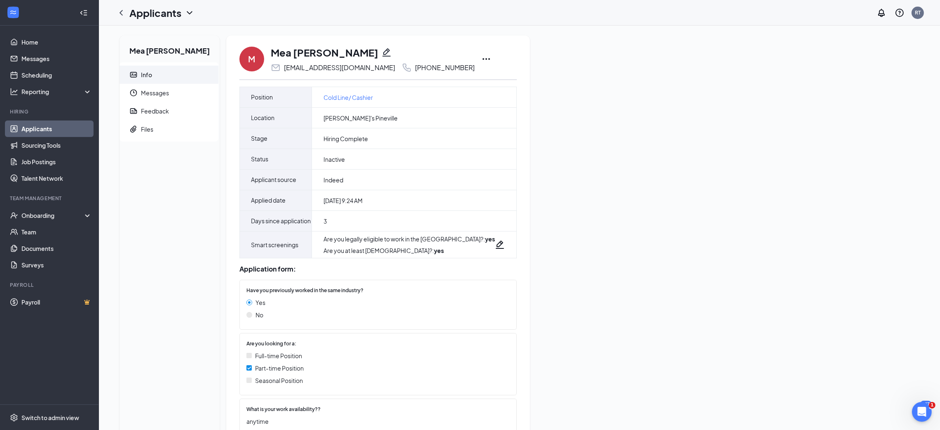
click at [481, 59] on icon "Ellipses" at bounding box center [486, 59] width 10 height 10
click at [498, 107] on li "Move to stage" at bounding box center [494, 116] width 84 height 18
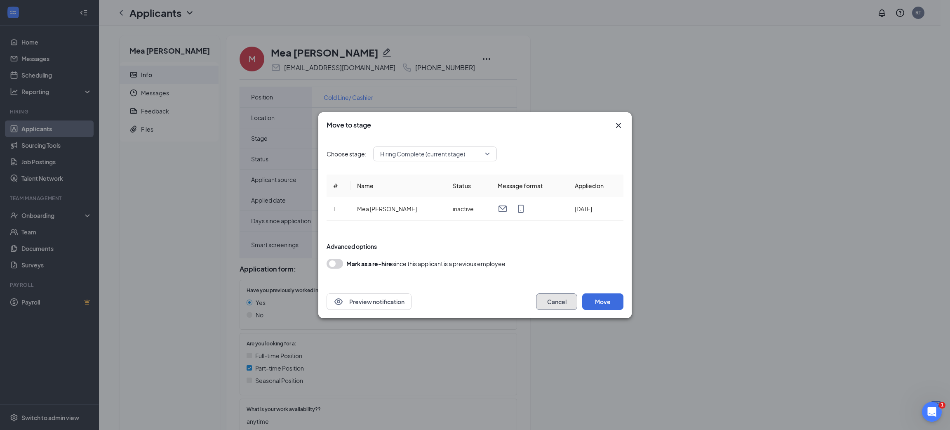
click at [570, 305] on button "Cancel" at bounding box center [556, 301] width 41 height 16
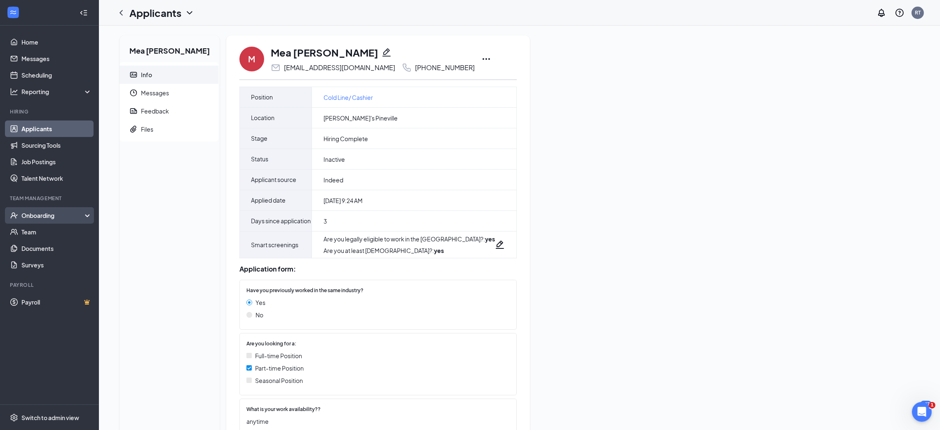
click at [55, 211] on div "Onboarding" at bounding box center [52, 215] width 63 height 8
click at [55, 282] on link "Activity log" at bounding box center [56, 281] width 70 height 16
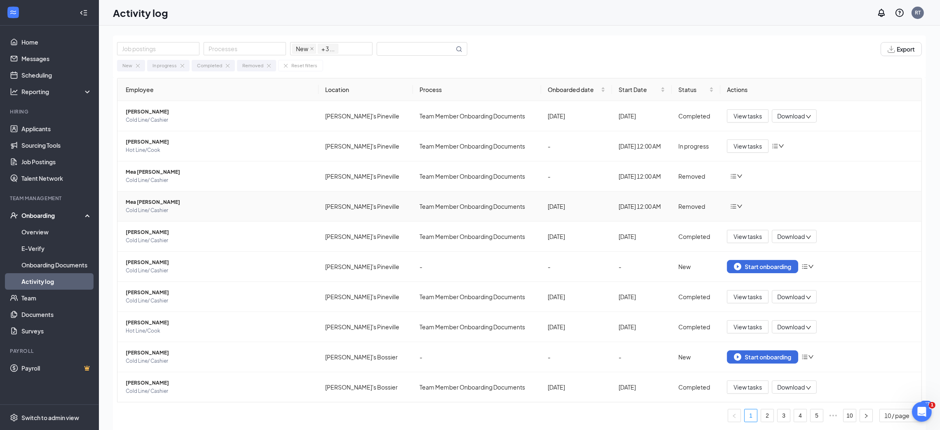
click at [268, 209] on span "Cold Line/ Cashier" at bounding box center [219, 210] width 186 height 8
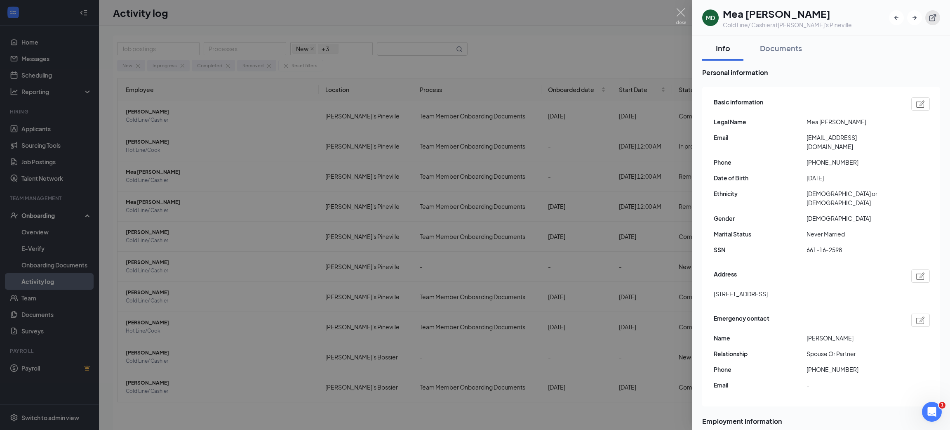
click at [935, 15] on icon "ExternalLink" at bounding box center [932, 17] width 7 height 7
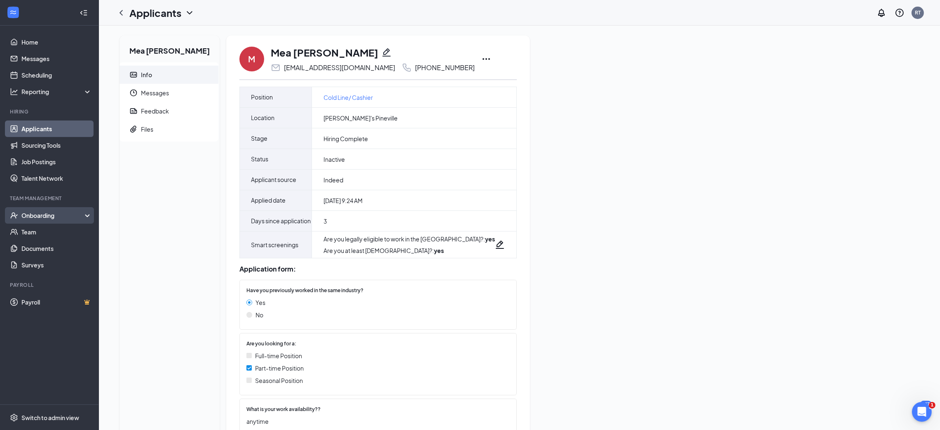
click at [39, 221] on div "Onboarding" at bounding box center [49, 215] width 99 height 16
click at [59, 279] on link "Activity log" at bounding box center [56, 281] width 70 height 16
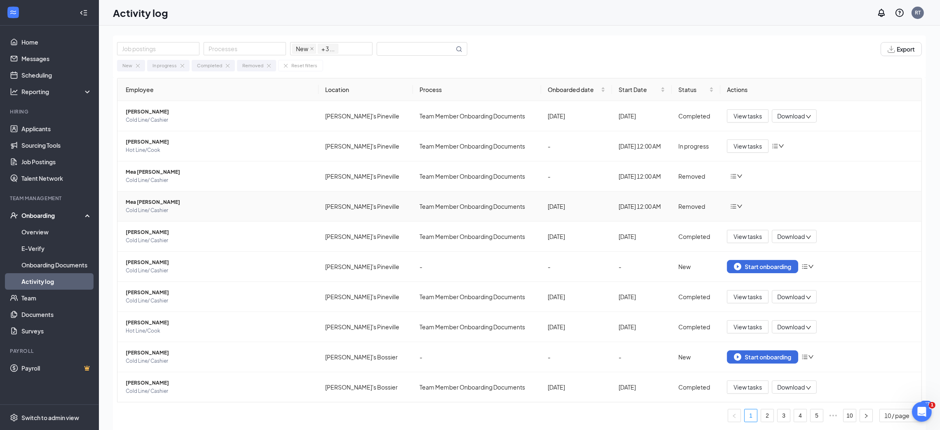
click at [742, 209] on icon "down" at bounding box center [740, 206] width 6 height 6
click at [754, 223] on div "Return to onboarding" at bounding box center [779, 223] width 89 height 8
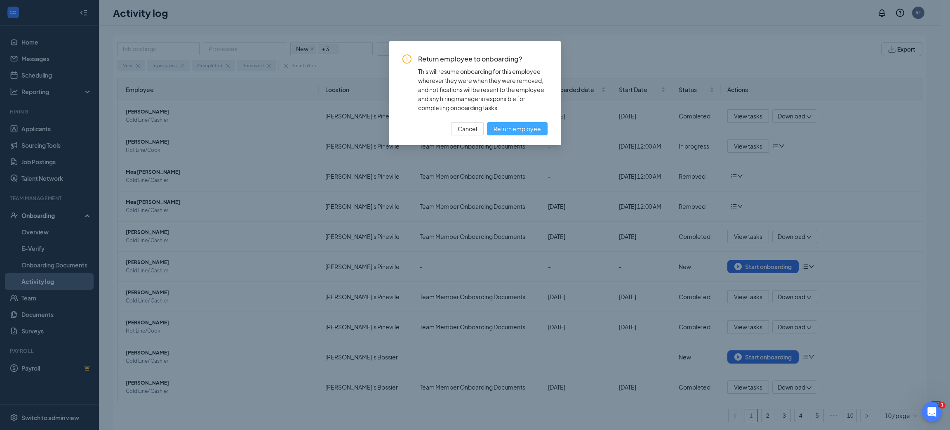
click at [523, 127] on span "Return employee" at bounding box center [516, 128] width 47 height 9
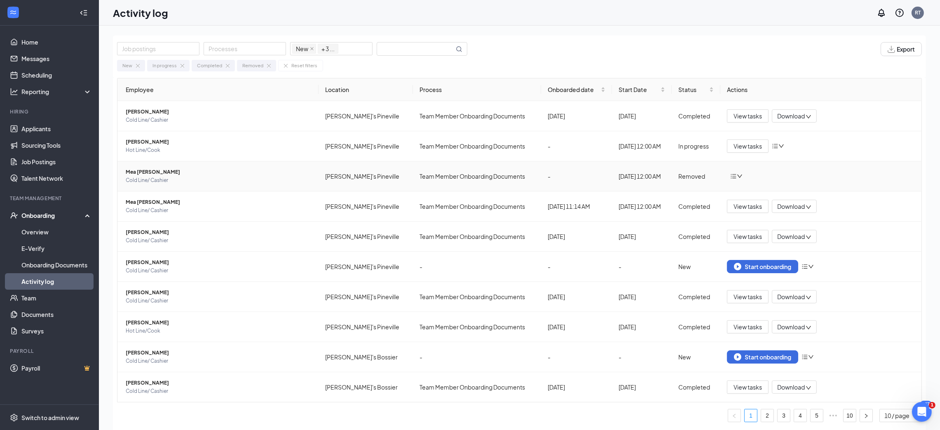
click at [742, 172] on td at bounding box center [821, 176] width 201 height 30
click at [223, 207] on span "Cold Line/ Cashier" at bounding box center [219, 210] width 186 height 8
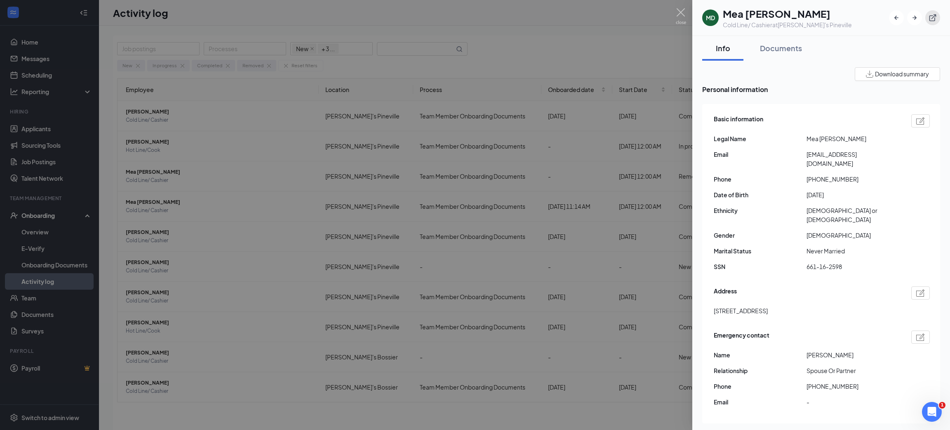
click at [931, 19] on icon "ExternalLink" at bounding box center [932, 18] width 8 height 8
click at [932, 14] on icon "ExternalLink" at bounding box center [932, 18] width 8 height 8
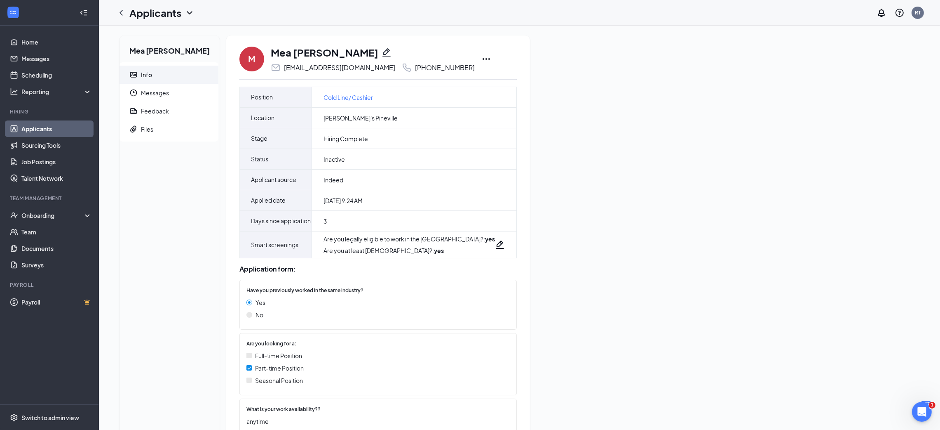
click at [481, 59] on icon "Ellipses" at bounding box center [486, 59] width 10 height 10
click at [127, 212] on div "Mea [PERSON_NAME] Info Messages Feedback Files" at bounding box center [170, 240] width 100 height 410
click at [158, 96] on span "Messages" at bounding box center [176, 93] width 71 height 18
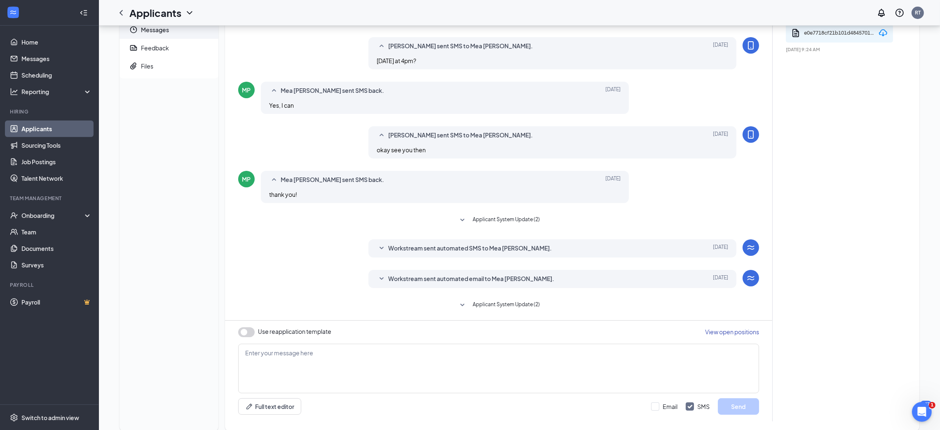
scroll to position [91, 0]
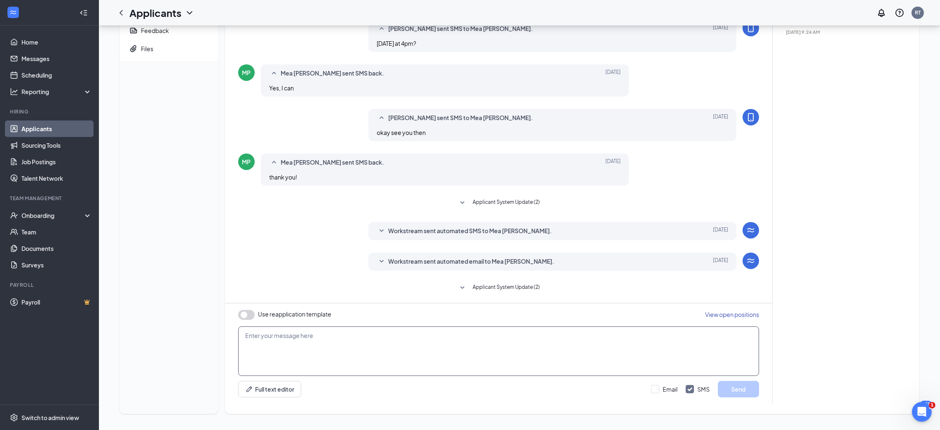
drag, startPoint x: 499, startPoint y: 329, endPoint x: 459, endPoint y: 388, distance: 71.3
click at [459, 388] on div "Use reapplication template View open positions Full text editor Email SMS Send" at bounding box center [498, 353] width 547 height 101
click at [62, 163] on link "Job Postings" at bounding box center [56, 161] width 70 height 16
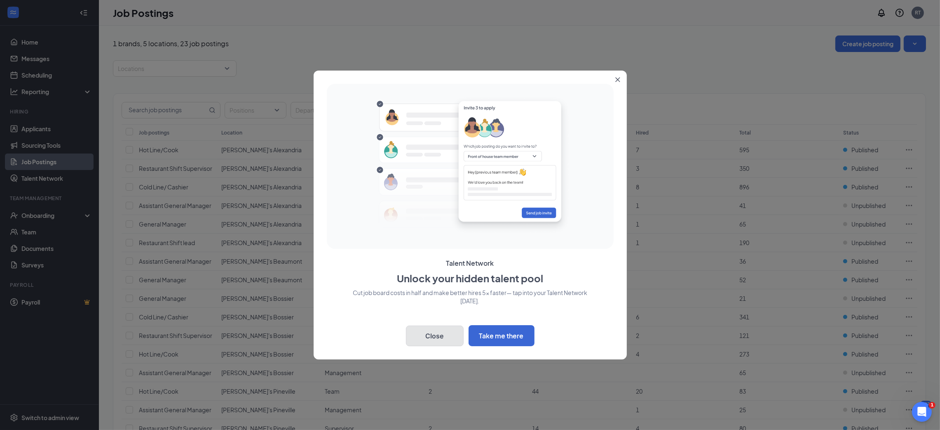
click at [455, 338] on button "Close" at bounding box center [435, 335] width 58 height 21
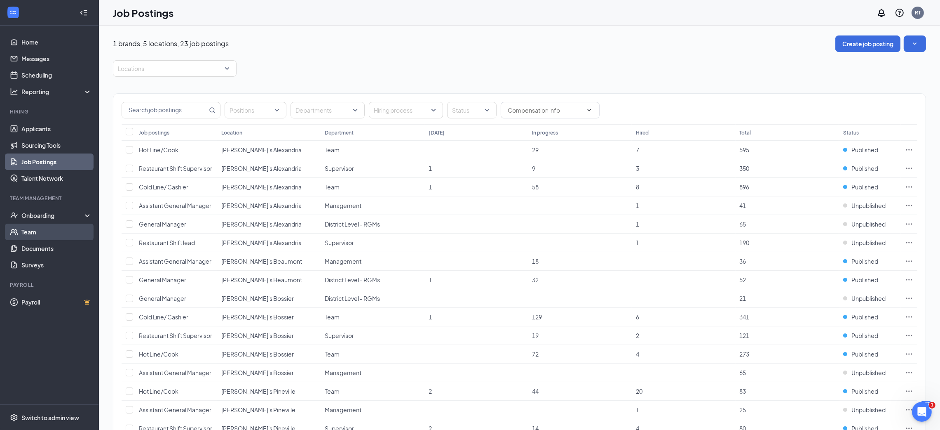
click at [51, 225] on link "Team" at bounding box center [56, 231] width 70 height 16
